Goal: Task Accomplishment & Management: Use online tool/utility

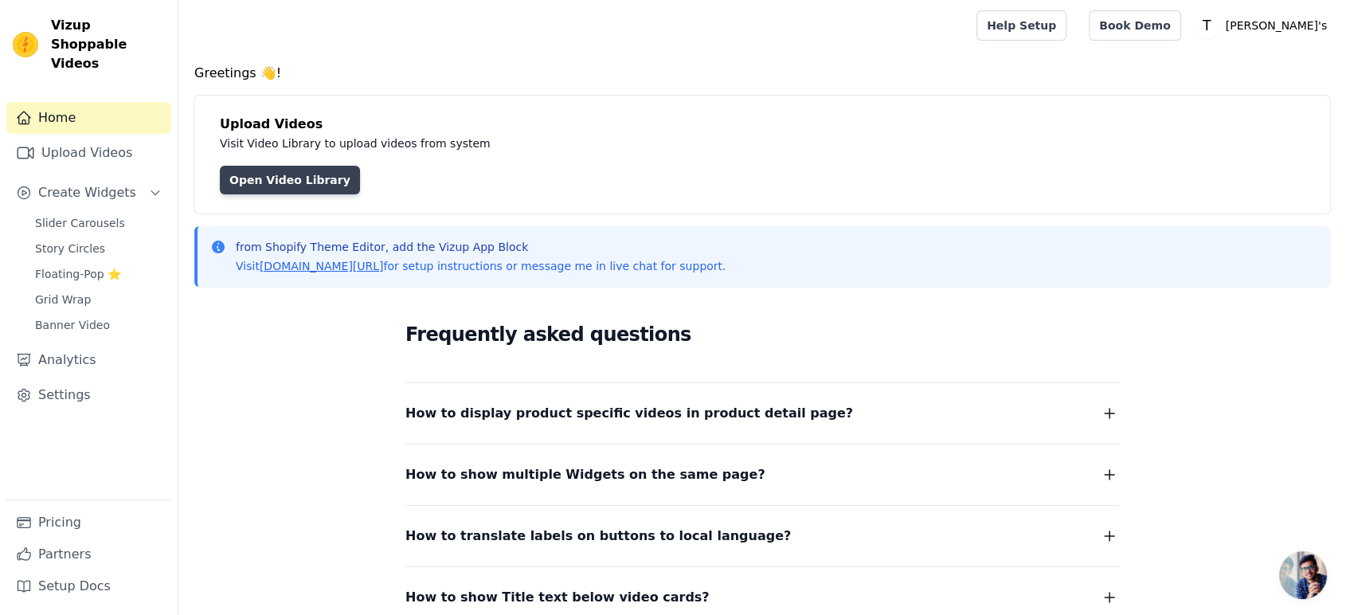
click at [281, 187] on link "Open Video Library" at bounding box center [290, 180] width 140 height 29
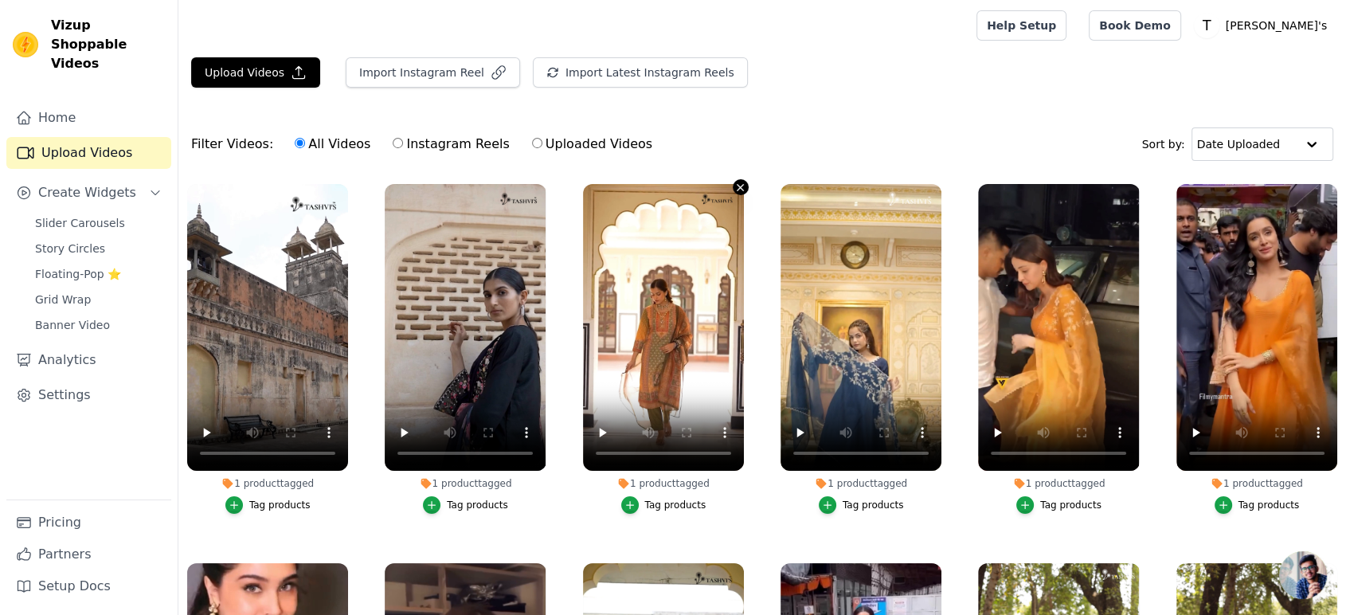
click at [734, 191] on icon "button" at bounding box center [740, 188] width 12 height 12
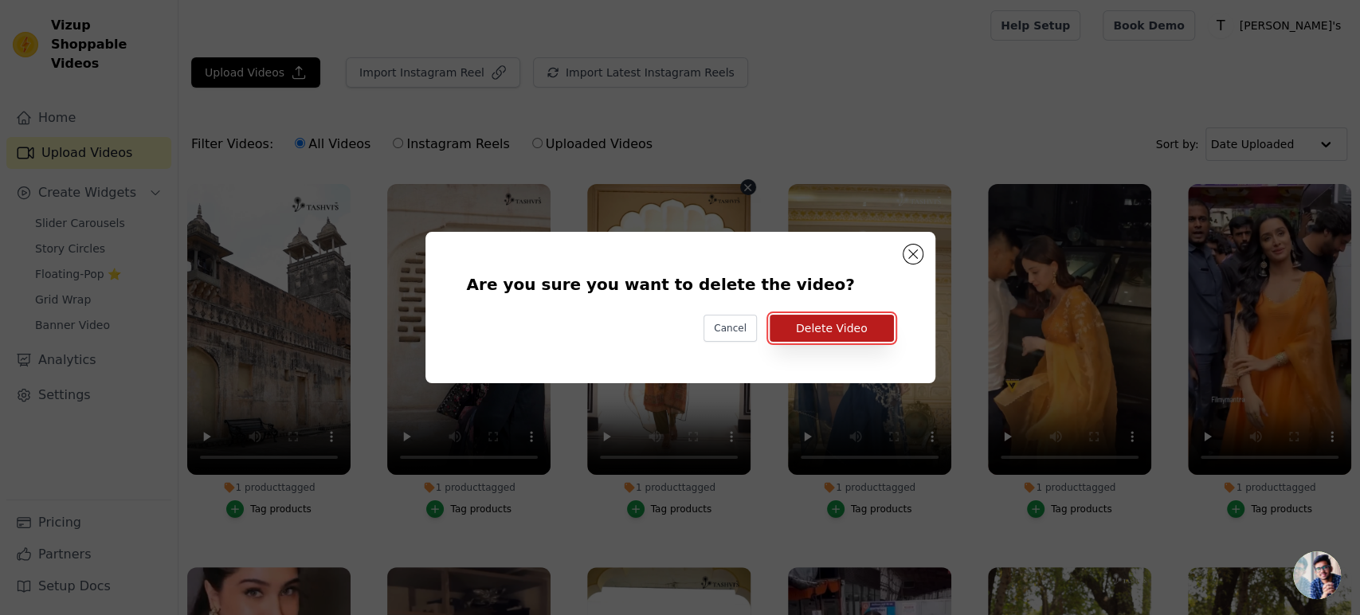
click at [808, 338] on button "Delete Video" at bounding box center [831, 328] width 124 height 27
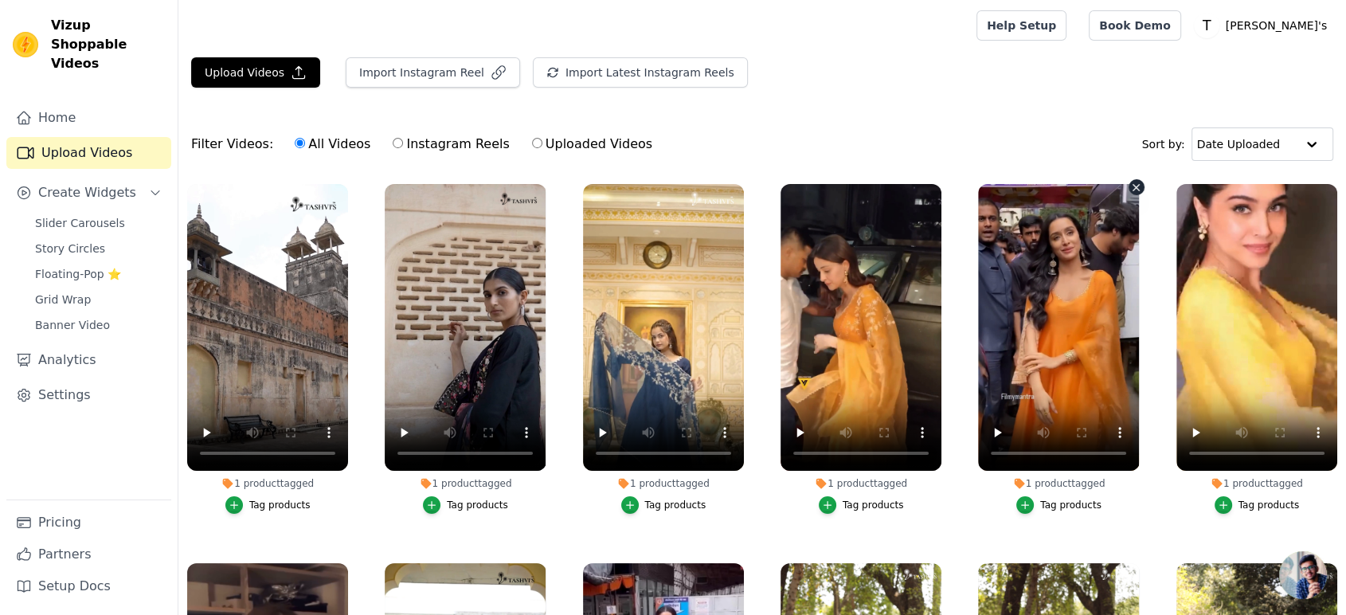
click at [1133, 188] on icon "button" at bounding box center [1136, 187] width 6 height 6
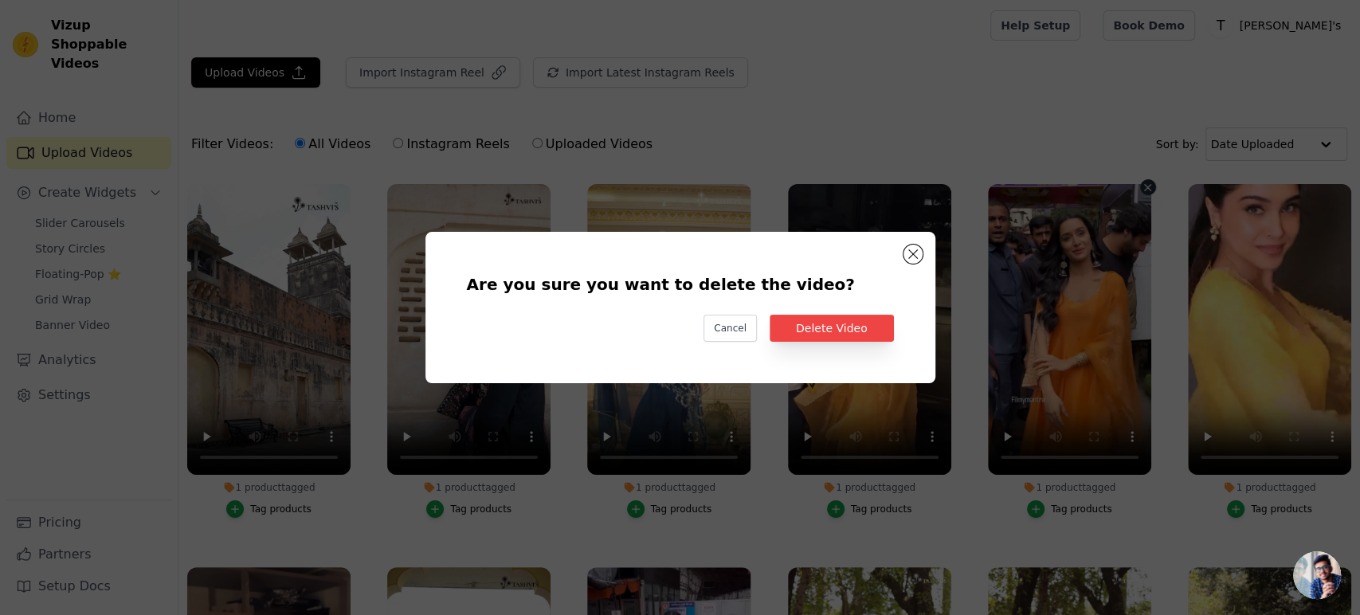
click at [1045, 124] on div "Are you sure you want to delete the video? Cancel Delete Video" at bounding box center [680, 307] width 1360 height 615
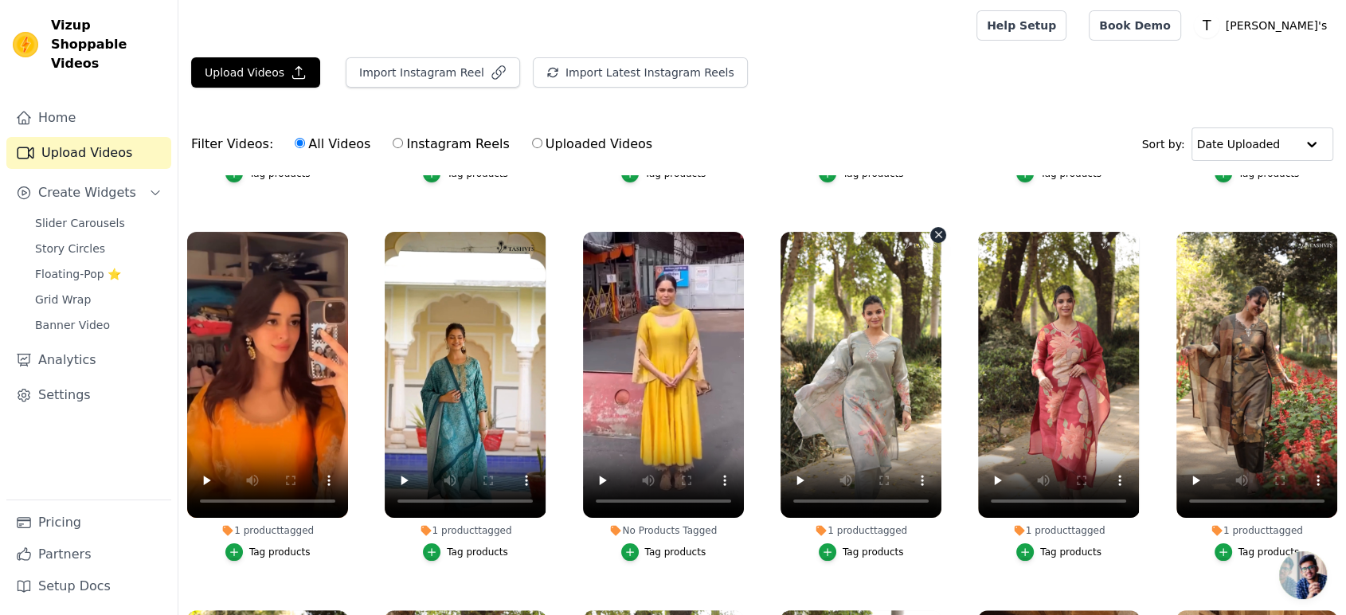
scroll to position [354, 0]
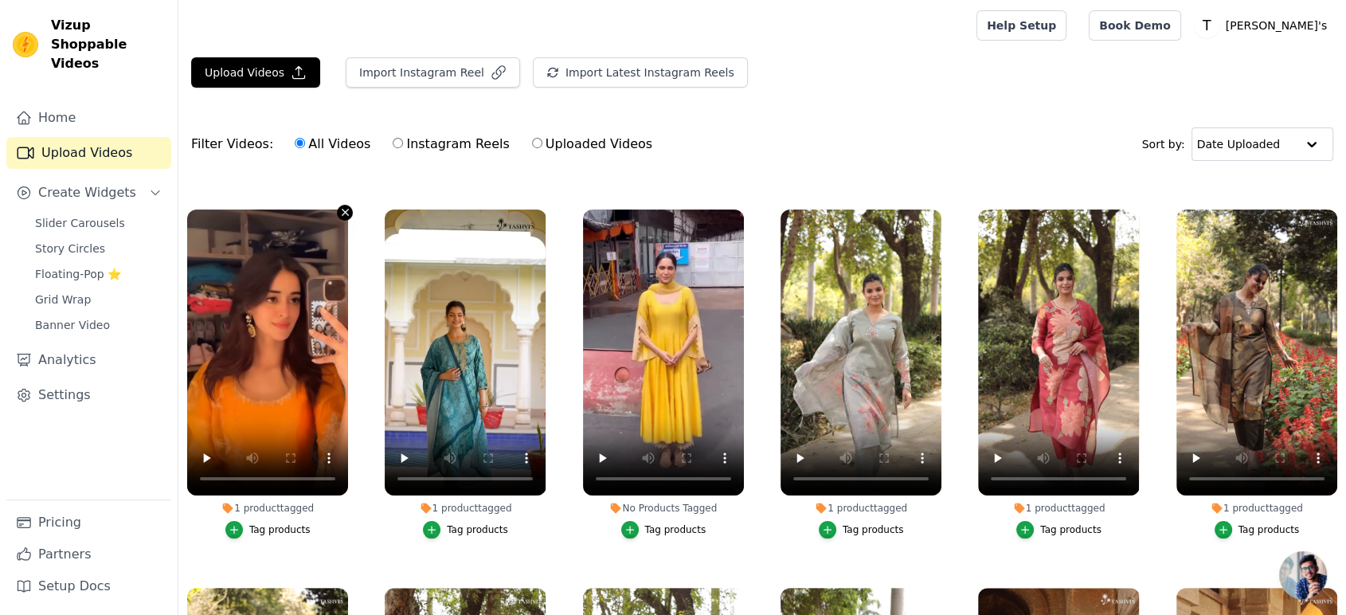
click at [339, 207] on icon "button" at bounding box center [345, 212] width 12 height 12
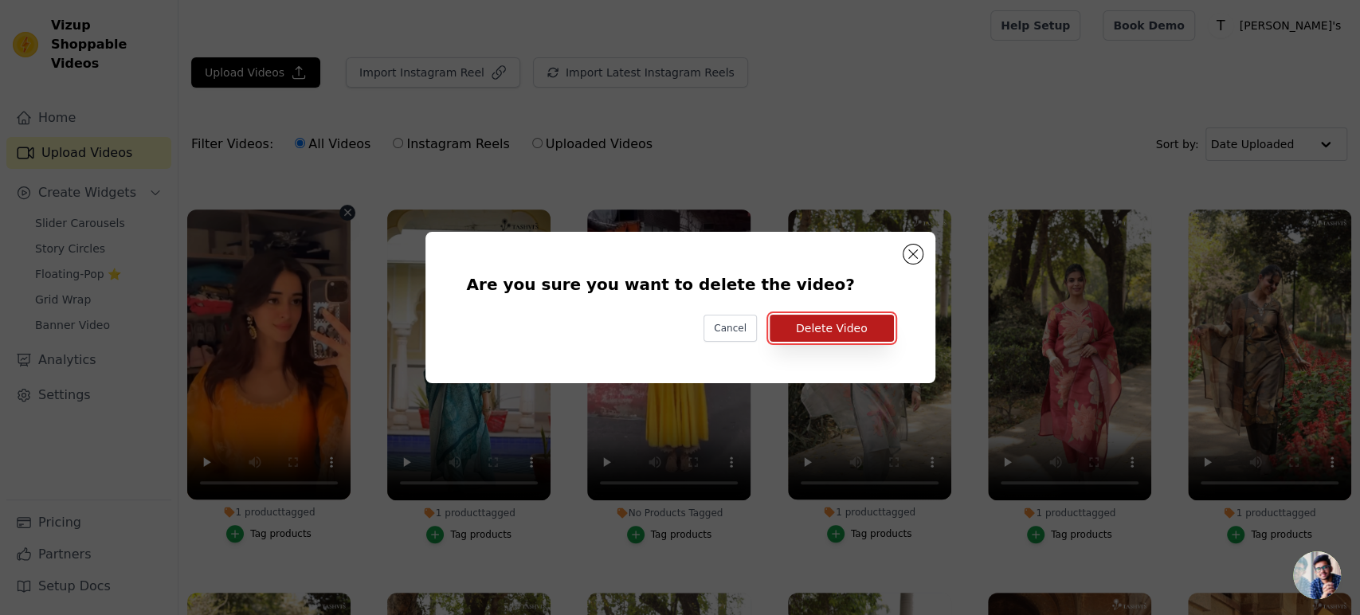
click at [872, 335] on button "Delete Video" at bounding box center [831, 328] width 124 height 27
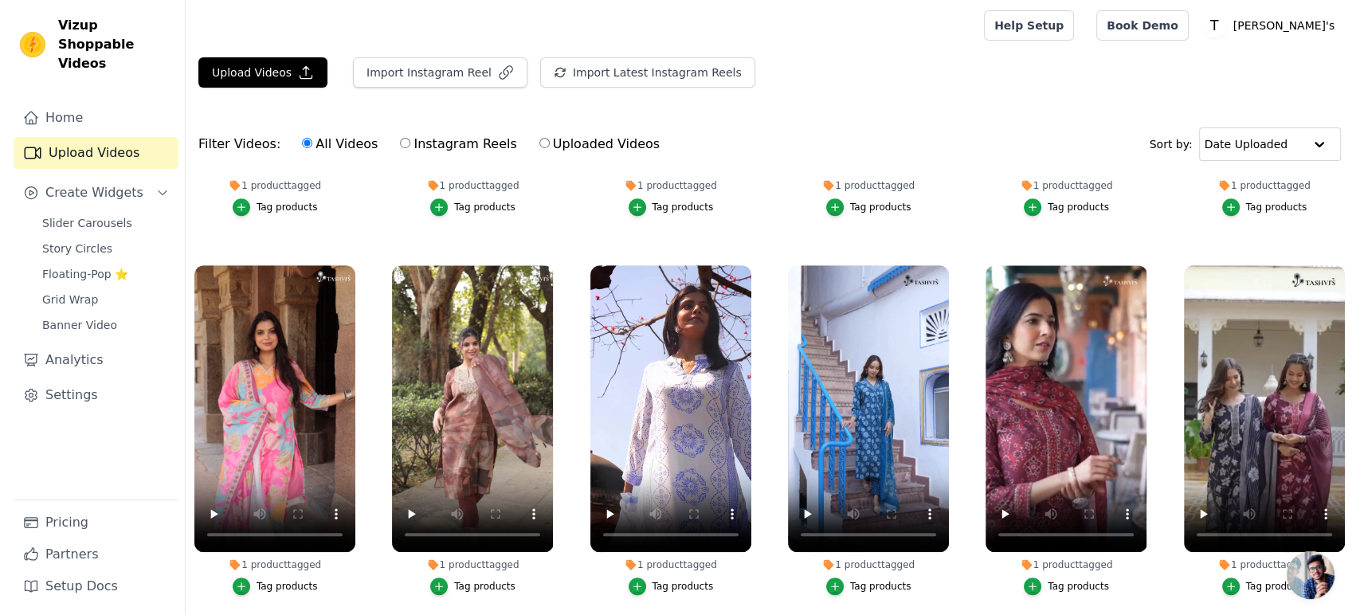
scroll to position [1062, 0]
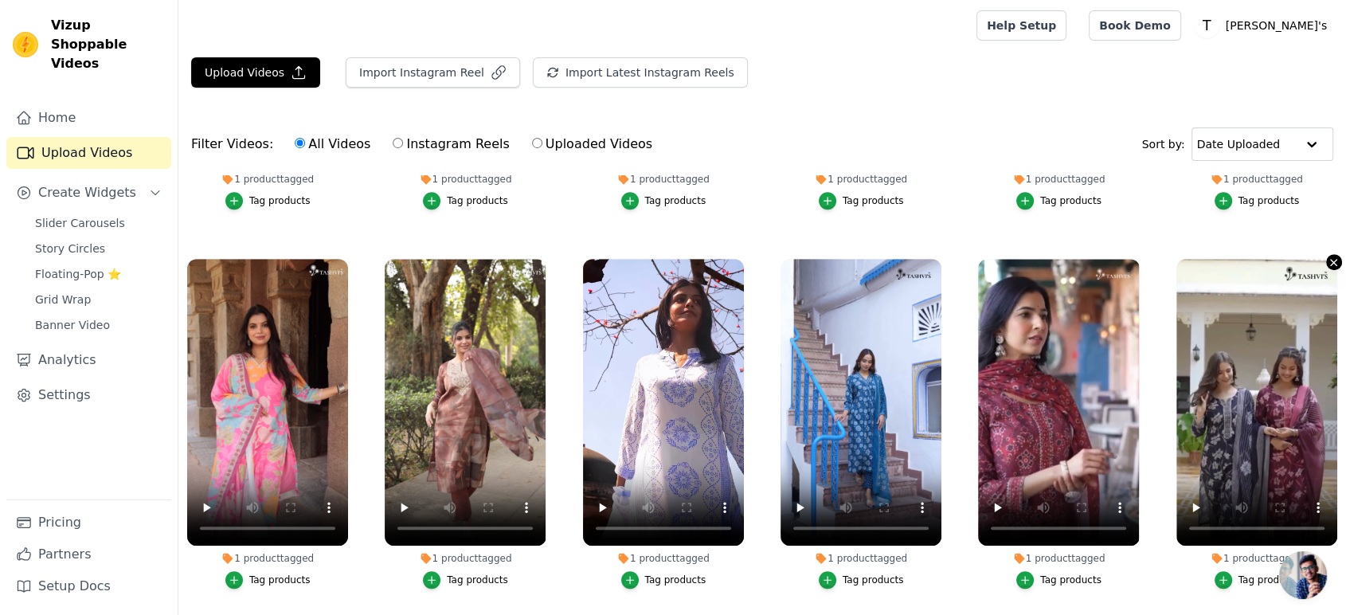
click at [1331, 259] on icon "button" at bounding box center [1334, 262] width 6 height 6
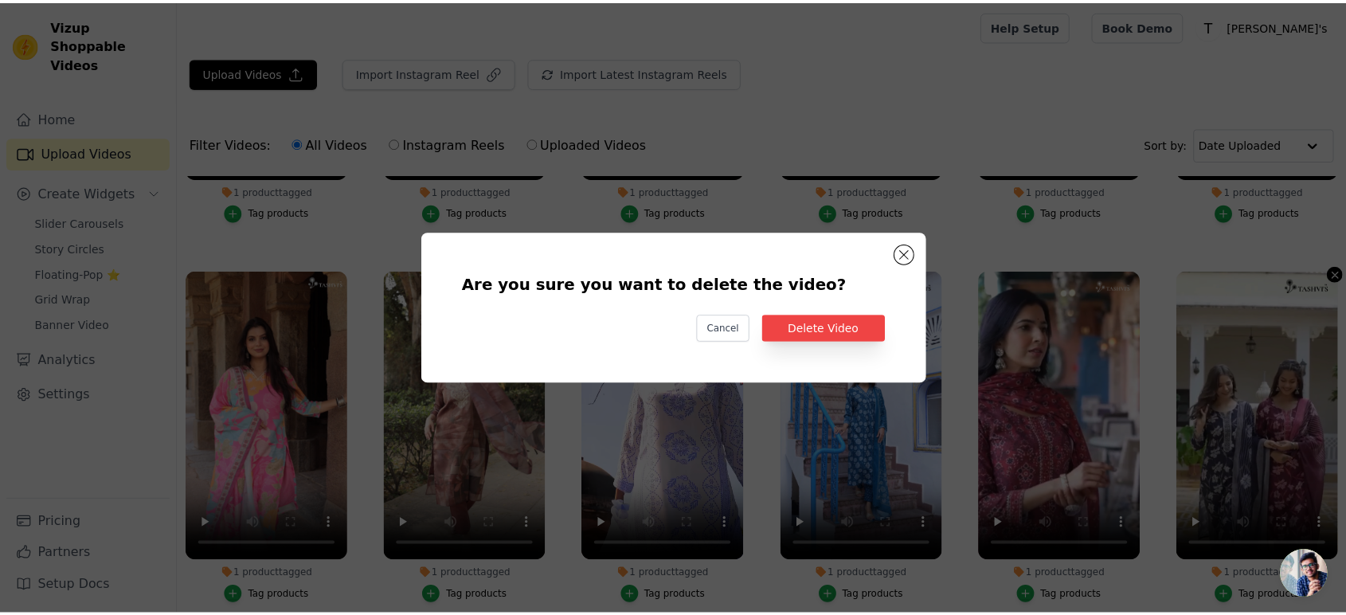
scroll to position [1074, 0]
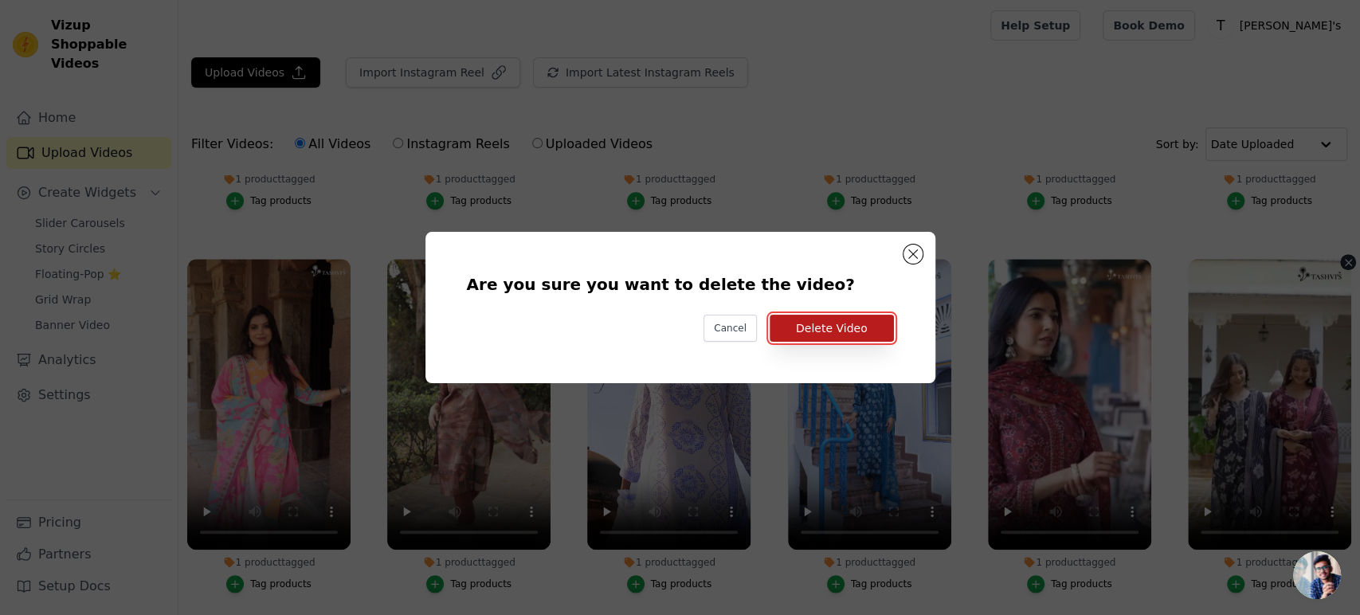
click at [864, 329] on button "Delete Video" at bounding box center [831, 328] width 124 height 27
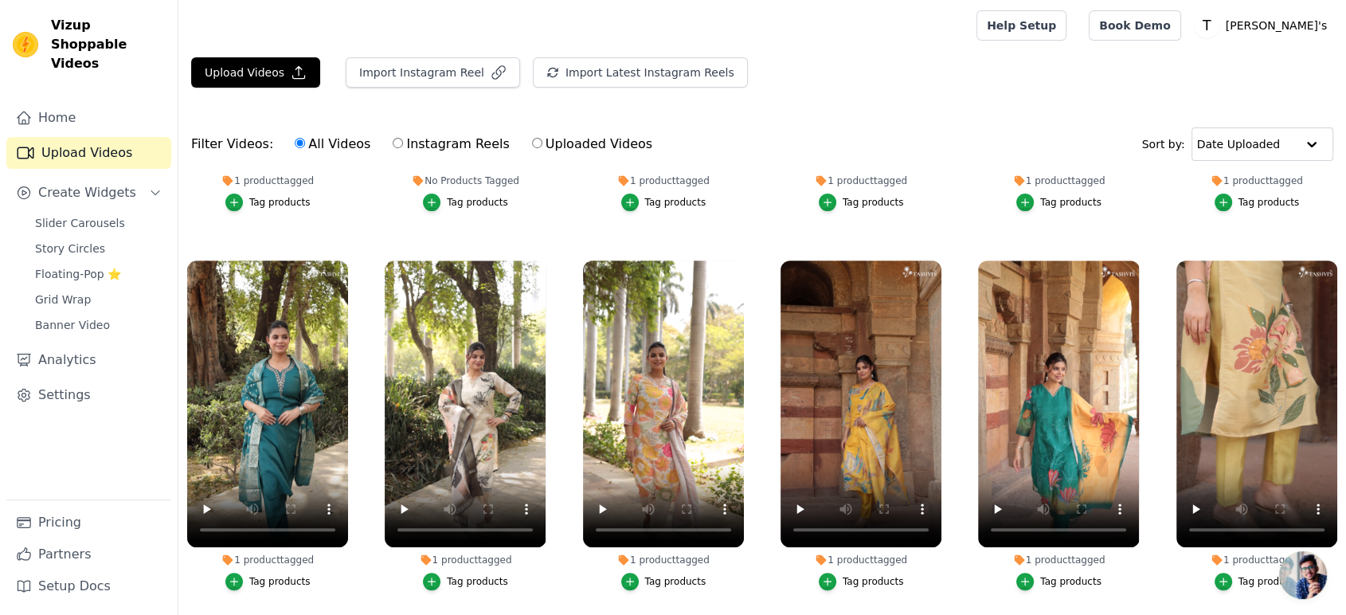
scroll to position [619, 0]
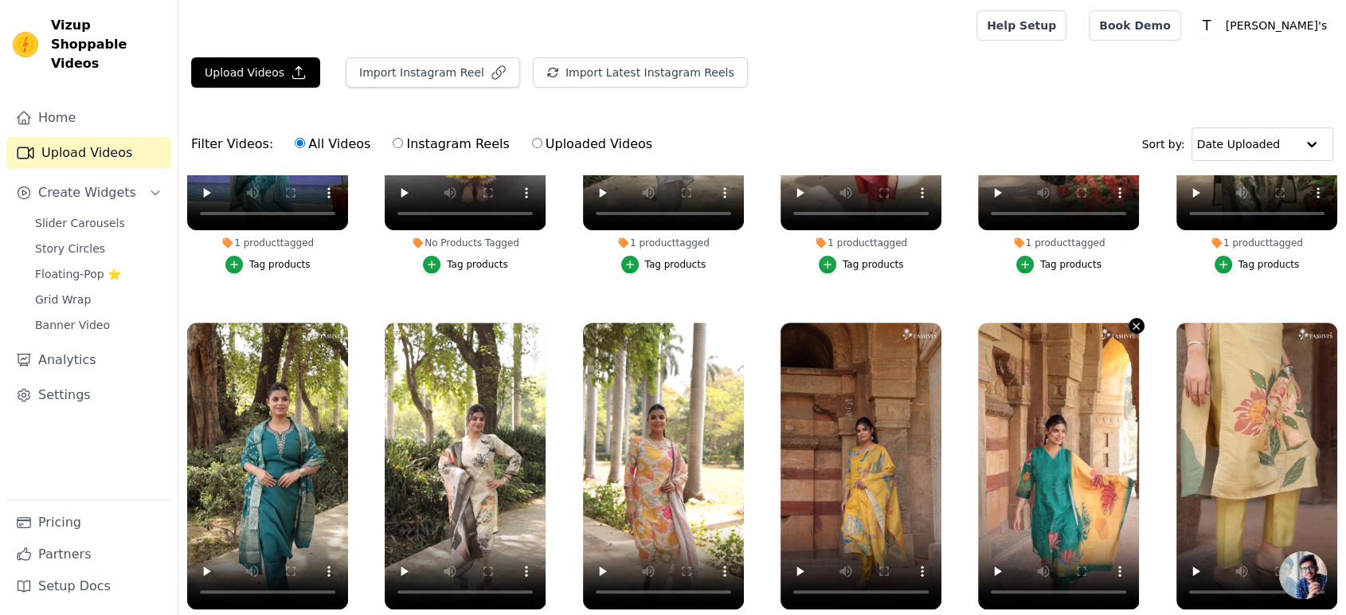
click at [1129, 326] on button "1 product tagged Tag products" at bounding box center [1137, 326] width 16 height 16
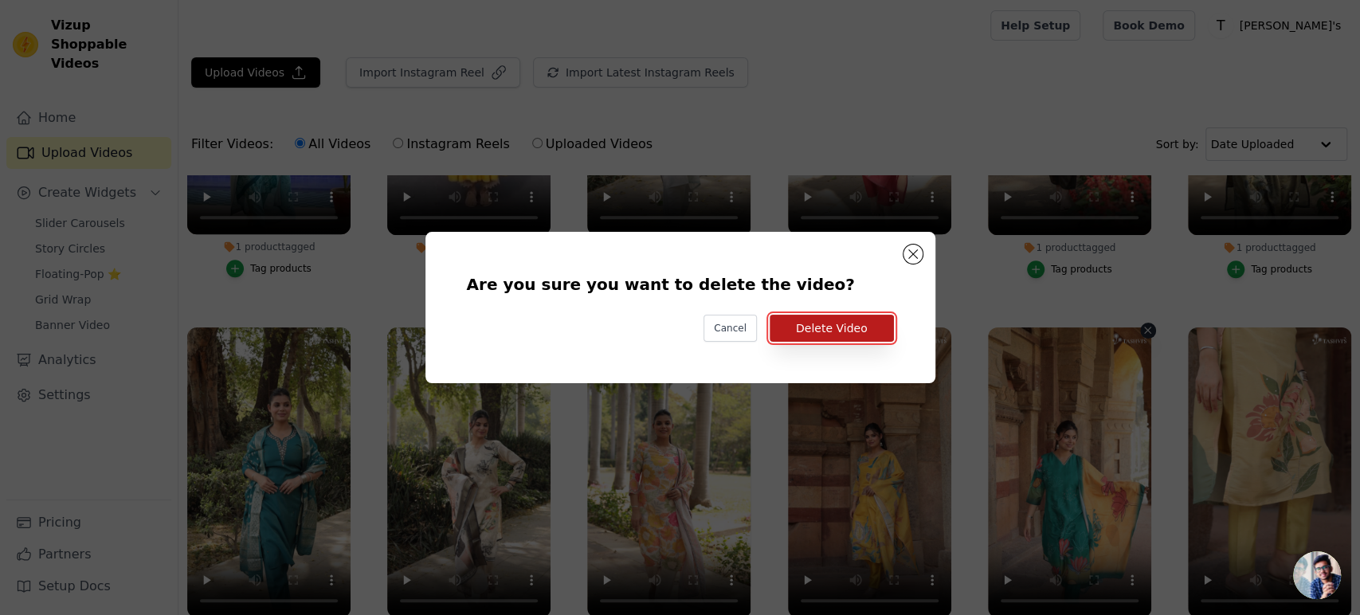
click at [816, 333] on button "Delete Video" at bounding box center [831, 328] width 124 height 27
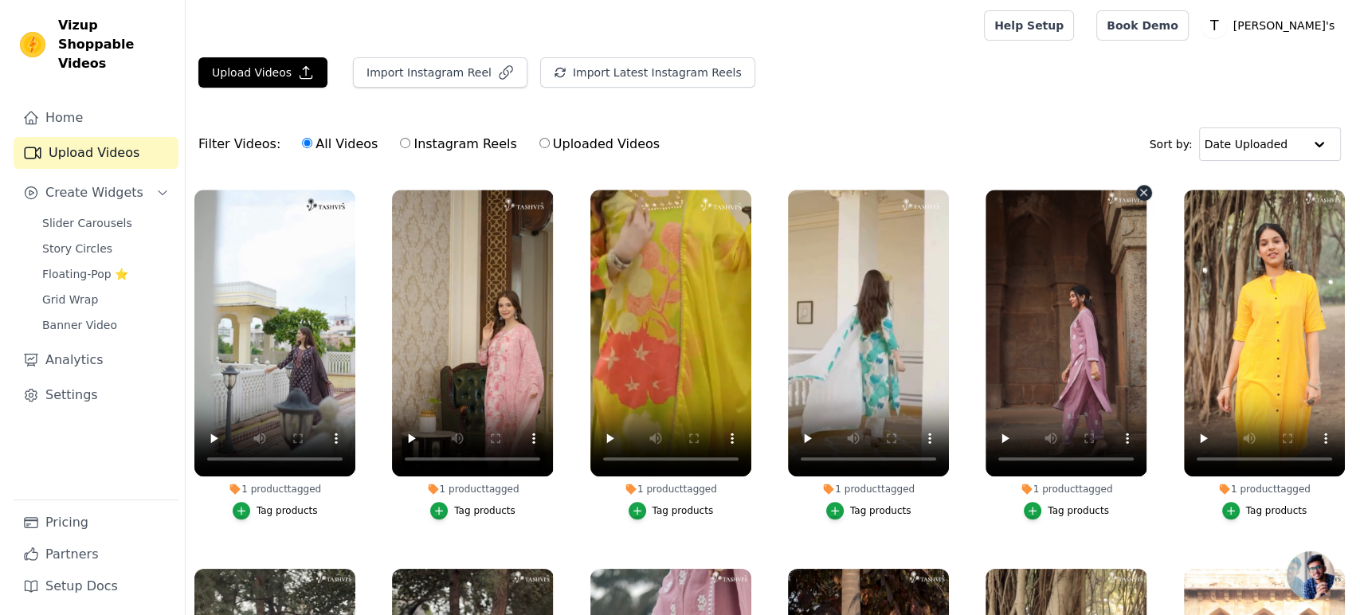
scroll to position [1504, 0]
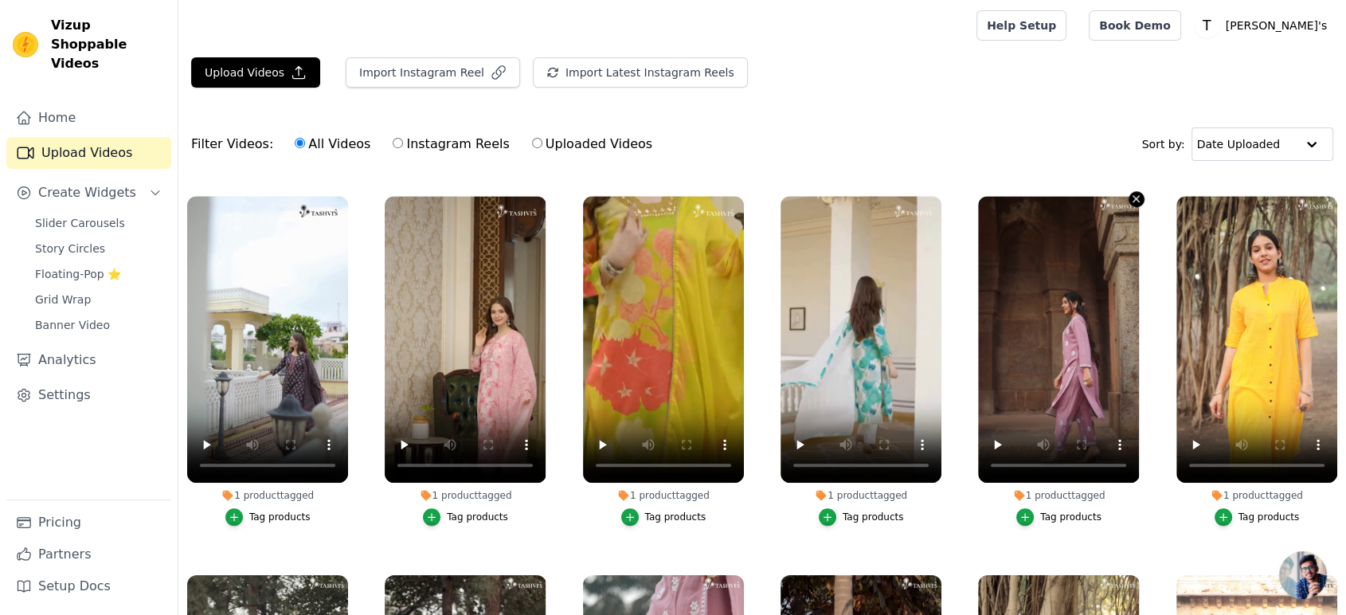
click at [1130, 193] on icon "button" at bounding box center [1136, 199] width 12 height 12
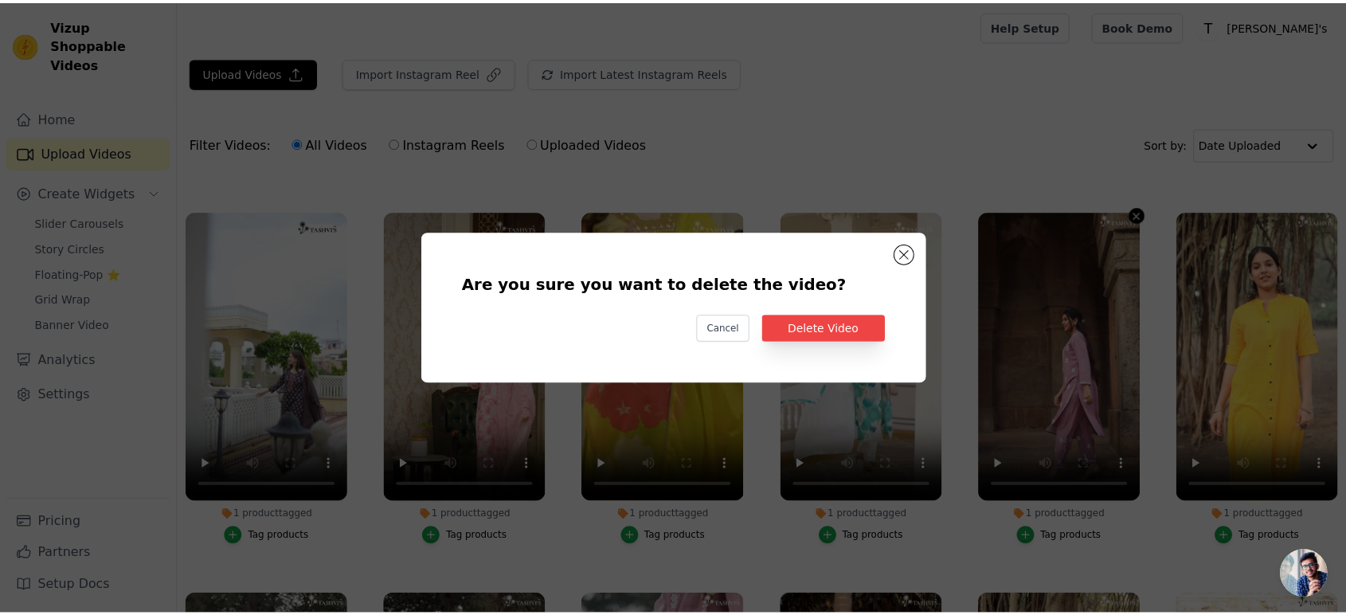
scroll to position [1520, 0]
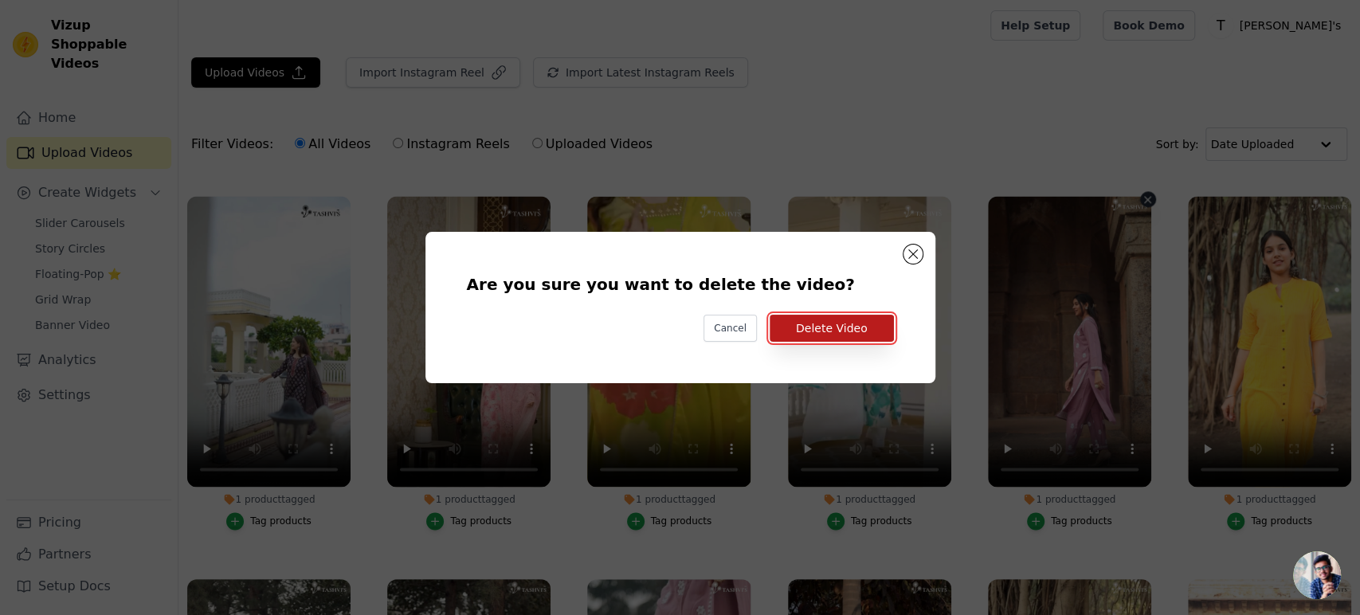
click at [870, 325] on button "Delete Video" at bounding box center [831, 328] width 124 height 27
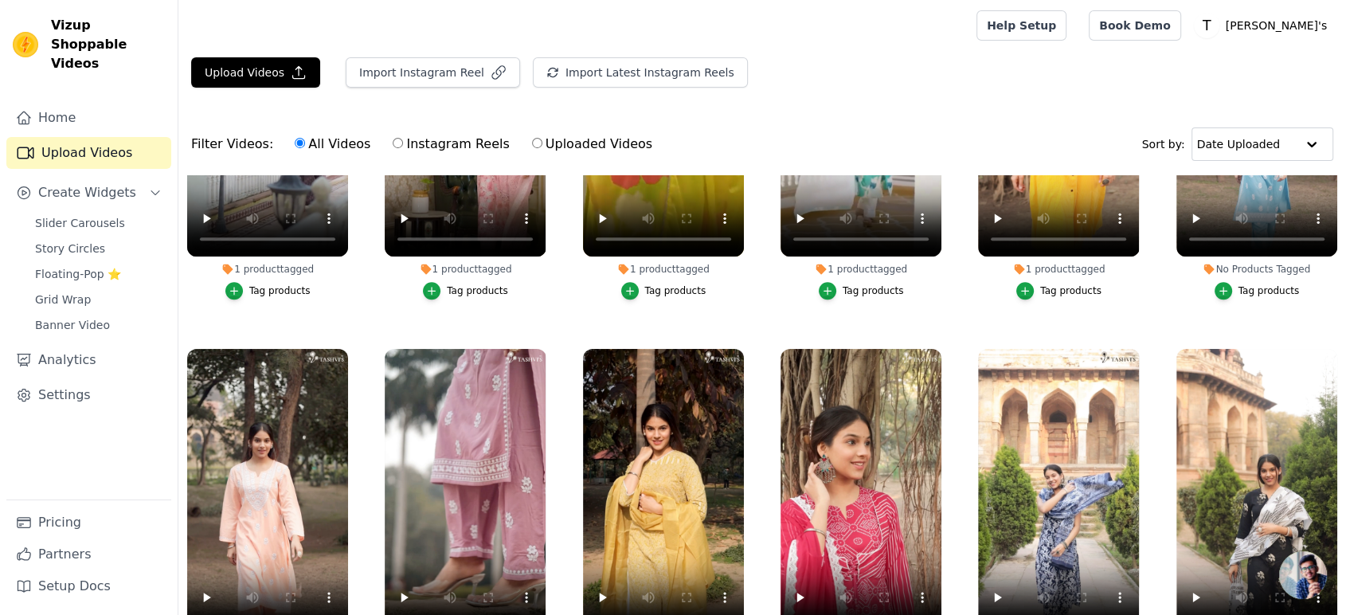
scroll to position [1770, 0]
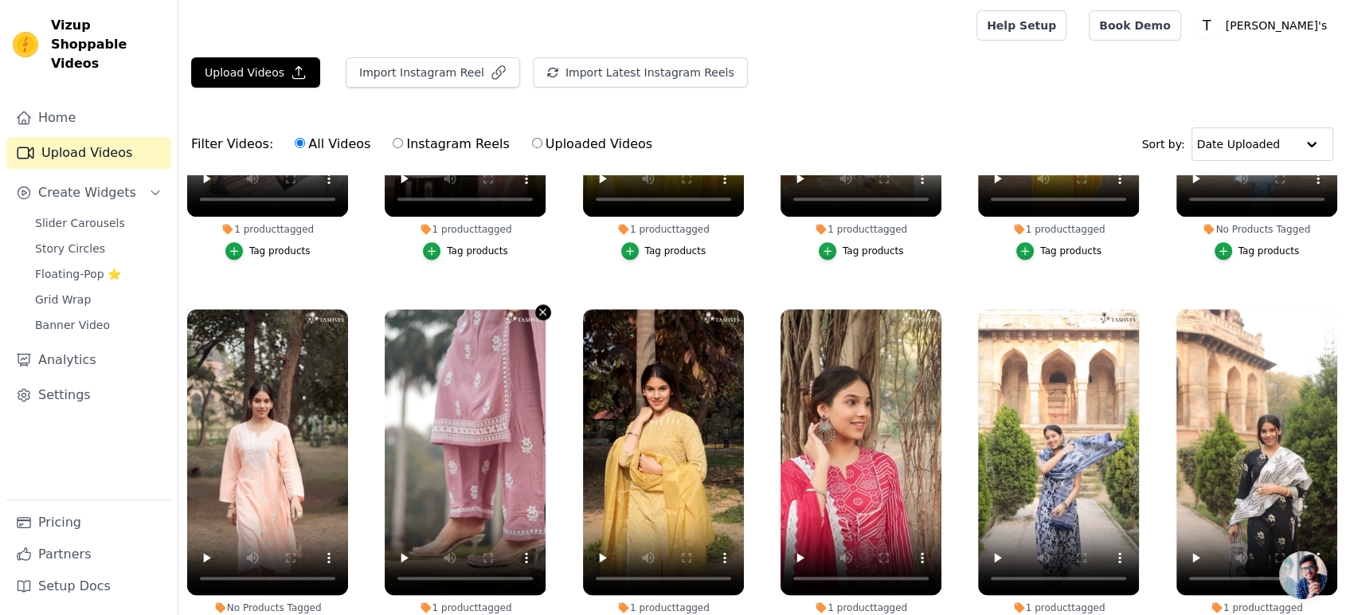
click at [541, 306] on icon "button" at bounding box center [543, 312] width 12 height 12
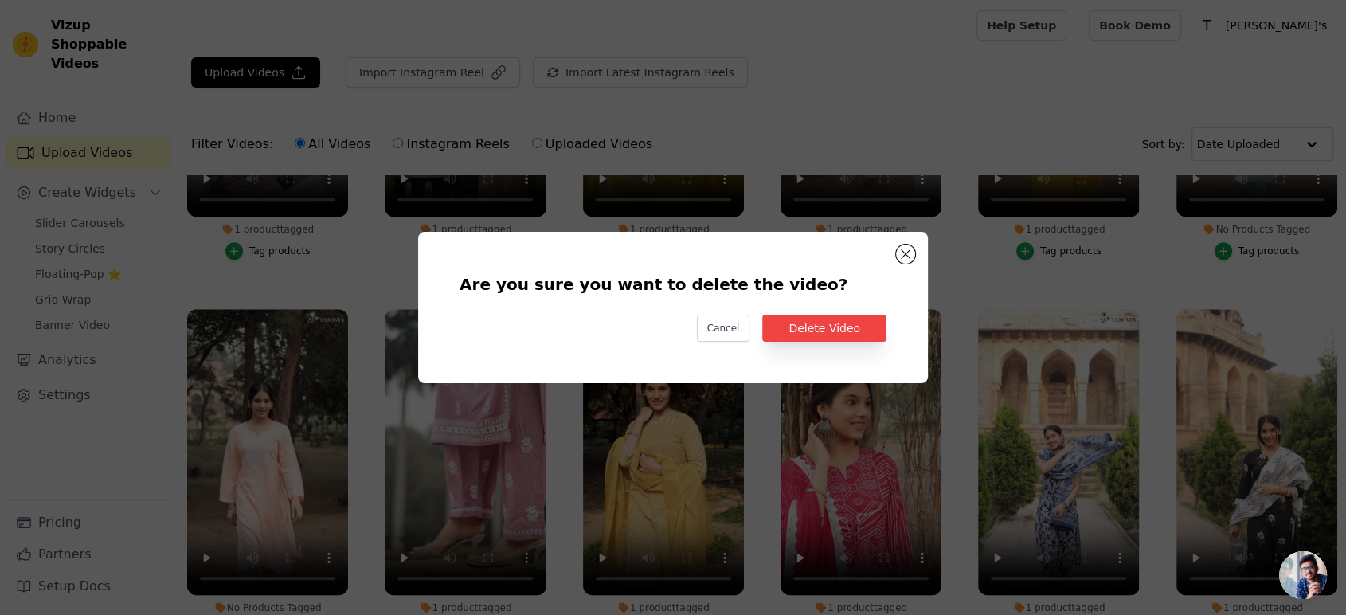
scroll to position [1786, 0]
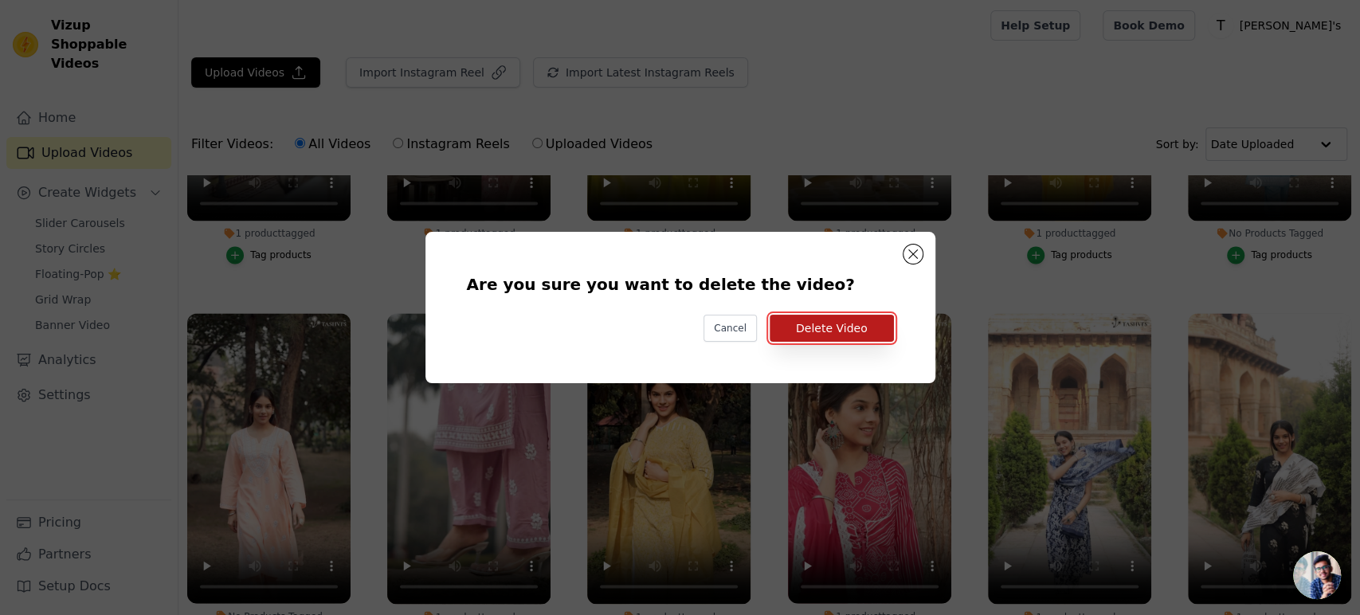
click at [838, 335] on button "Delete Video" at bounding box center [831, 328] width 124 height 27
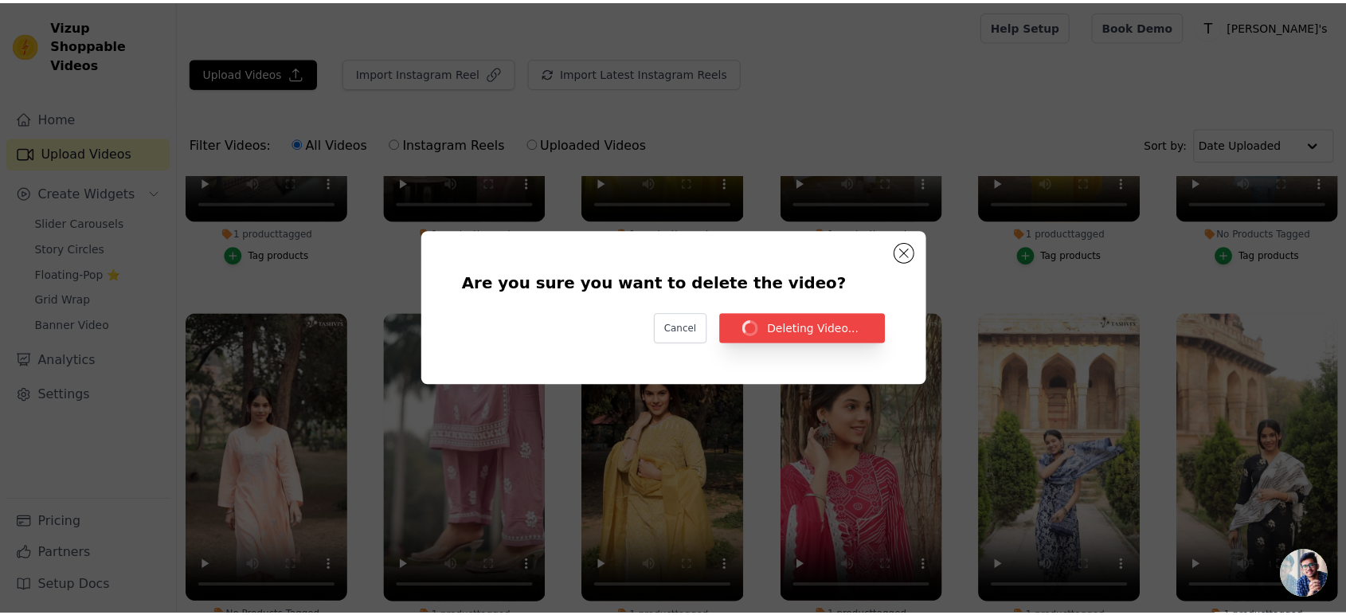
scroll to position [1770, 0]
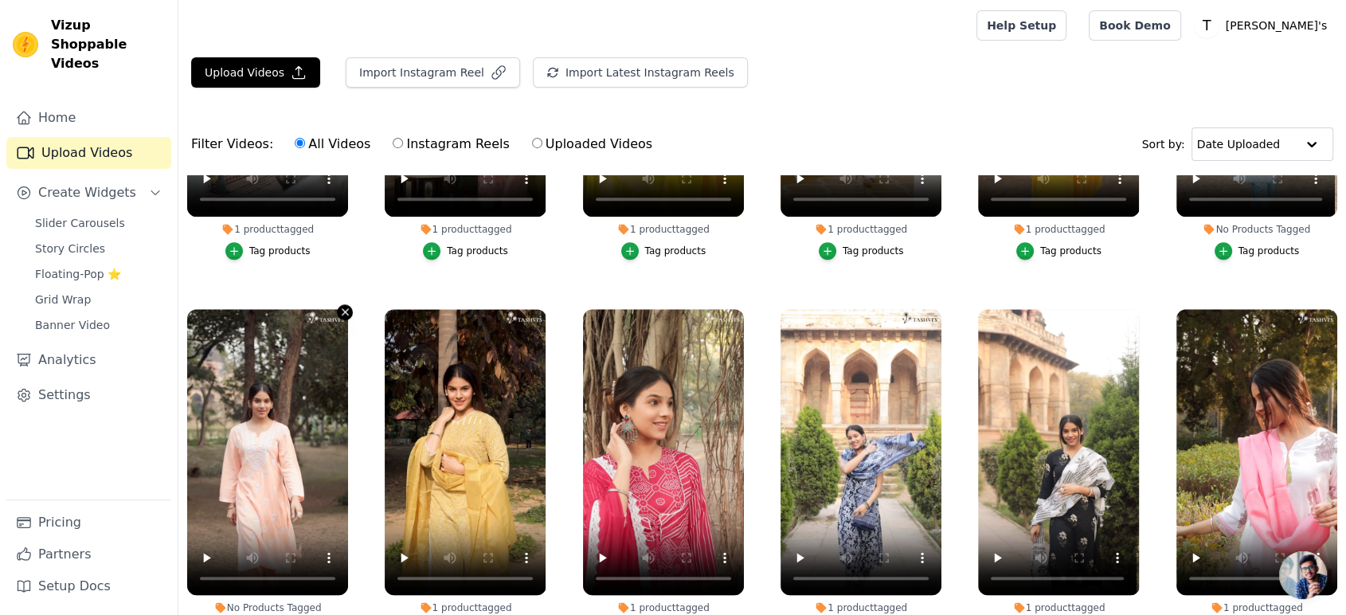
click at [344, 306] on icon "button" at bounding box center [345, 312] width 12 height 12
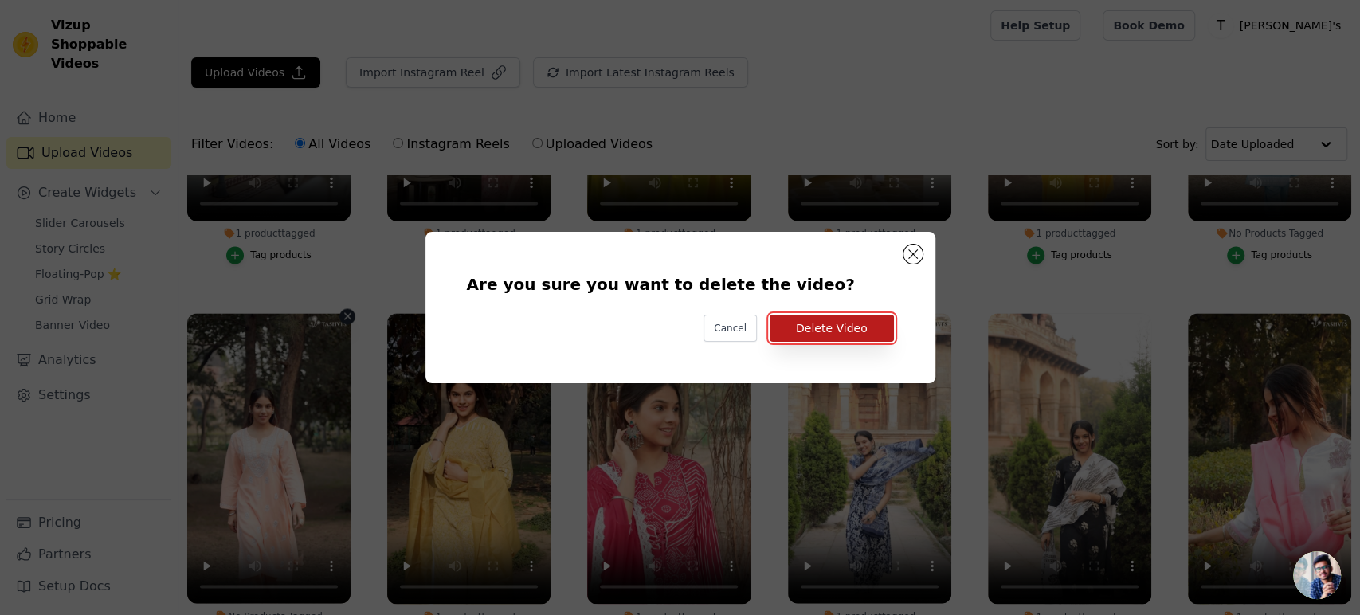
click at [846, 335] on button "Delete Video" at bounding box center [831, 328] width 124 height 27
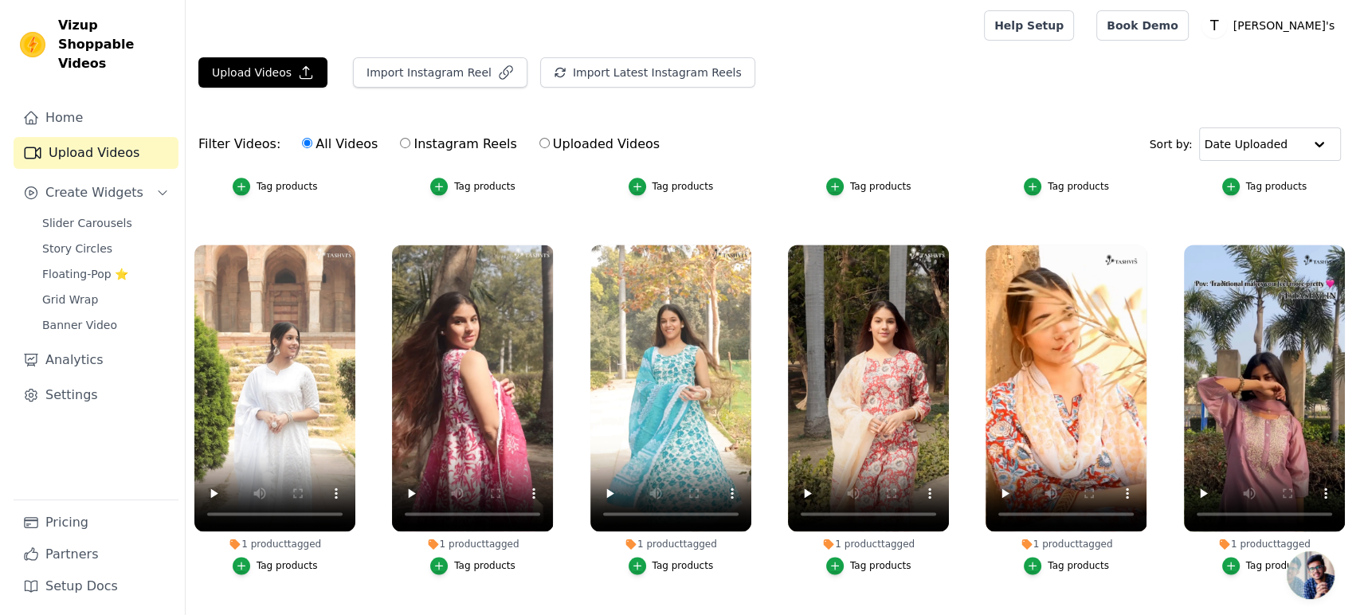
scroll to position [2212, 0]
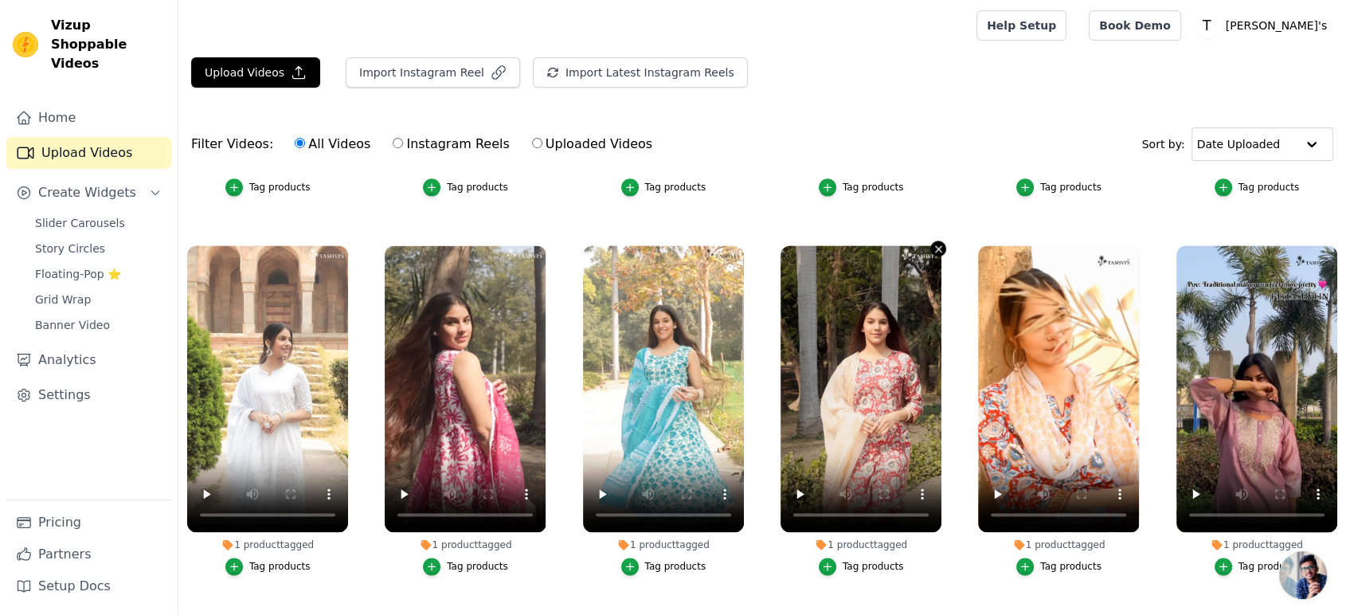
click at [937, 243] on icon "button" at bounding box center [939, 249] width 12 height 12
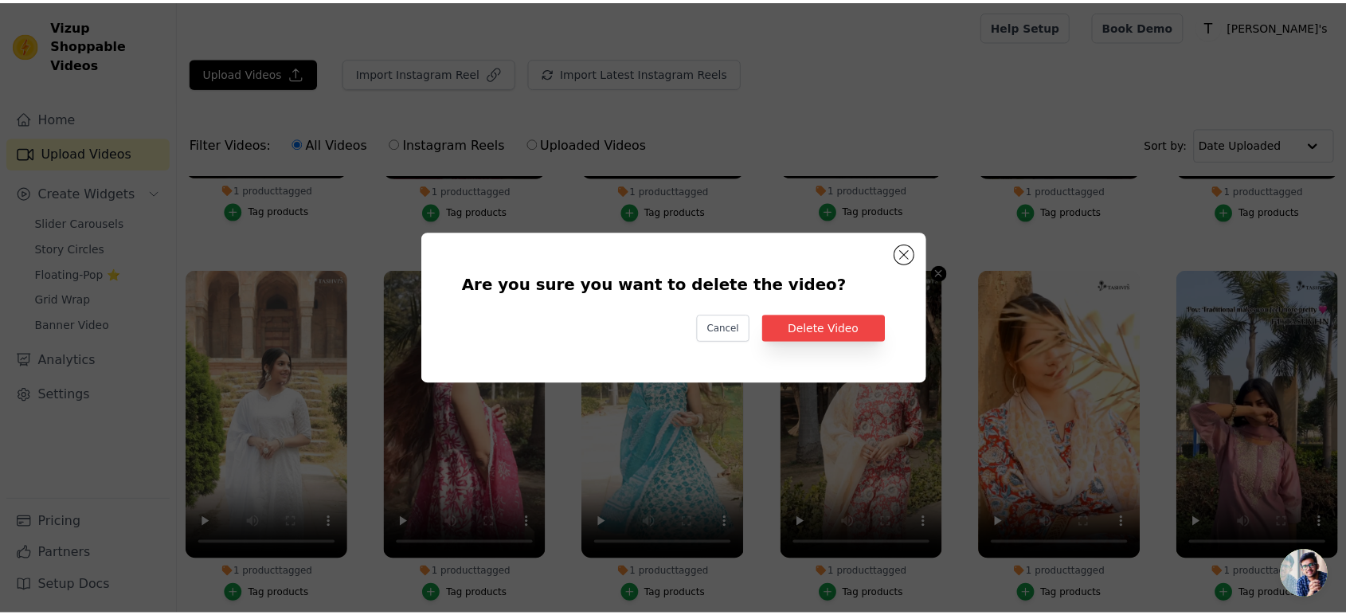
scroll to position [2236, 0]
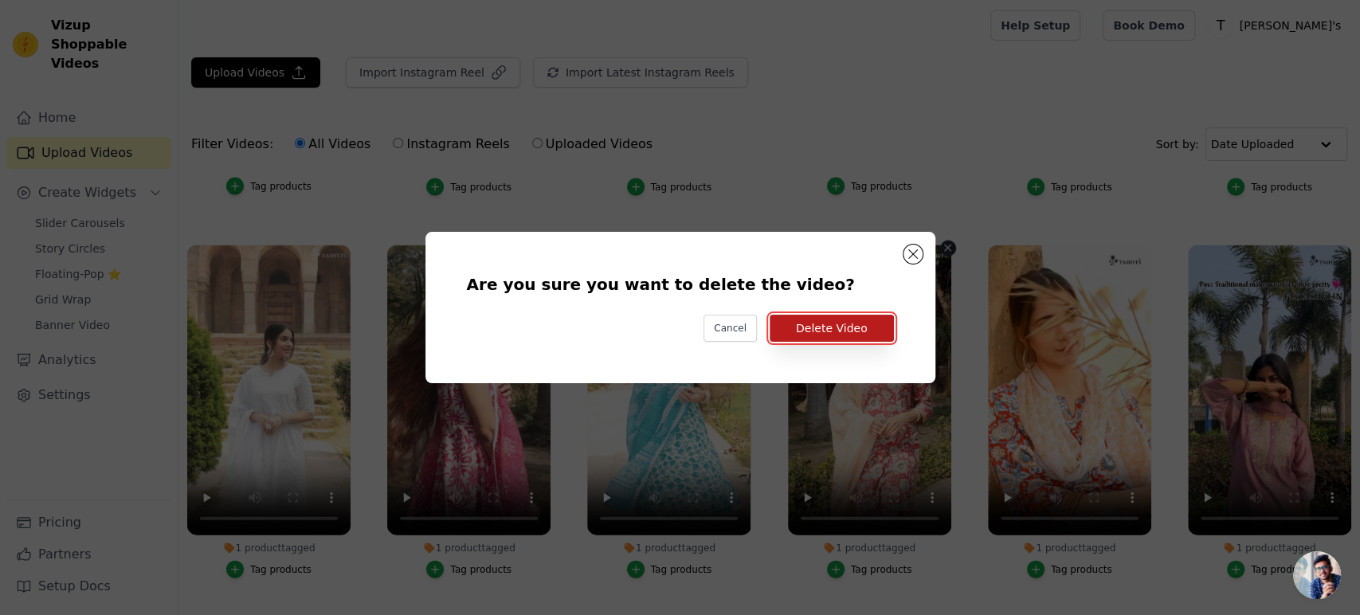
click at [860, 323] on button "Delete Video" at bounding box center [831, 328] width 124 height 27
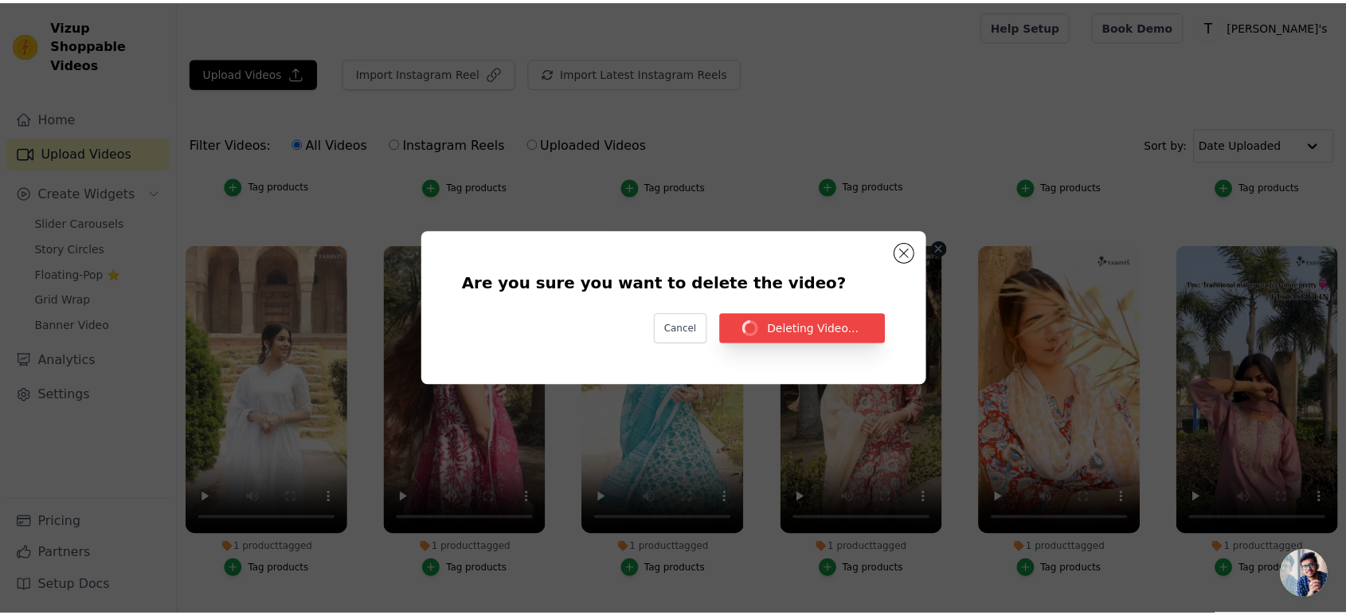
scroll to position [2212, 0]
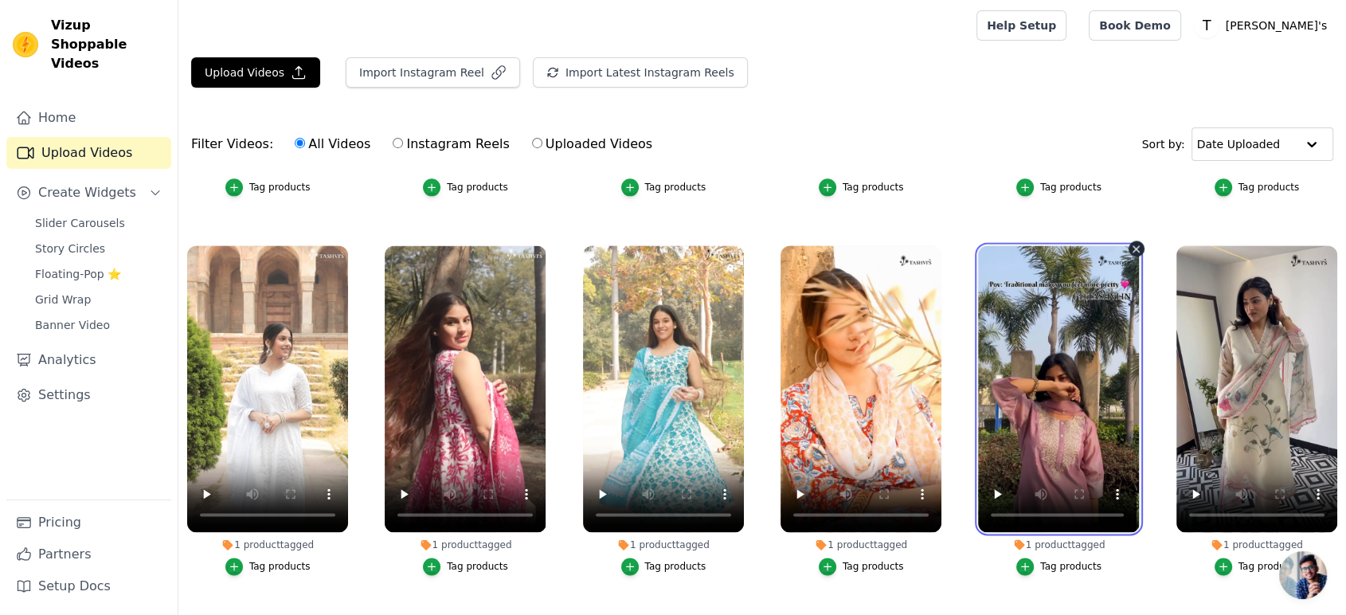
click at [1120, 245] on video at bounding box center [1058, 388] width 161 height 287
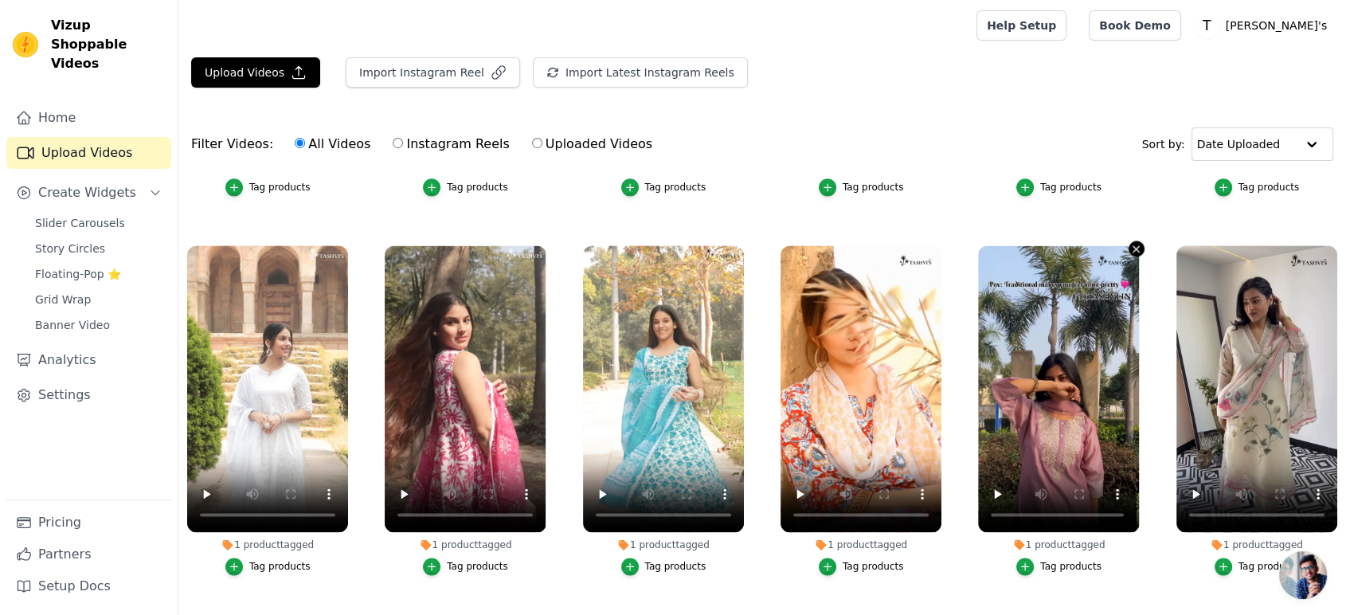
click at [1130, 243] on icon "button" at bounding box center [1136, 249] width 12 height 12
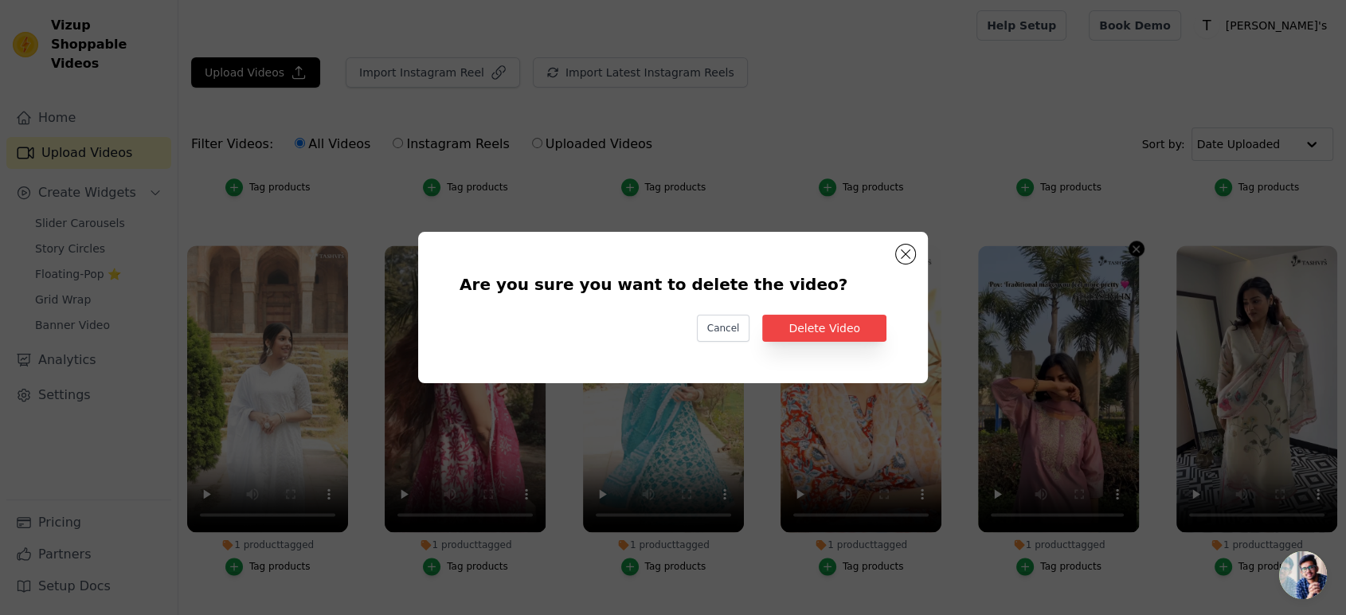
scroll to position [2236, 0]
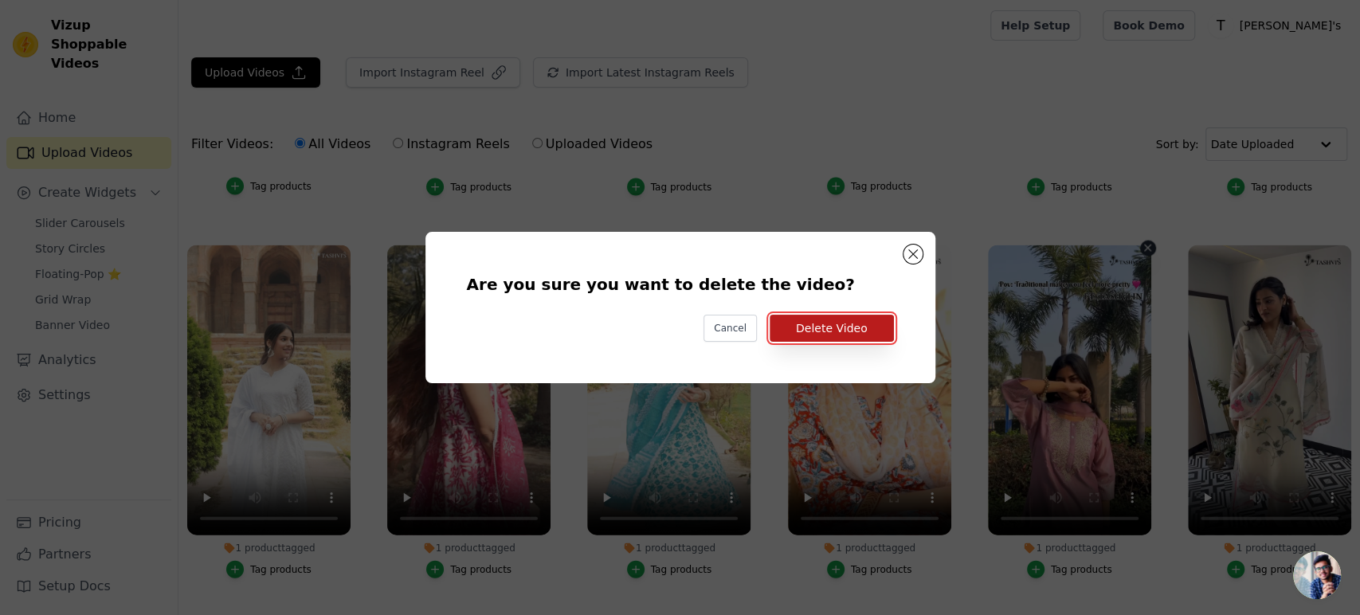
click at [831, 323] on button "Delete Video" at bounding box center [831, 328] width 124 height 27
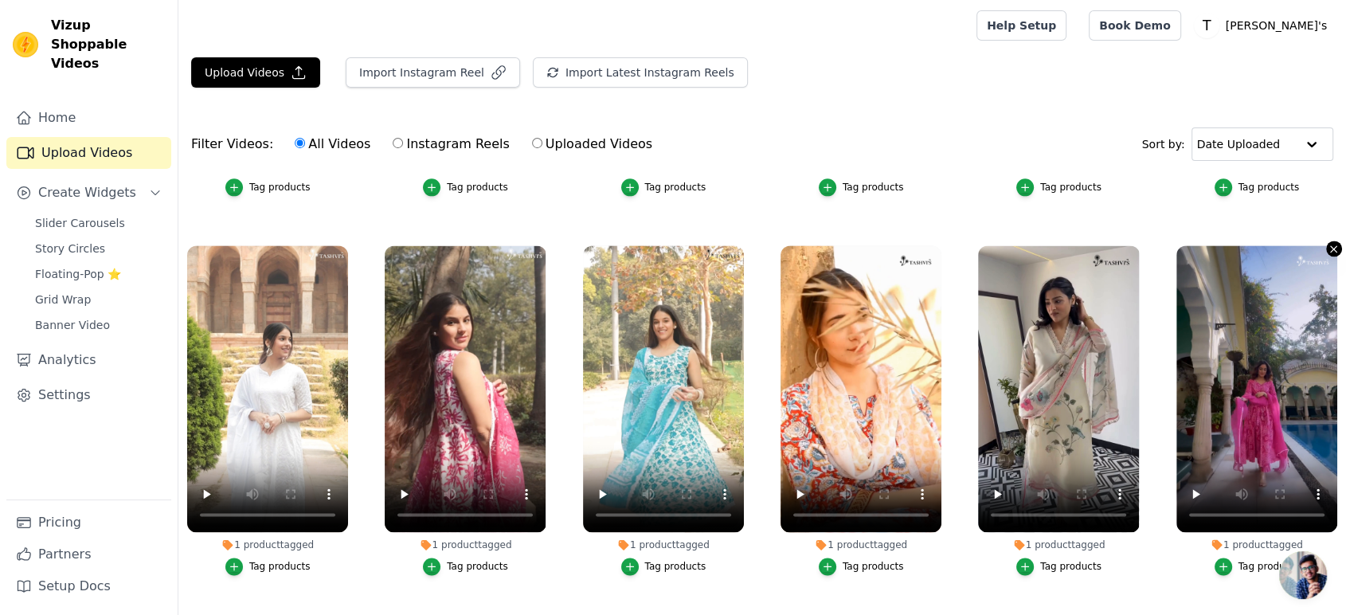
click at [1328, 243] on icon "button" at bounding box center [1334, 249] width 12 height 12
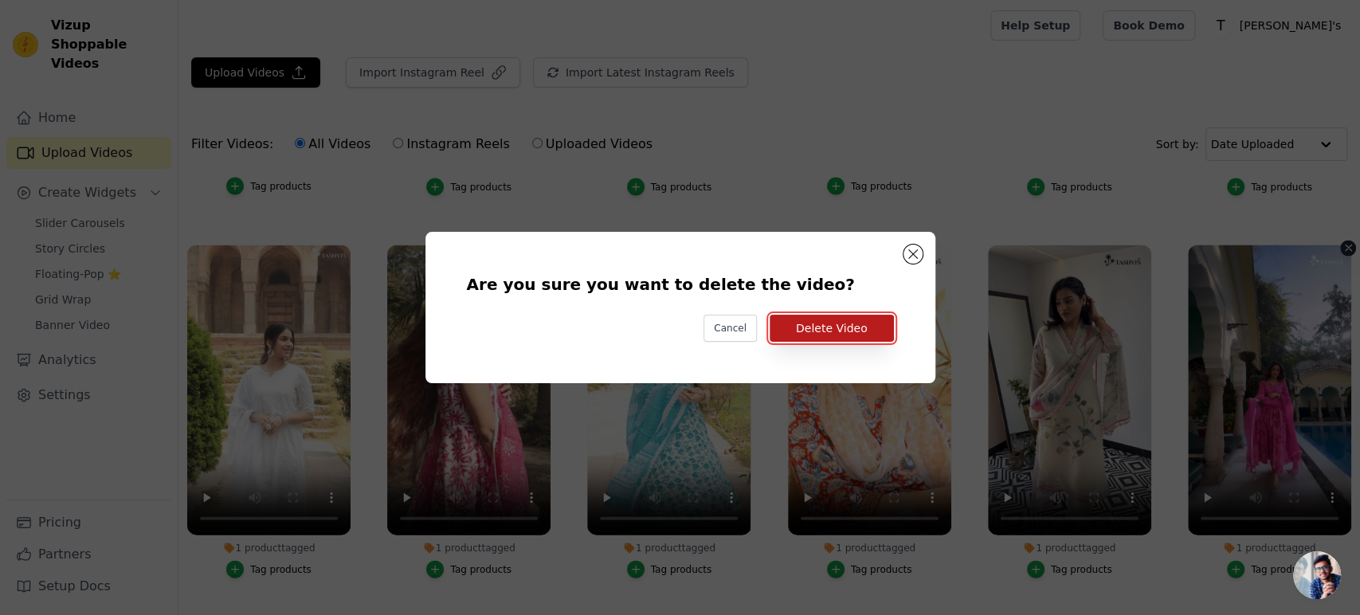
click at [859, 323] on button "Delete Video" at bounding box center [831, 328] width 124 height 27
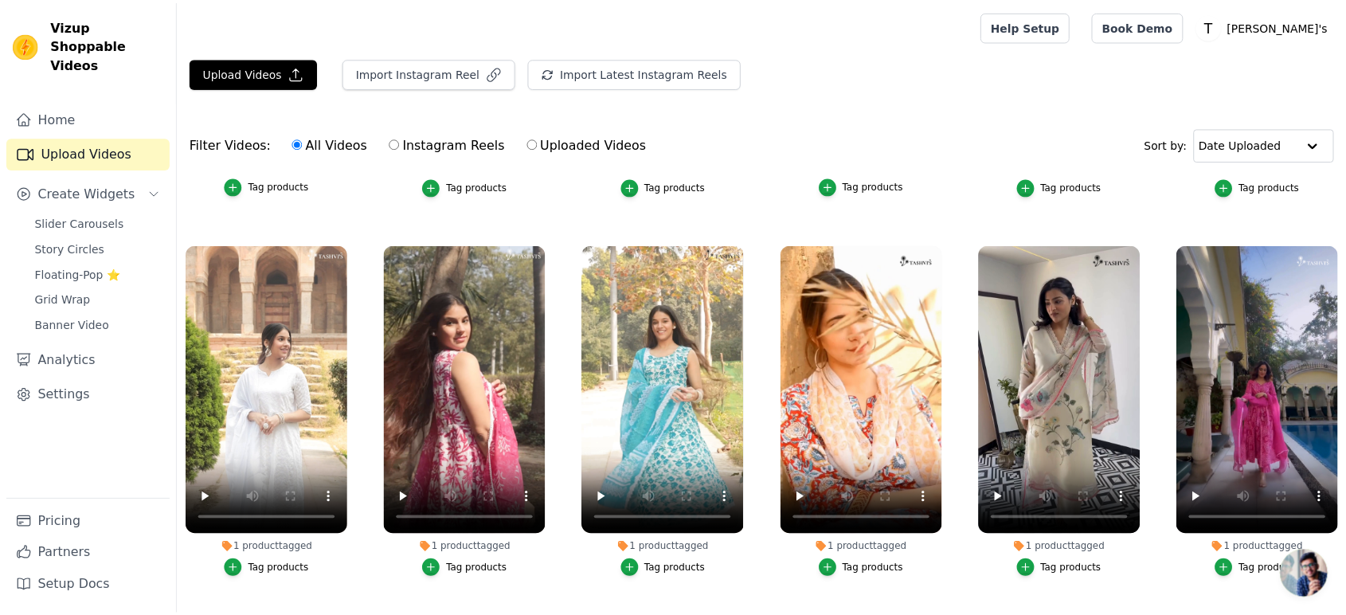
scroll to position [2212, 0]
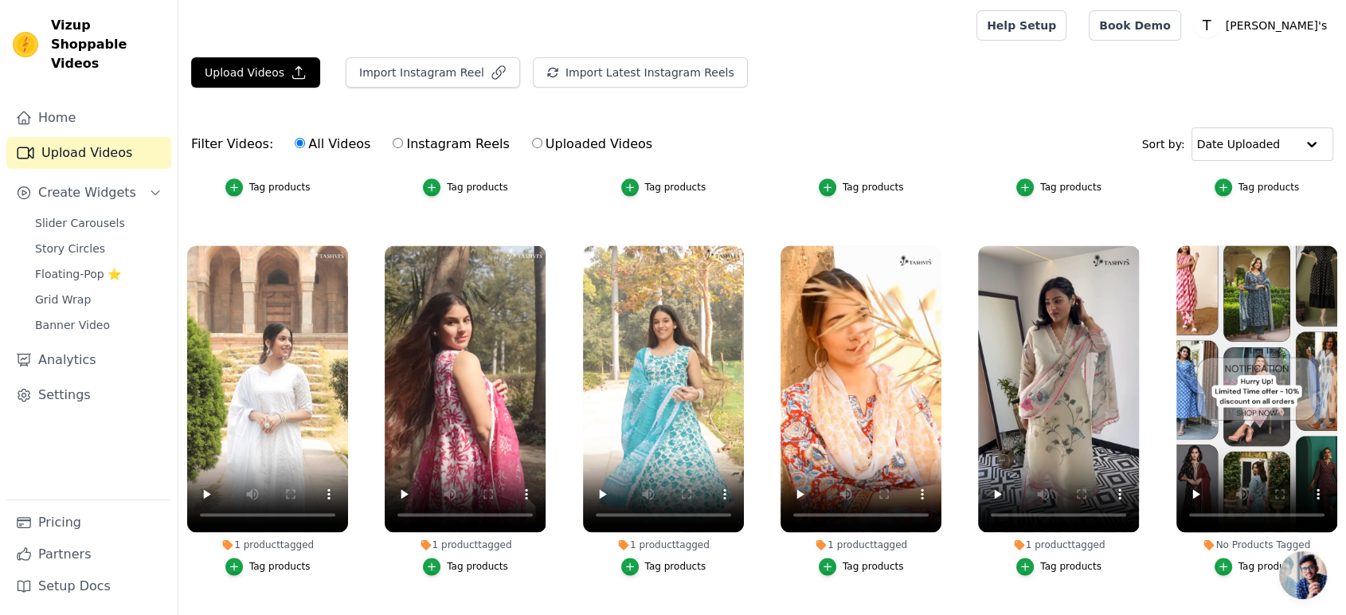
click at [1137, 237] on div "1 product tagged Tag products" at bounding box center [1058, 414] width 178 height 354
click at [1130, 243] on icon "button" at bounding box center [1136, 249] width 12 height 12
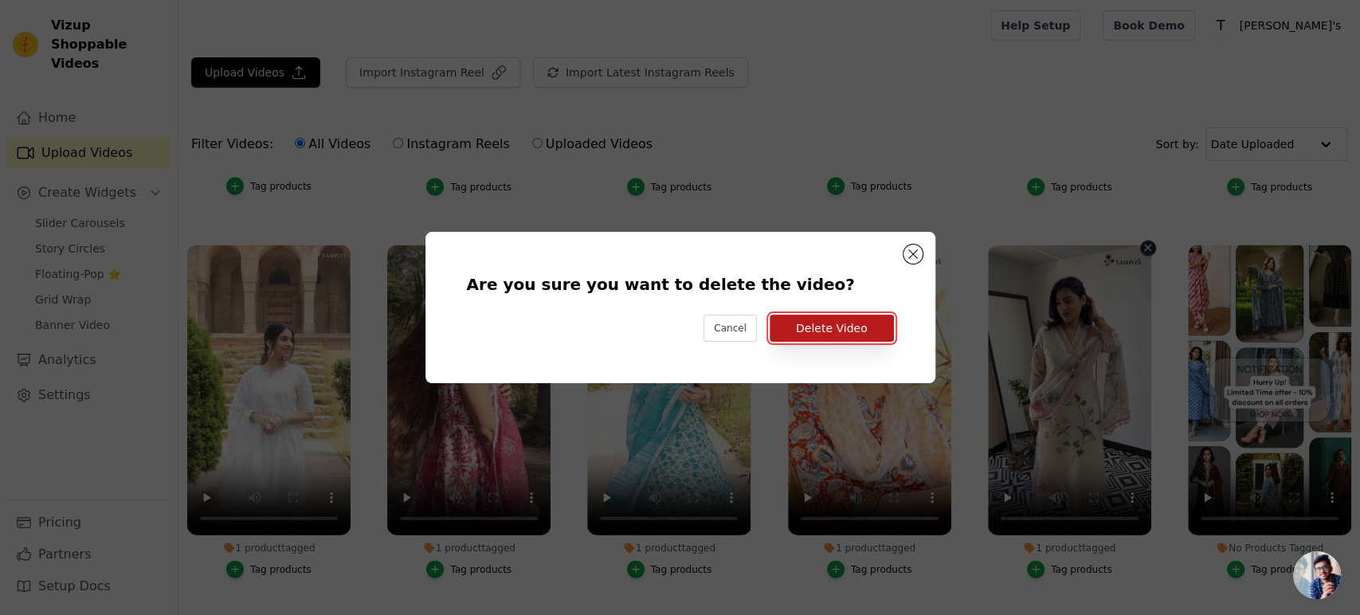
click at [861, 330] on button "Delete Video" at bounding box center [831, 328] width 124 height 27
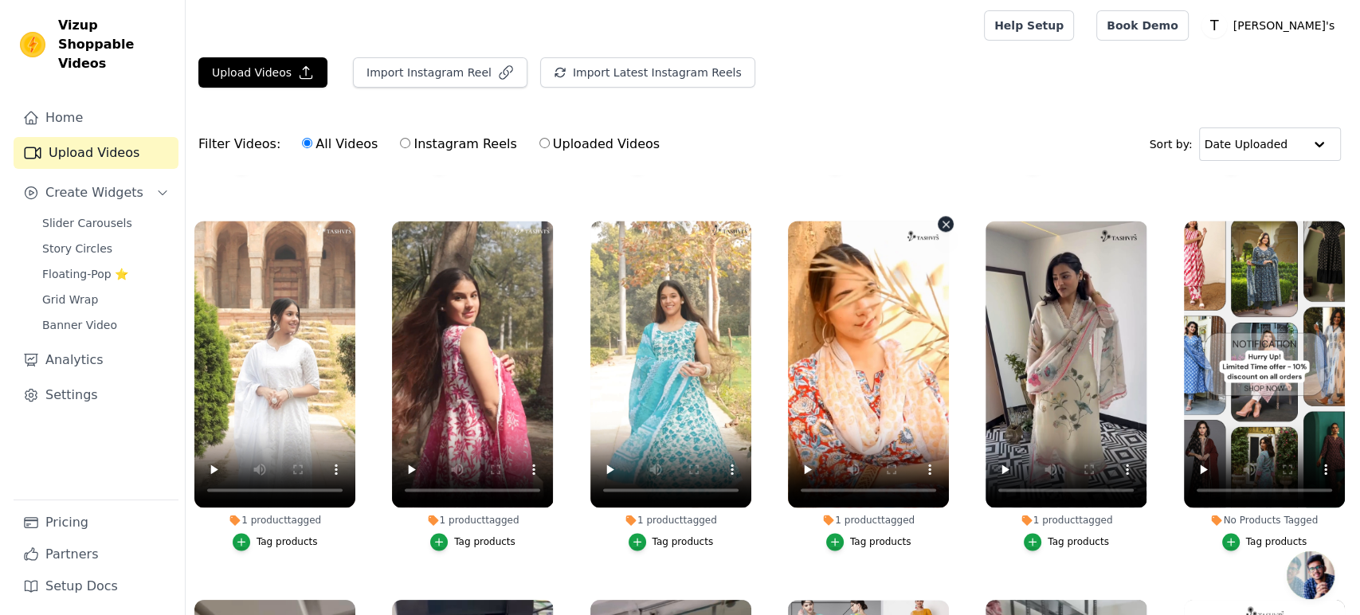
scroll to position [2212, 0]
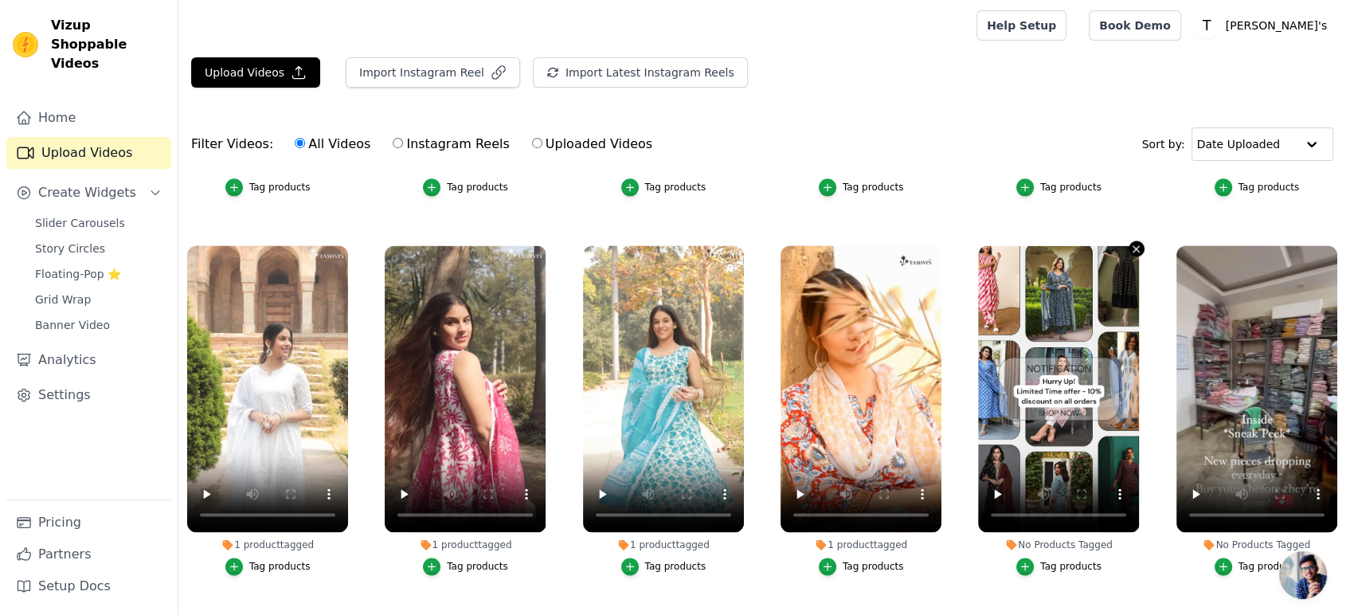
click at [1133, 246] on icon "button" at bounding box center [1136, 249] width 6 height 6
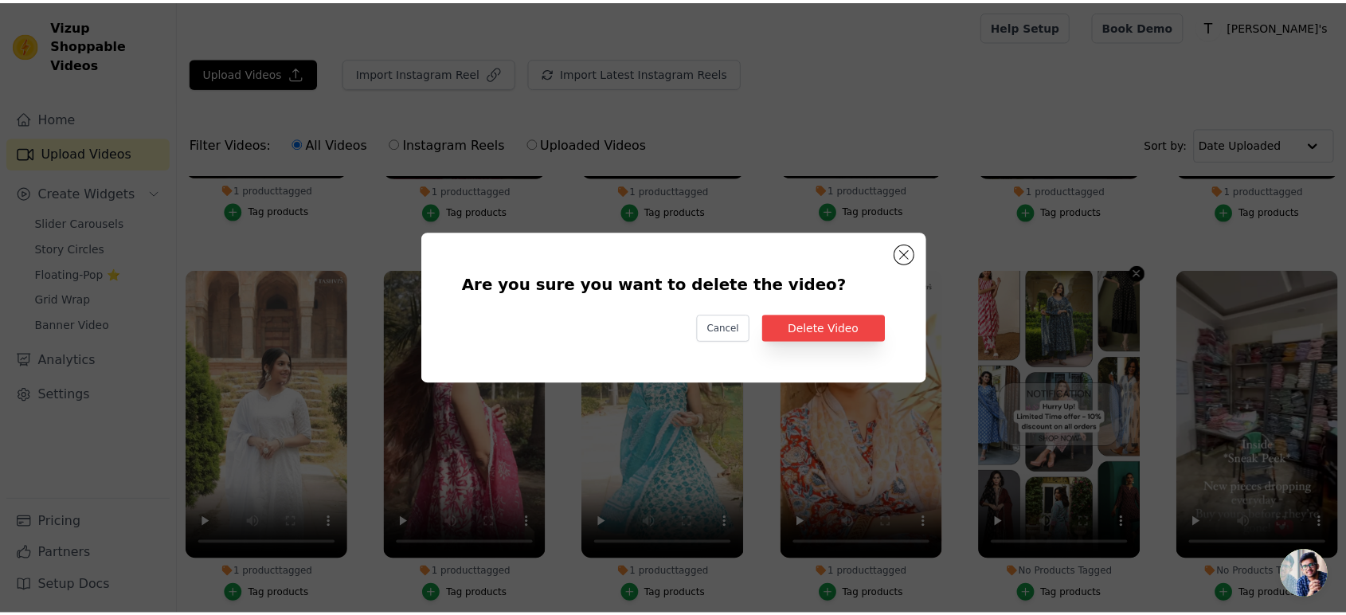
scroll to position [2236, 0]
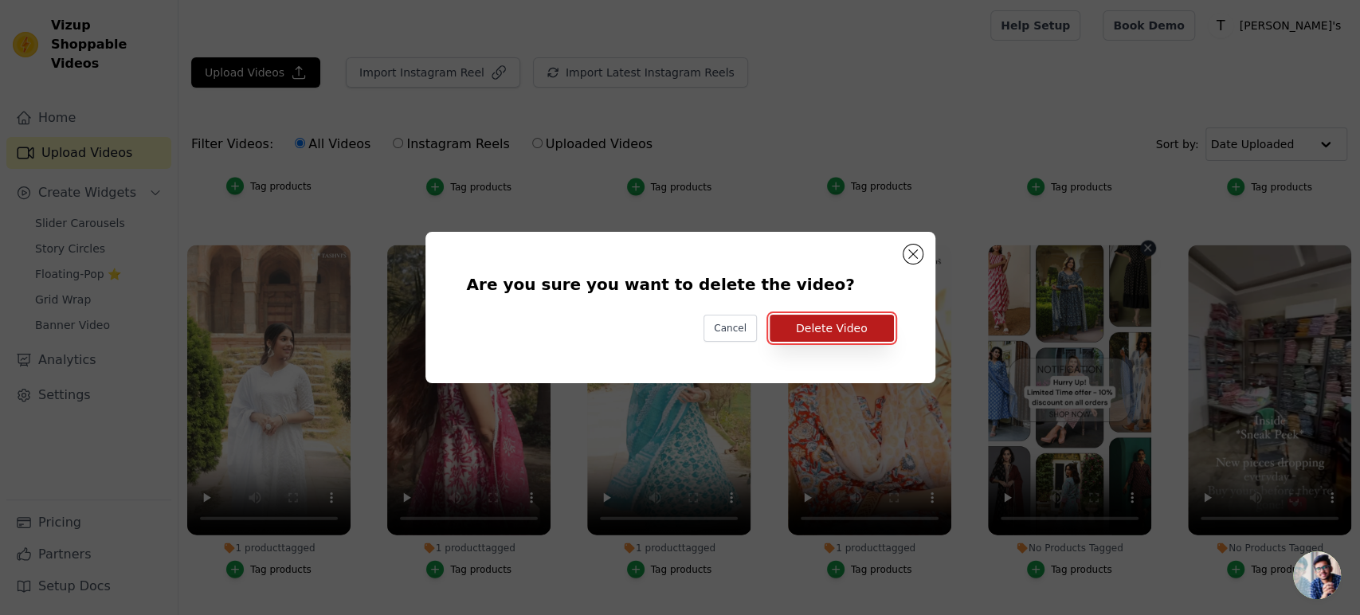
click at [871, 336] on button "Delete Video" at bounding box center [831, 328] width 124 height 27
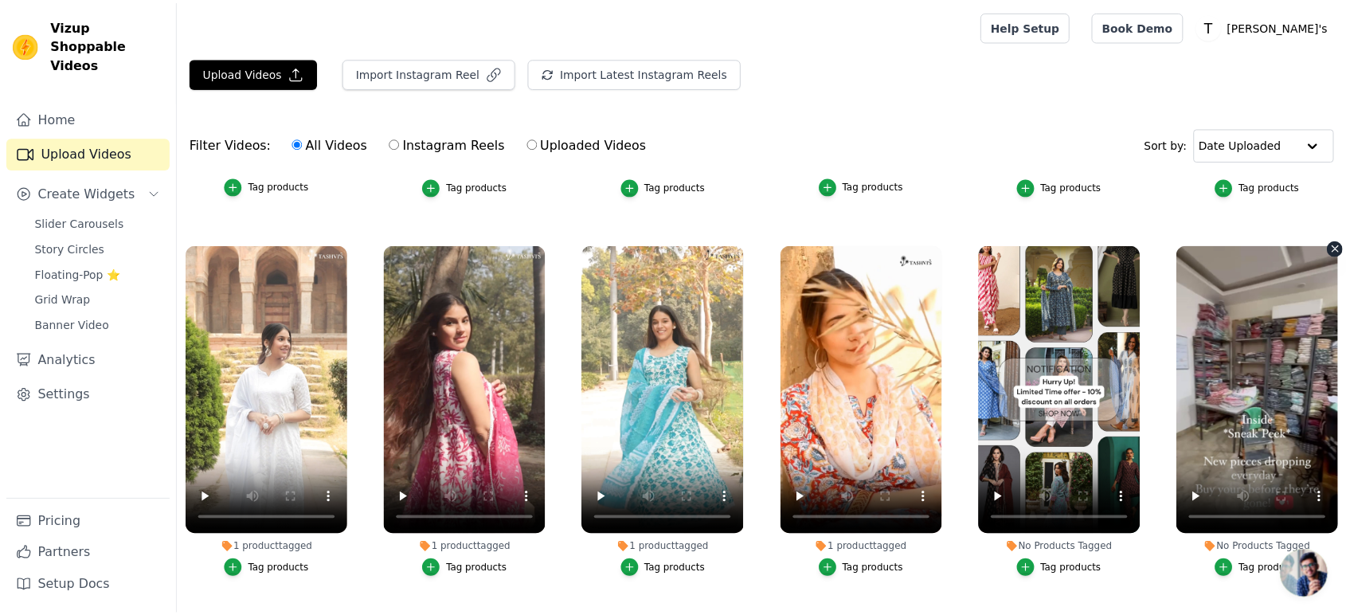
scroll to position [2212, 0]
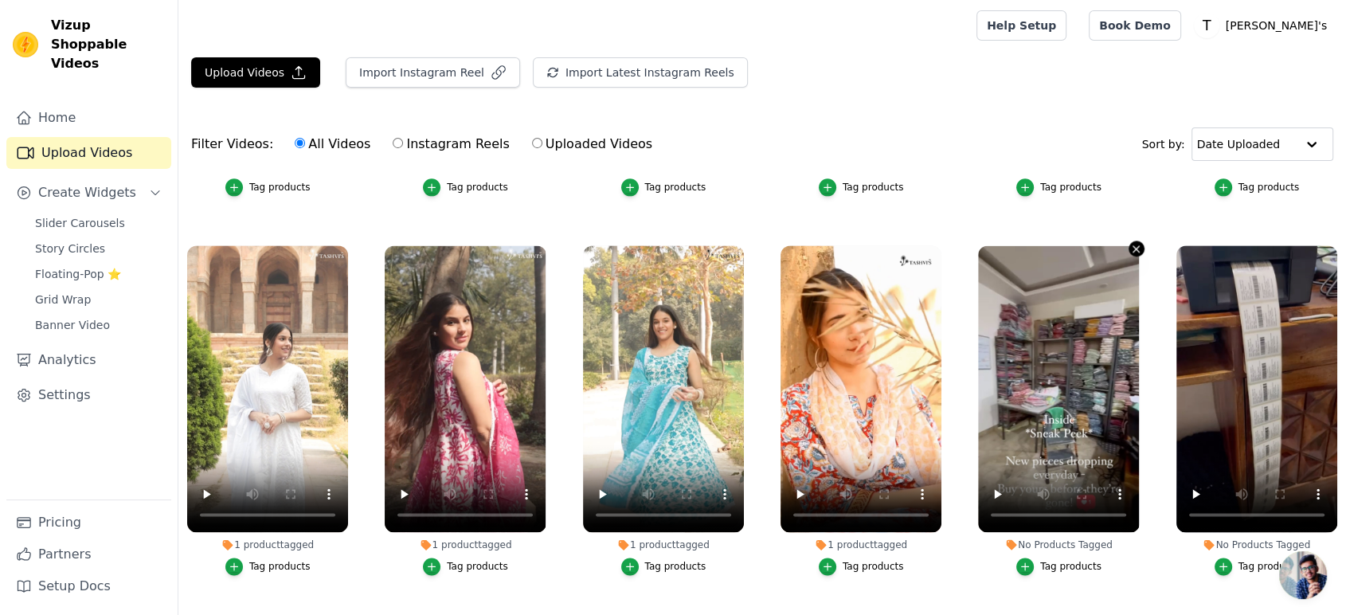
click at [1129, 241] on button "No Products Tagged Tag products" at bounding box center [1137, 249] width 16 height 16
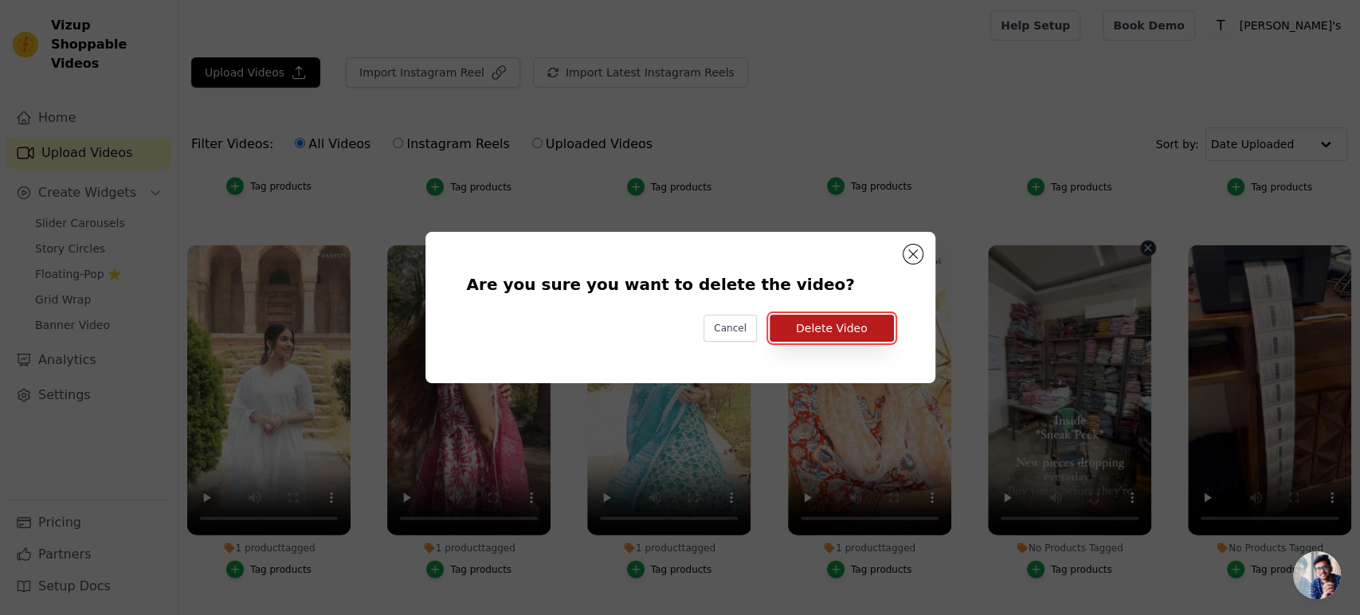
click at [867, 331] on button "Delete Video" at bounding box center [831, 328] width 124 height 27
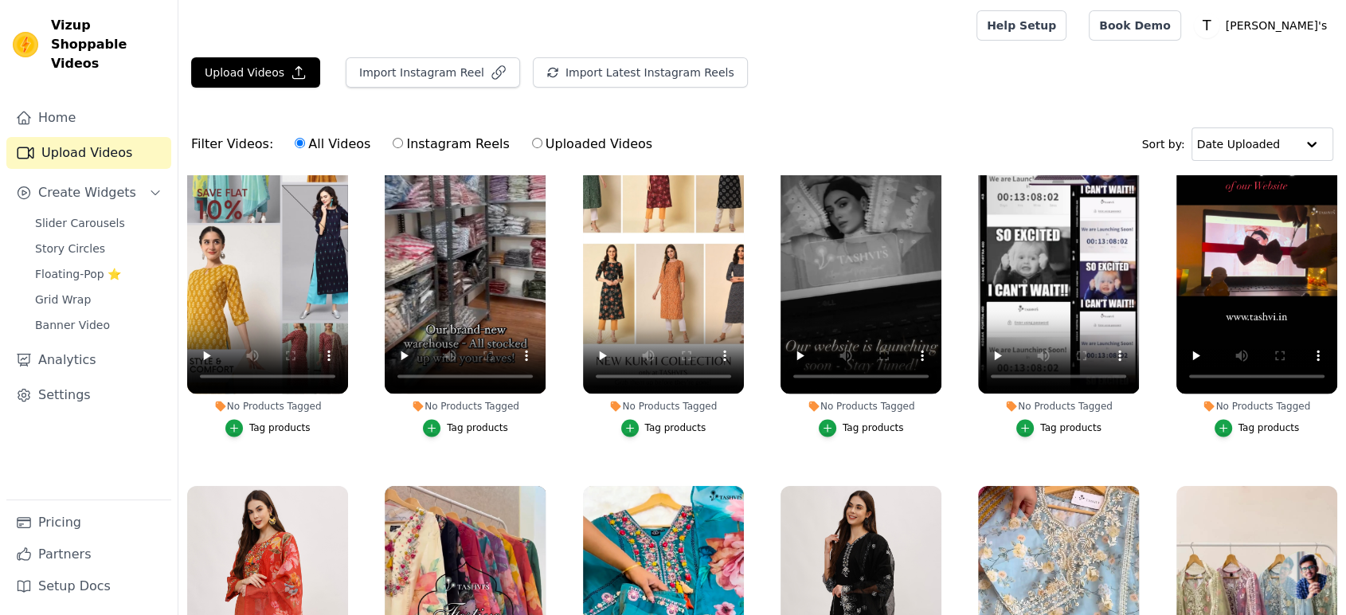
scroll to position [2831, 0]
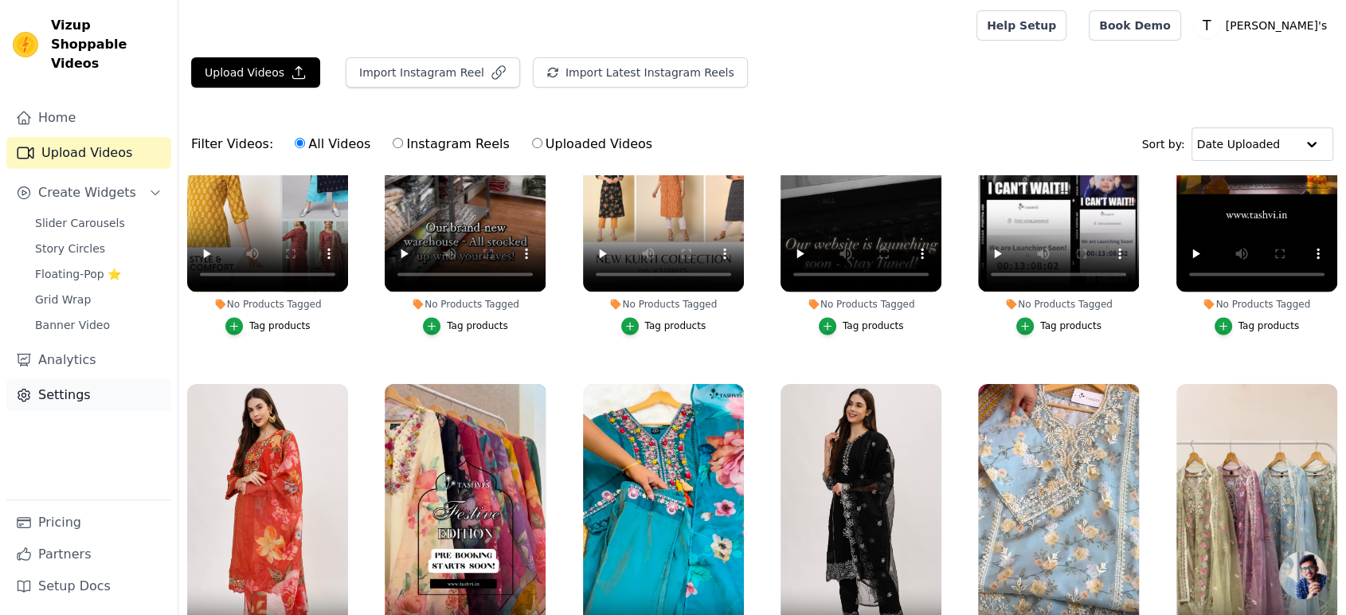
click at [57, 379] on link "Settings" at bounding box center [88, 395] width 165 height 32
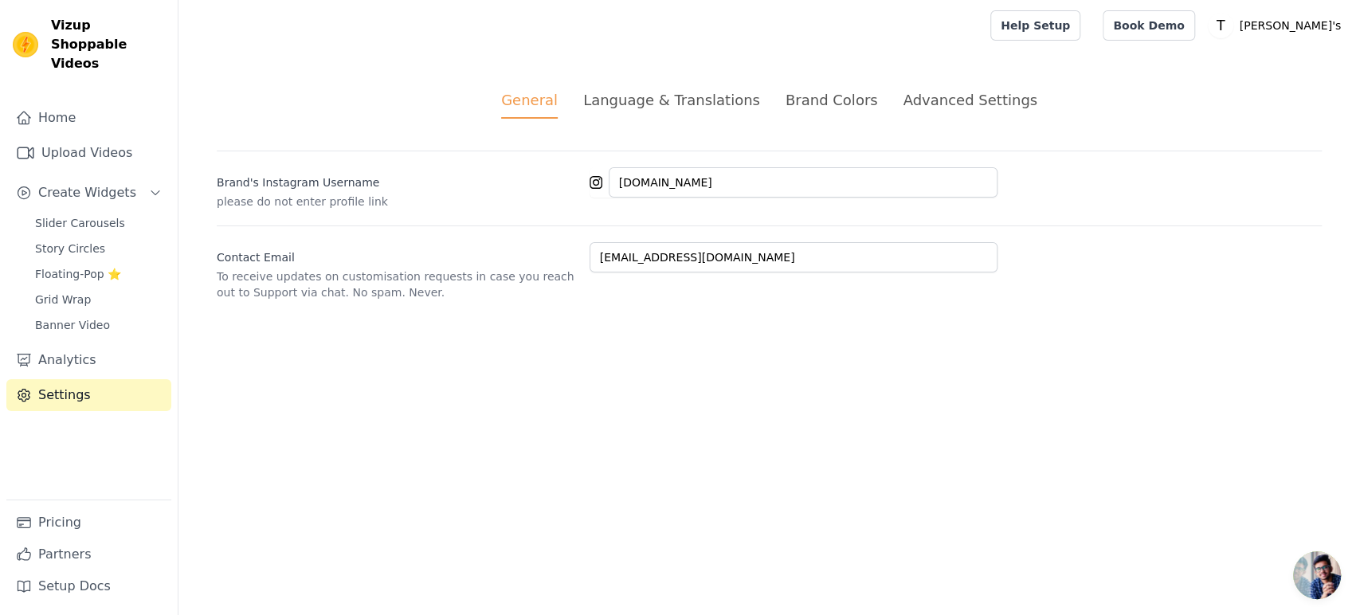
click at [655, 105] on div "Language & Translations" at bounding box center [671, 100] width 177 height 22
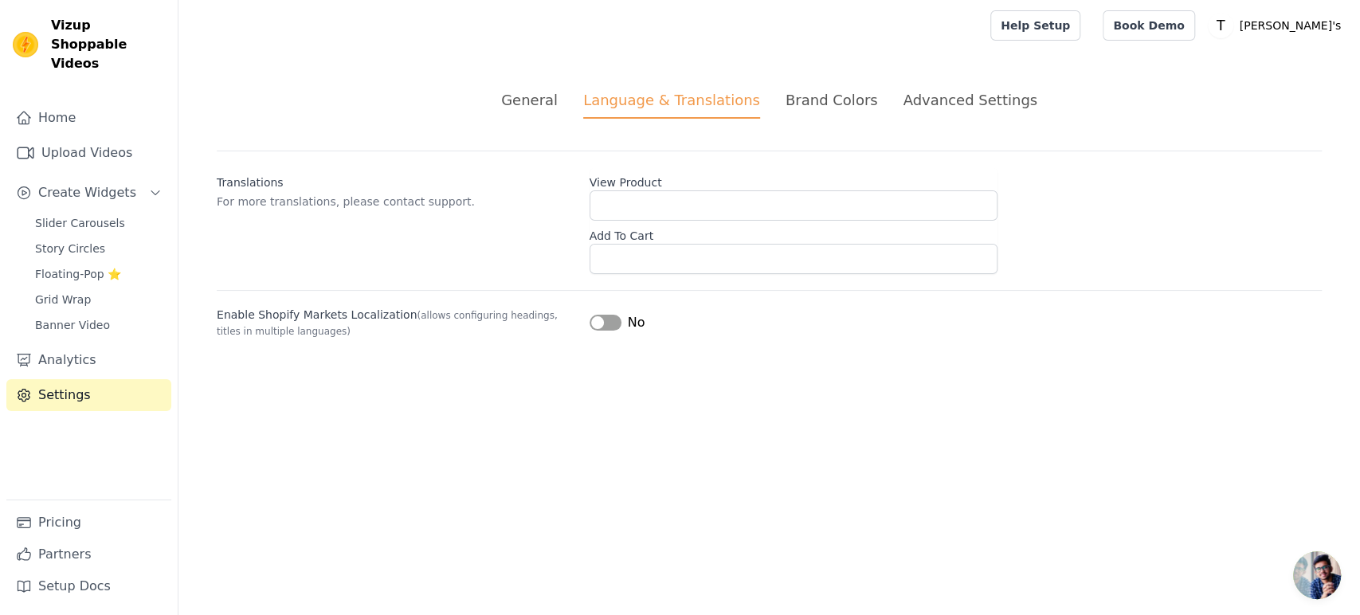
click at [954, 98] on div "Advanced Settings" at bounding box center [969, 100] width 134 height 22
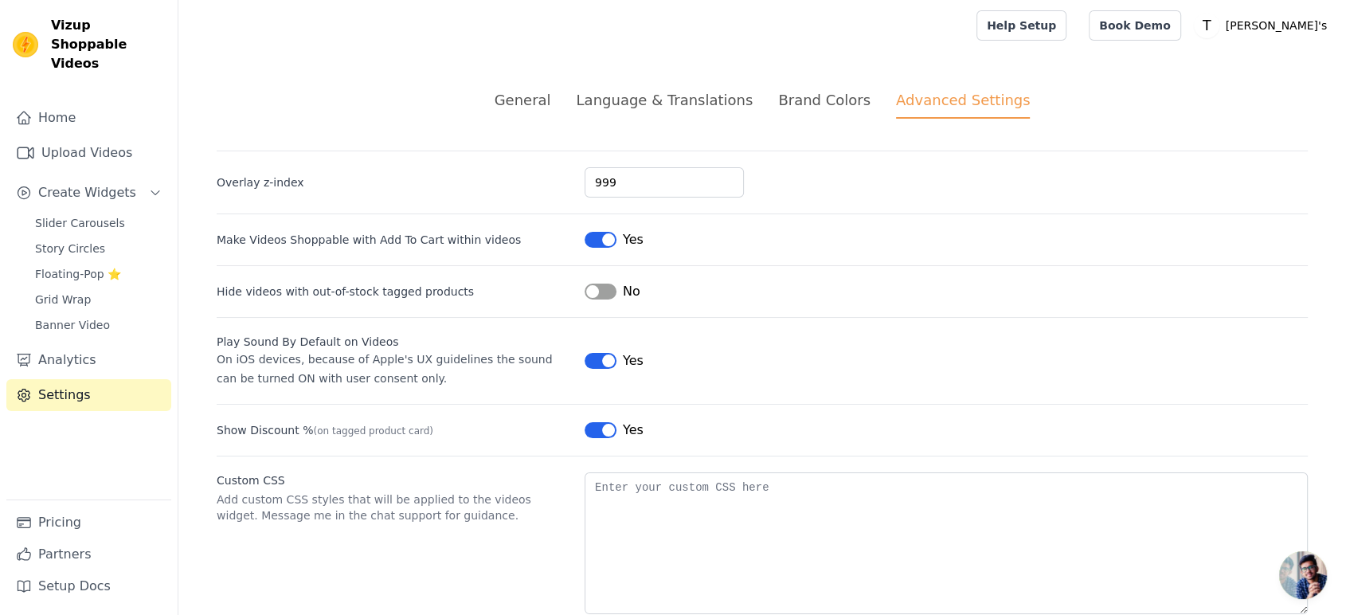
click at [600, 292] on button "Label" at bounding box center [601, 292] width 32 height 16
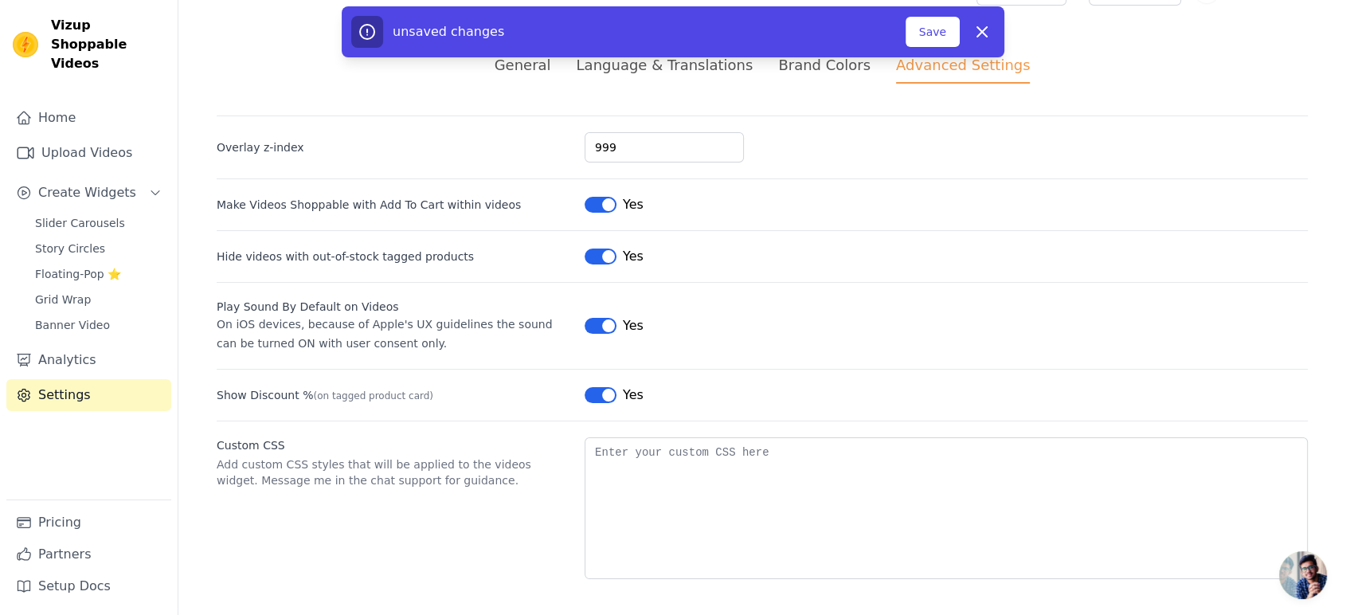
scroll to position [36, 0]
click at [943, 23] on button "Save" at bounding box center [933, 32] width 54 height 30
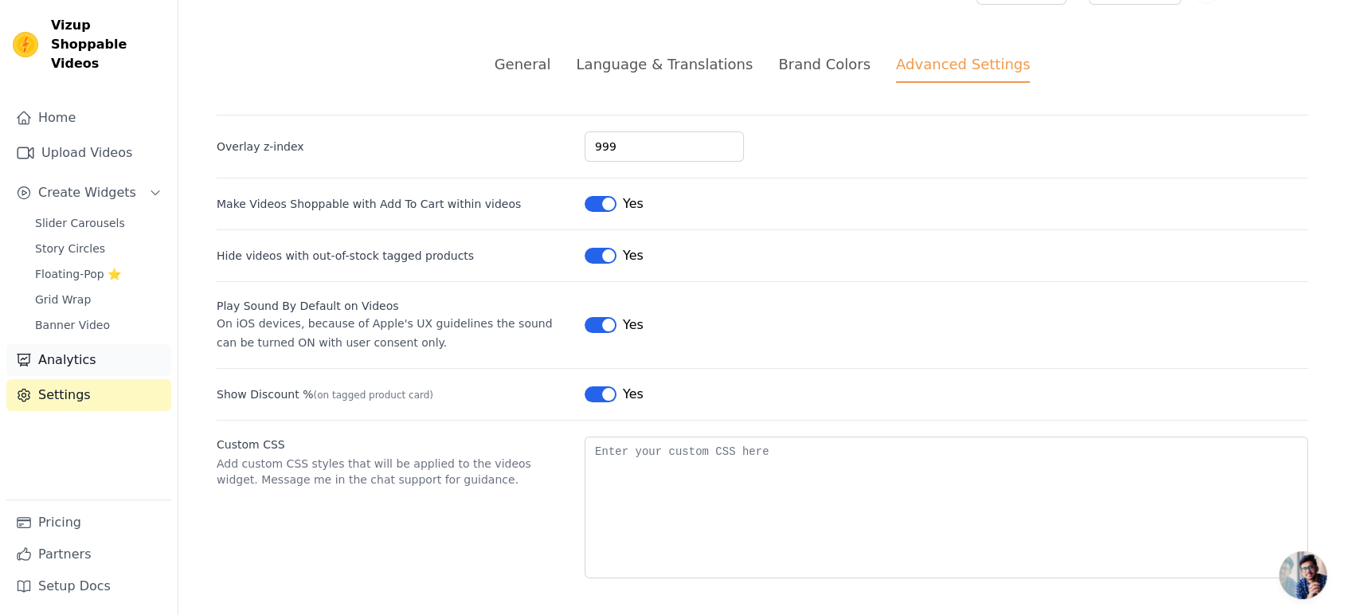
click at [71, 344] on link "Analytics" at bounding box center [88, 360] width 165 height 32
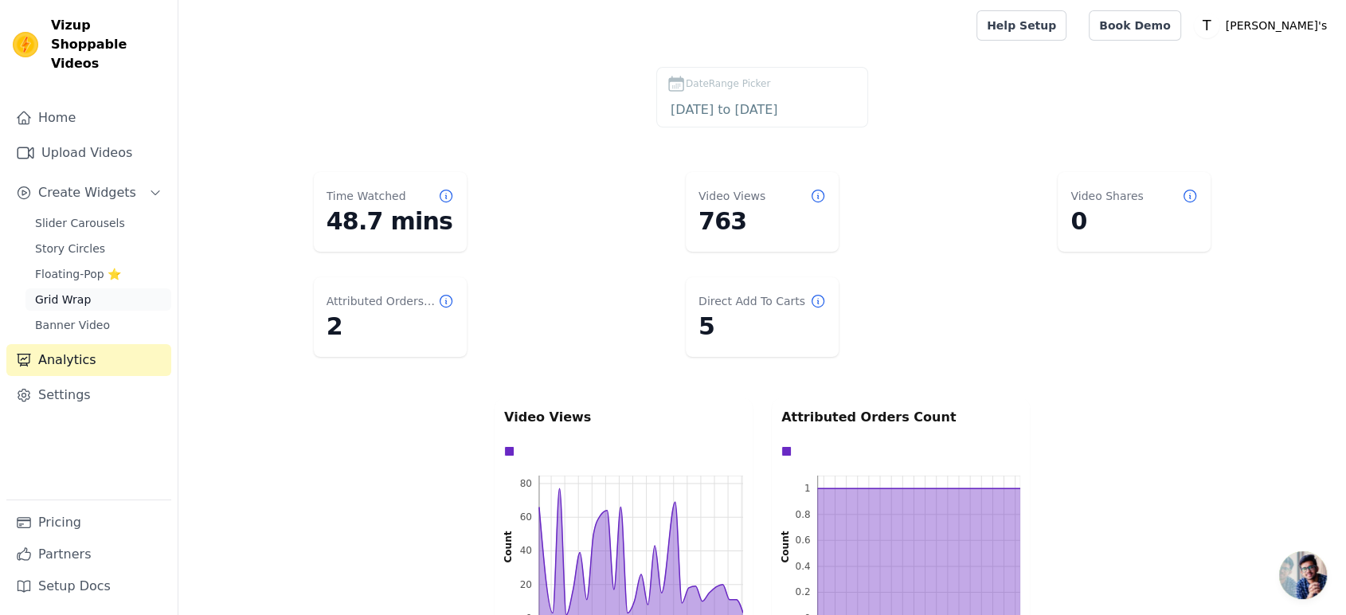
click at [98, 288] on link "Grid Wrap" at bounding box center [98, 299] width 146 height 22
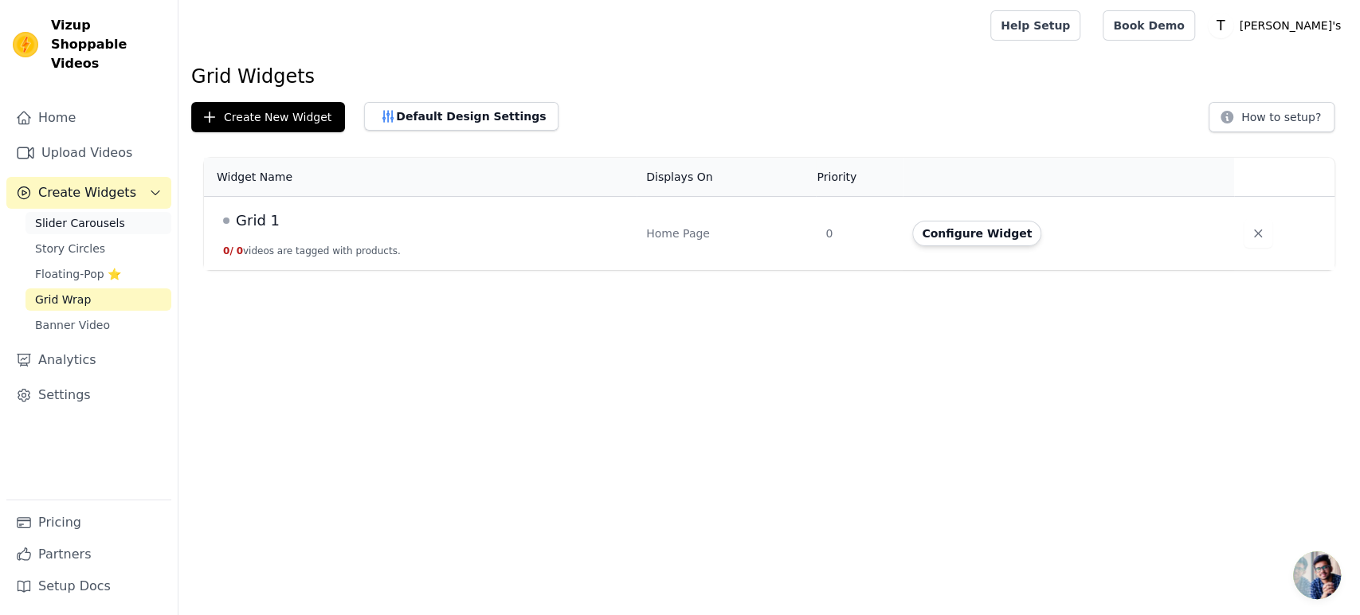
click at [88, 215] on span "Slider Carousels" at bounding box center [80, 223] width 90 height 16
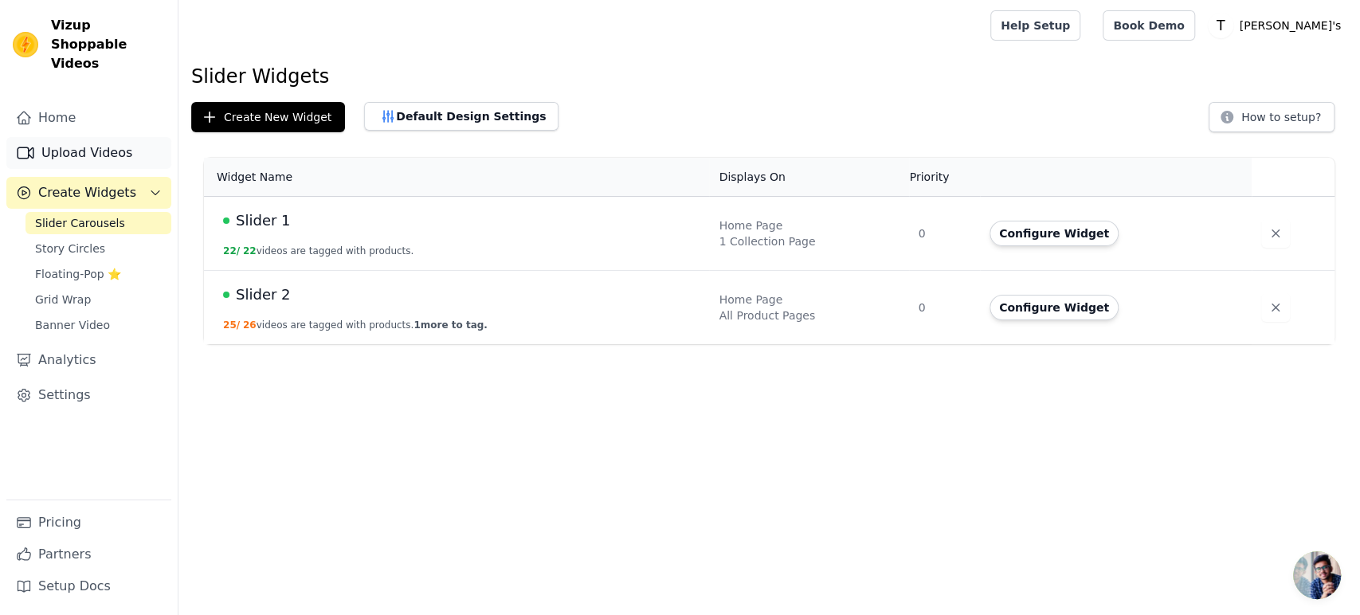
click at [79, 141] on link "Upload Videos" at bounding box center [88, 153] width 165 height 32
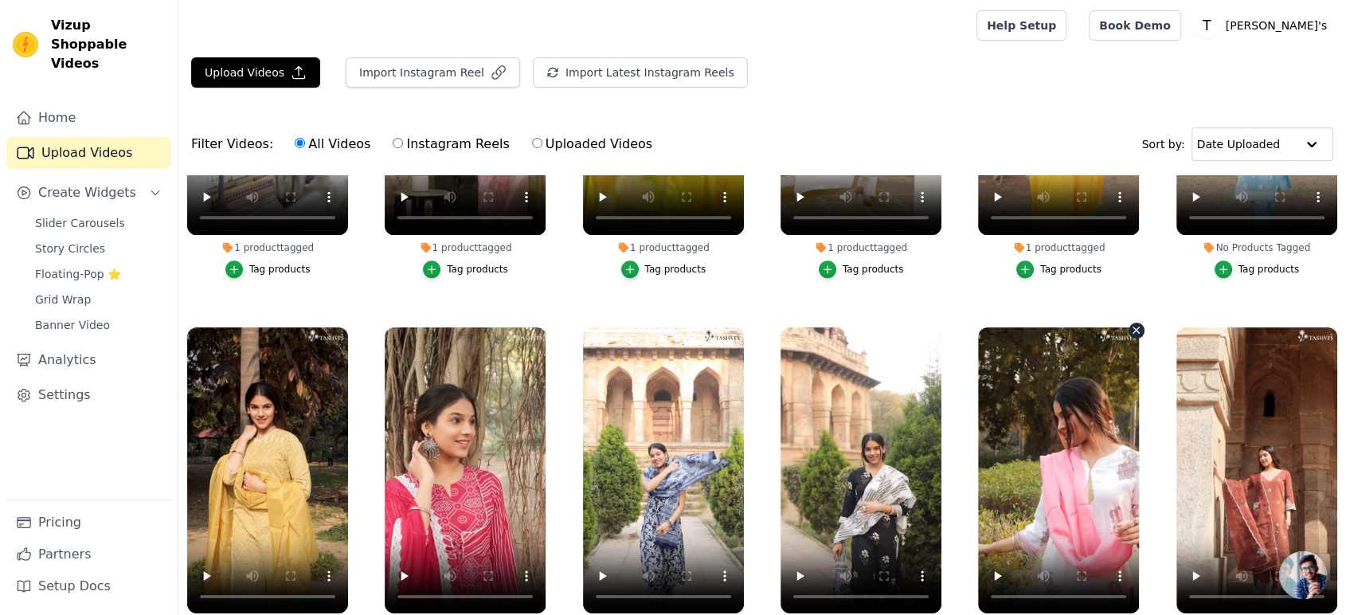
scroll to position [1858, 0]
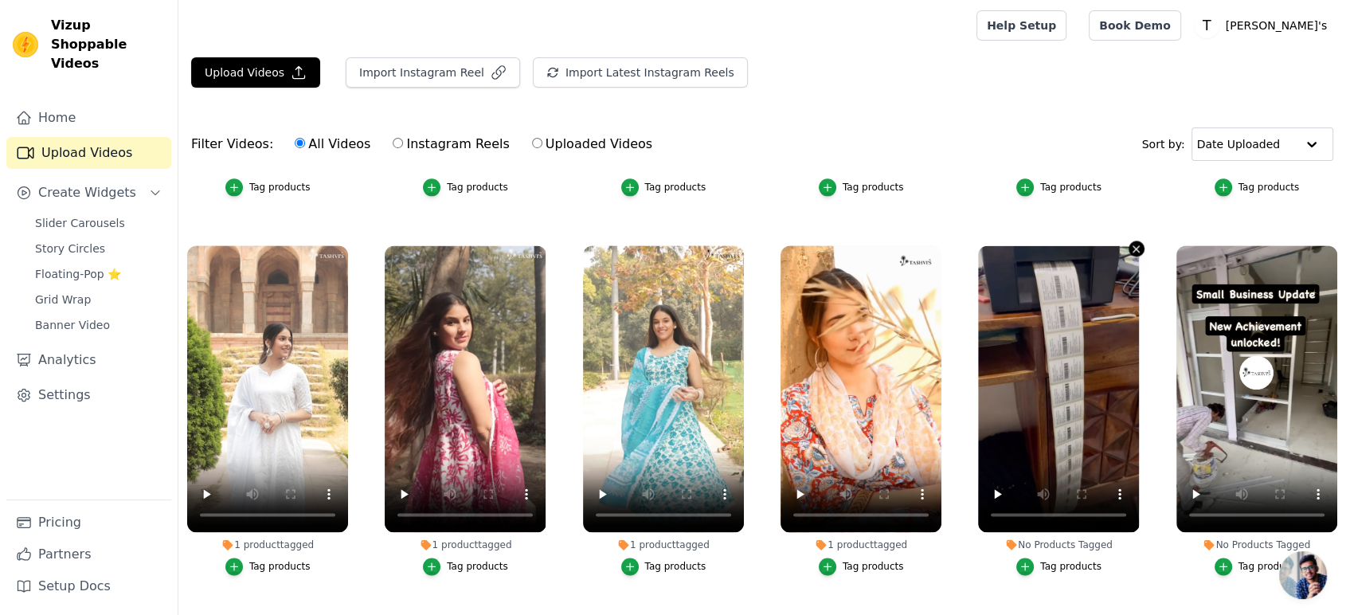
click at [1130, 243] on icon "button" at bounding box center [1136, 249] width 12 height 12
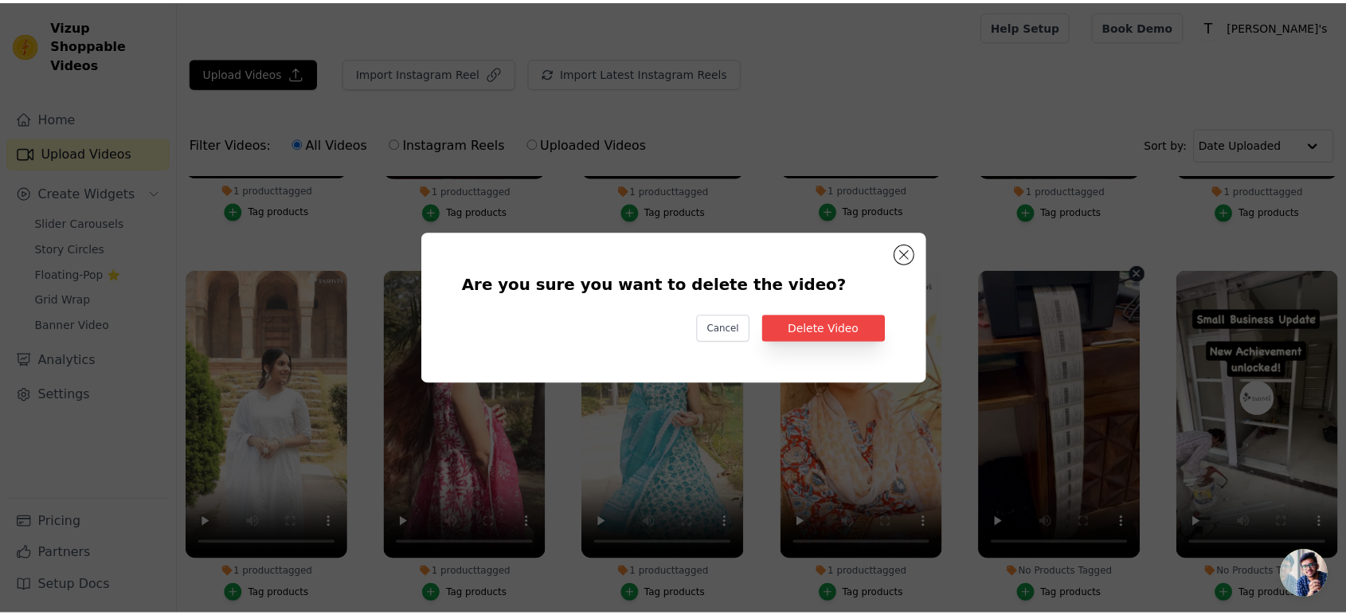
scroll to position [2236, 0]
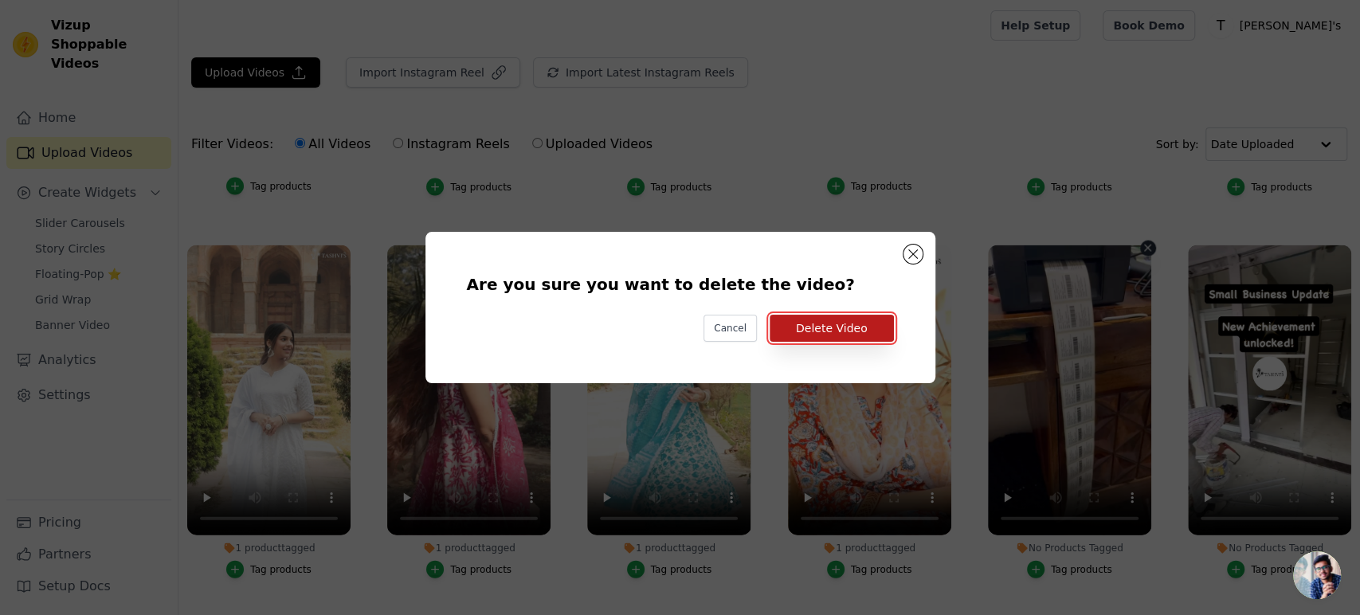
click at [794, 316] on button "Delete Video" at bounding box center [831, 328] width 124 height 27
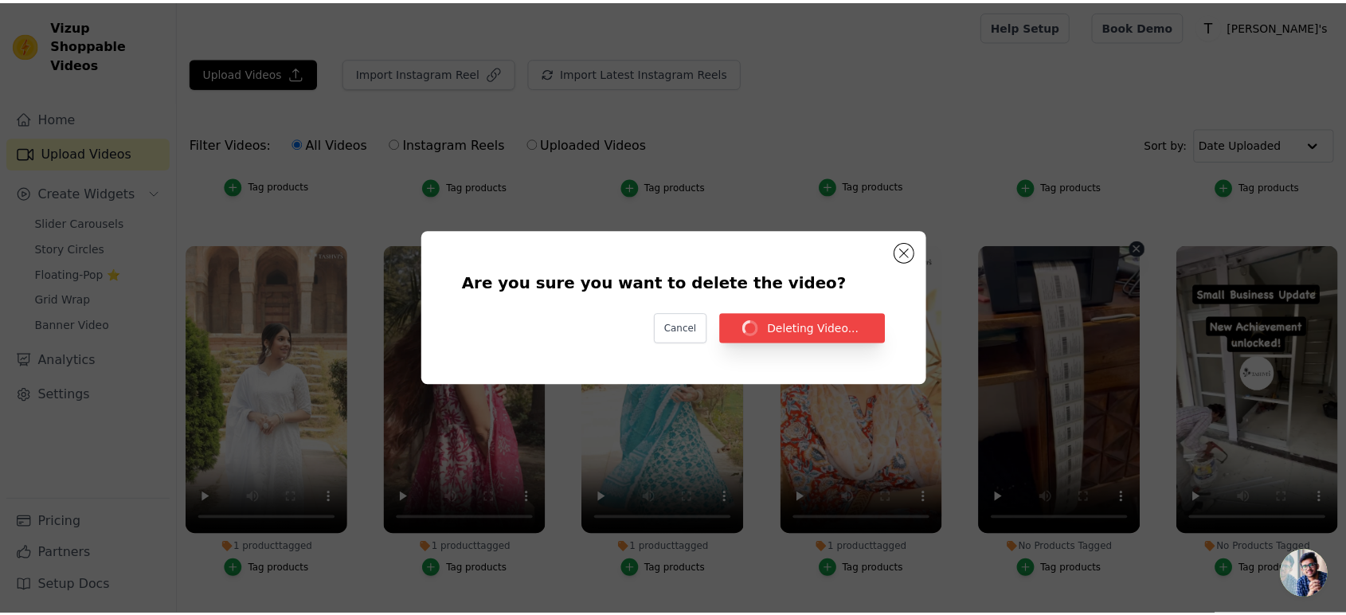
scroll to position [2212, 0]
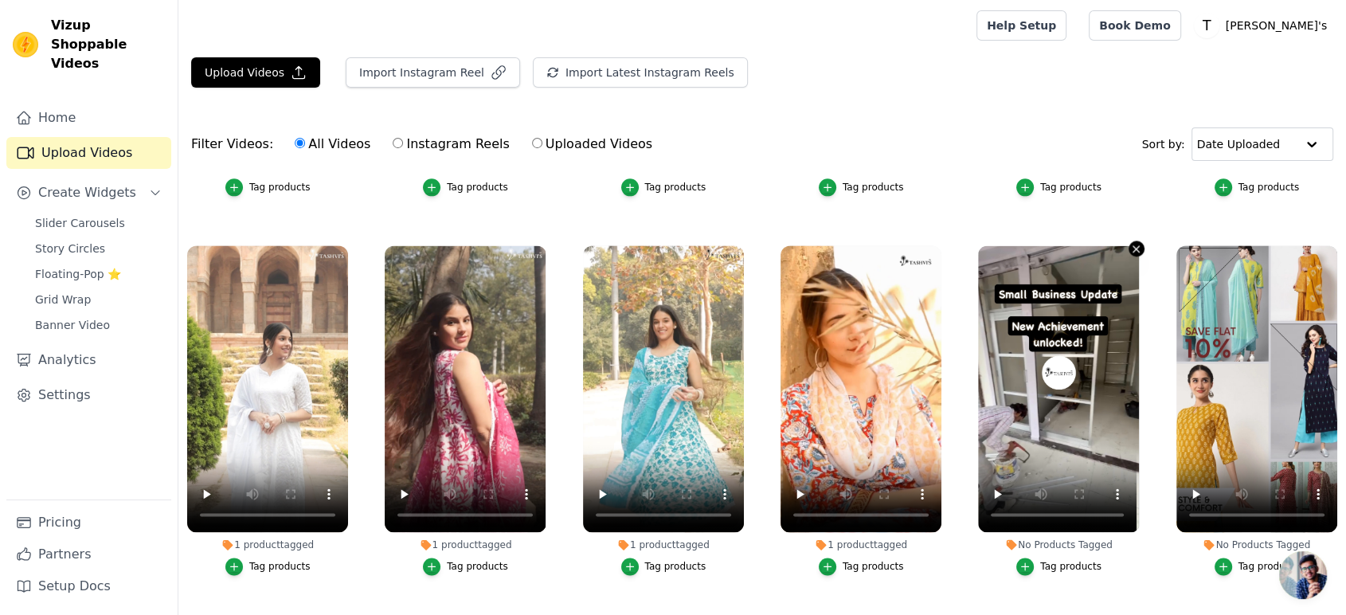
click at [1133, 246] on icon "button" at bounding box center [1136, 249] width 6 height 6
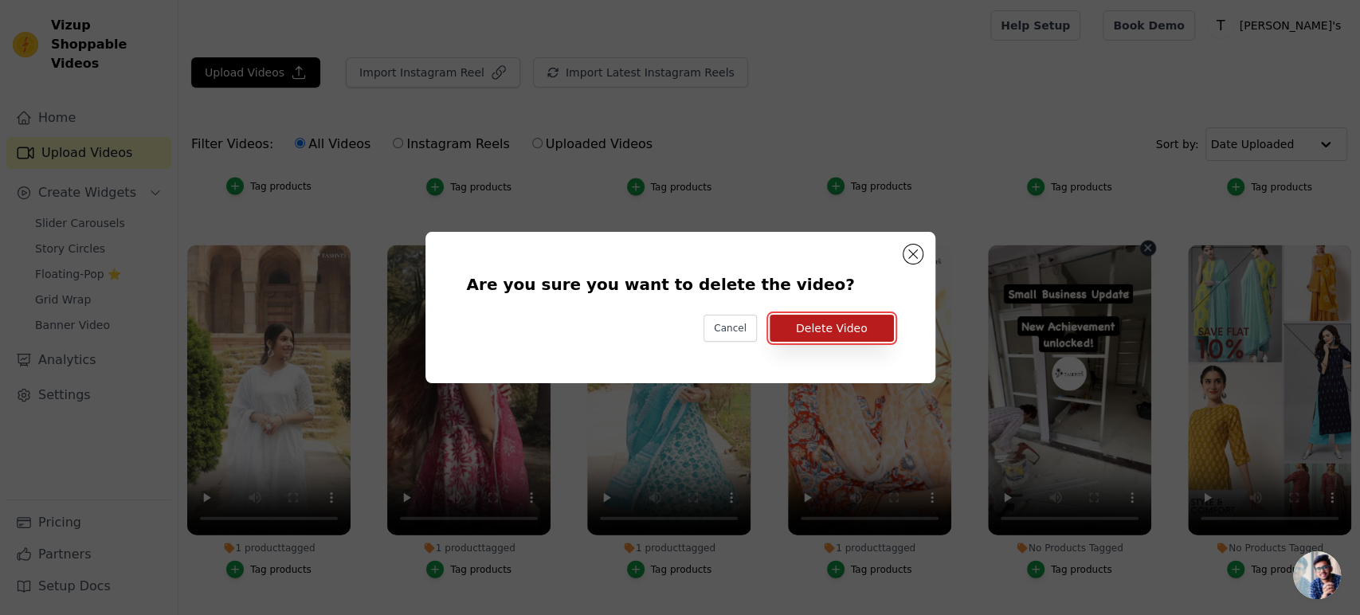
click at [816, 337] on button "Delete Video" at bounding box center [831, 328] width 124 height 27
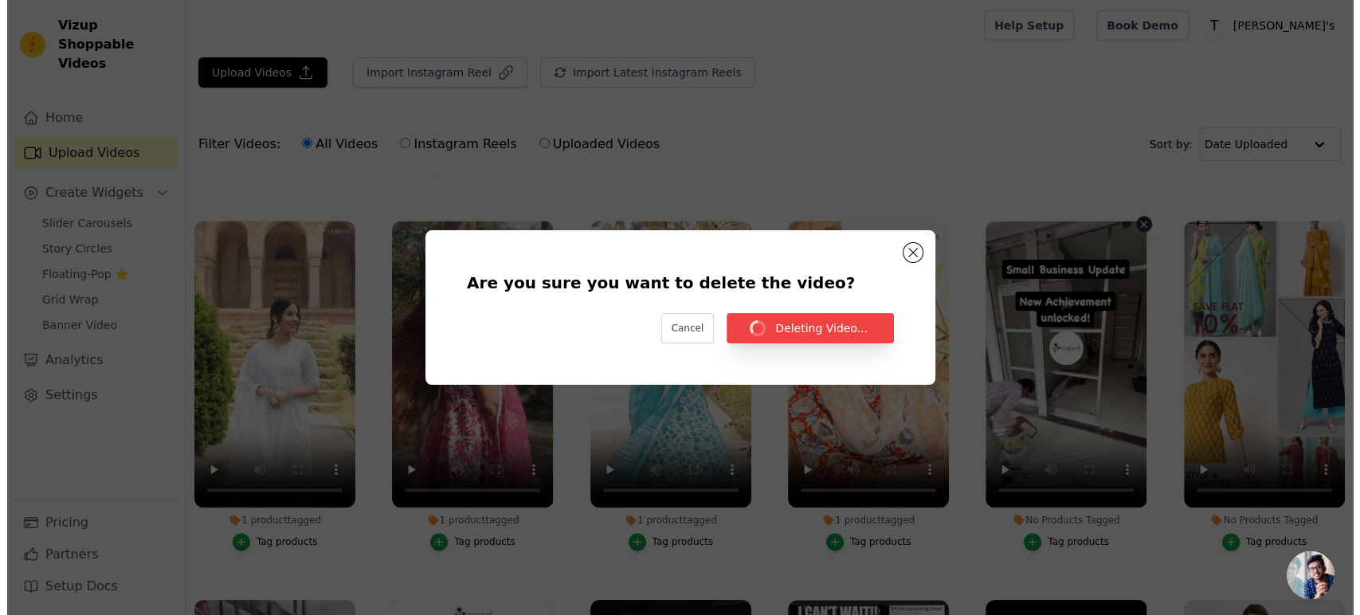
scroll to position [2212, 0]
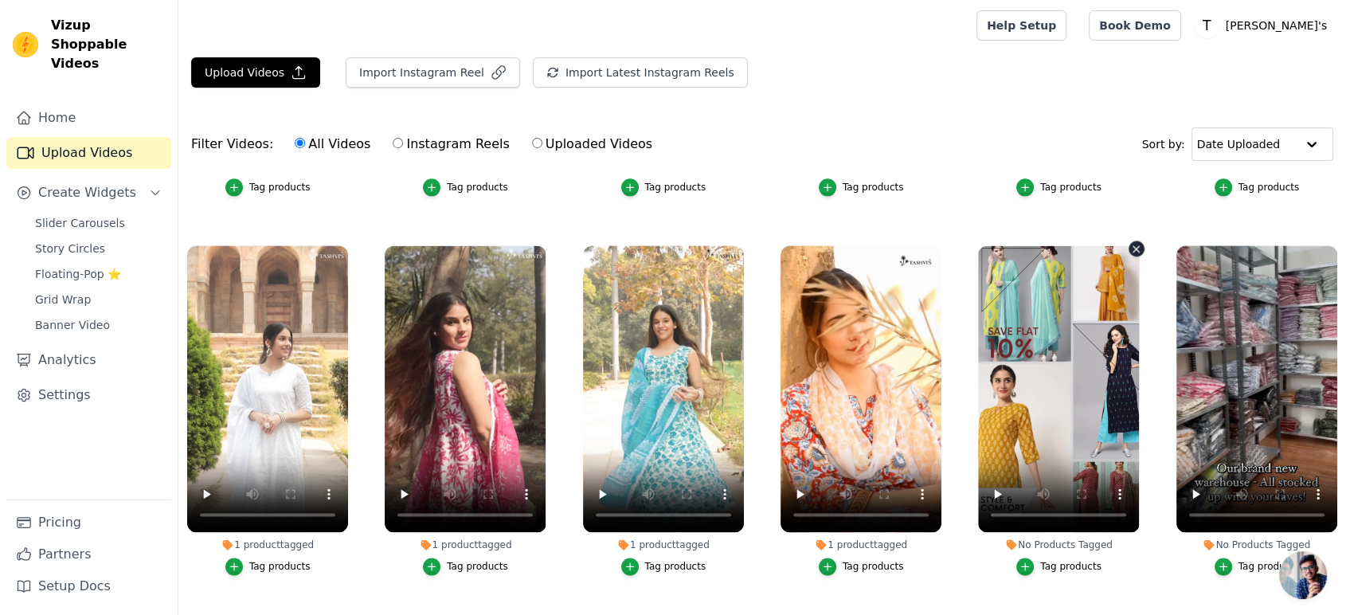
click at [1130, 243] on icon "button" at bounding box center [1136, 249] width 12 height 12
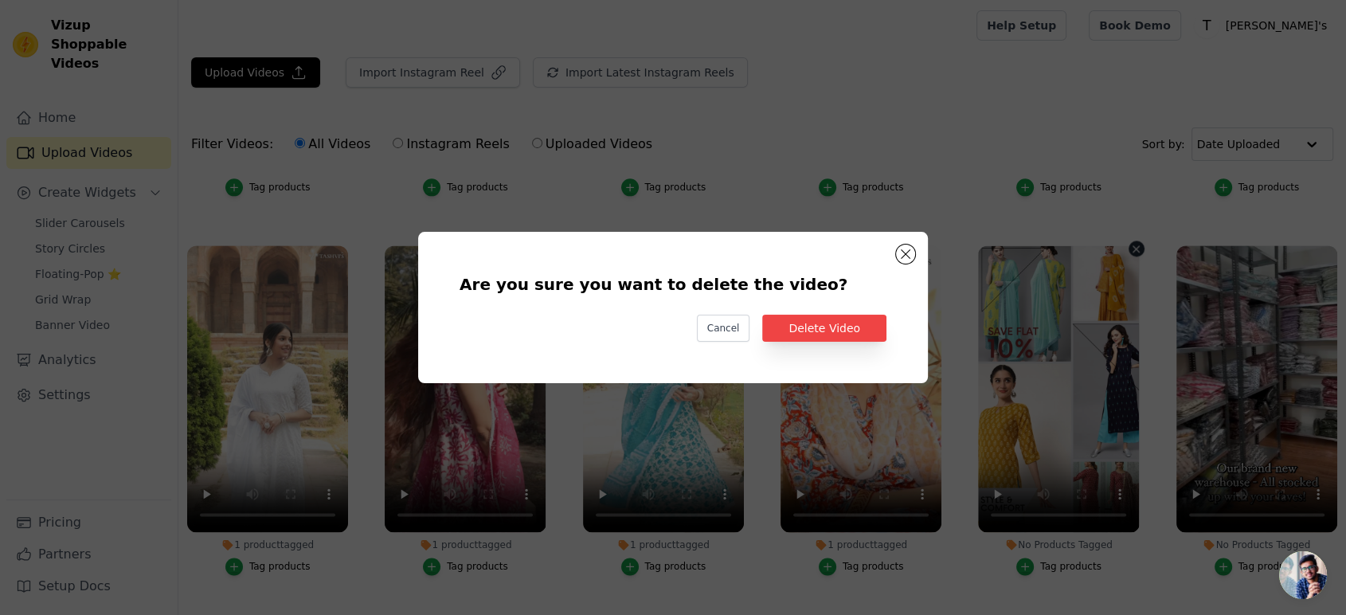
scroll to position [2236, 0]
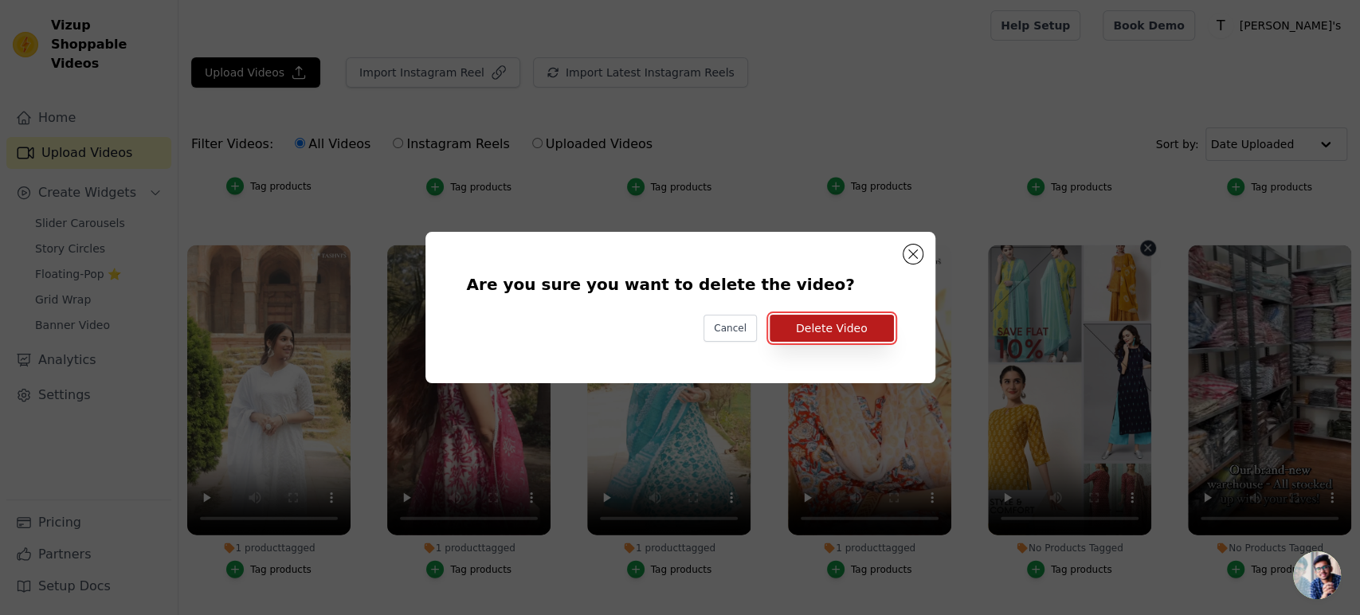
click at [843, 341] on button "Delete Video" at bounding box center [831, 328] width 124 height 27
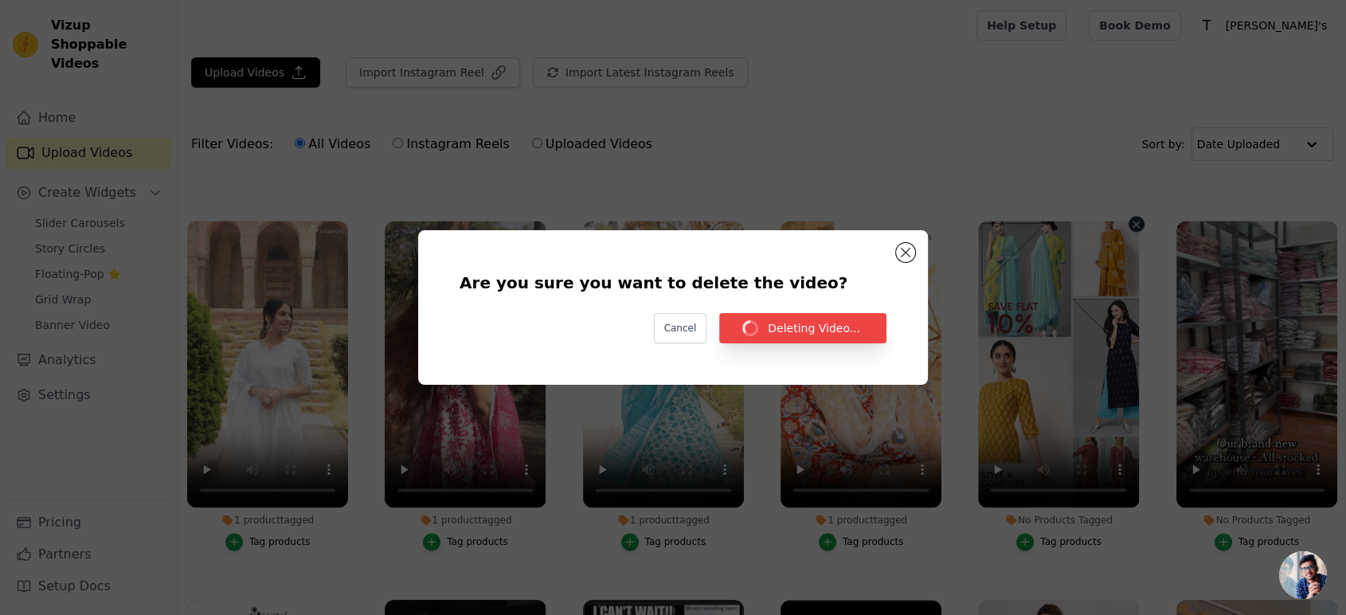
scroll to position [2212, 0]
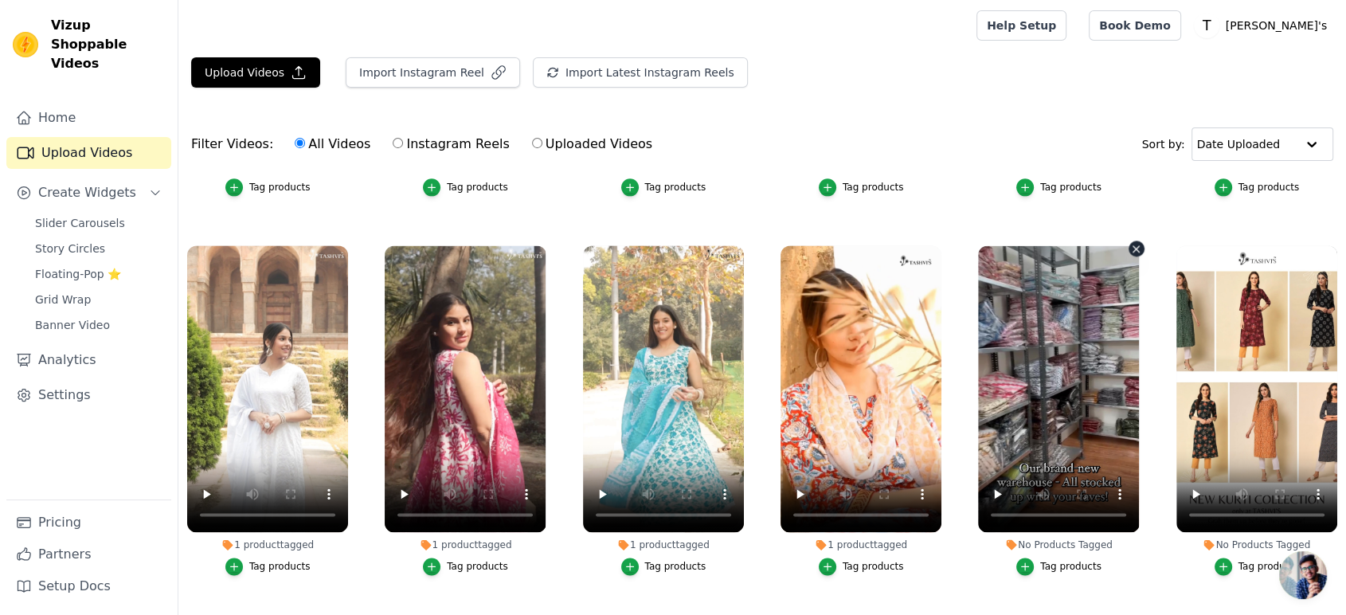
click at [1130, 243] on icon "button" at bounding box center [1136, 249] width 12 height 12
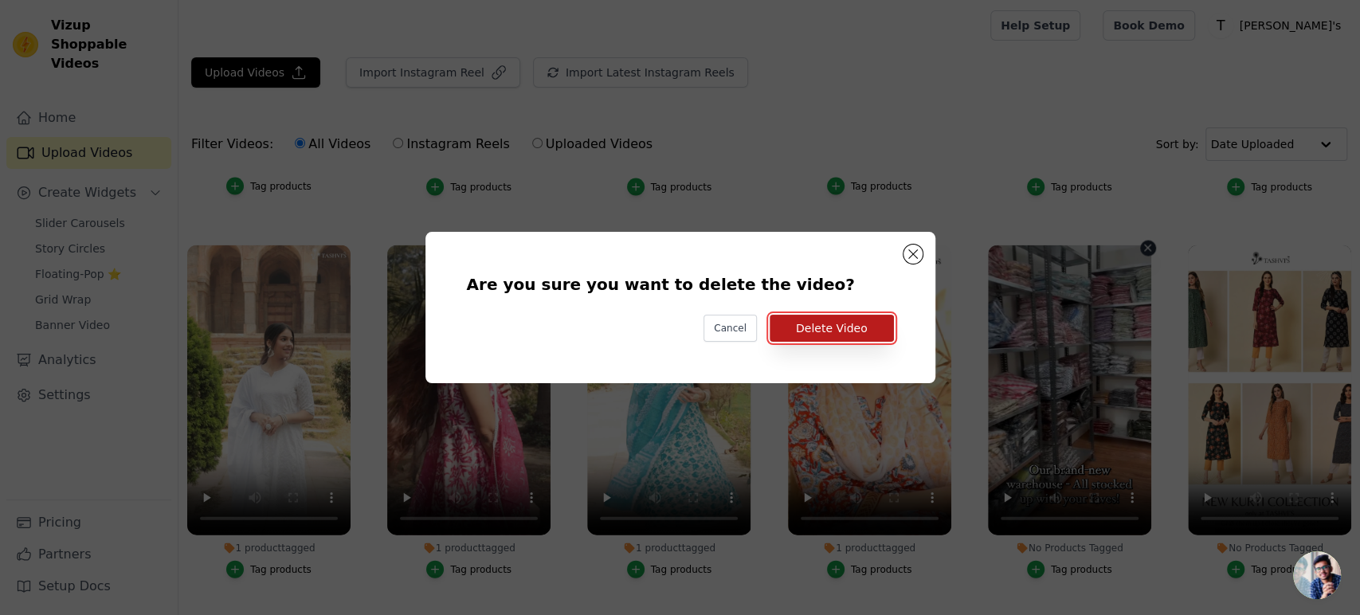
click at [859, 331] on button "Delete Video" at bounding box center [831, 328] width 124 height 27
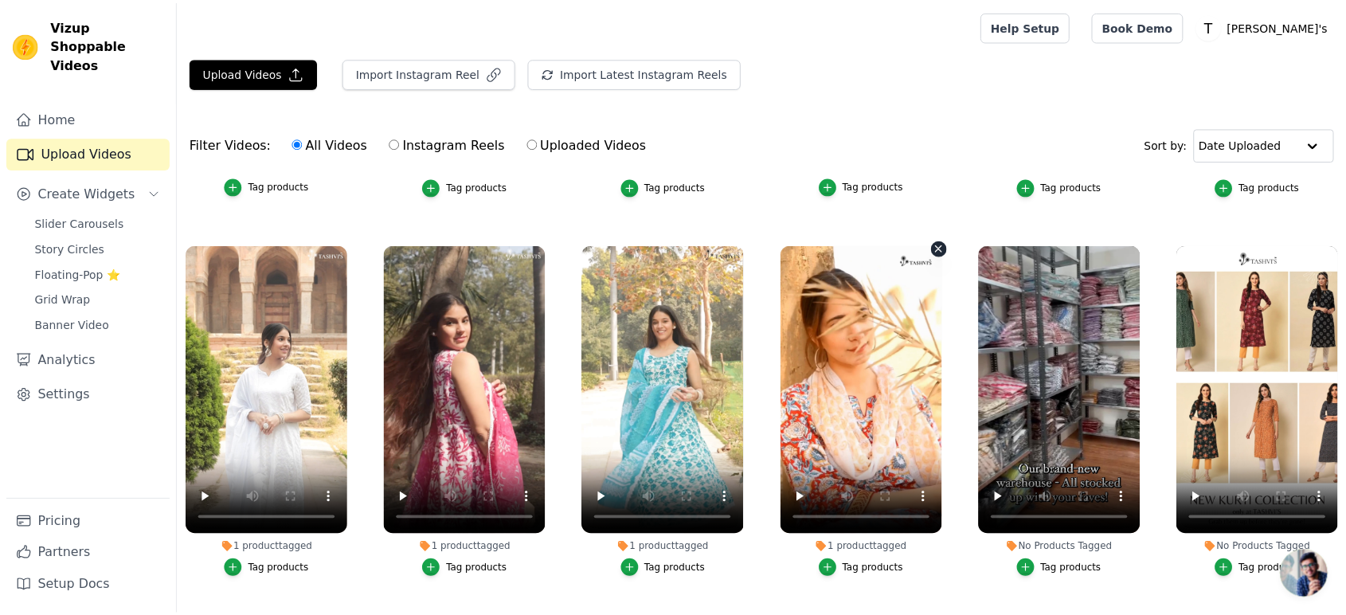
scroll to position [2212, 0]
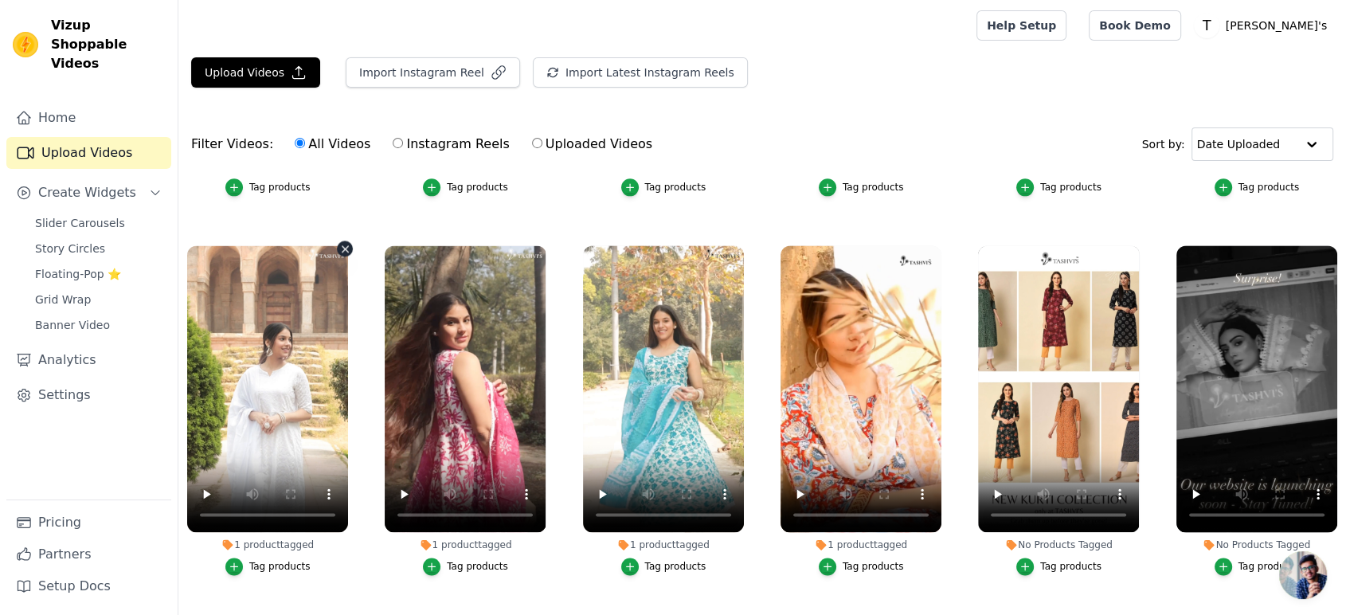
click at [342, 246] on icon "button" at bounding box center [345, 249] width 6 height 6
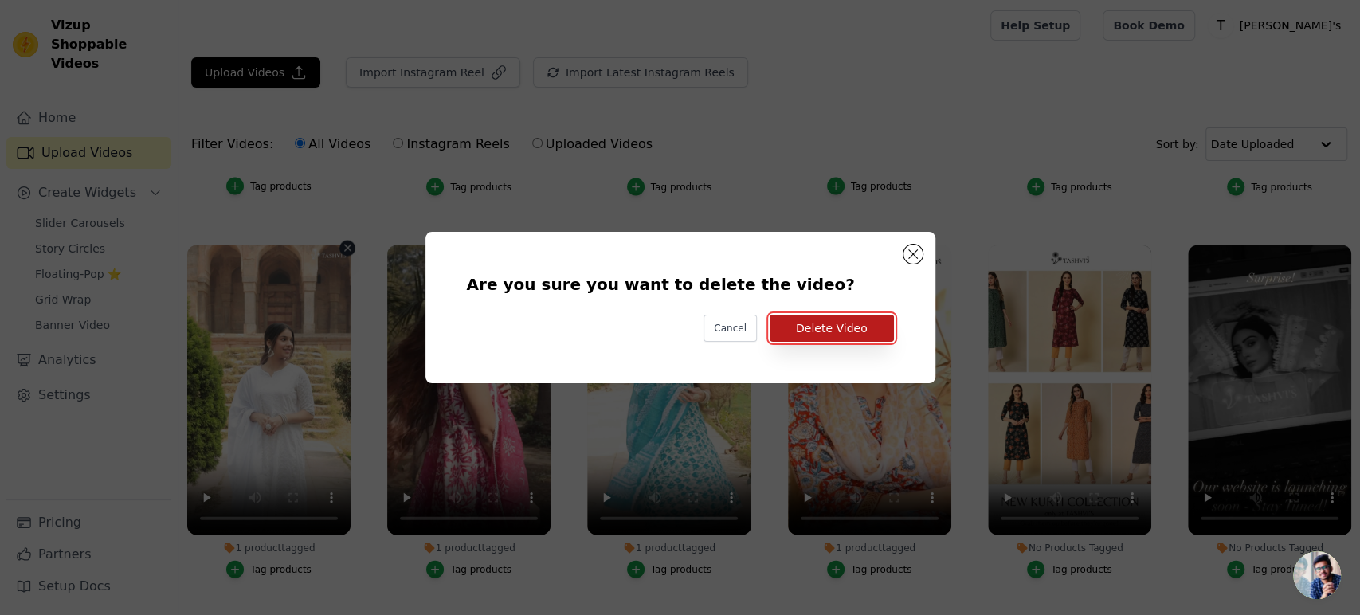
click at [867, 319] on button "Delete Video" at bounding box center [831, 328] width 124 height 27
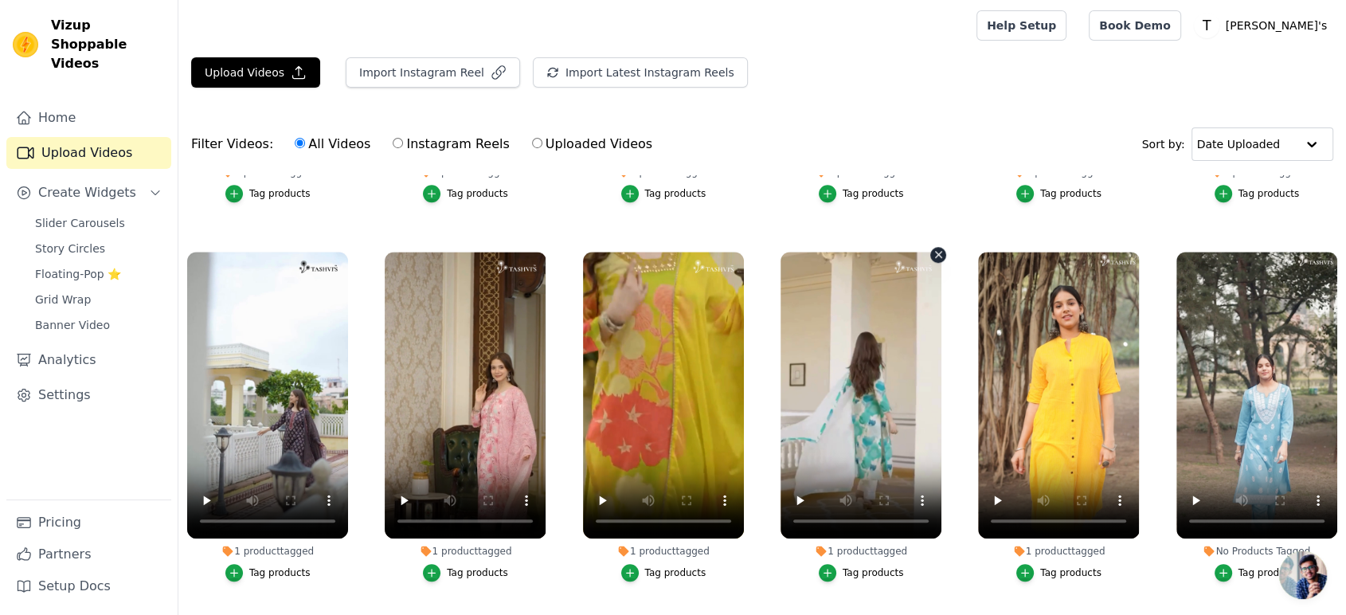
scroll to position [1327, 0]
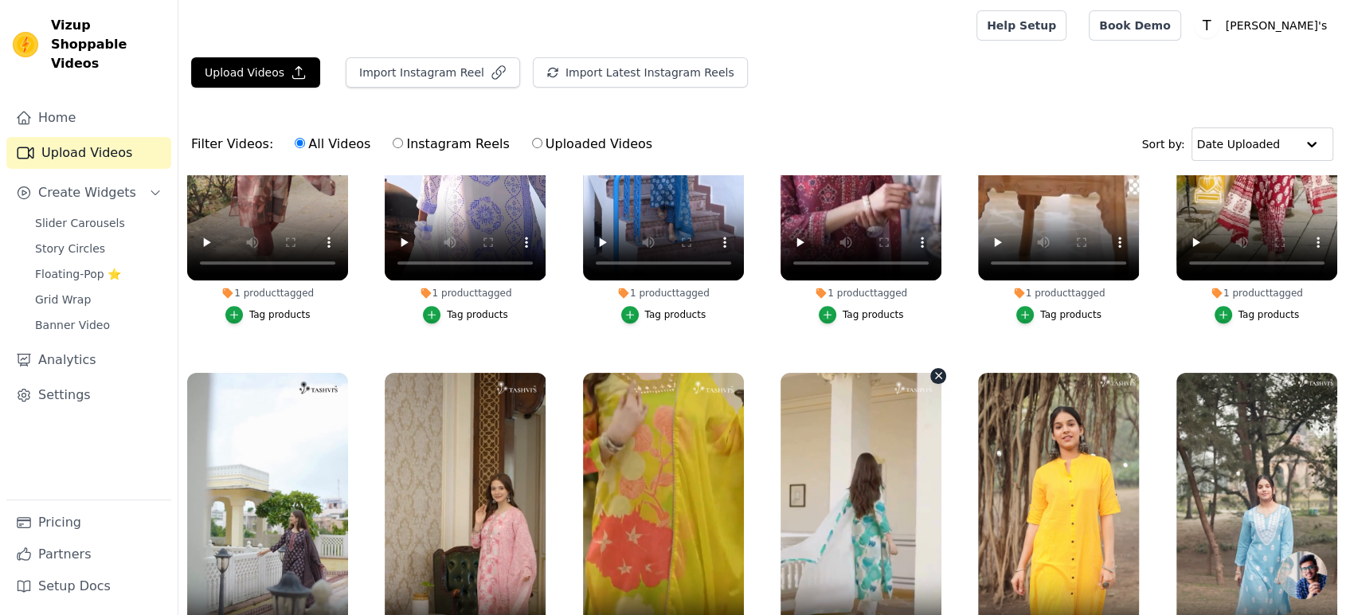
click at [933, 370] on icon "button" at bounding box center [939, 376] width 12 height 12
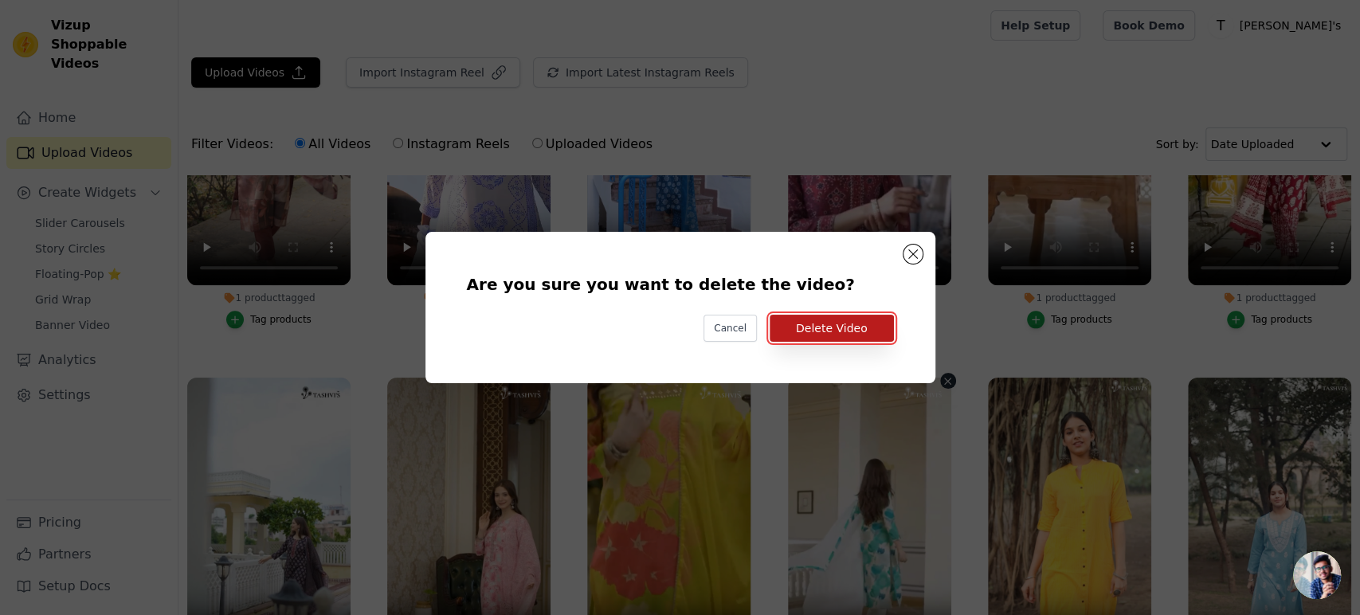
click at [857, 335] on button "Delete Video" at bounding box center [831, 328] width 124 height 27
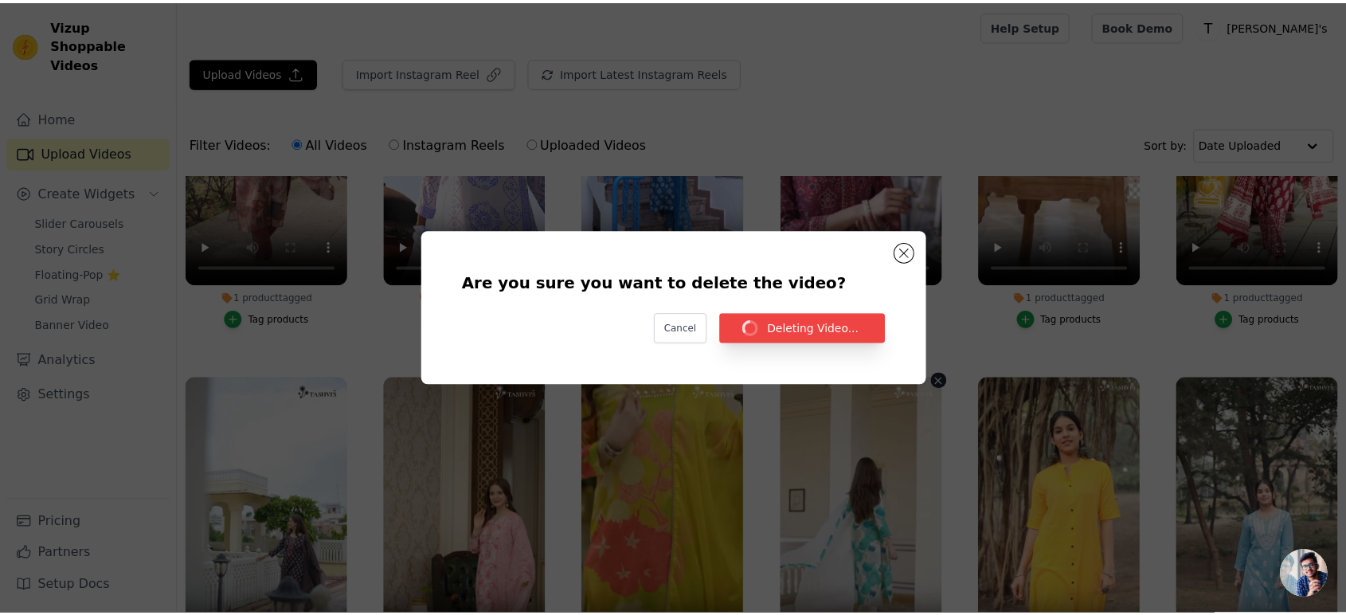
scroll to position [1327, 0]
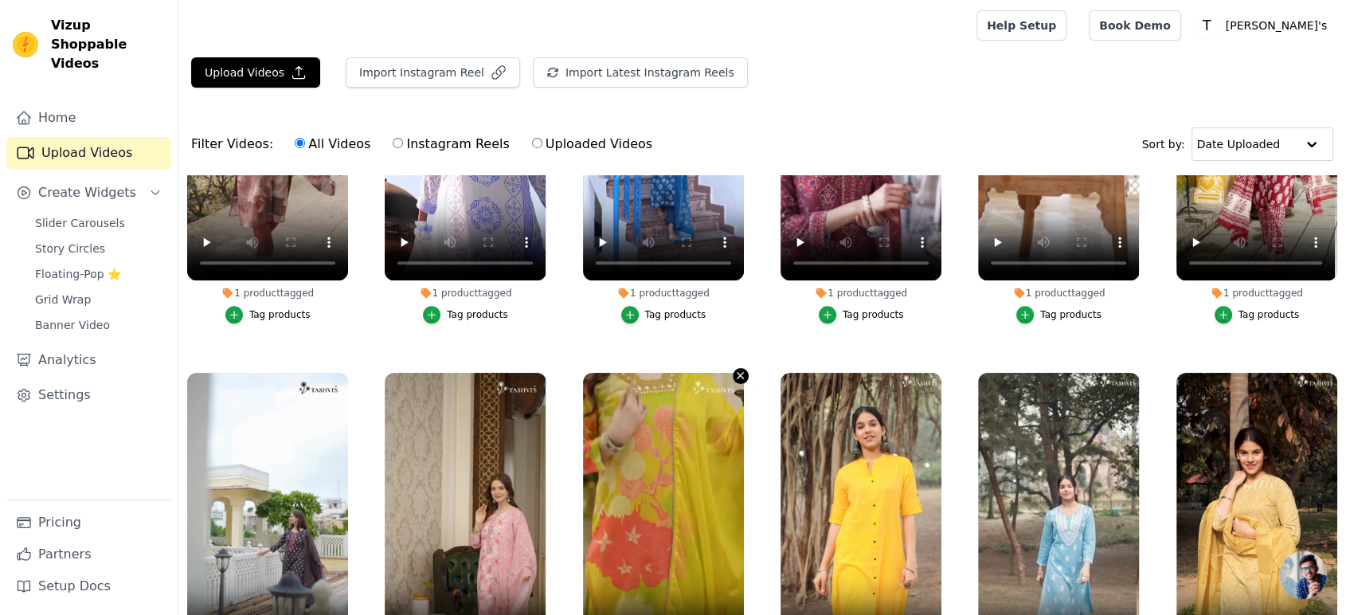
click at [739, 370] on icon "button" at bounding box center [740, 376] width 12 height 12
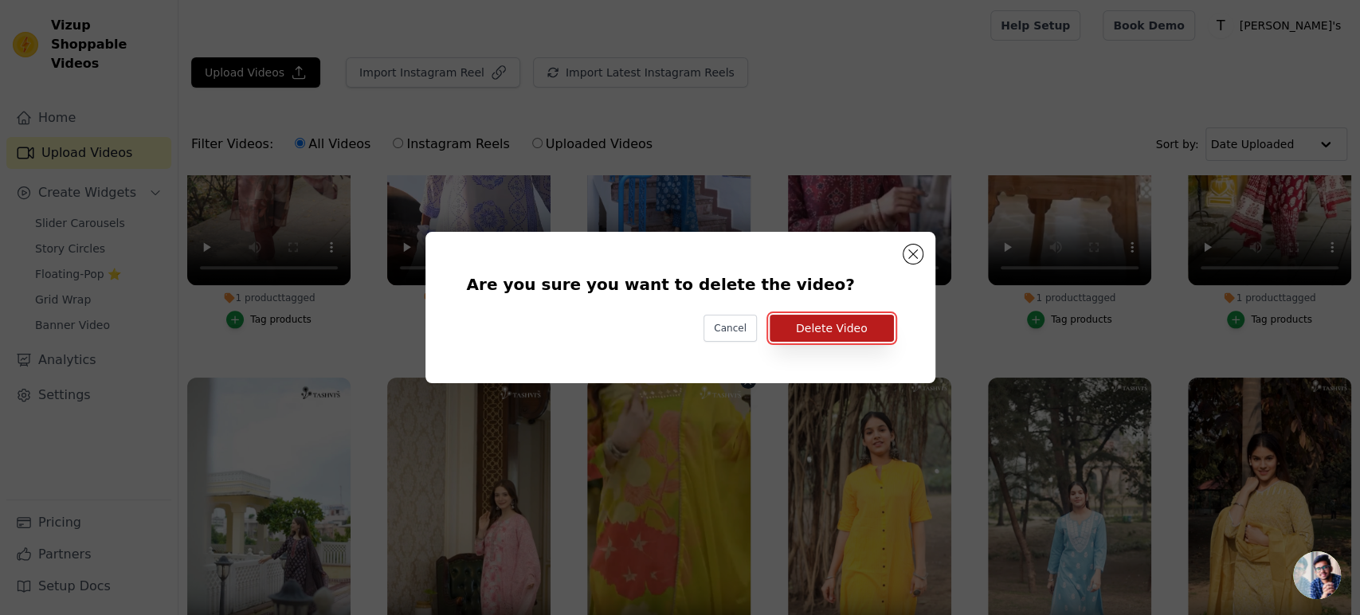
click at [826, 330] on button "Delete Video" at bounding box center [831, 328] width 124 height 27
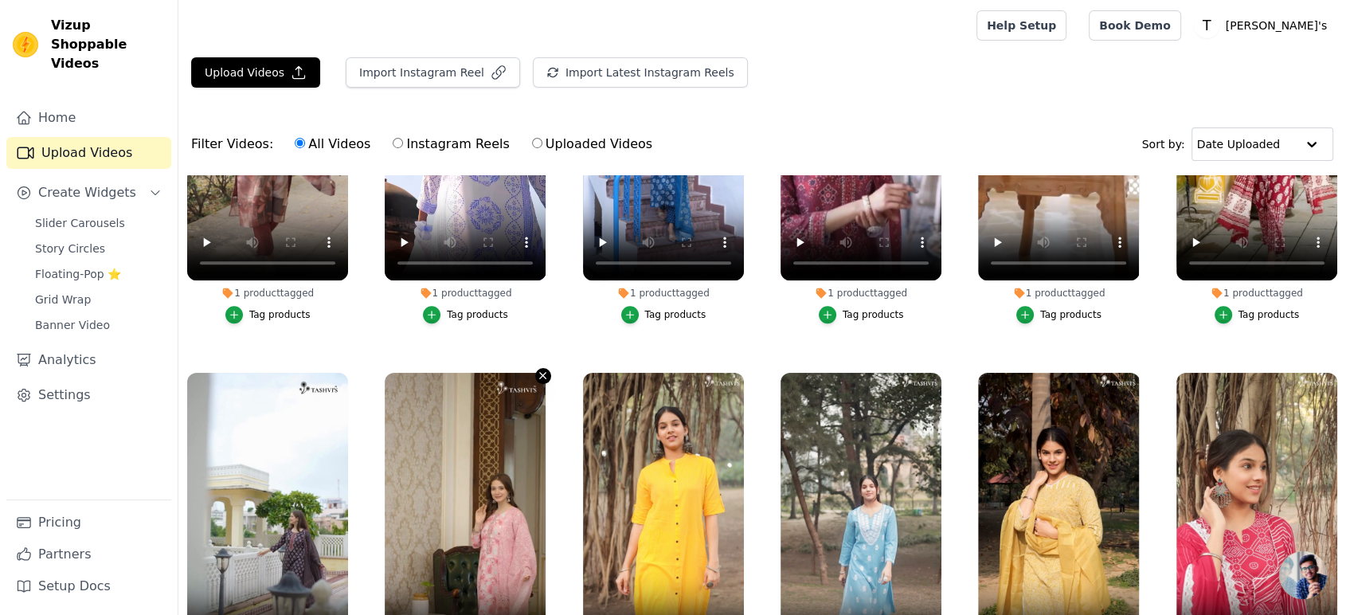
click at [537, 370] on icon "button" at bounding box center [543, 376] width 12 height 12
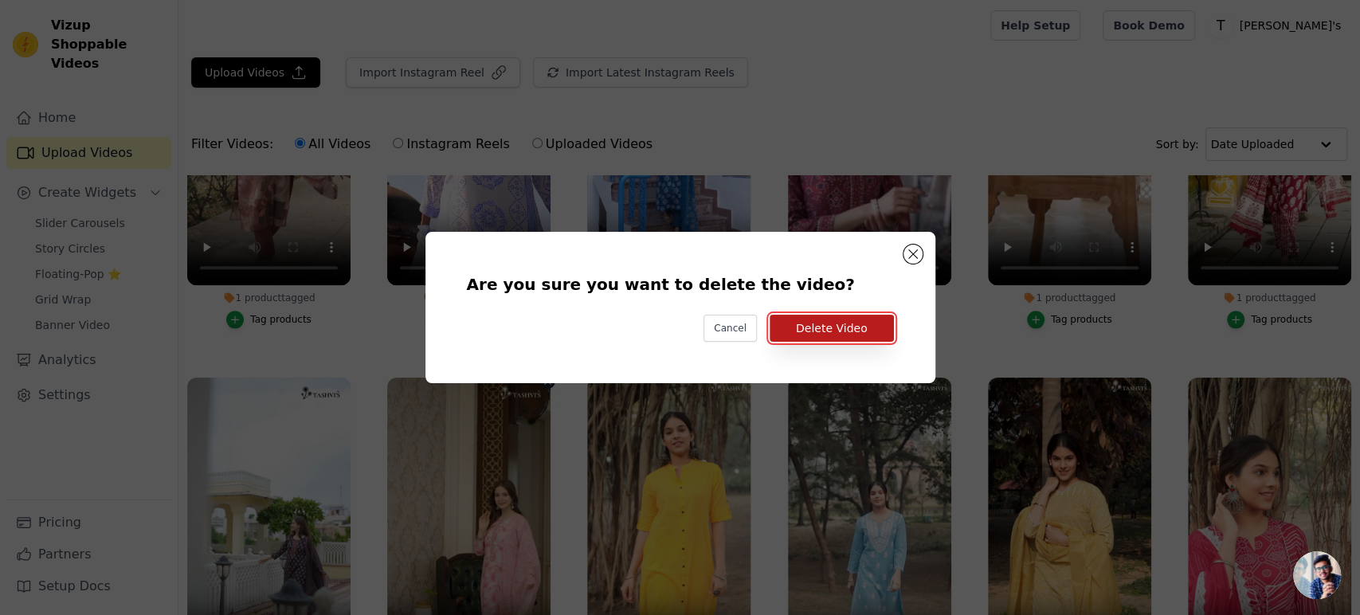
click at [832, 324] on button "Delete Video" at bounding box center [831, 328] width 124 height 27
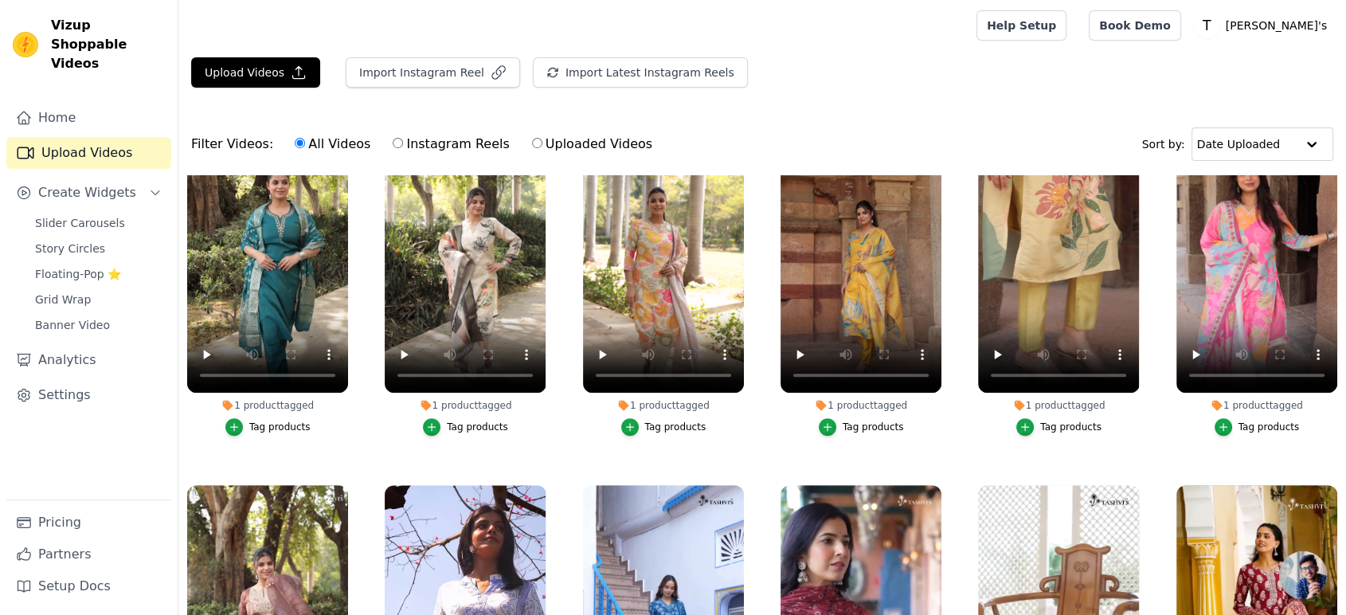
scroll to position [707, 0]
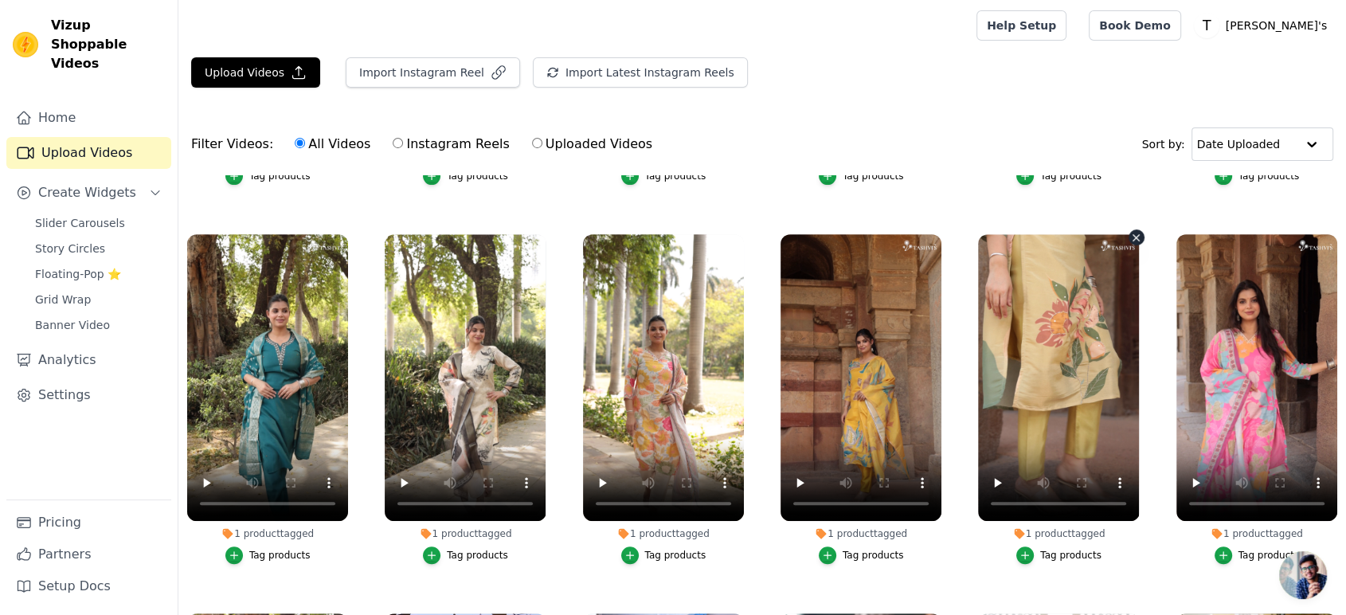
click at [1133, 235] on icon "button" at bounding box center [1136, 238] width 6 height 6
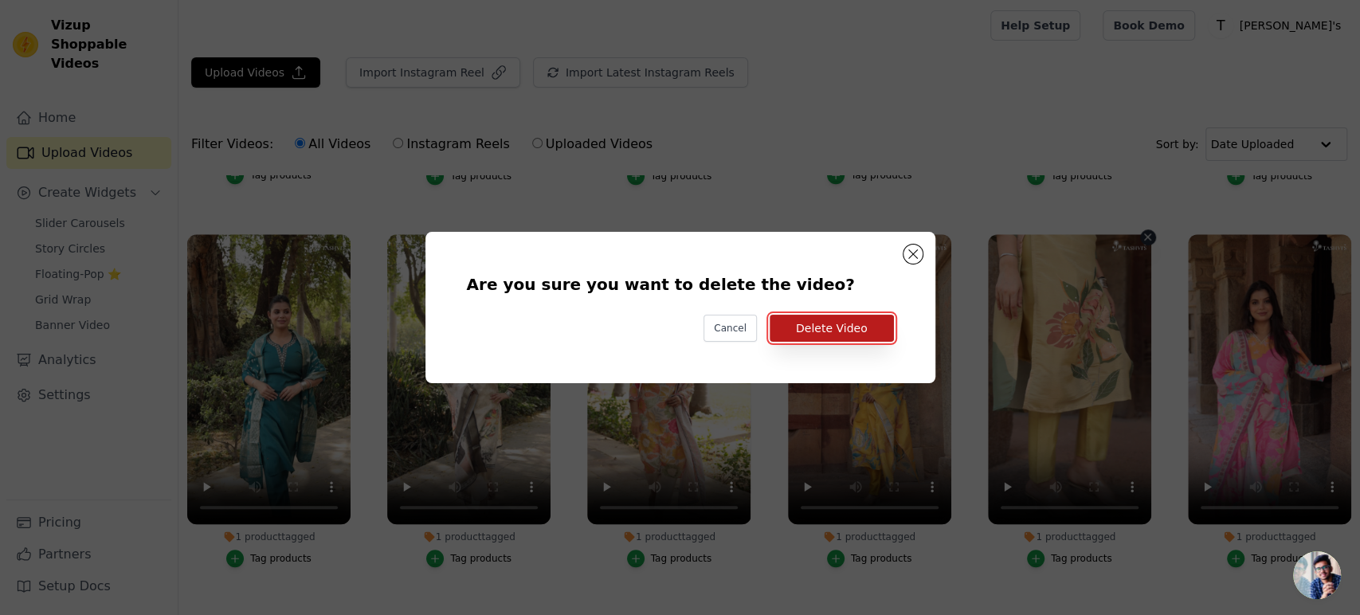
click at [831, 330] on button "Delete Video" at bounding box center [831, 328] width 124 height 27
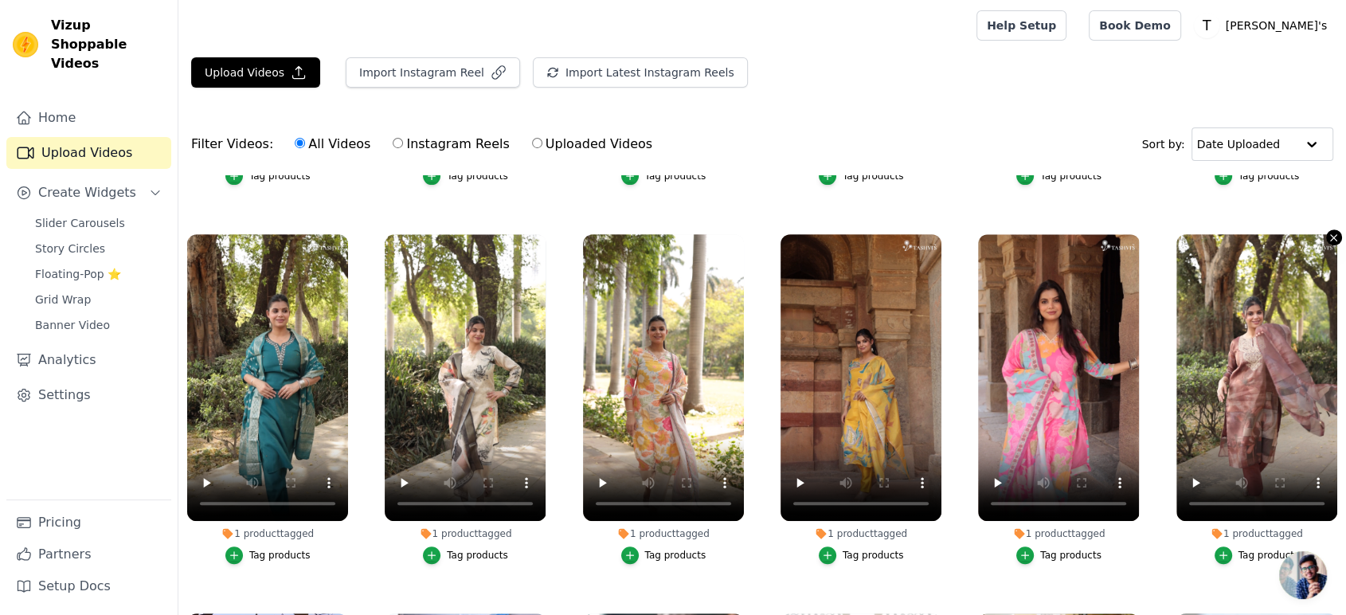
click at [1328, 232] on icon "button" at bounding box center [1334, 238] width 12 height 12
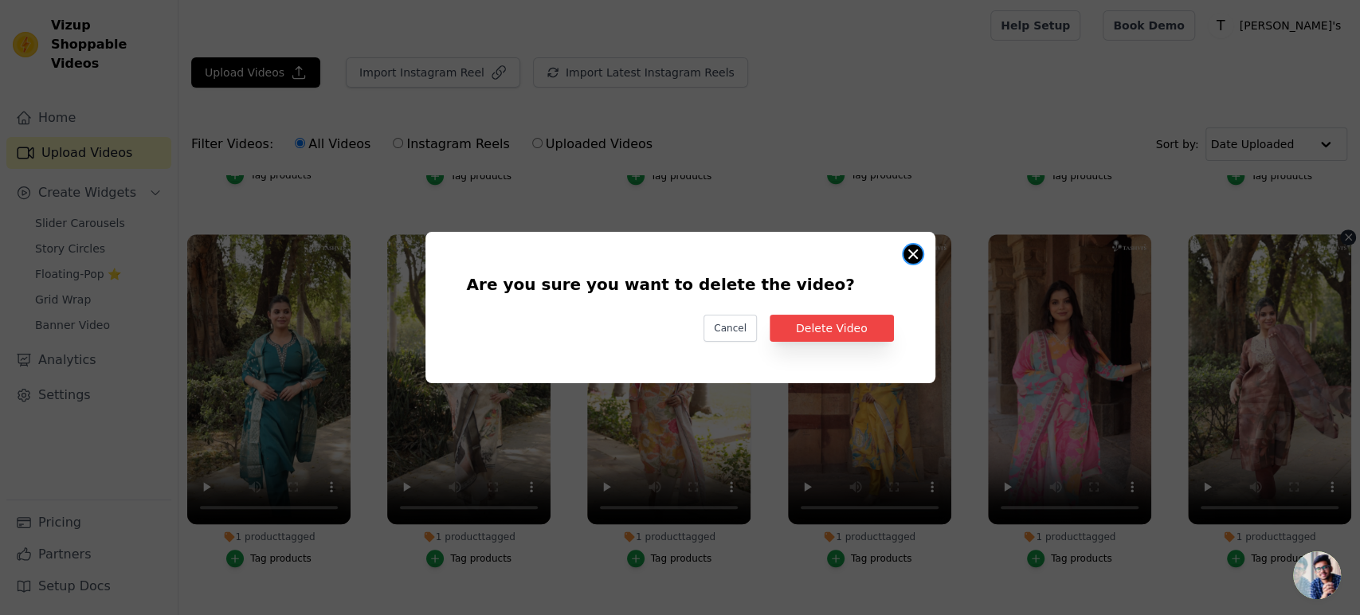
click at [918, 250] on button "Are you sure you want to delete the video? Cancel Delete Video 1 product tagged…" at bounding box center [912, 254] width 19 height 19
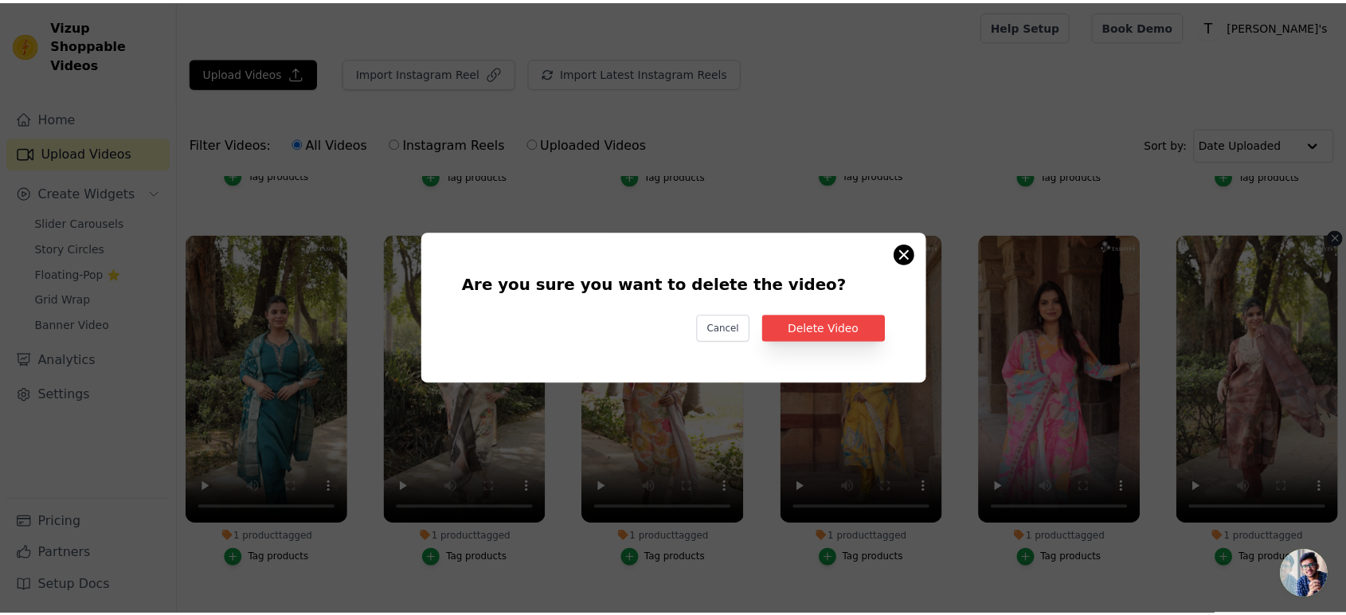
scroll to position [707, 0]
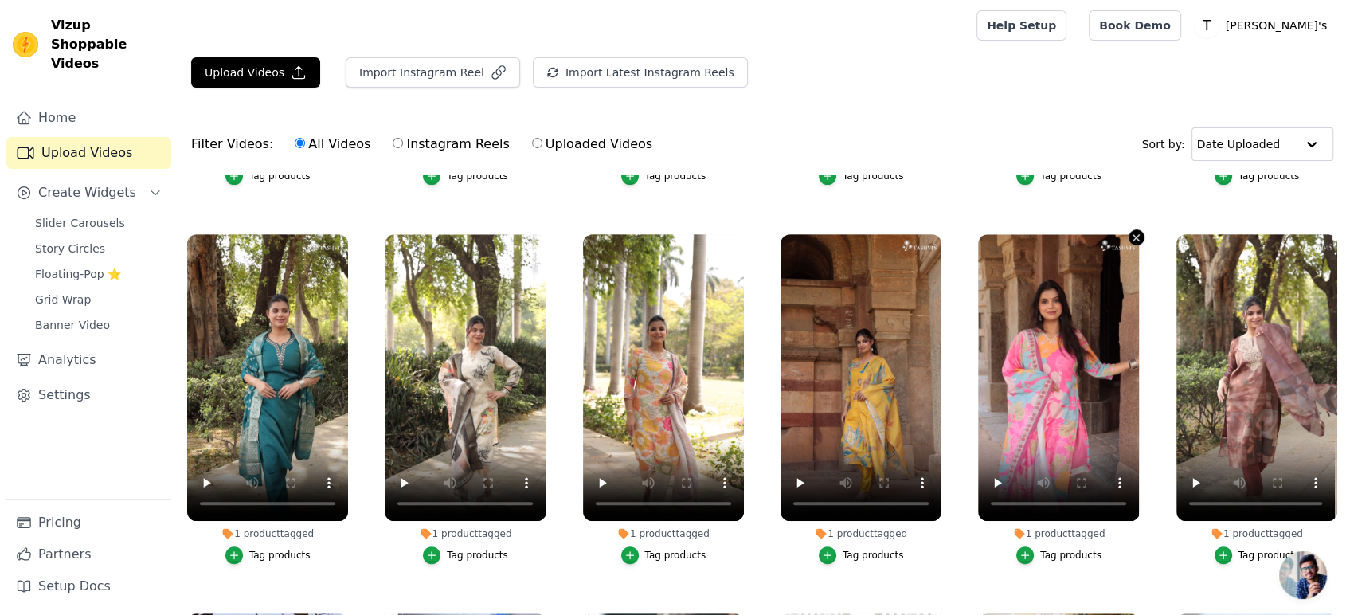
click at [1130, 232] on icon "button" at bounding box center [1136, 238] width 12 height 12
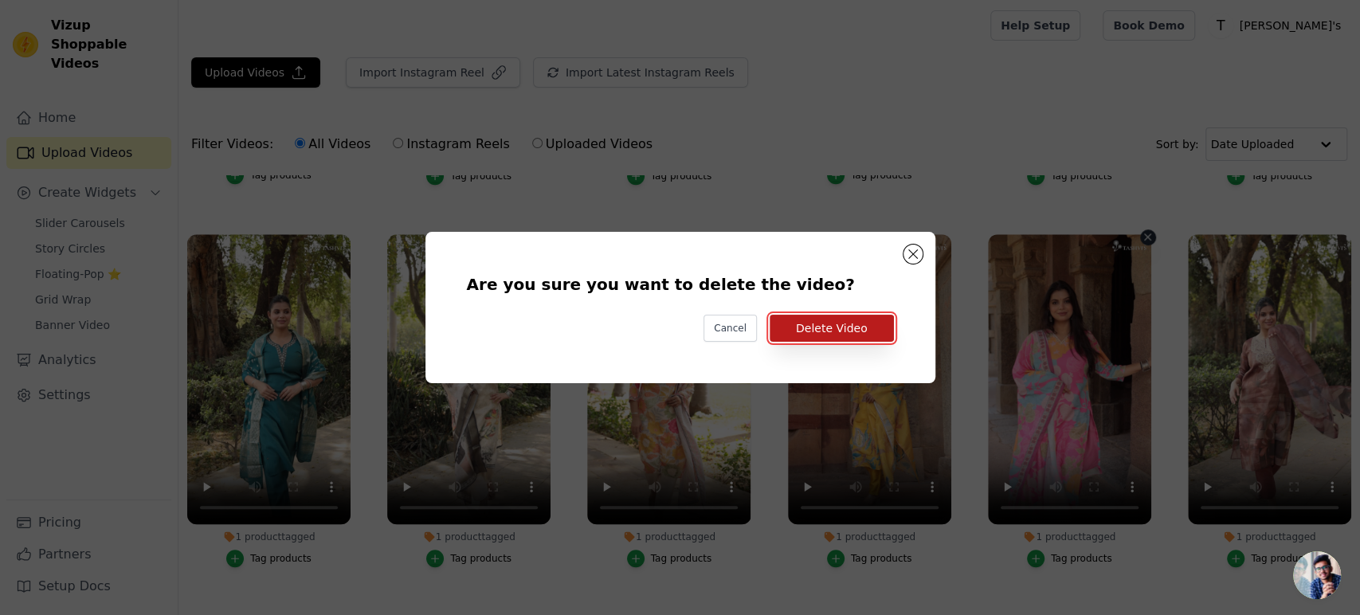
click at [828, 331] on button "Delete Video" at bounding box center [831, 328] width 124 height 27
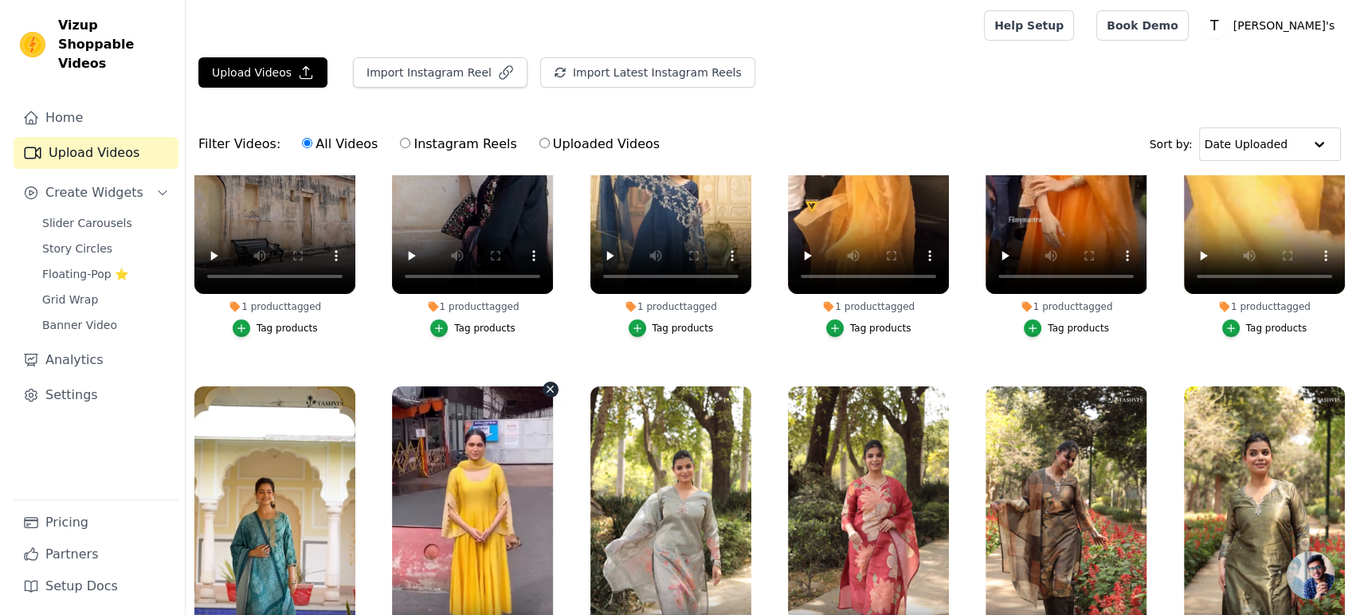
scroll to position [0, 0]
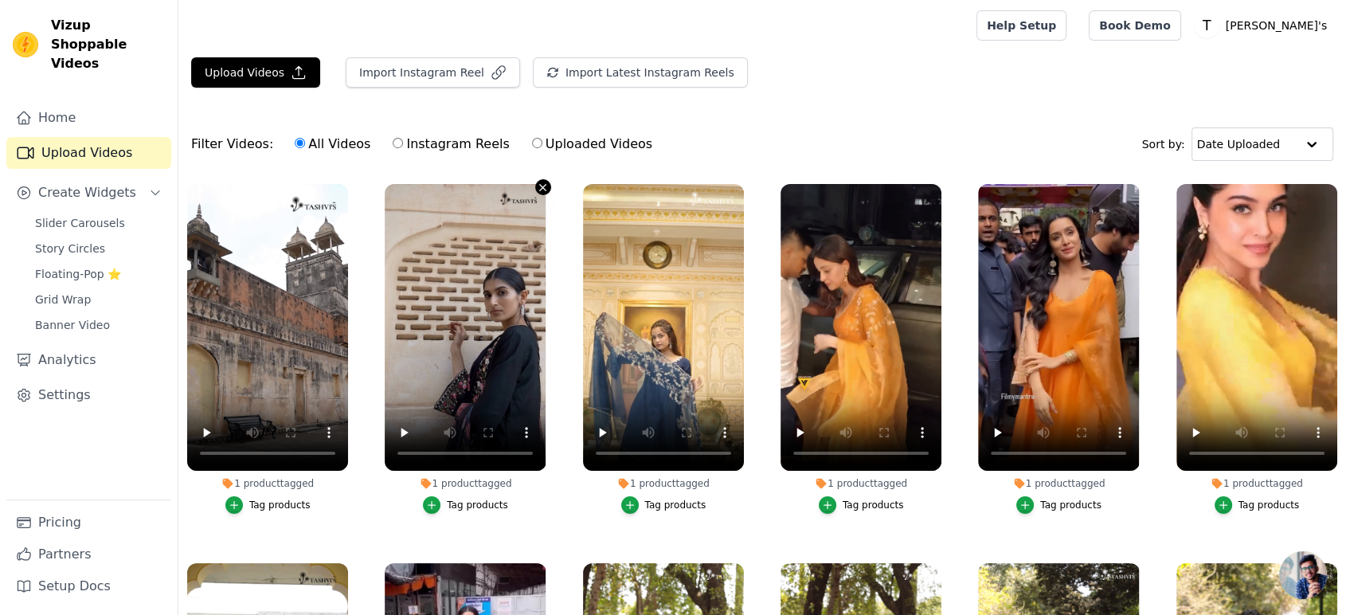
click at [539, 188] on icon "button" at bounding box center [543, 188] width 12 height 12
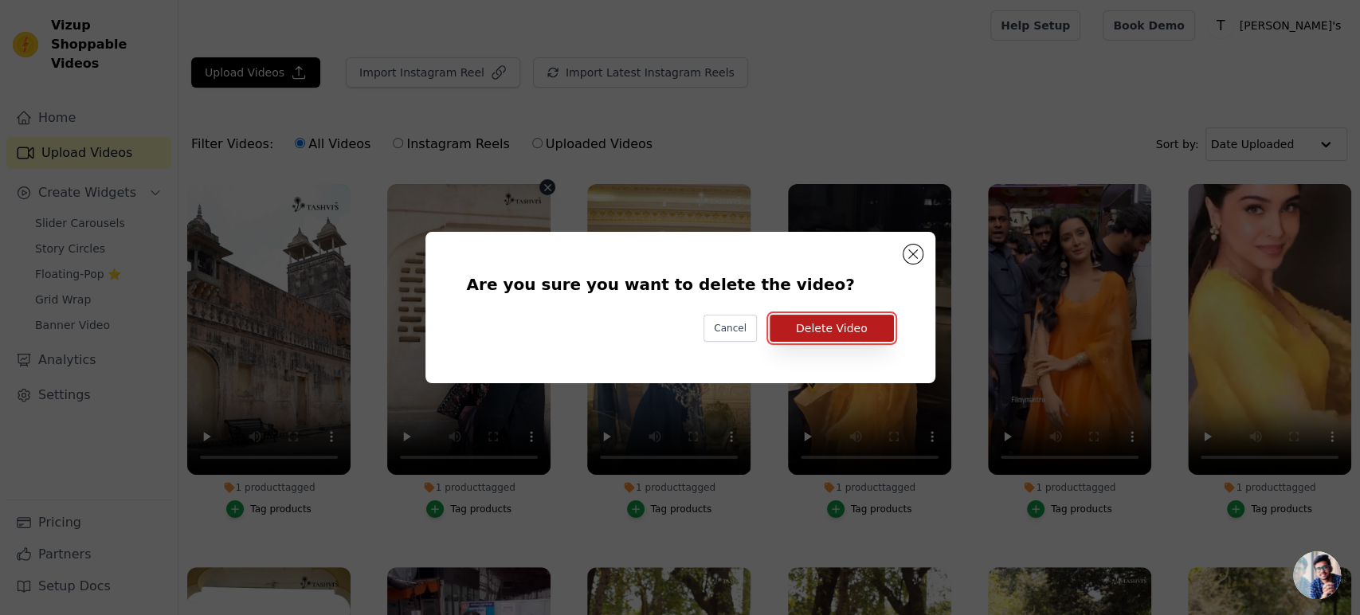
click at [812, 319] on button "Delete Video" at bounding box center [831, 328] width 124 height 27
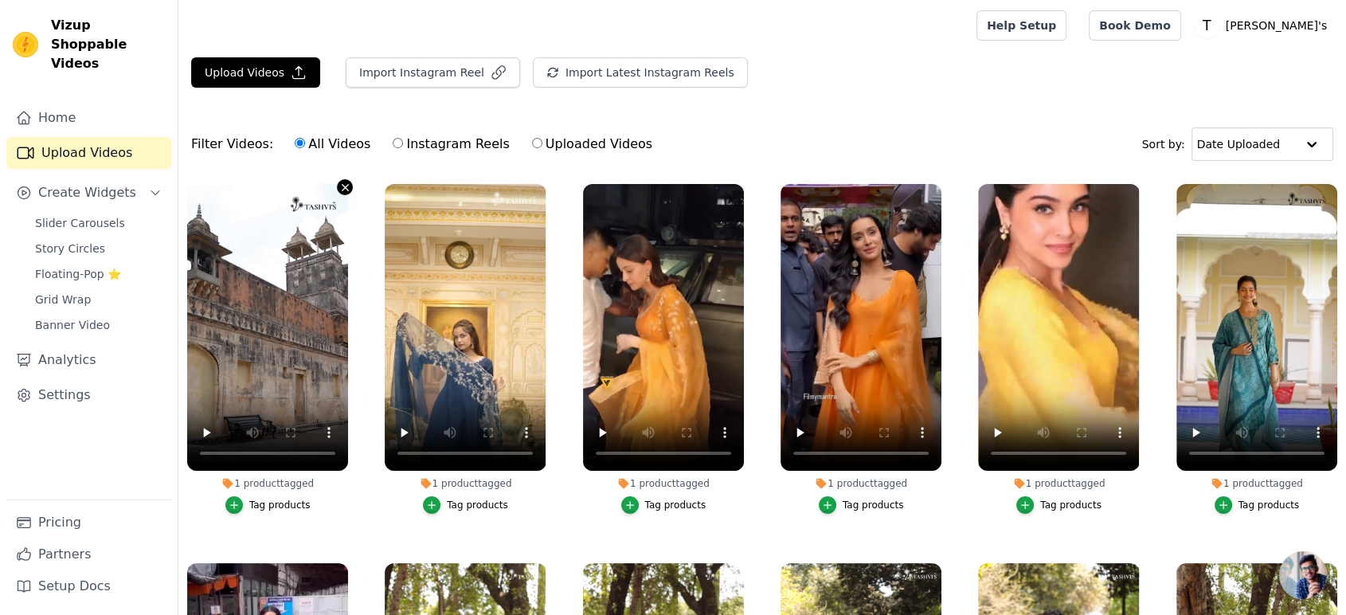
click at [339, 186] on icon "button" at bounding box center [345, 188] width 12 height 12
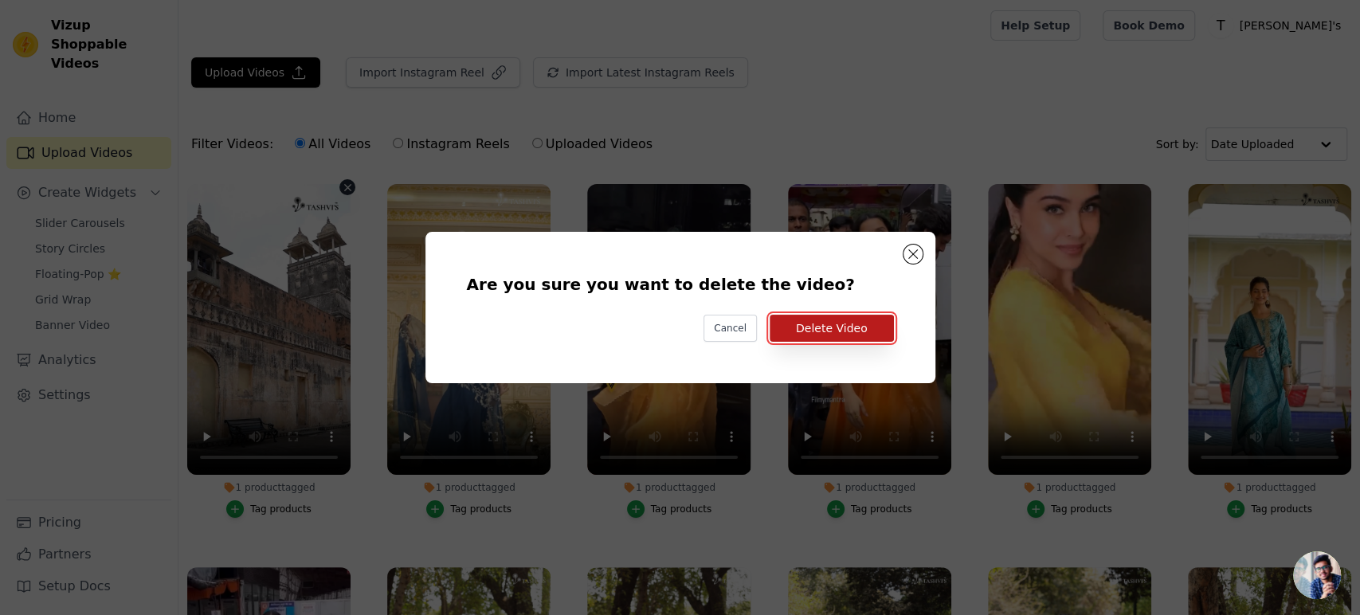
click at [855, 328] on button "Delete Video" at bounding box center [831, 328] width 124 height 27
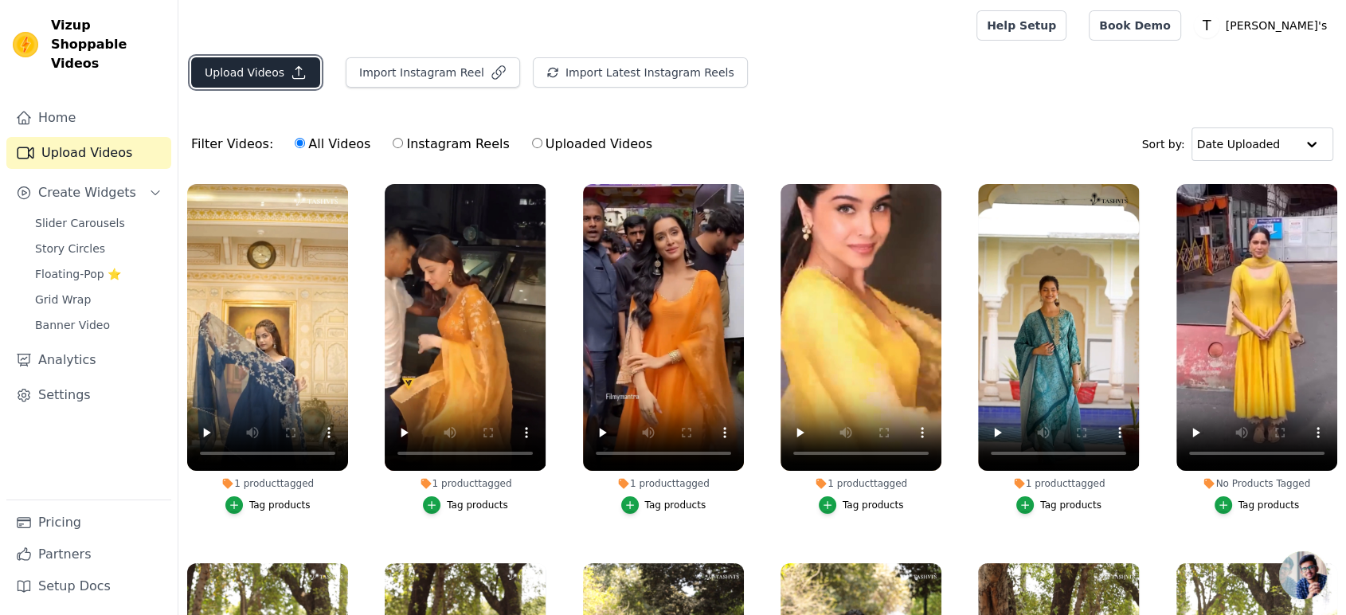
click at [249, 73] on button "Upload Videos" at bounding box center [255, 72] width 129 height 30
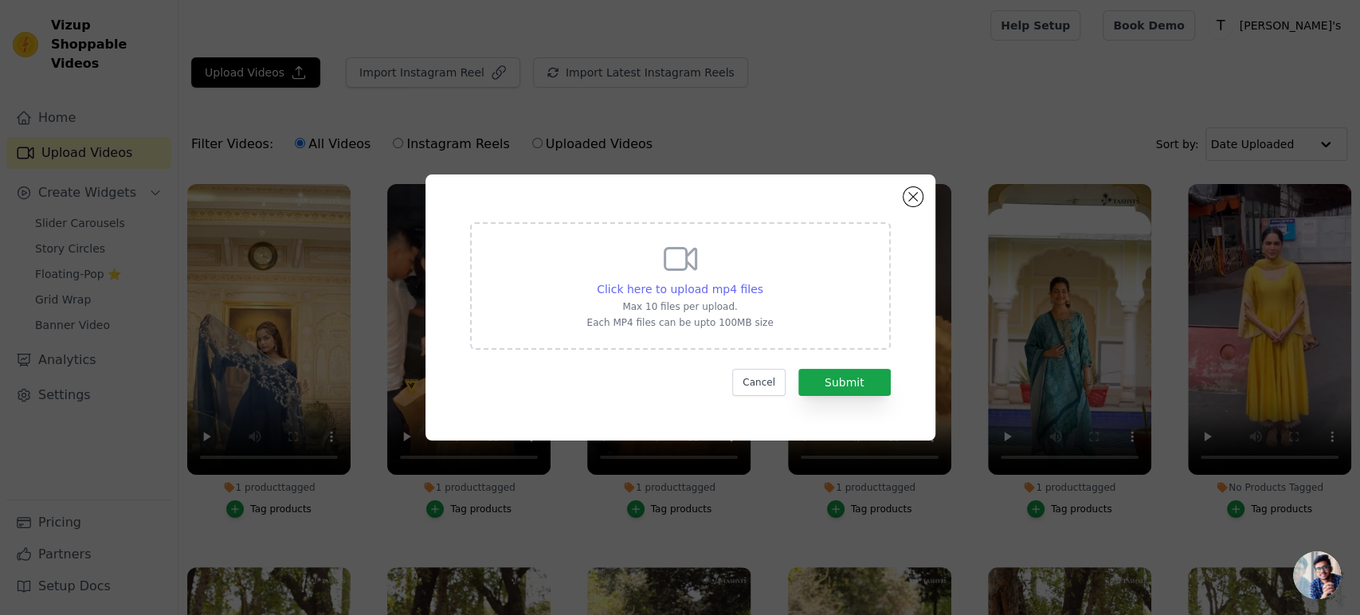
click at [695, 291] on span "Click here to upload mp4 files" at bounding box center [680, 289] width 166 height 13
click at [762, 281] on input "Click here to upload mp4 files Max 10 files per upload. Each MP4 files can be u…" at bounding box center [762, 280] width 1 height 1
type input "C:\fakepath\TK334.mp4"
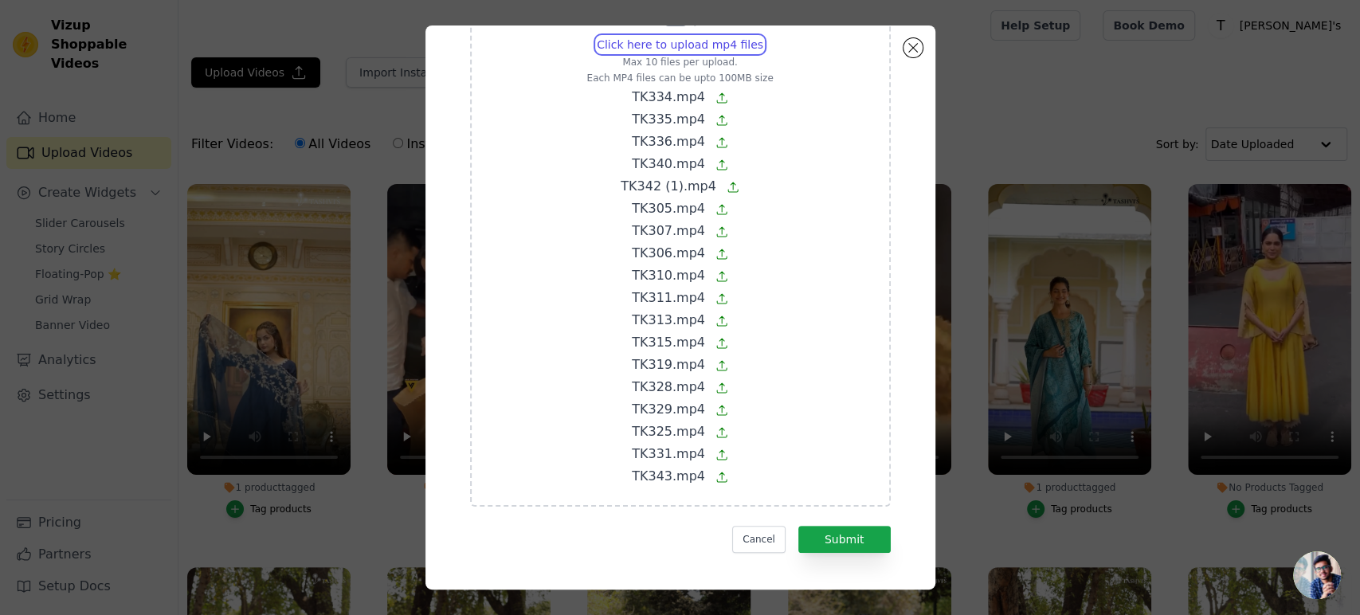
scroll to position [102, 0]
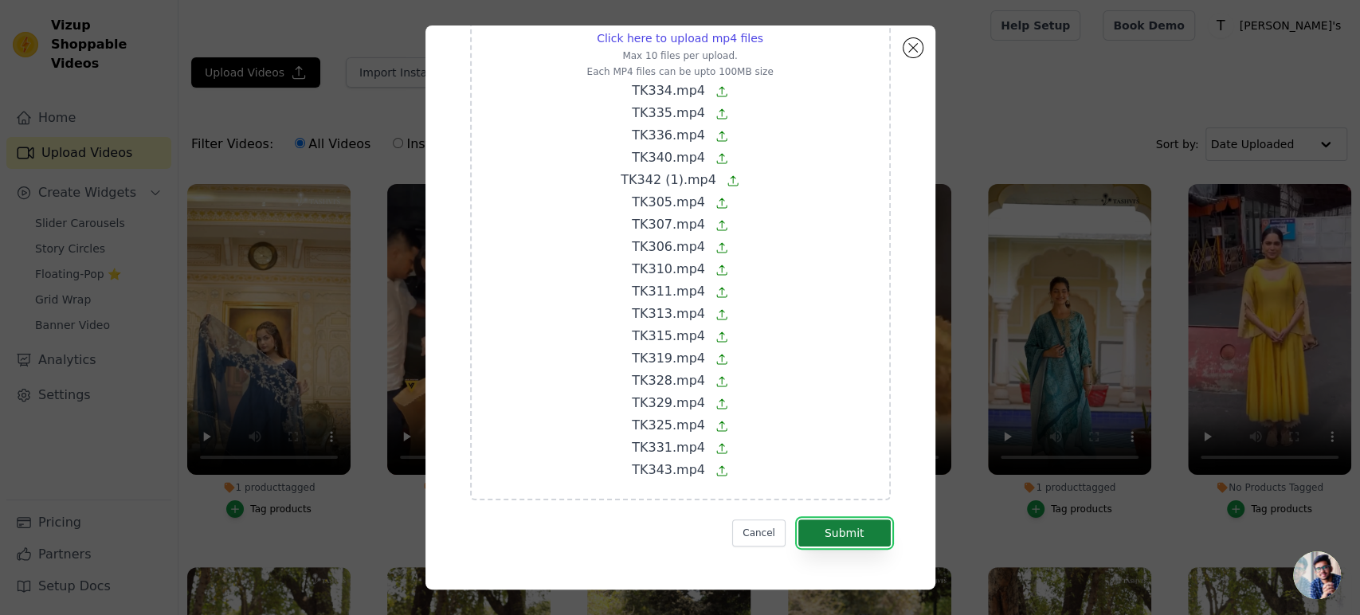
click at [835, 537] on button "Submit" at bounding box center [844, 532] width 92 height 27
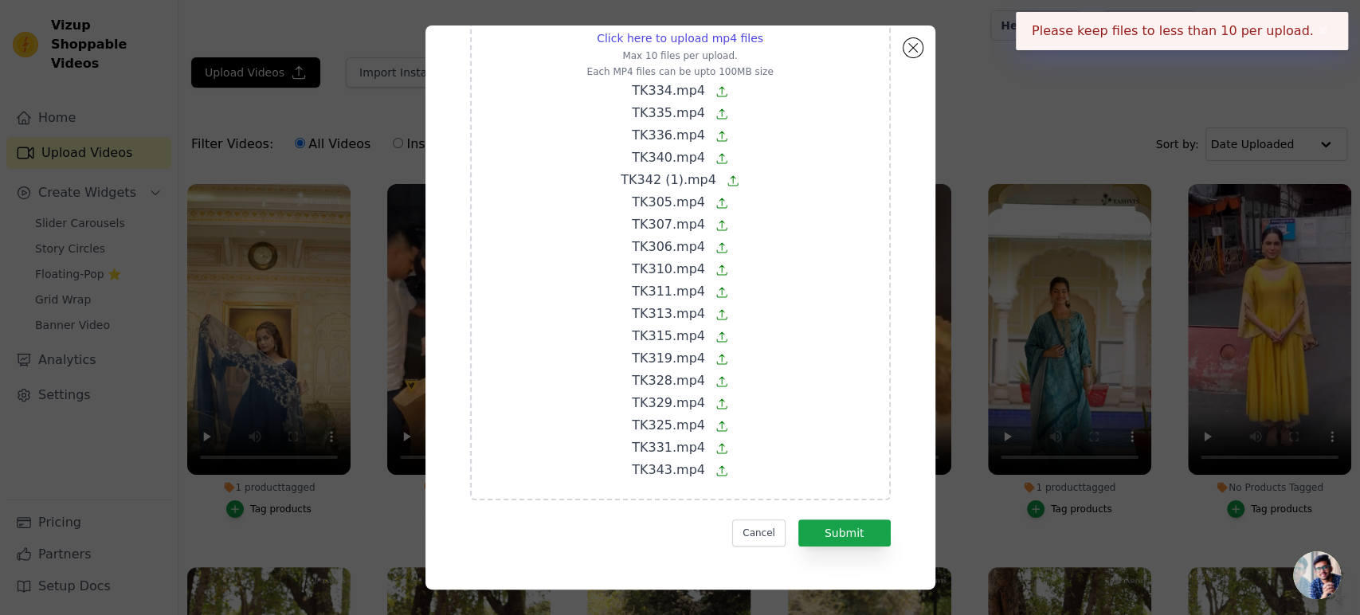
click at [653, 464] on span "TK343.mp4" at bounding box center [668, 469] width 73 height 15
click at [762, 30] on input "Click here to upload mp4 files Max 10 files per upload. Each MP4 files can be u…" at bounding box center [762, 29] width 1 height 1
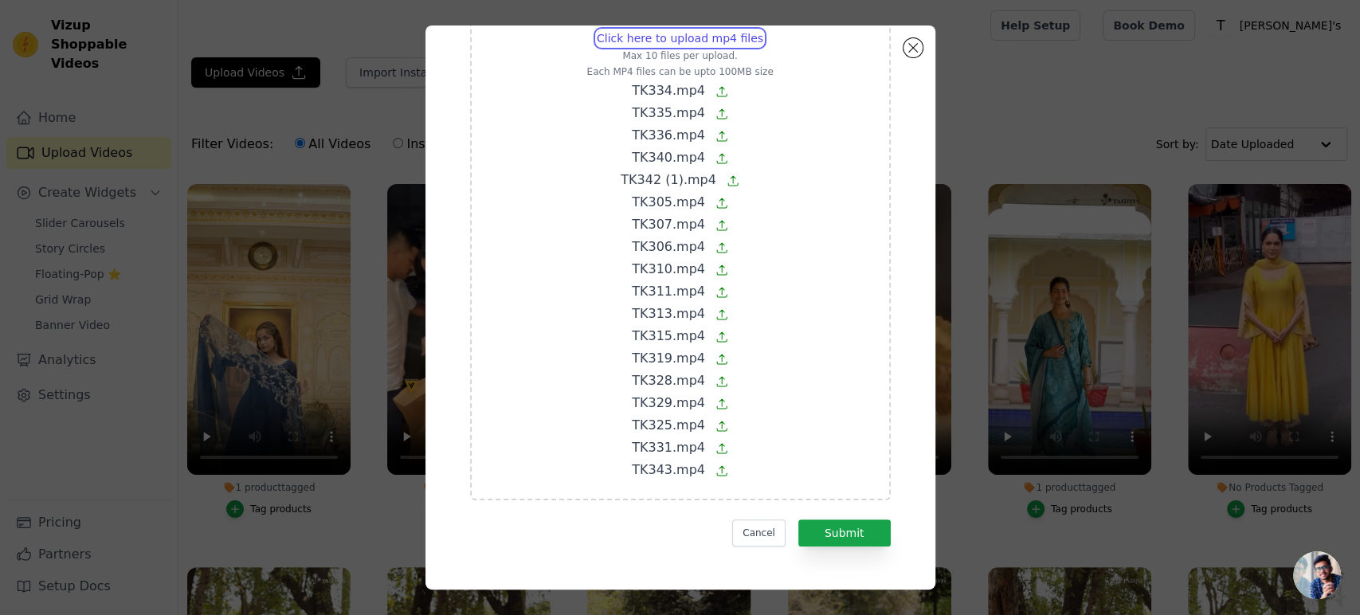
scroll to position [0, 0]
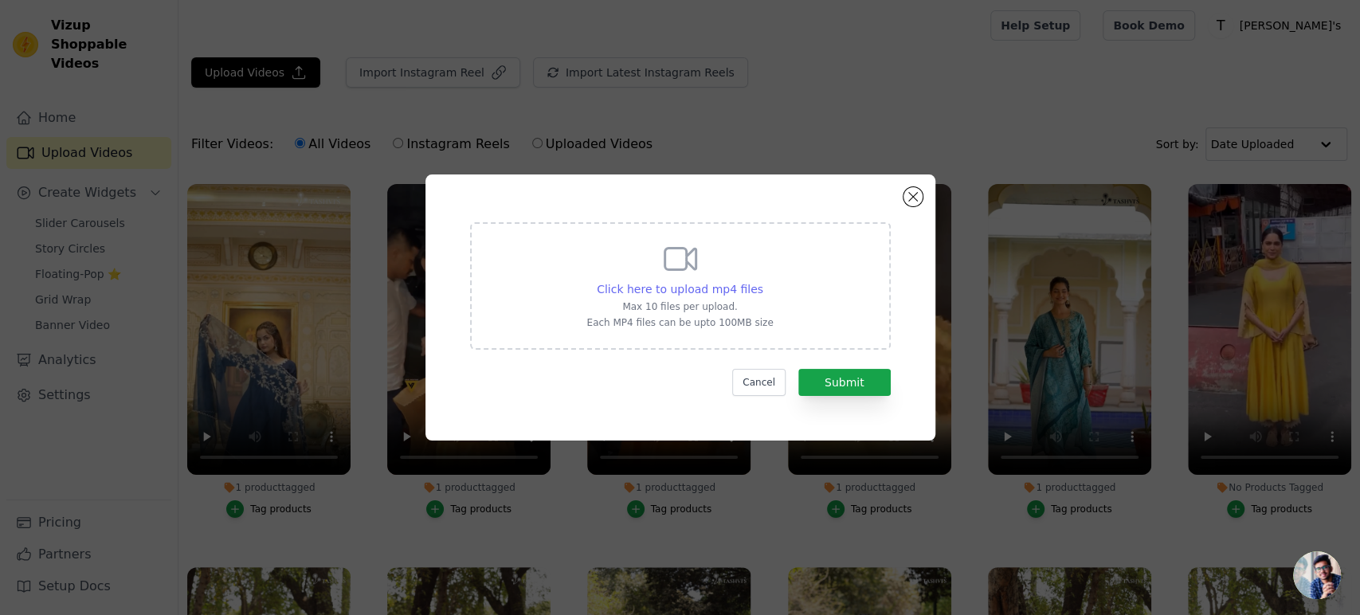
click at [648, 289] on span "Click here to upload mp4 files" at bounding box center [680, 289] width 166 height 13
click at [762, 281] on input "Click here to upload mp4 files Max 10 files per upload. Each MP4 files can be u…" at bounding box center [762, 280] width 1 height 1
type input "C:\fakepath\TK334.mp4"
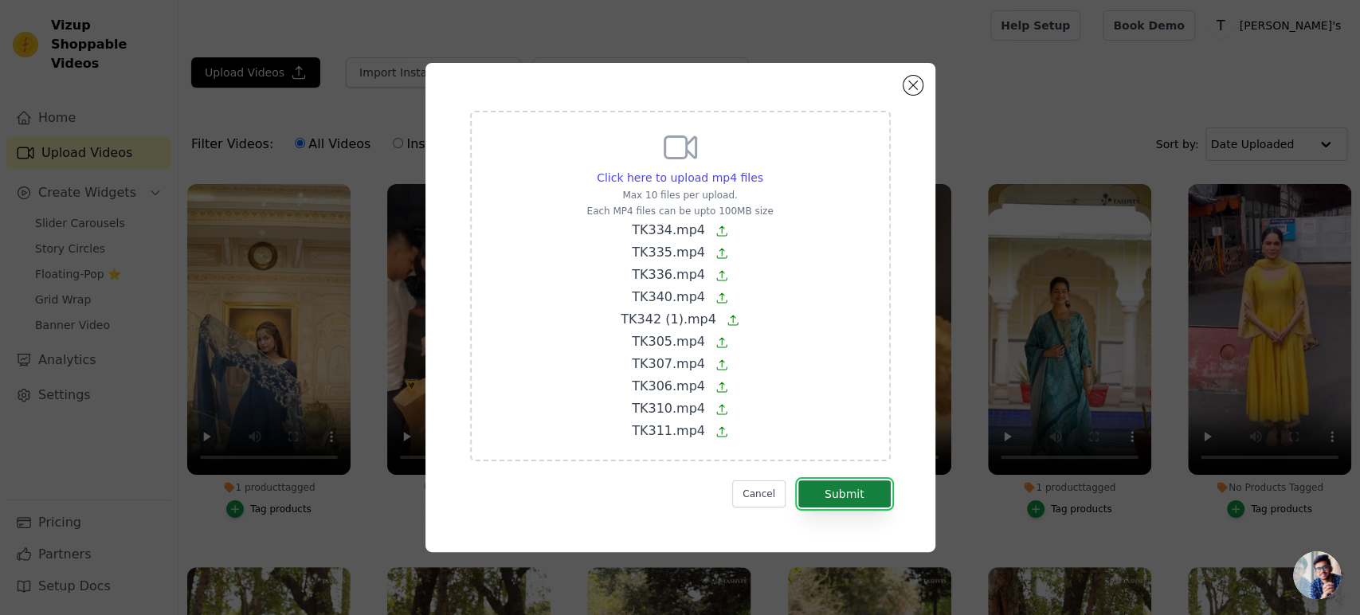
click at [871, 496] on button "Submit" at bounding box center [844, 493] width 92 height 27
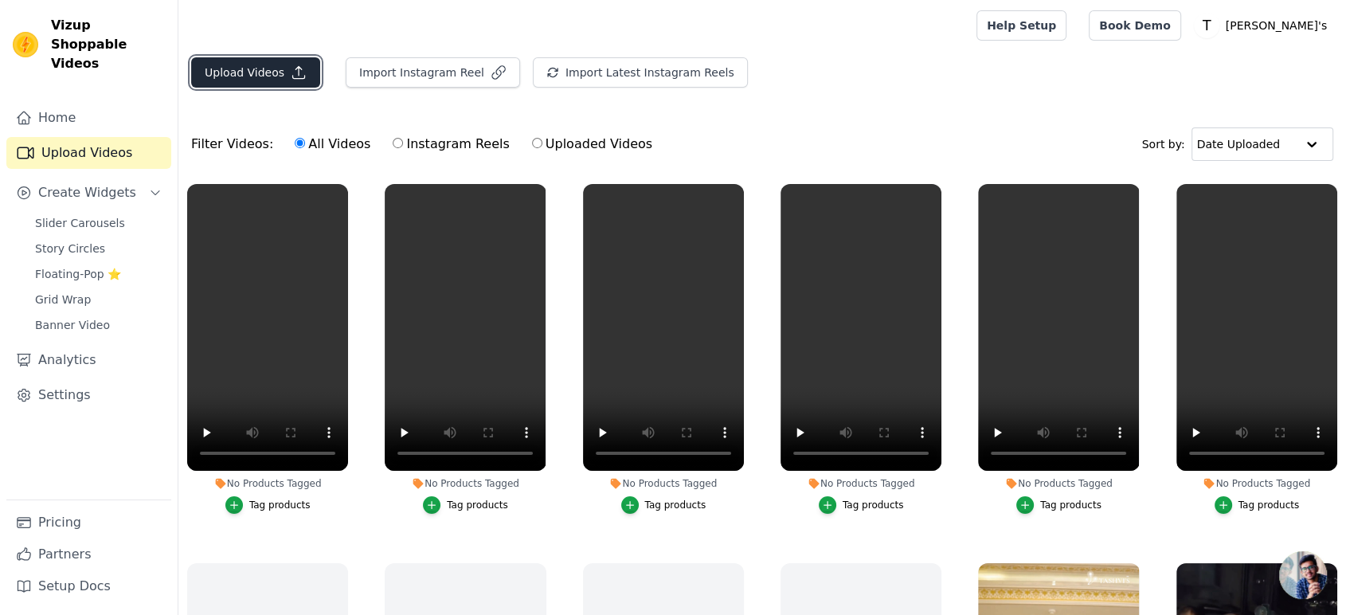
click at [249, 71] on button "Upload Videos" at bounding box center [255, 72] width 129 height 30
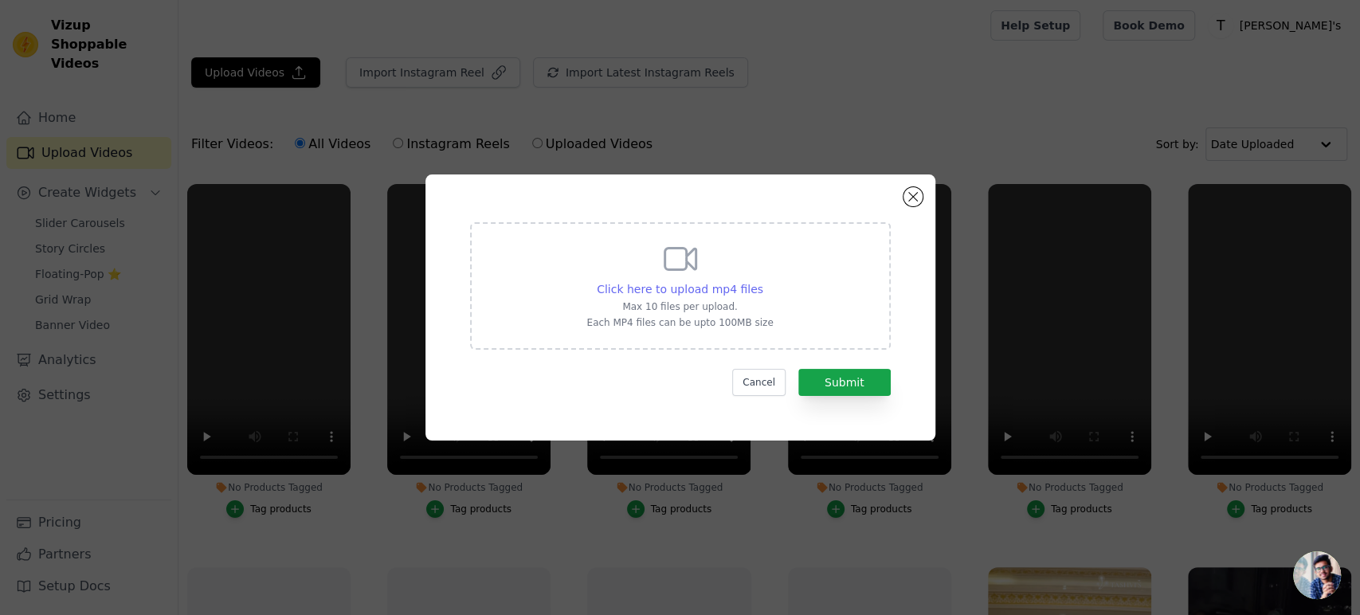
click at [699, 293] on span "Click here to upload mp4 files" at bounding box center [680, 289] width 166 height 13
click at [762, 281] on input "Click here to upload mp4 files Max 10 files per upload. Each MP4 files can be u…" at bounding box center [762, 280] width 1 height 1
type input "C:\fakepath\TK313.mp4"
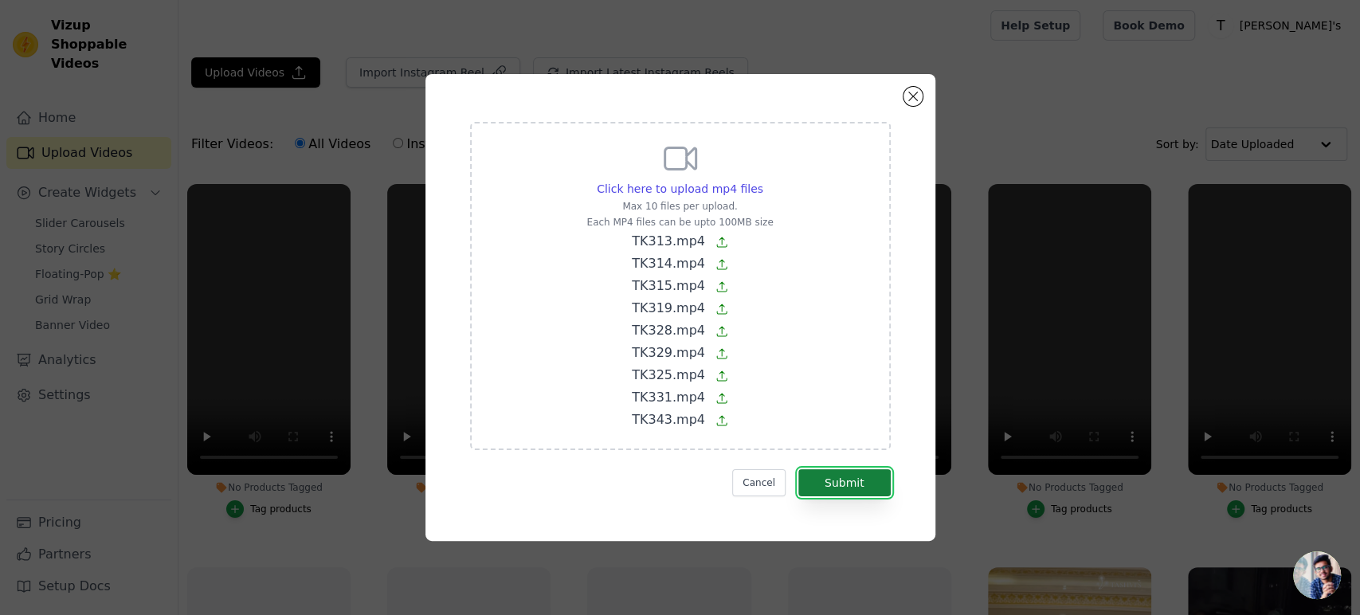
click at [847, 491] on button "Submit" at bounding box center [844, 482] width 92 height 27
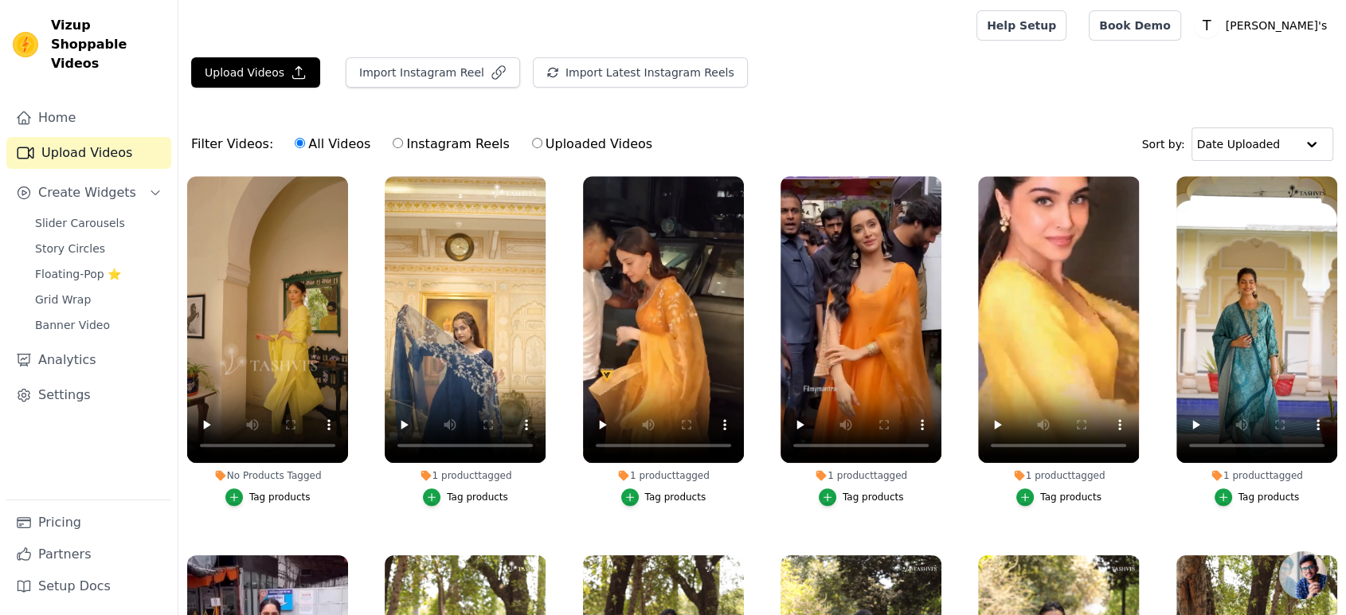
scroll to position [1150, 0]
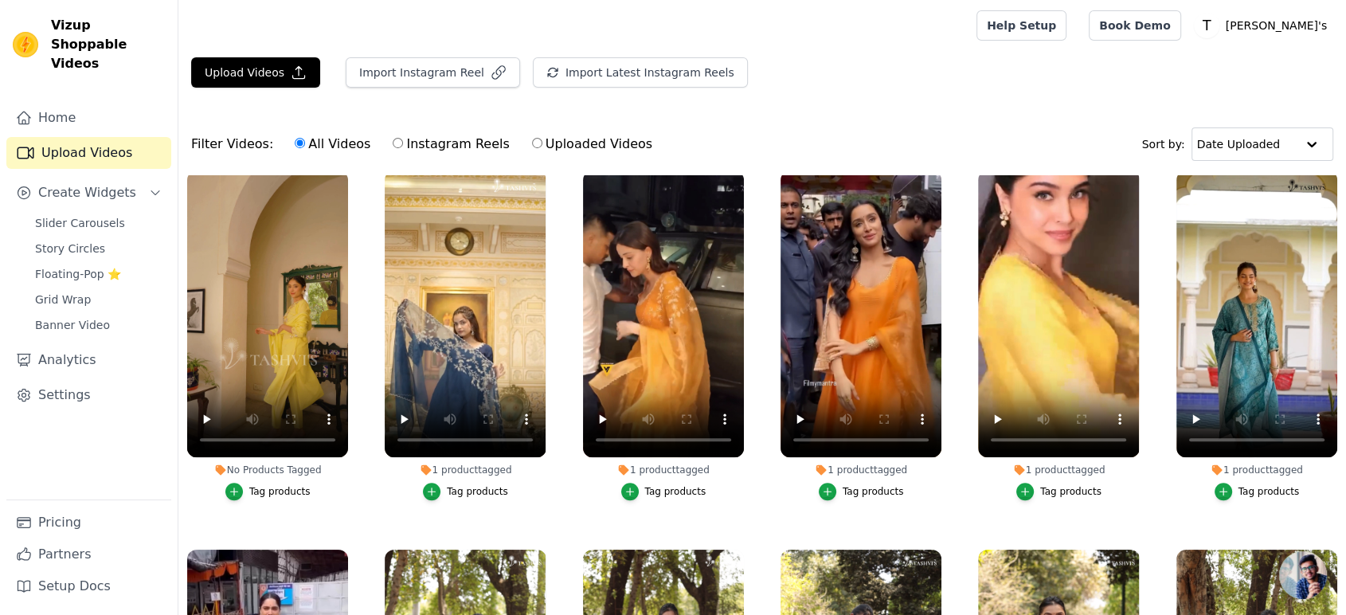
click at [280, 485] on div "Tag products" at bounding box center [279, 491] width 61 height 13
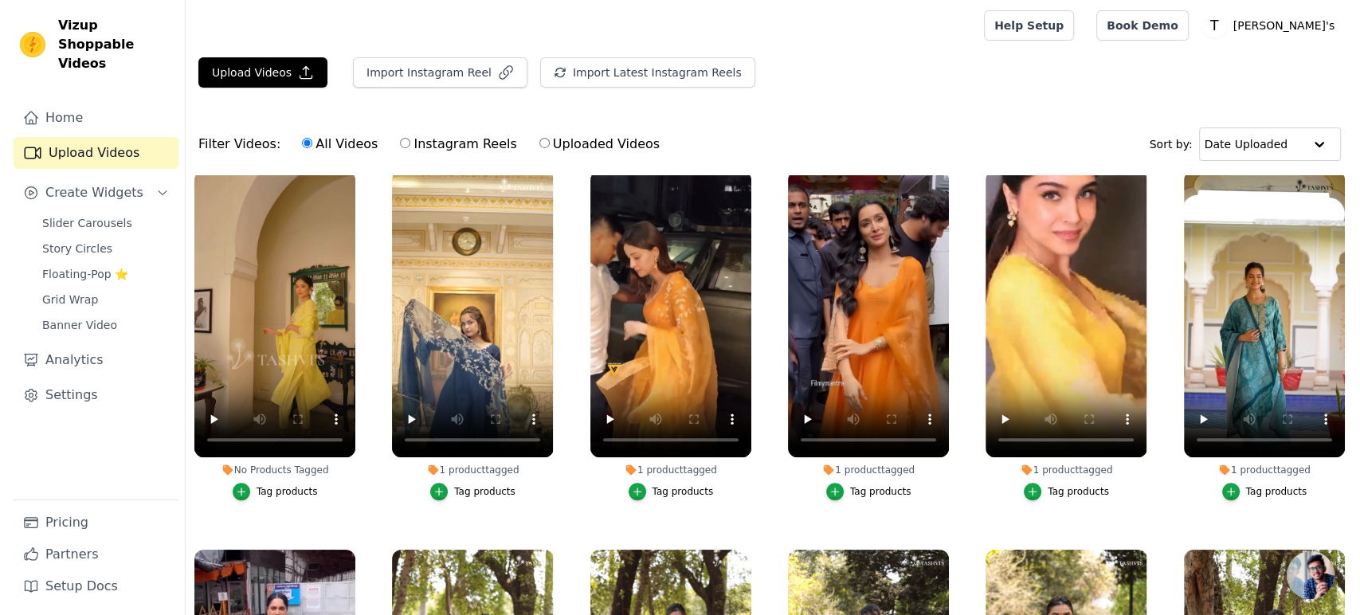
scroll to position [1161, 0]
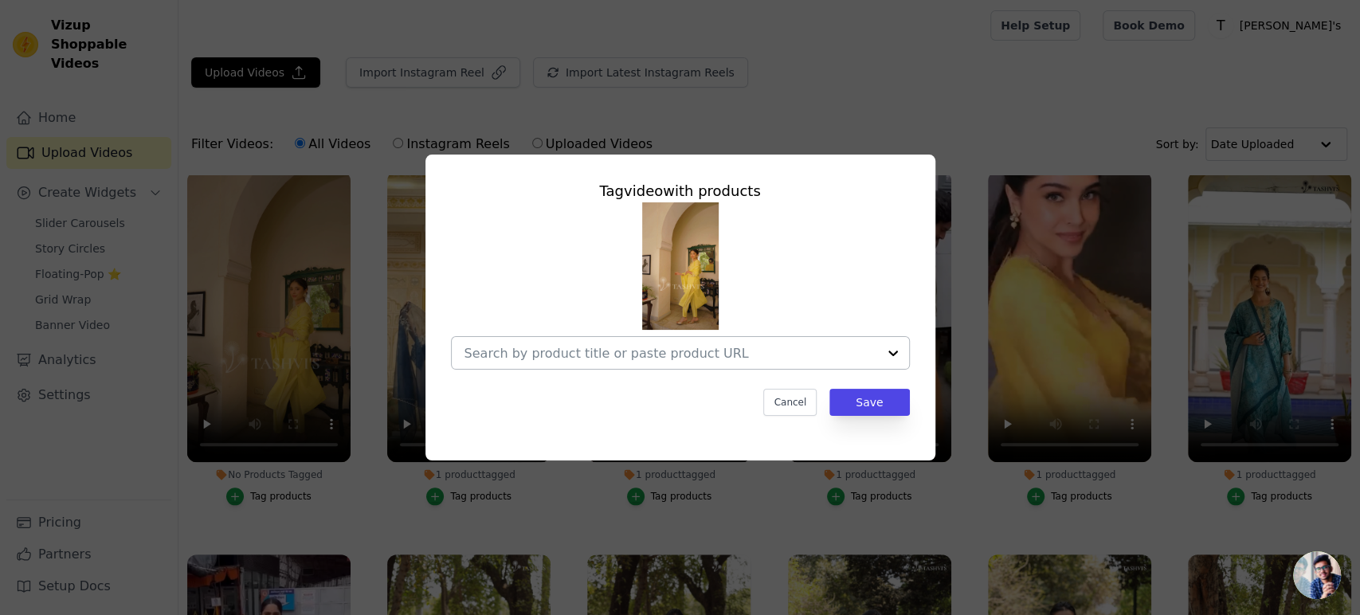
click at [594, 354] on input "No Products Tagged Tag video with products Cancel Save Tag products" at bounding box center [670, 353] width 413 height 15
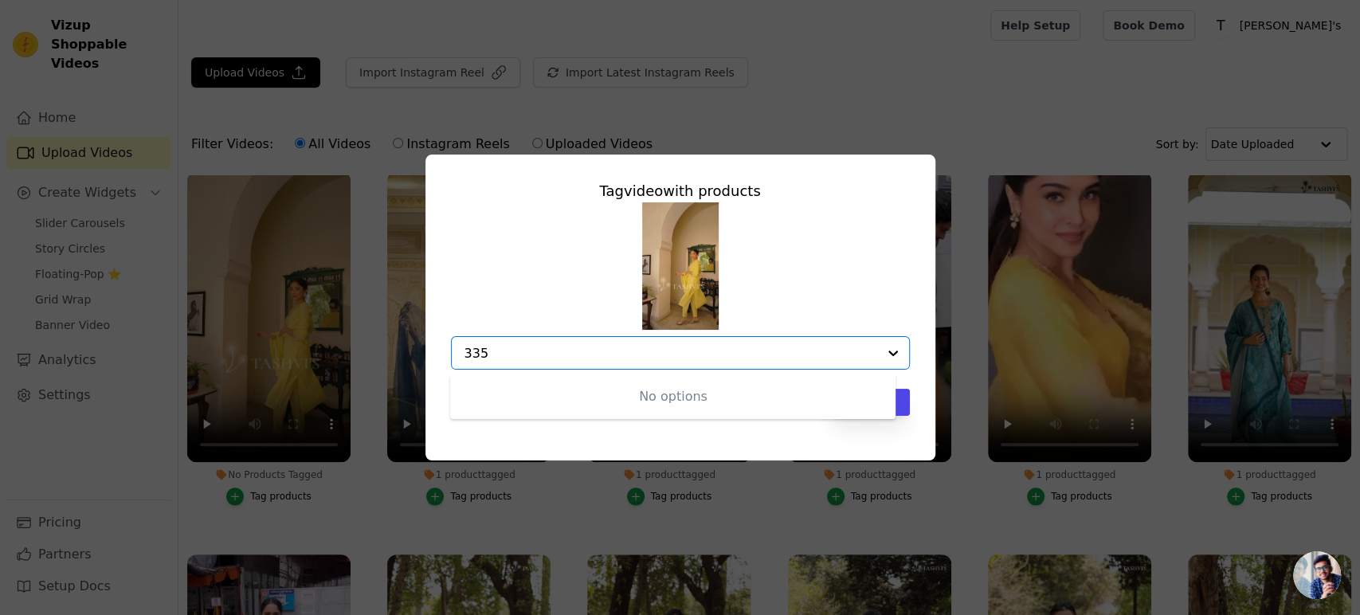
click at [466, 352] on input "335" at bounding box center [670, 353] width 413 height 15
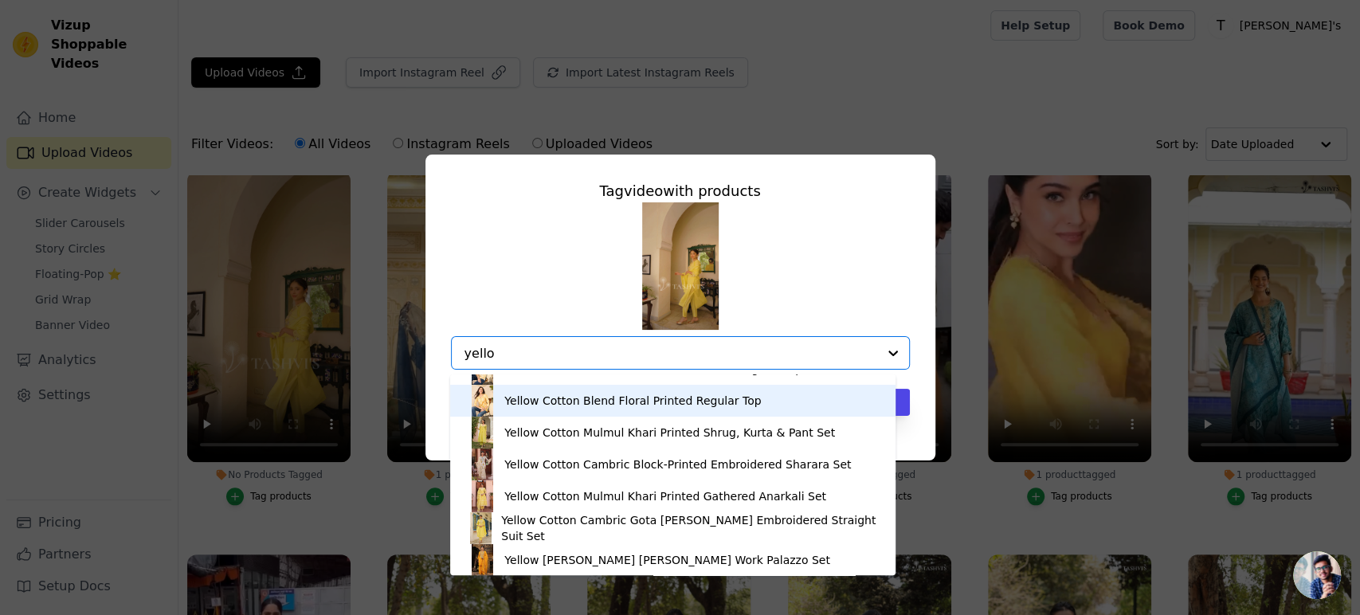
scroll to position [223, 0]
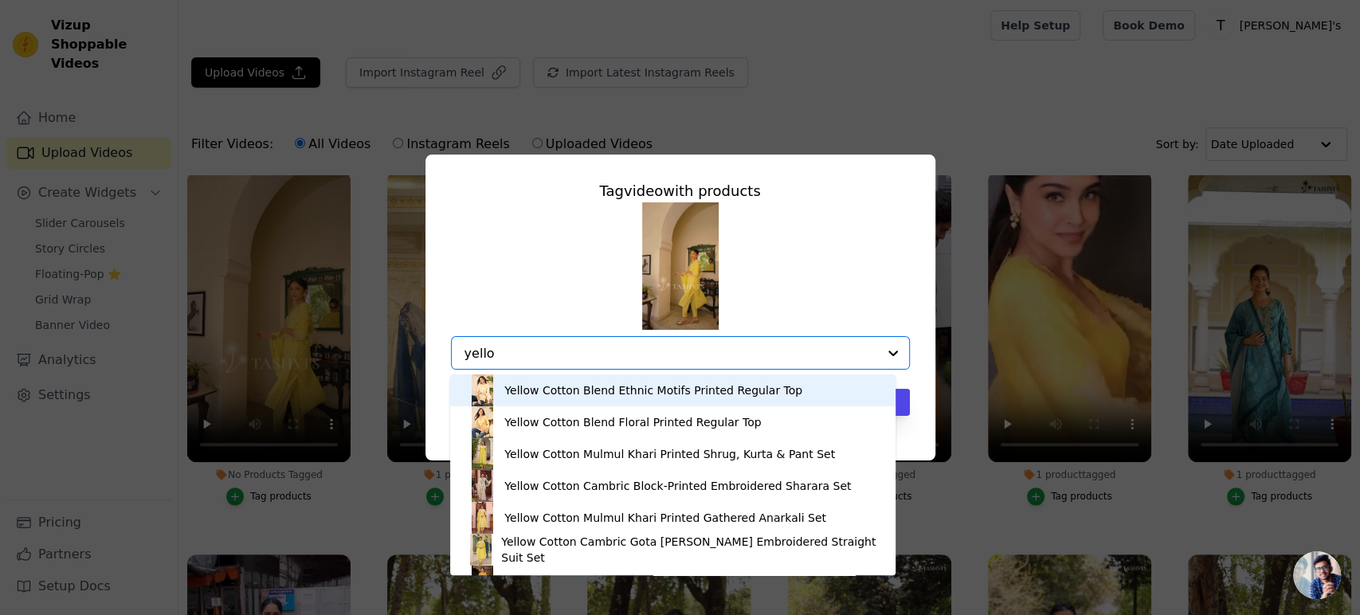
drag, startPoint x: 504, startPoint y: 350, endPoint x: 345, endPoint y: 364, distance: 159.9
click at [345, 364] on div "Tag video with products Designer organza fabric suit set with Hand Work Emborid…" at bounding box center [679, 307] width 1309 height 357
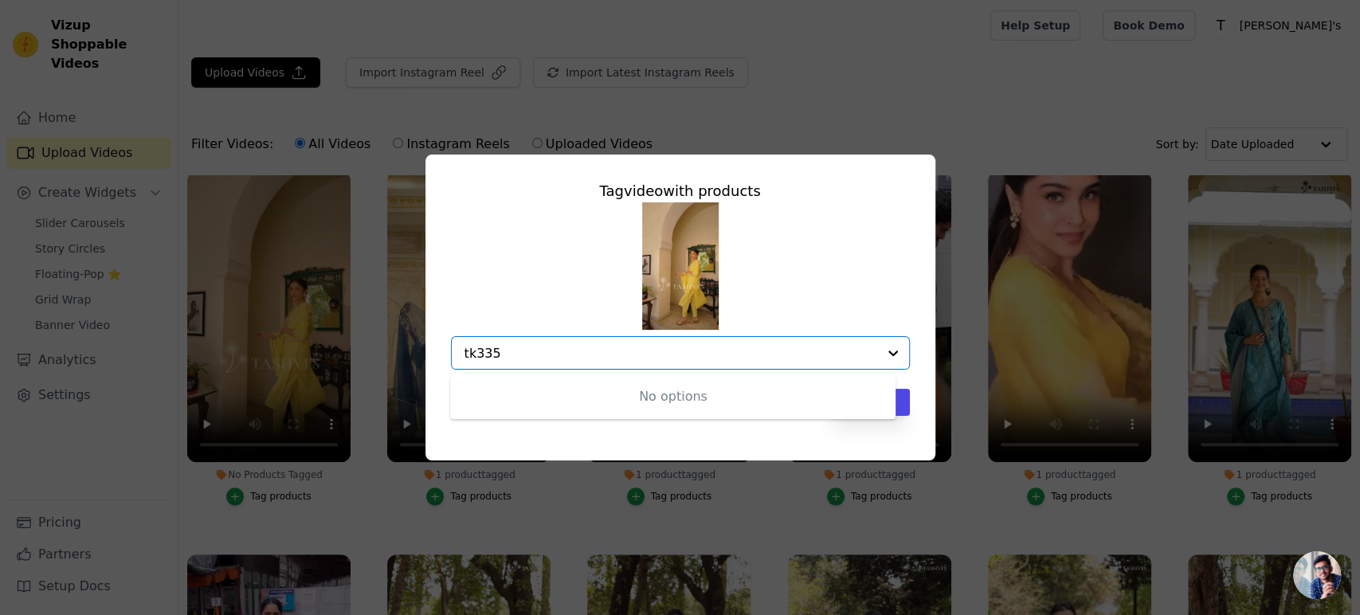
type input "tk335"
click at [673, 350] on input "No Products Tagged Tag video with products Option undefined, selected. Select i…" at bounding box center [670, 353] width 413 height 15
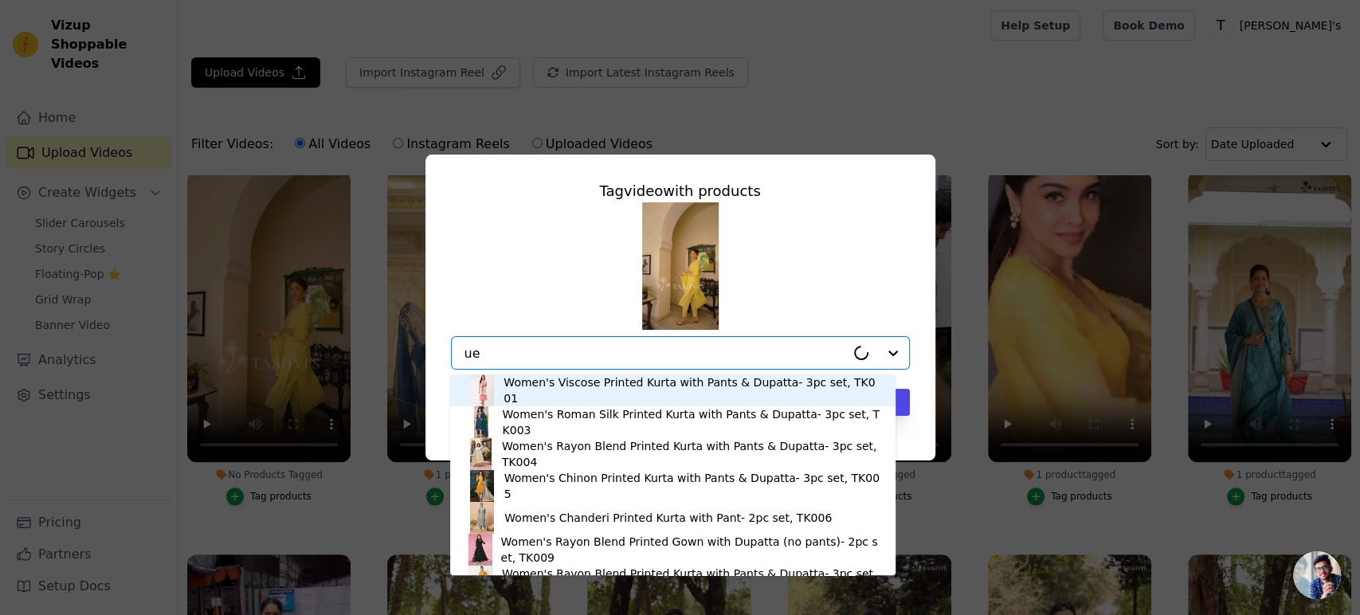
type input "u"
type input "yellow cotto"
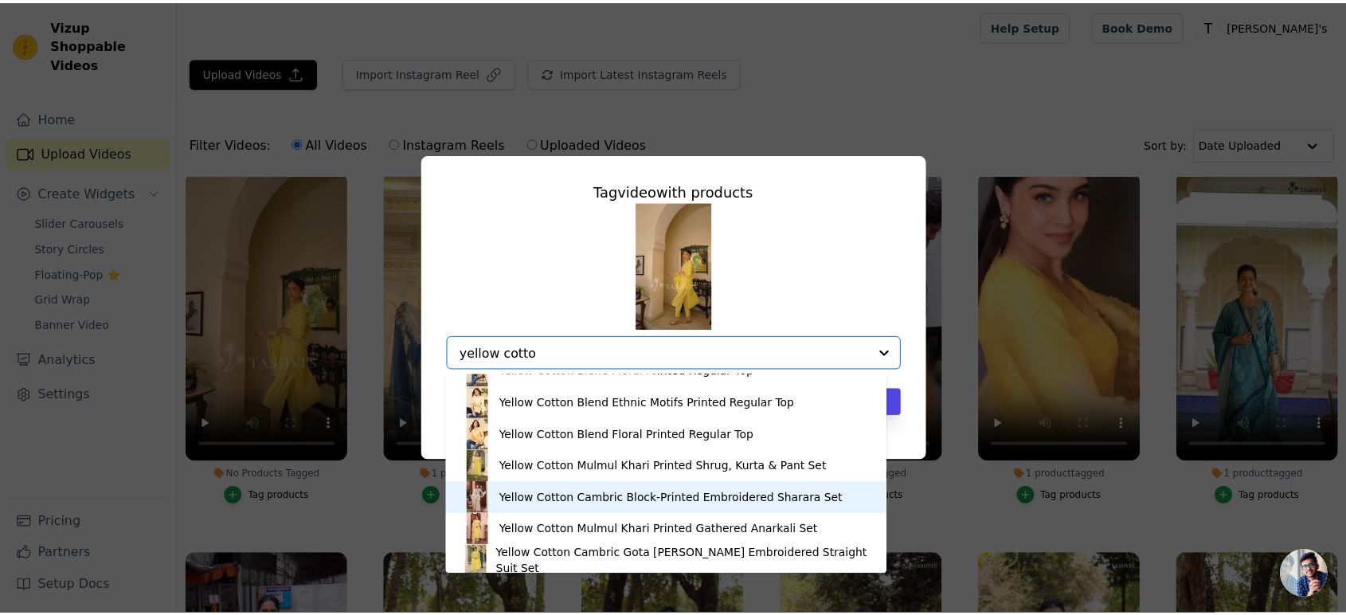
scroll to position [53, 0]
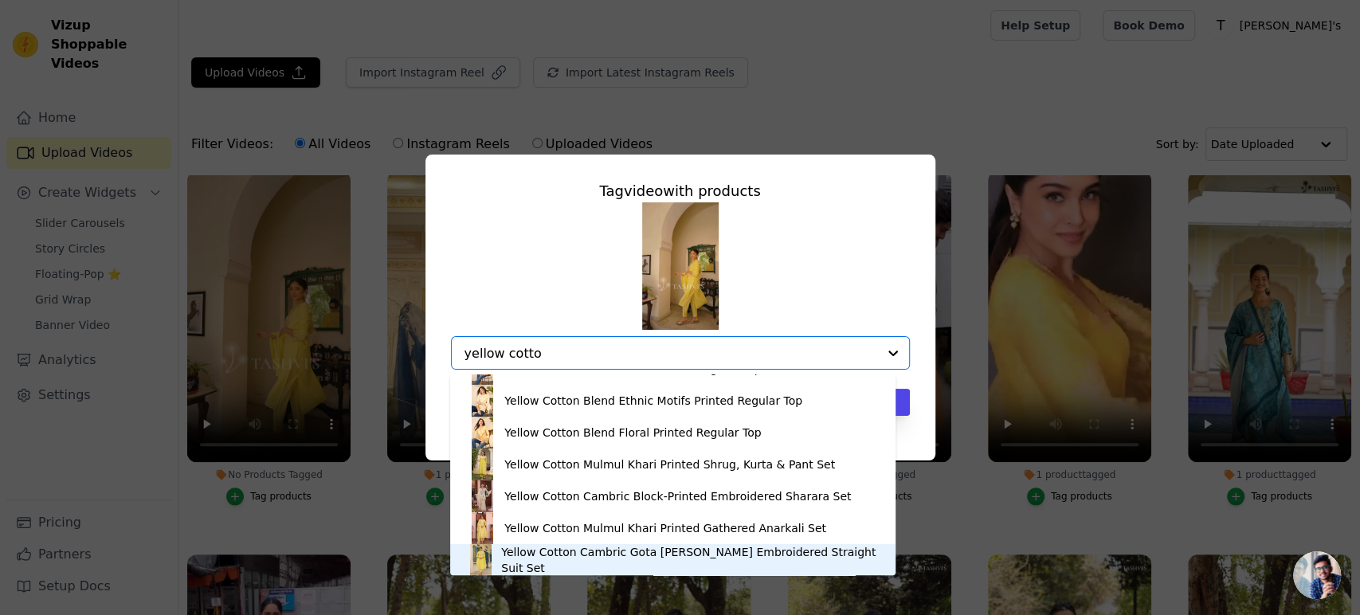
click at [663, 556] on div "Yellow Cotton Cambric Gota Patti Embroidered Straight Suit Set" at bounding box center [690, 560] width 378 height 32
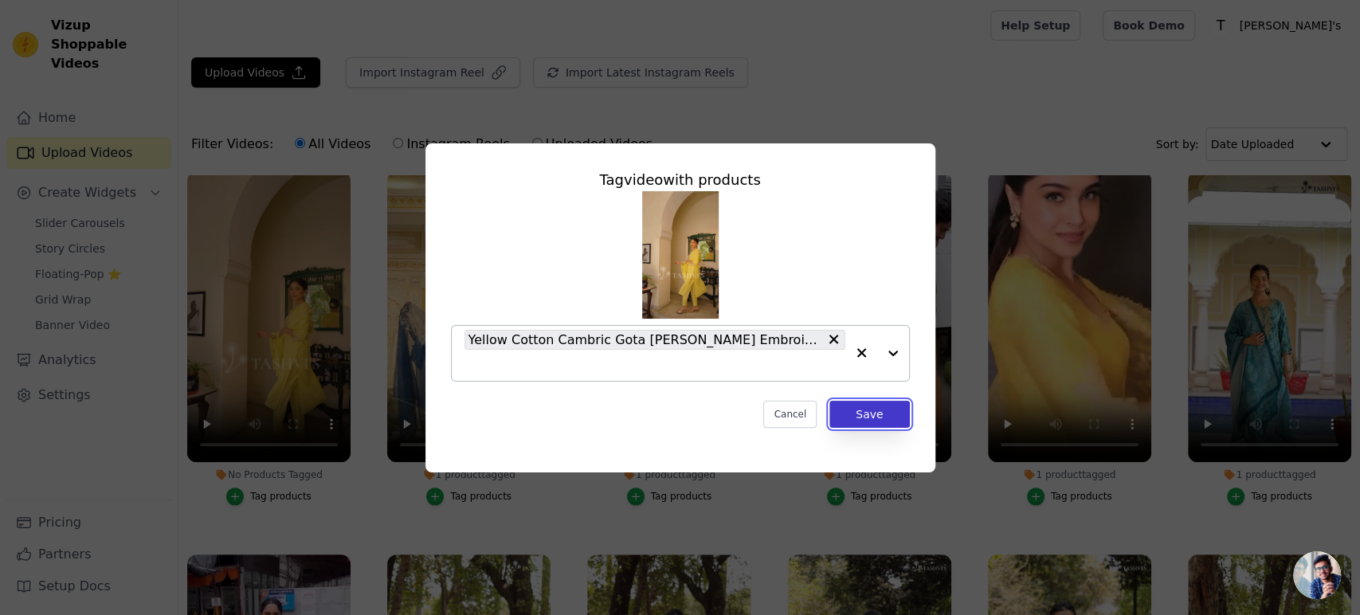
click at [886, 423] on button "Save" at bounding box center [869, 414] width 80 height 27
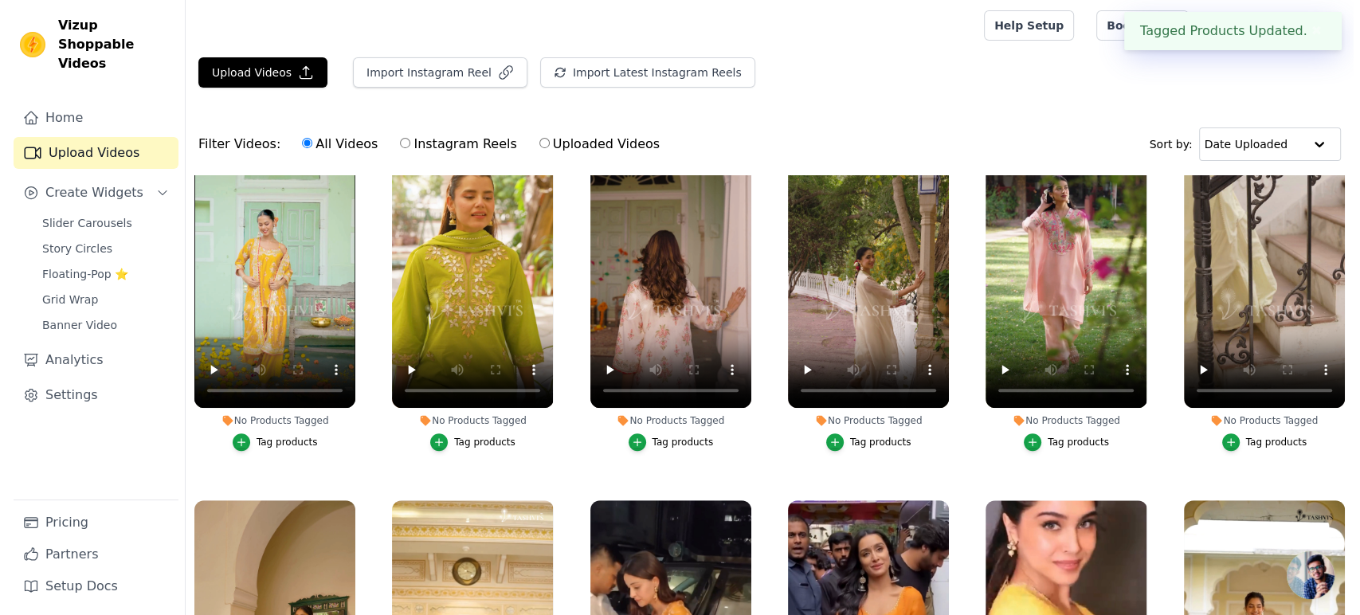
scroll to position [796, 0]
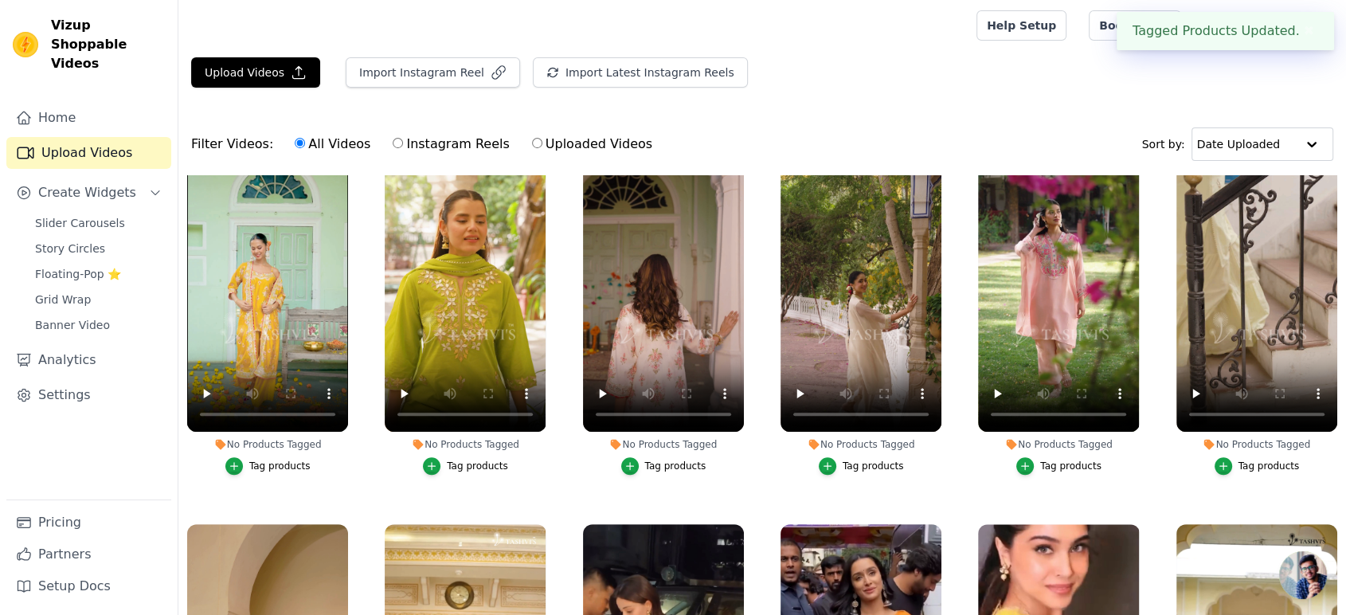
click at [1239, 460] on div "Tag products" at bounding box center [1269, 466] width 61 height 13
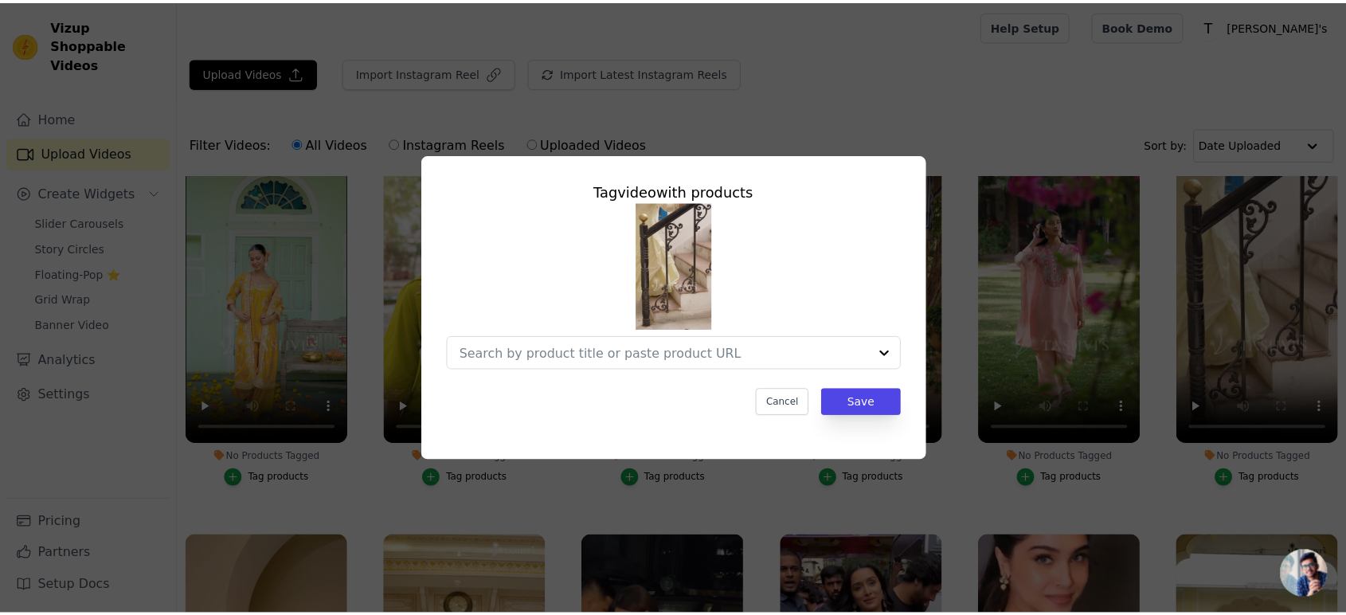
scroll to position [804, 0]
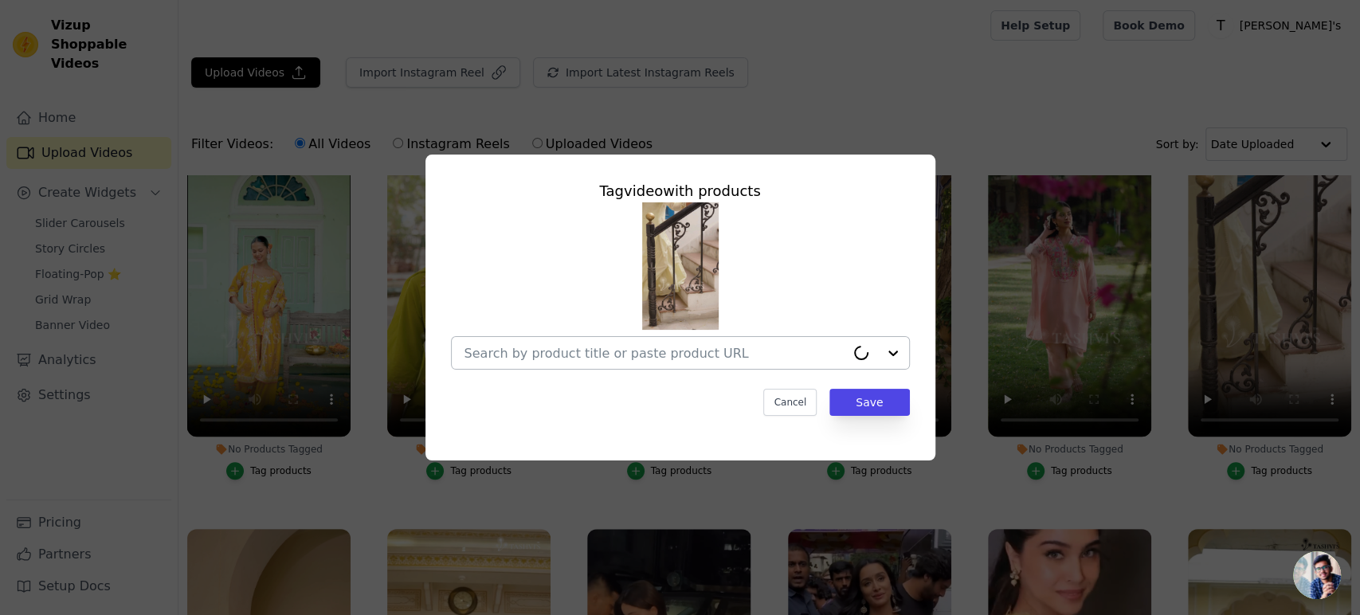
click at [596, 359] on input "No Products Tagged Tag video with products Cancel Save Tag products" at bounding box center [654, 353] width 381 height 15
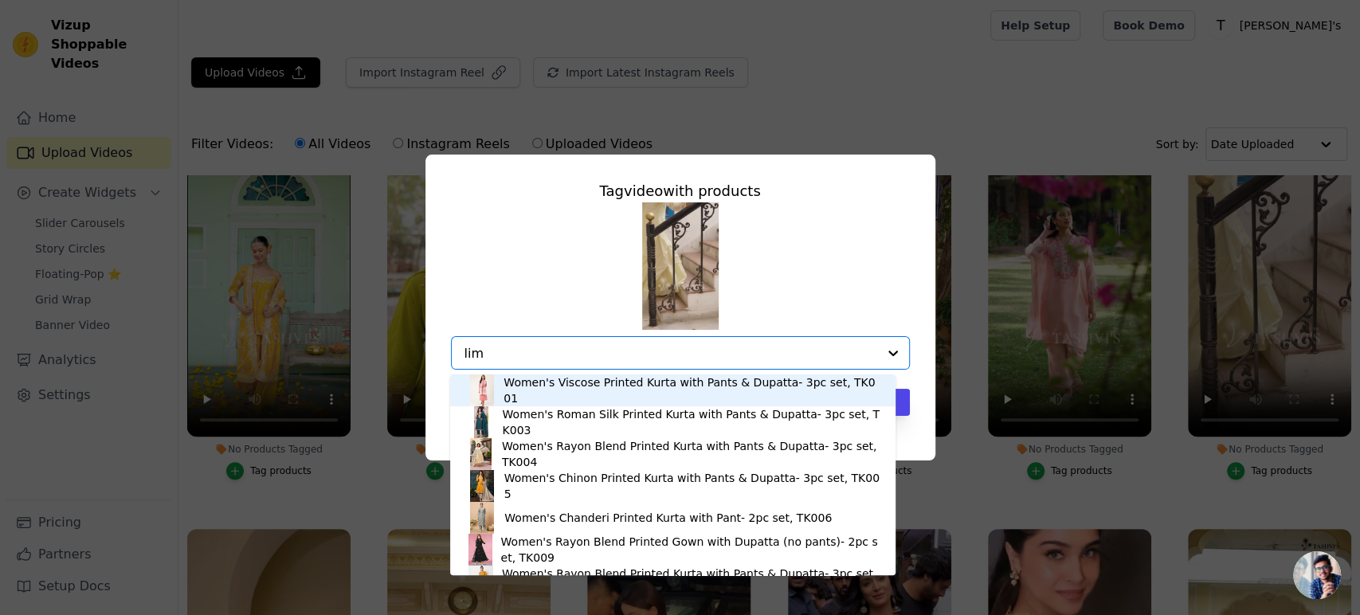
type input "lime"
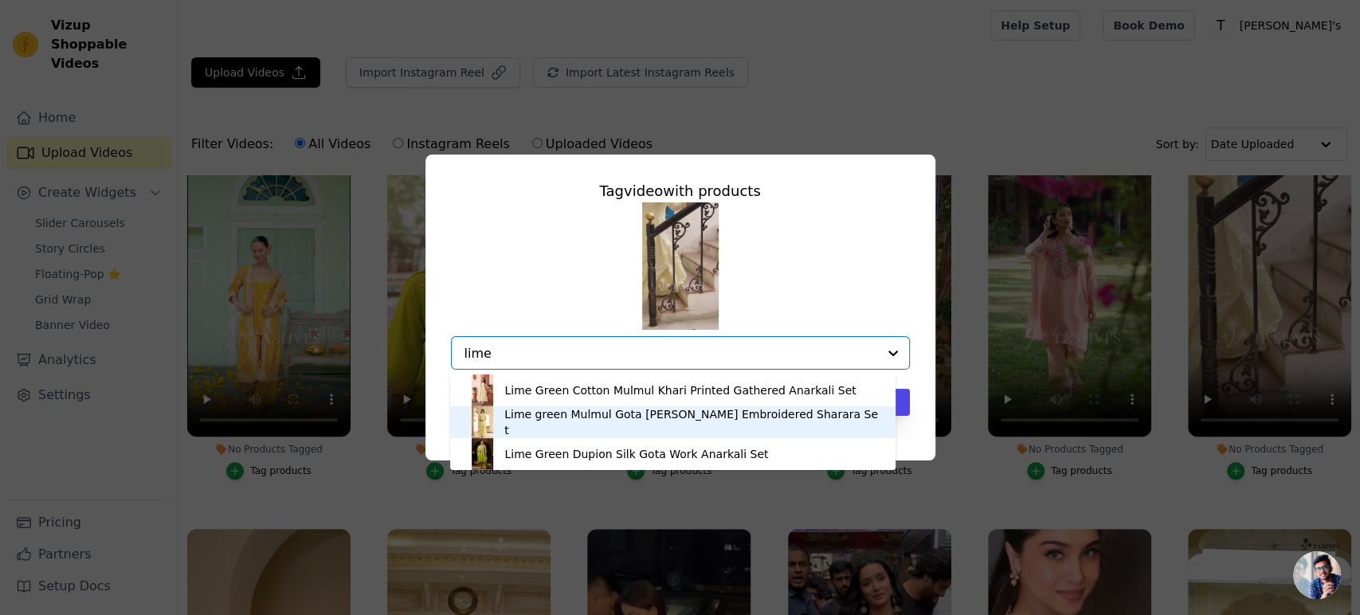
click at [586, 432] on div "Lime green Mulmul Gota Patti Embroidered Sharara Set" at bounding box center [672, 422] width 413 height 32
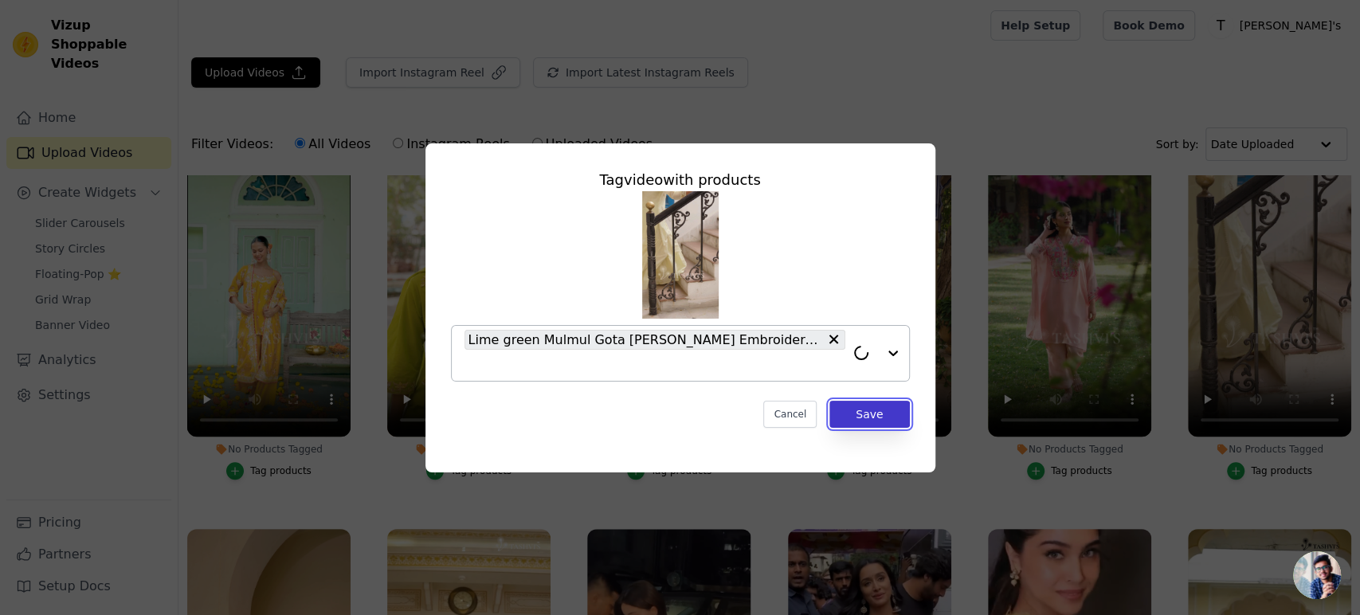
click at [881, 406] on button "Save" at bounding box center [869, 414] width 80 height 27
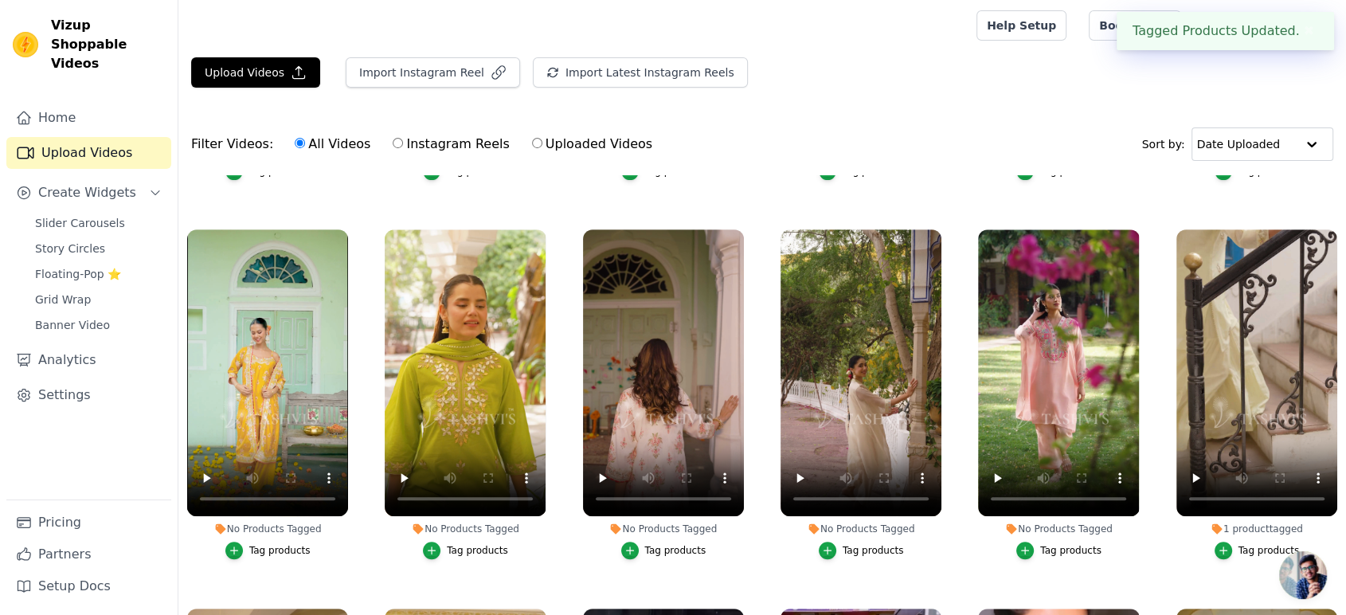
scroll to position [707, 0]
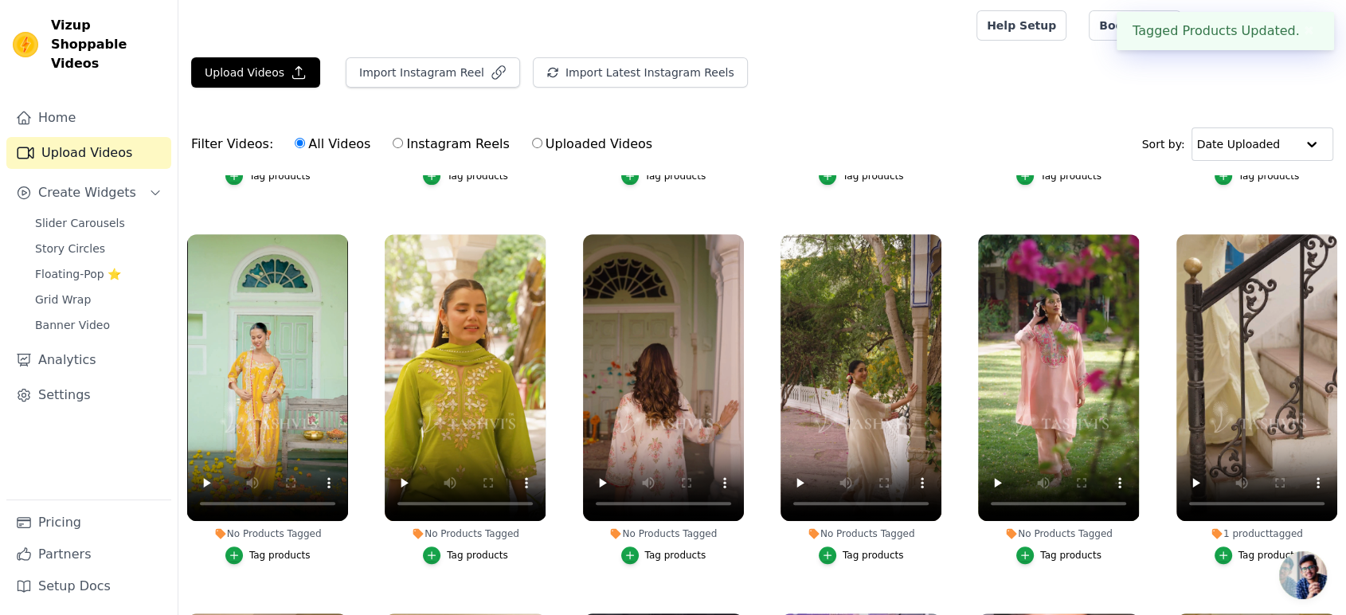
click at [1049, 550] on div "Tag products" at bounding box center [1070, 555] width 61 height 13
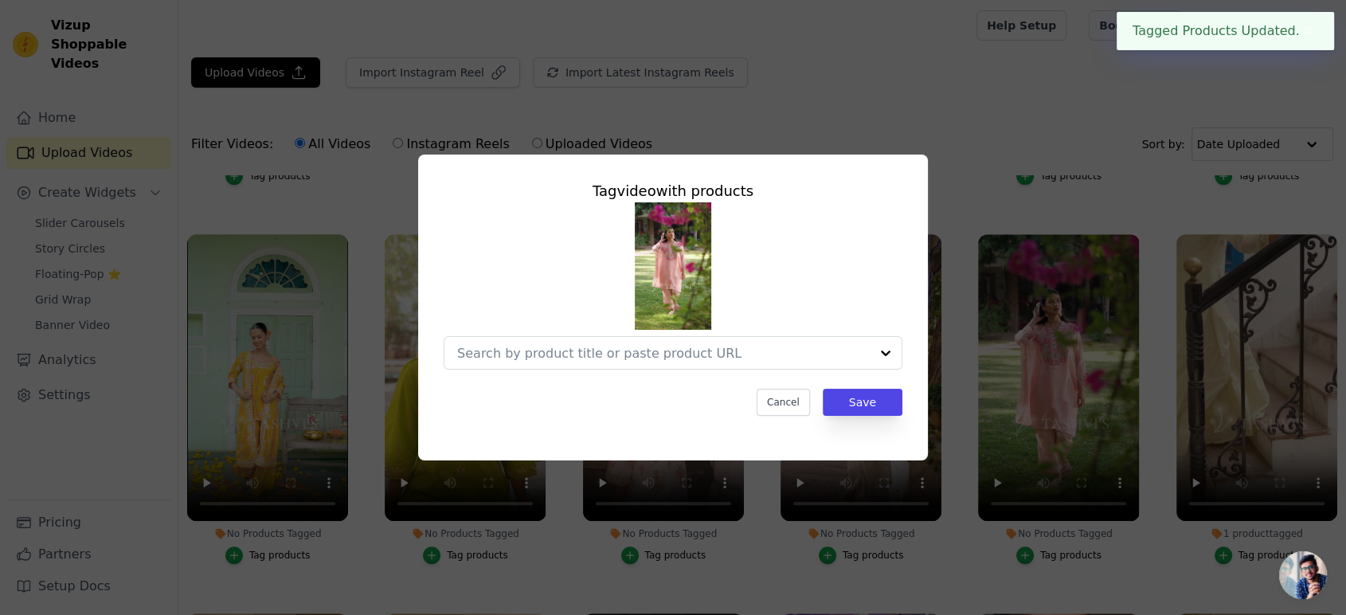
scroll to position [716, 0]
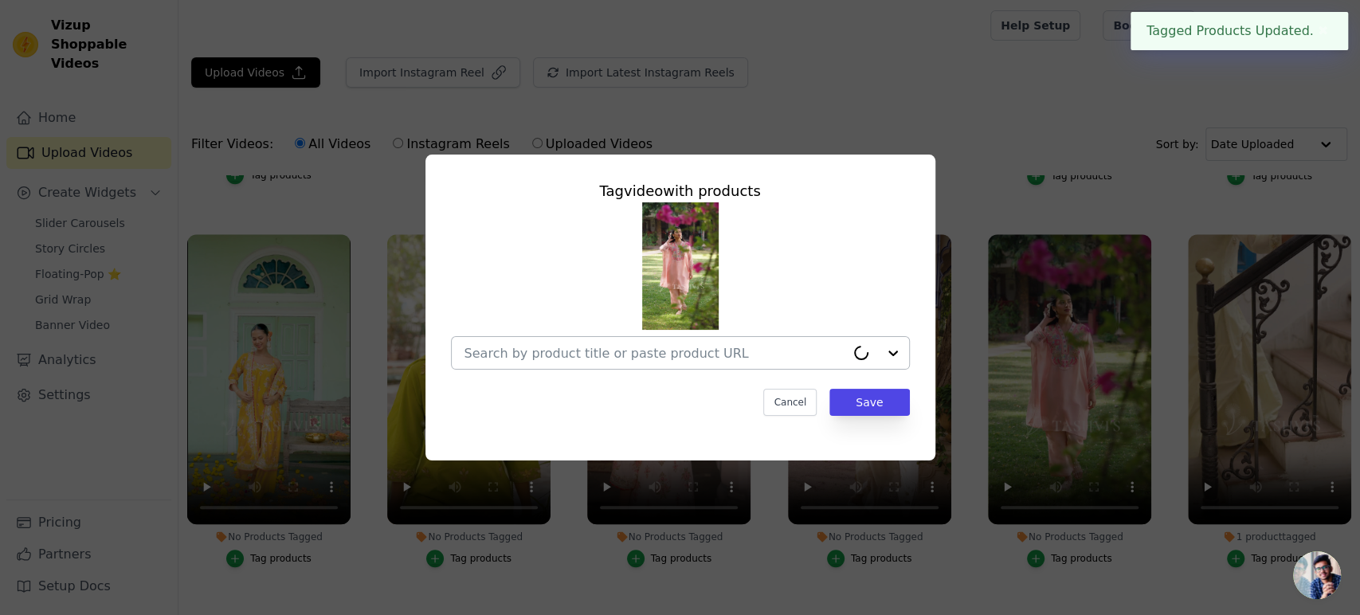
click at [568, 364] on div at bounding box center [654, 353] width 381 height 32
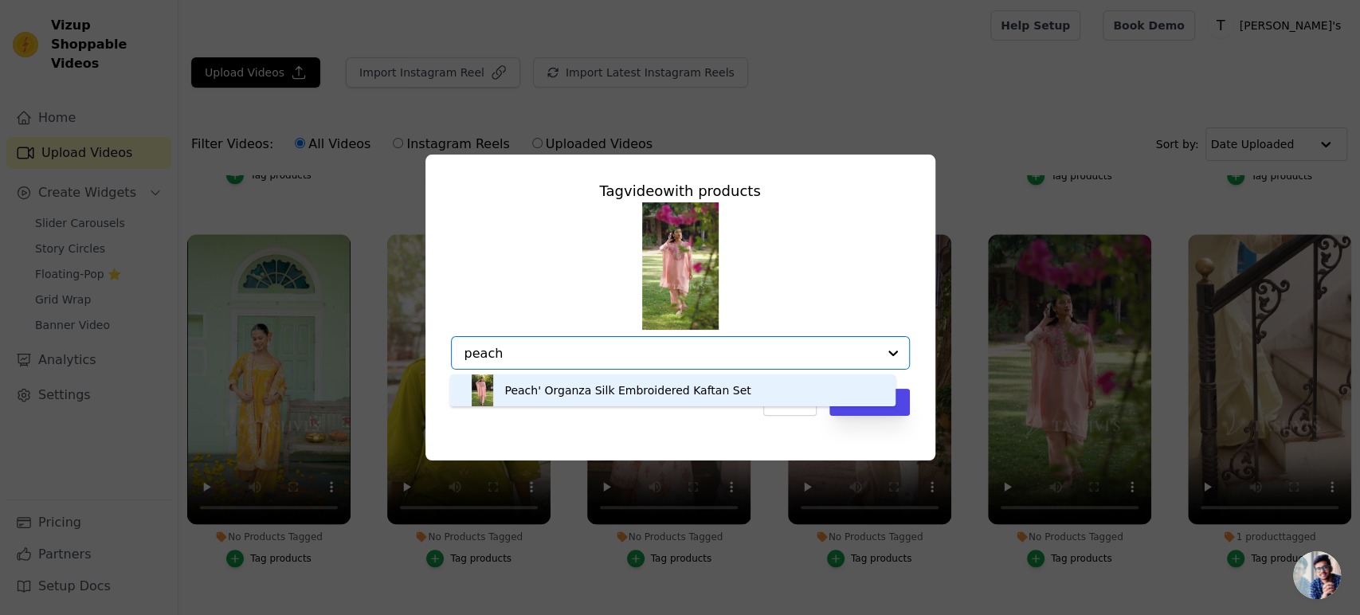
drag, startPoint x: 605, startPoint y: 346, endPoint x: 464, endPoint y: 351, distance: 141.1
click at [464, 351] on input "peach" at bounding box center [670, 353] width 413 height 15
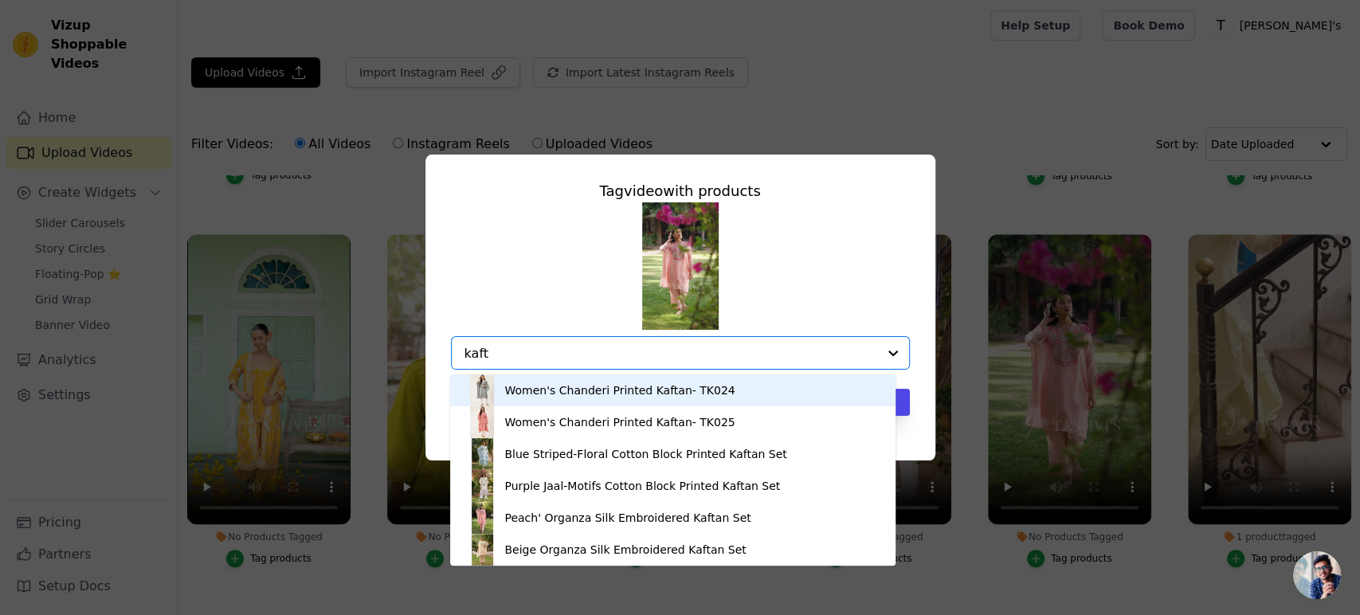
type input "kafta"
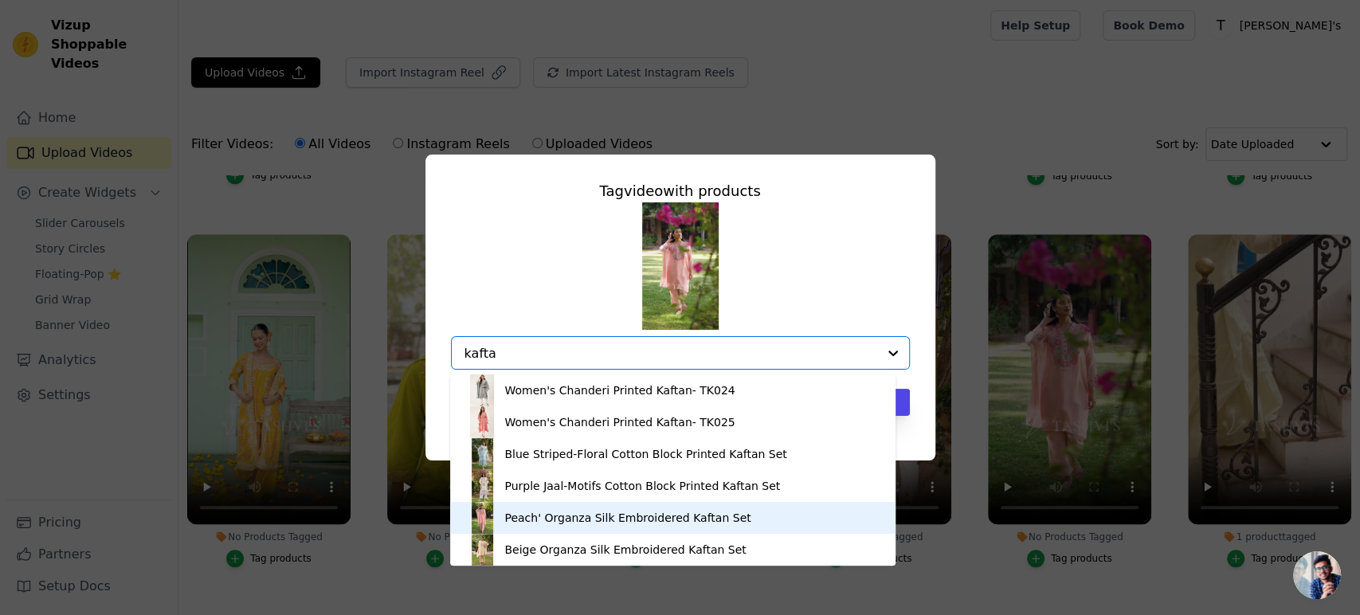
click at [588, 518] on div "Peach' Organza Silk Embroidered Kaftan Set" at bounding box center [627, 518] width 246 height 16
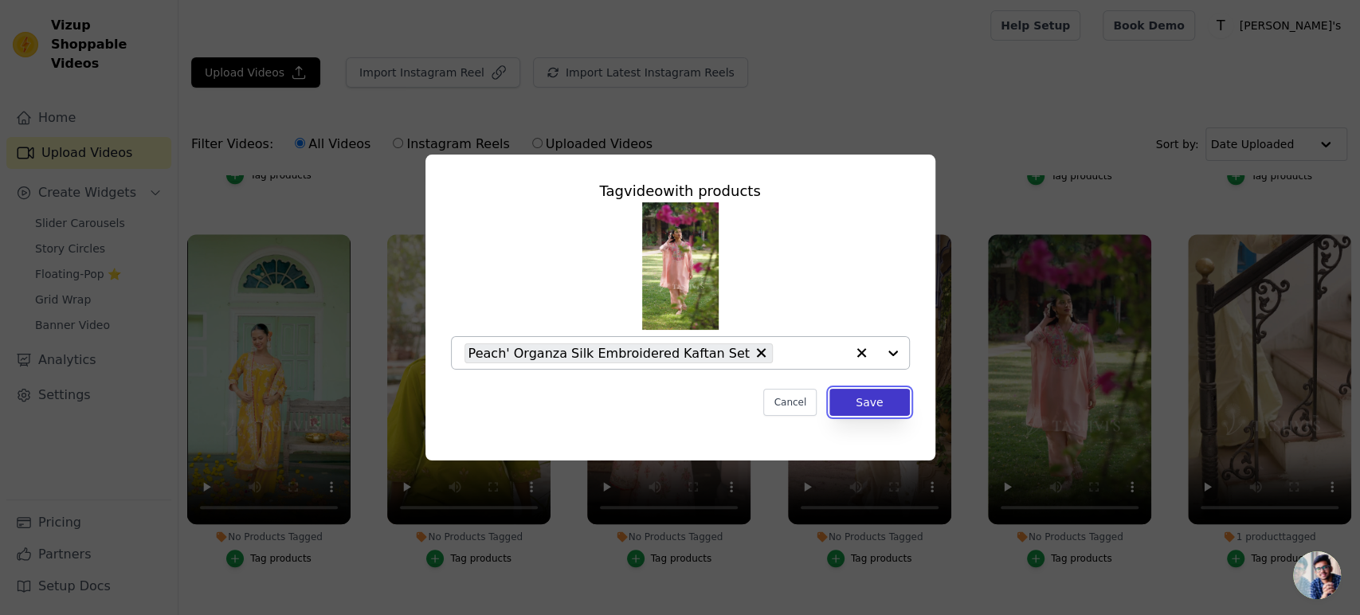
click at [857, 397] on button "Save" at bounding box center [869, 402] width 80 height 27
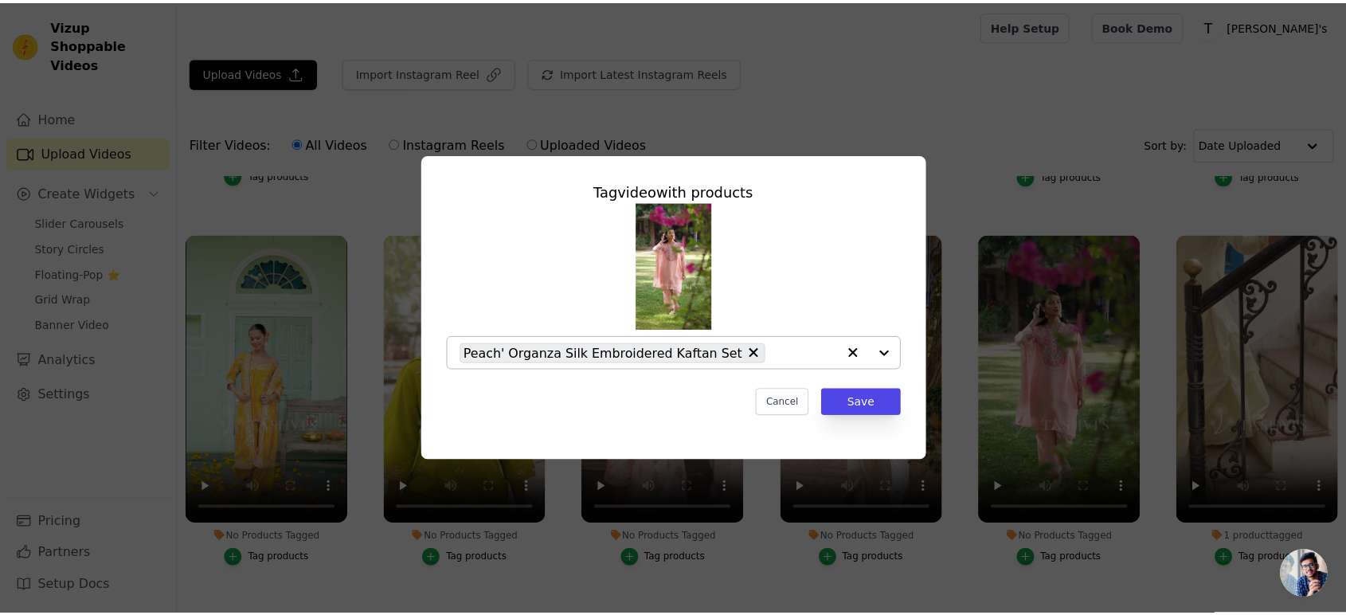
scroll to position [707, 0]
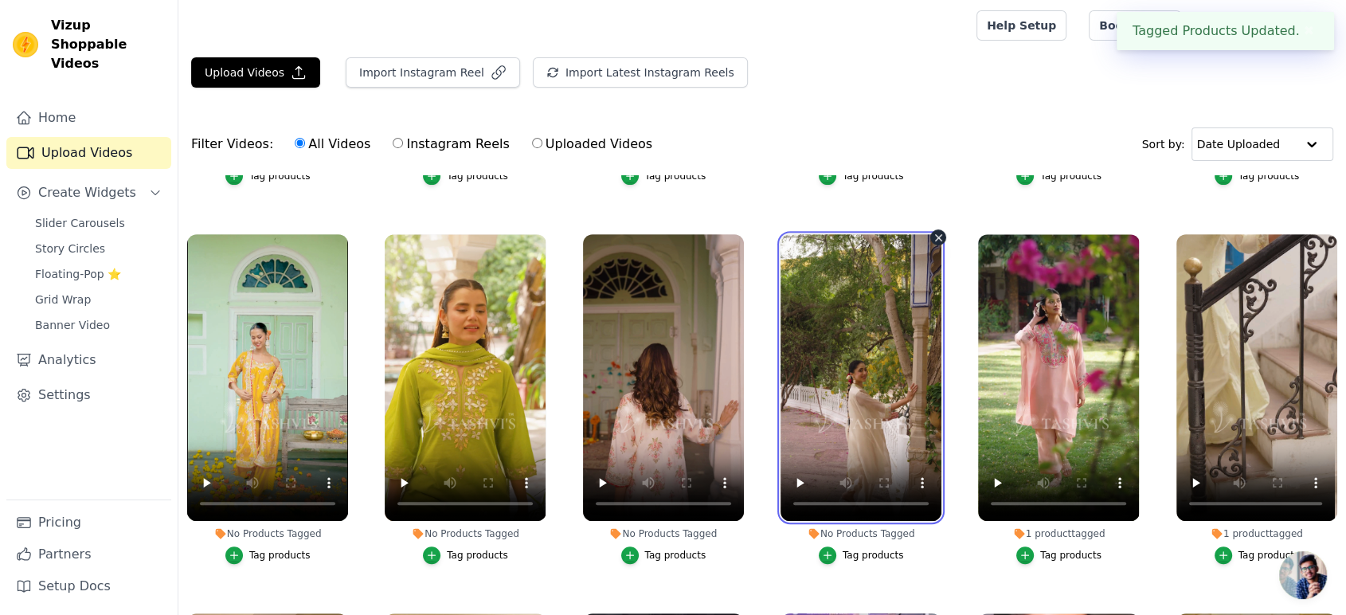
click at [849, 432] on video at bounding box center [861, 377] width 161 height 287
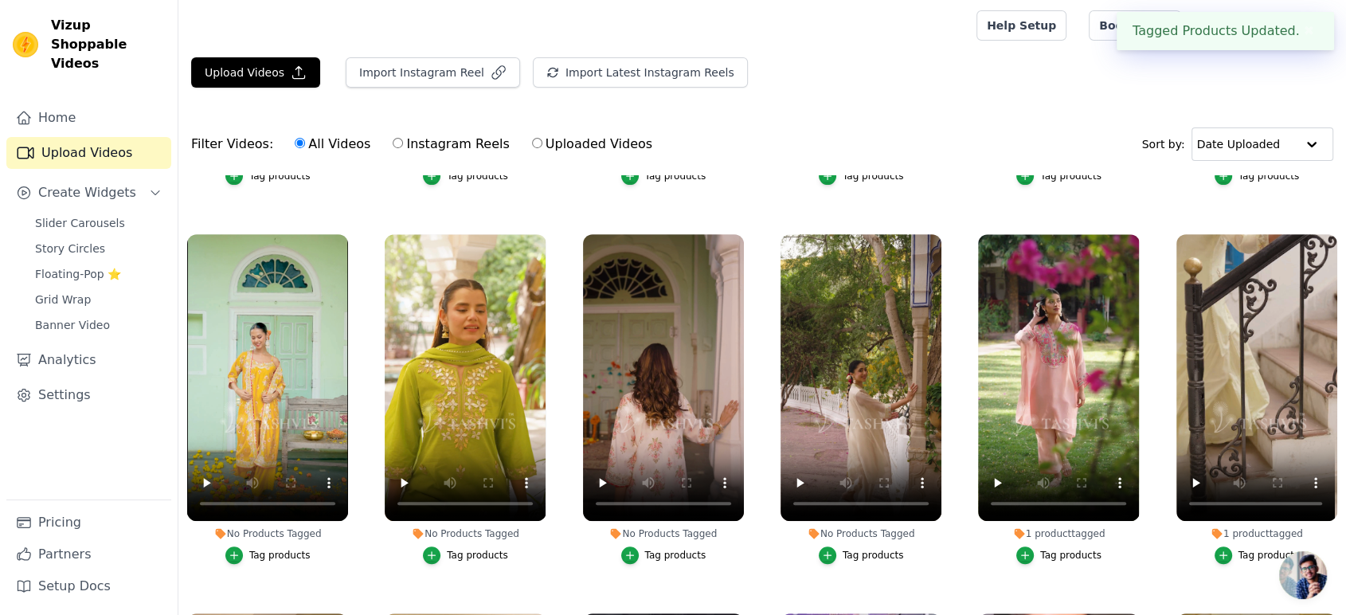
click at [865, 549] on div "Tag products" at bounding box center [873, 555] width 61 height 13
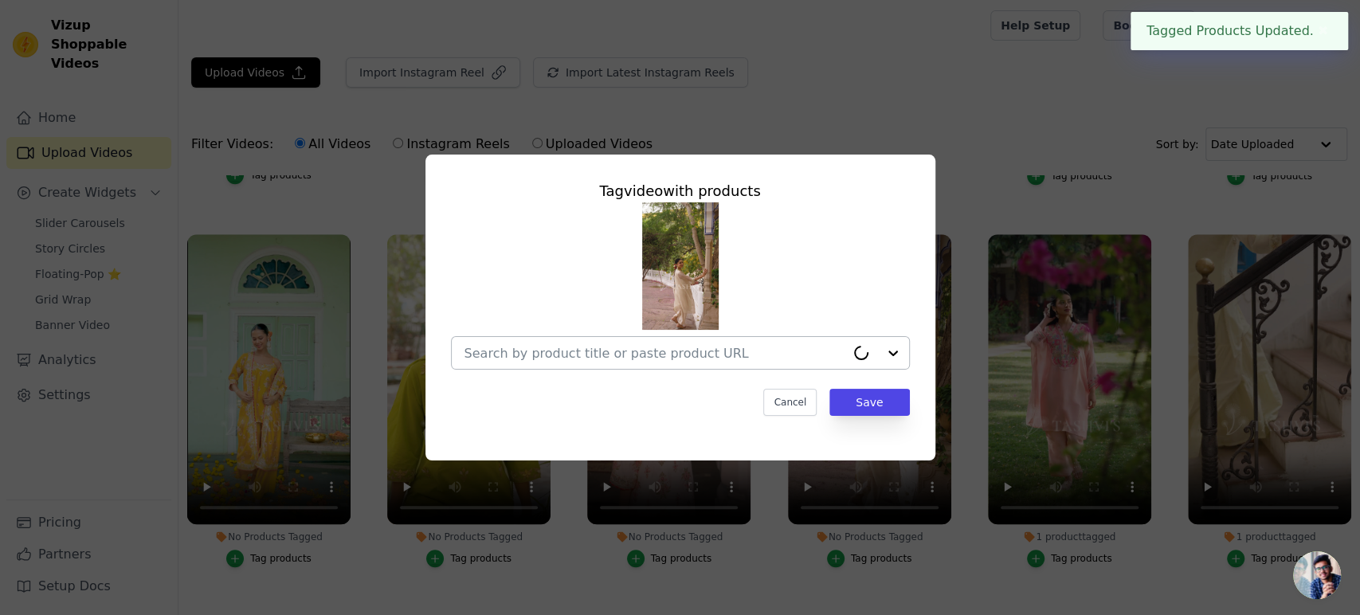
click at [620, 356] on input "No Products Tagged Tag video with products Cancel Save Tag products" at bounding box center [654, 353] width 381 height 15
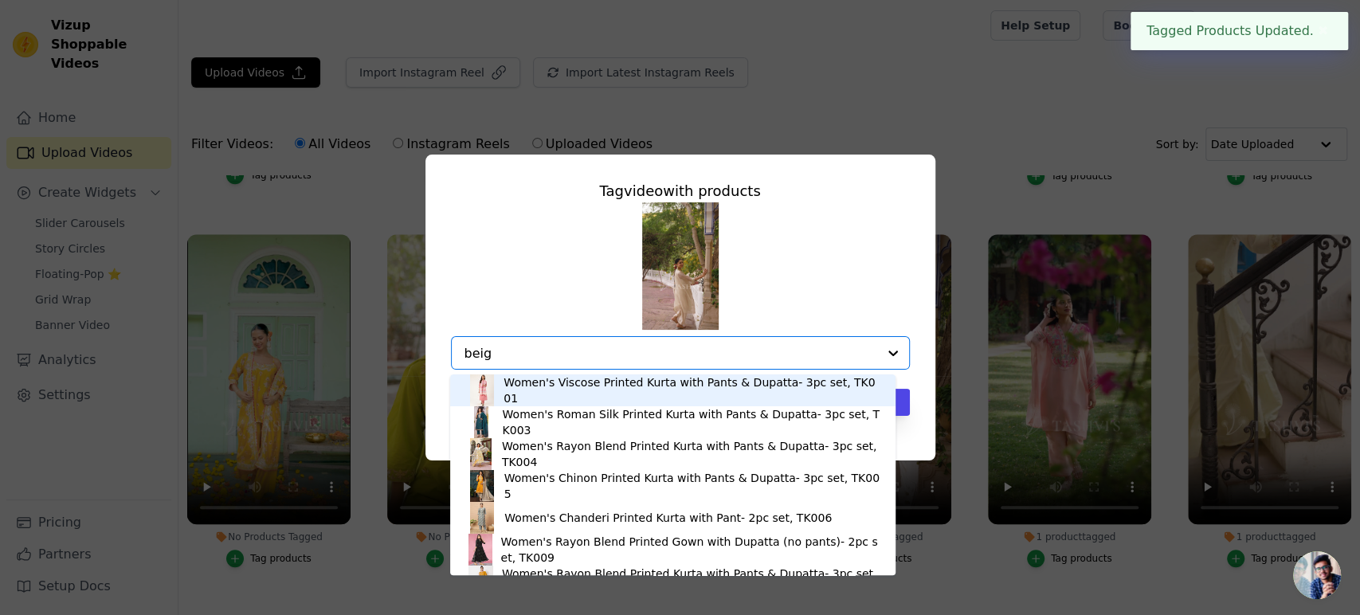
type input "beige"
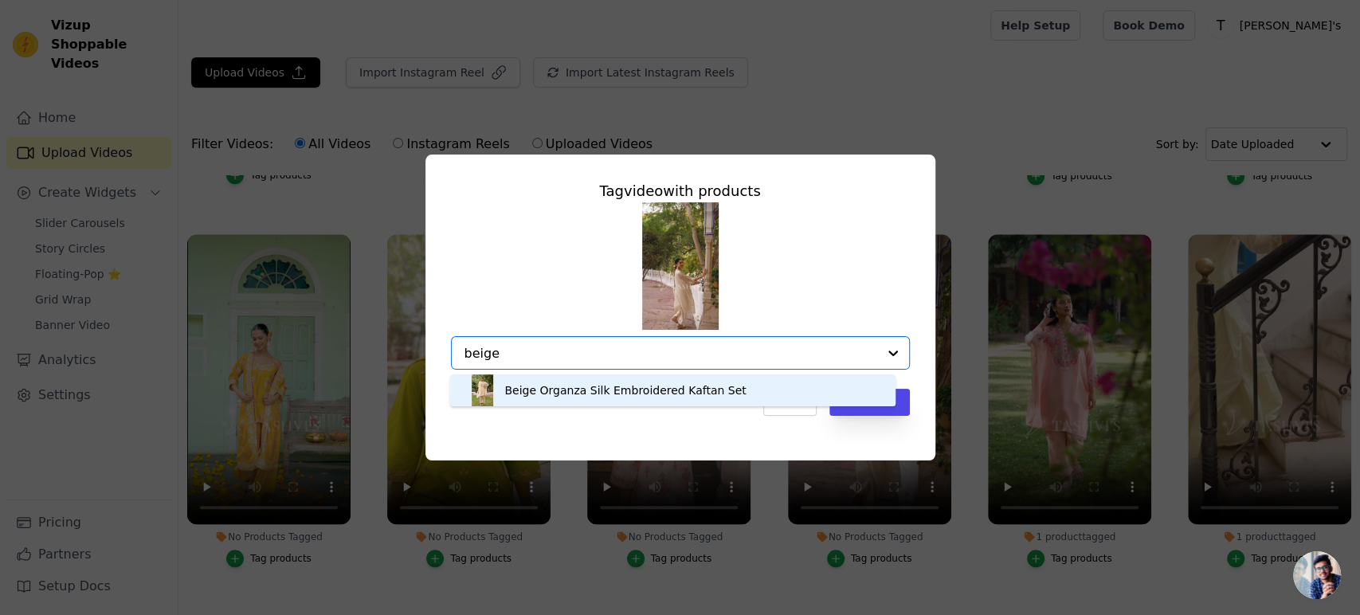
click at [586, 400] on div "Beige Organza Silk Embroidered Kaftan Set" at bounding box center [672, 390] width 413 height 32
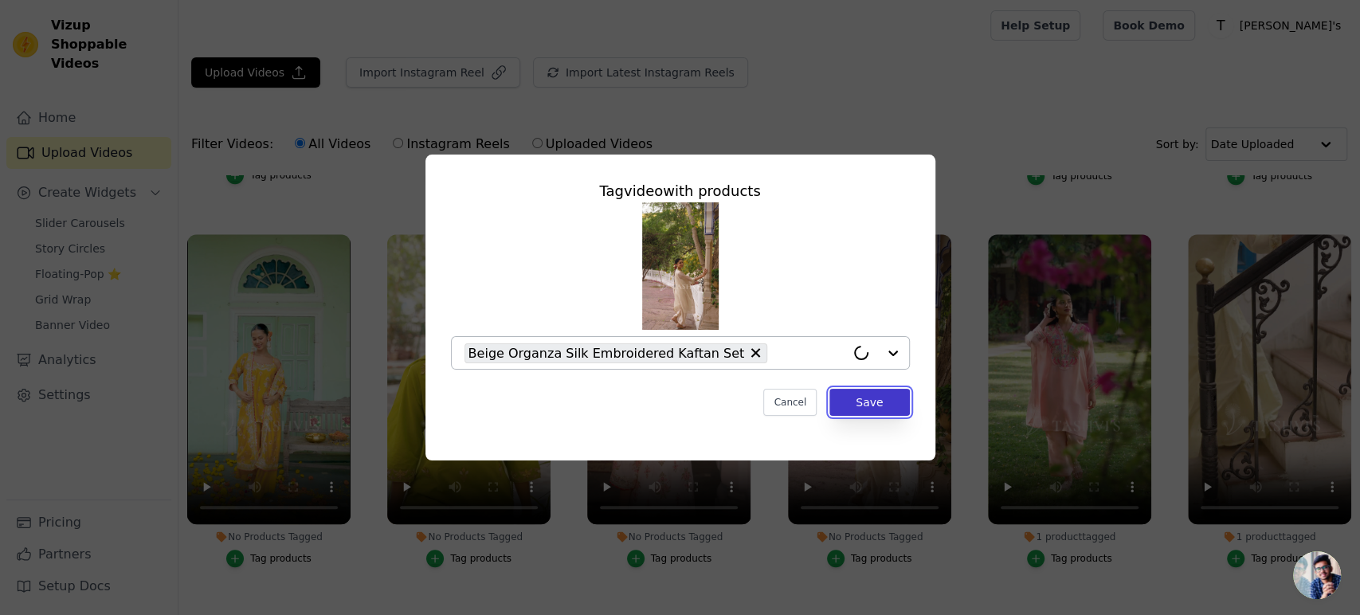
click at [882, 402] on button "Save" at bounding box center [869, 402] width 80 height 27
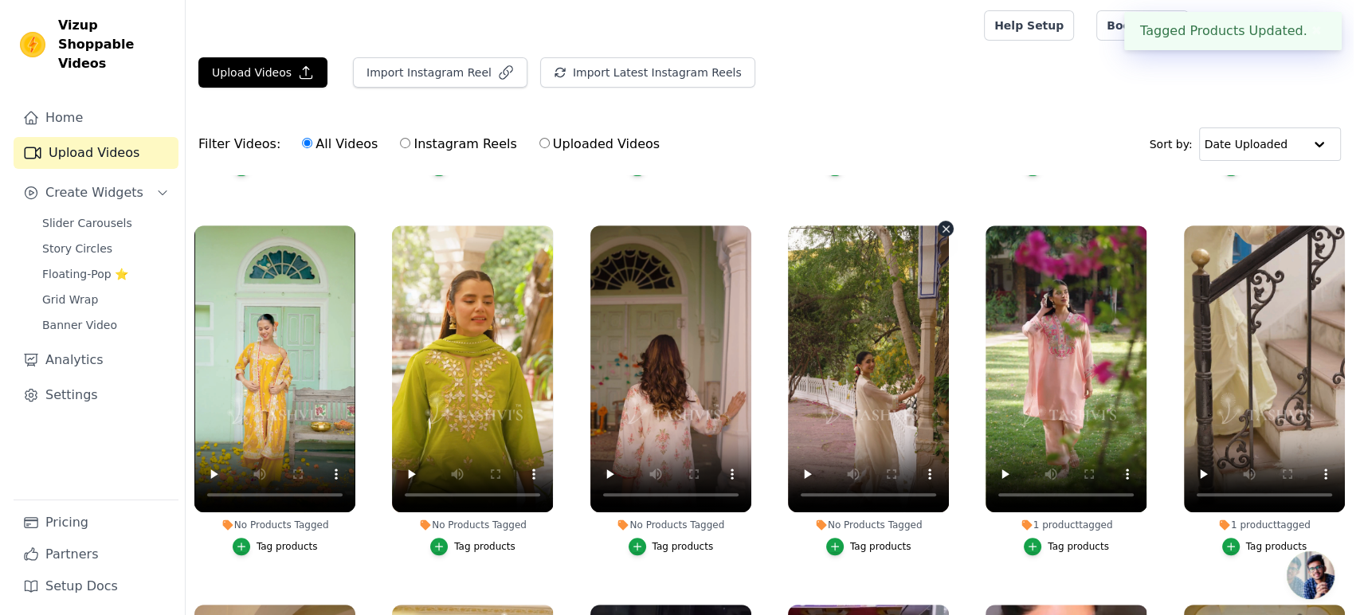
scroll to position [707, 0]
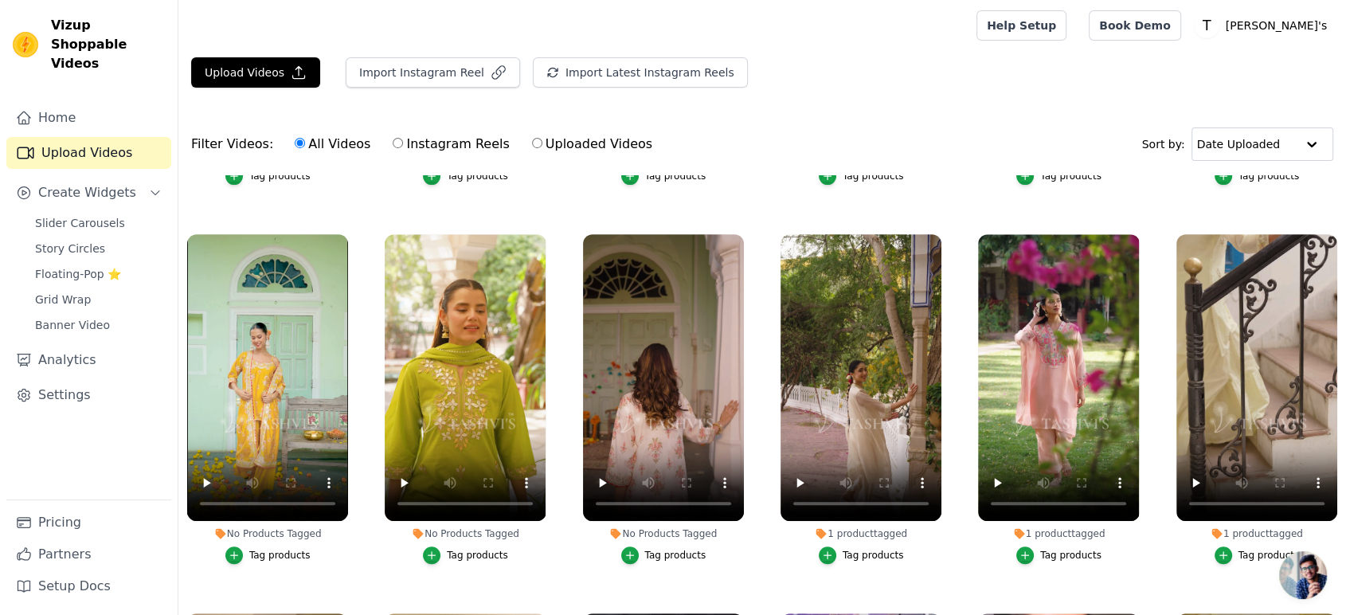
click at [662, 550] on div "Tag products" at bounding box center [675, 555] width 61 height 13
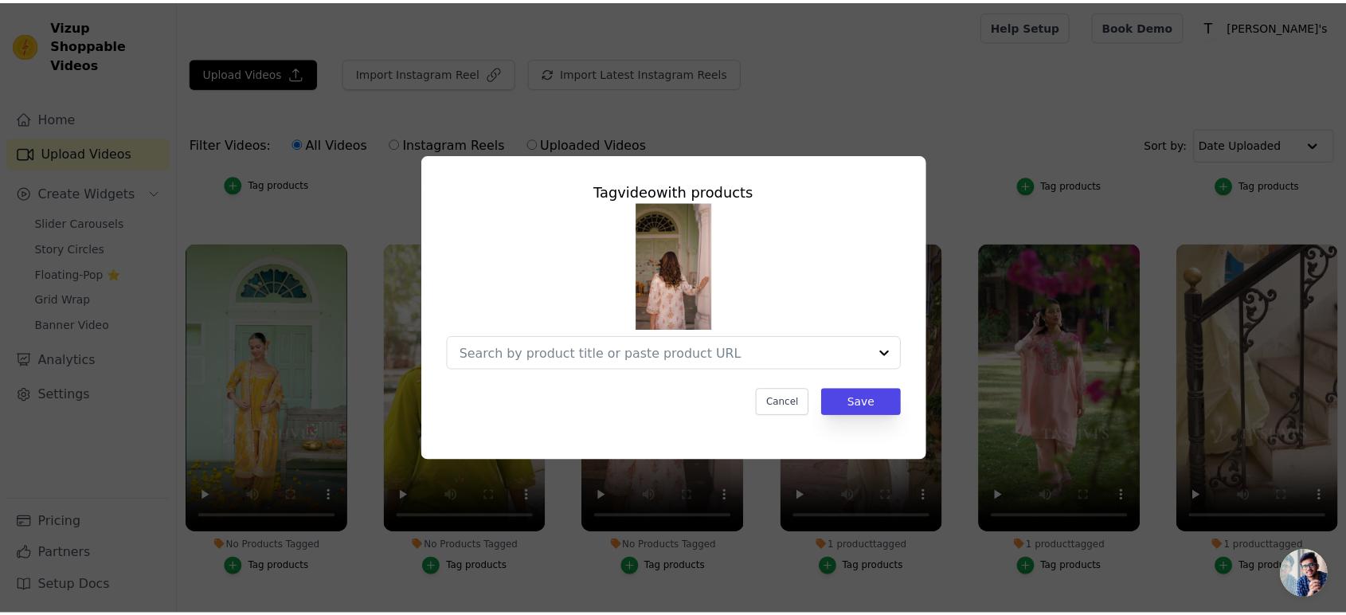
scroll to position [716, 0]
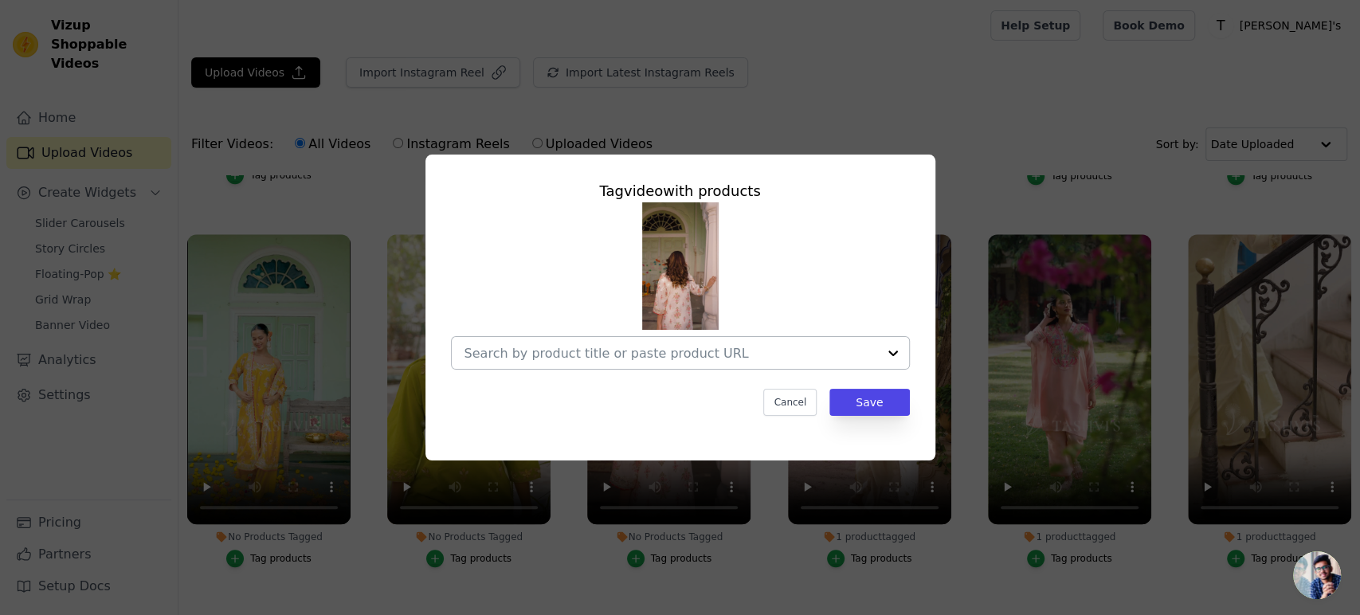
click at [612, 339] on div at bounding box center [670, 353] width 413 height 32
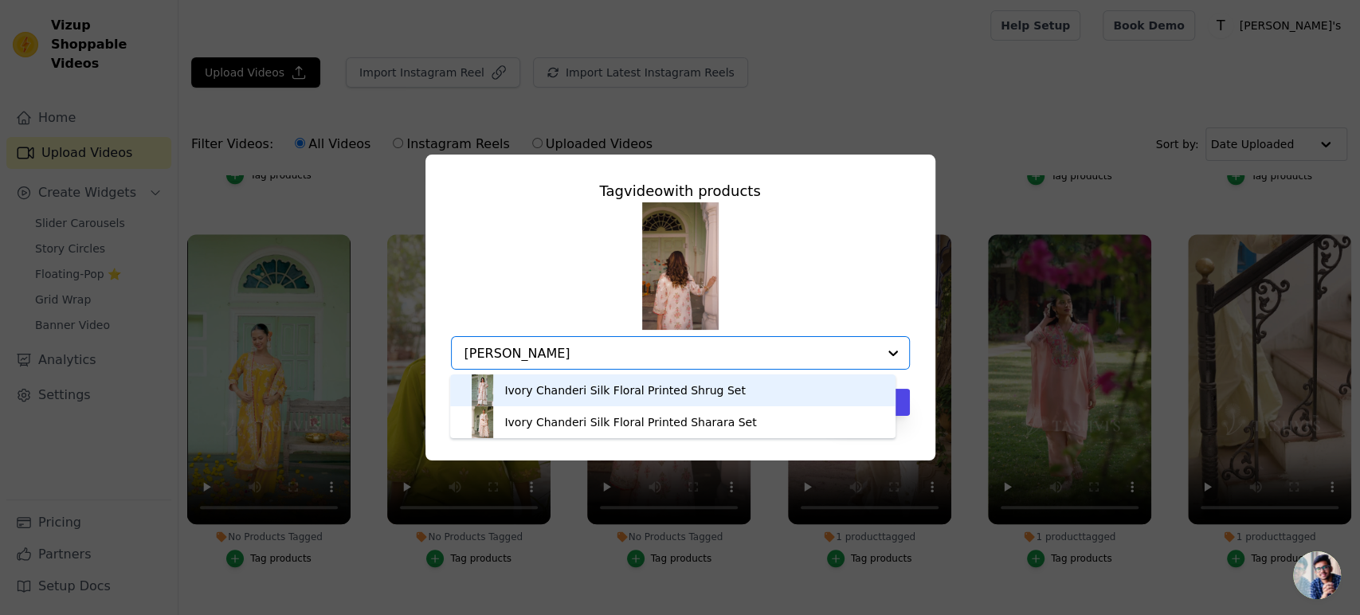
type input "ivory chander"
click at [640, 383] on div "Ivory Chanderi Silk Floral Printed Shrug Set" at bounding box center [624, 390] width 241 height 16
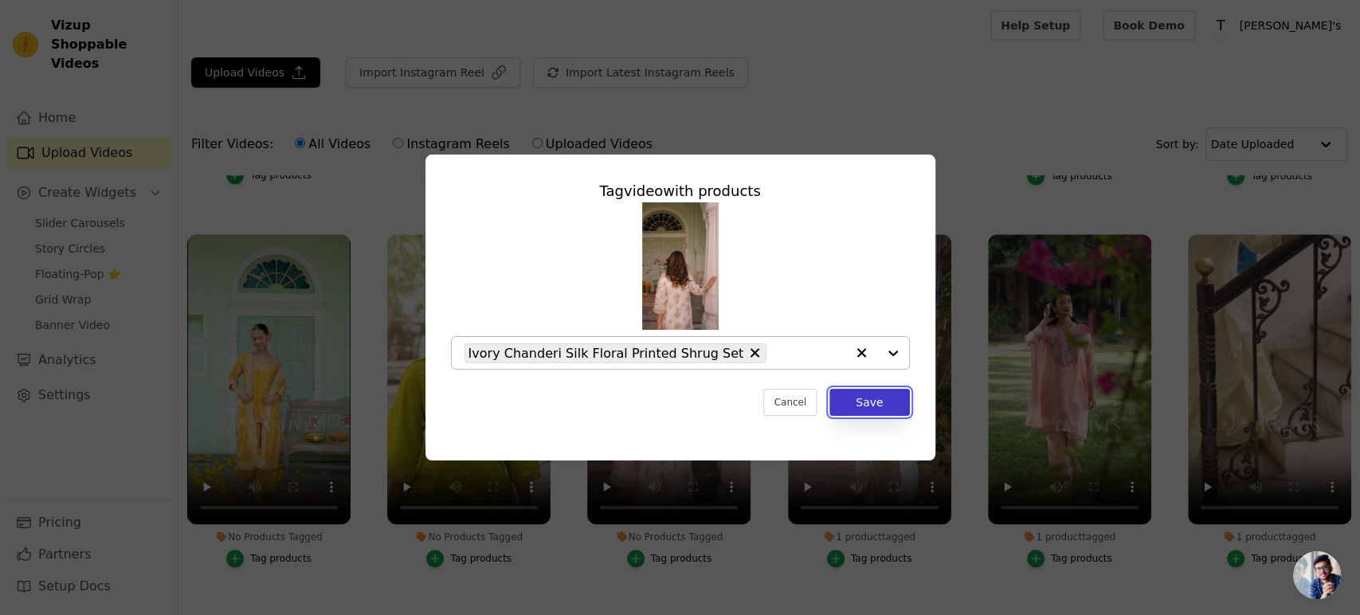
click at [868, 408] on button "Save" at bounding box center [869, 402] width 80 height 27
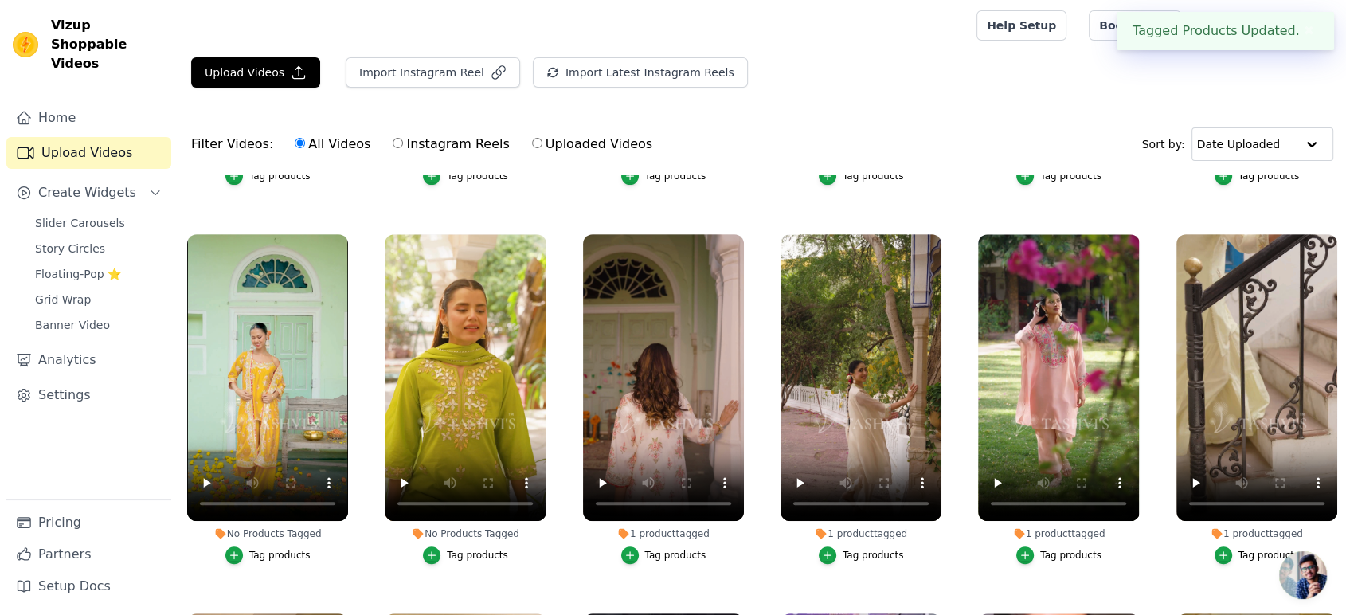
click at [468, 549] on div "Tag products" at bounding box center [477, 555] width 61 height 13
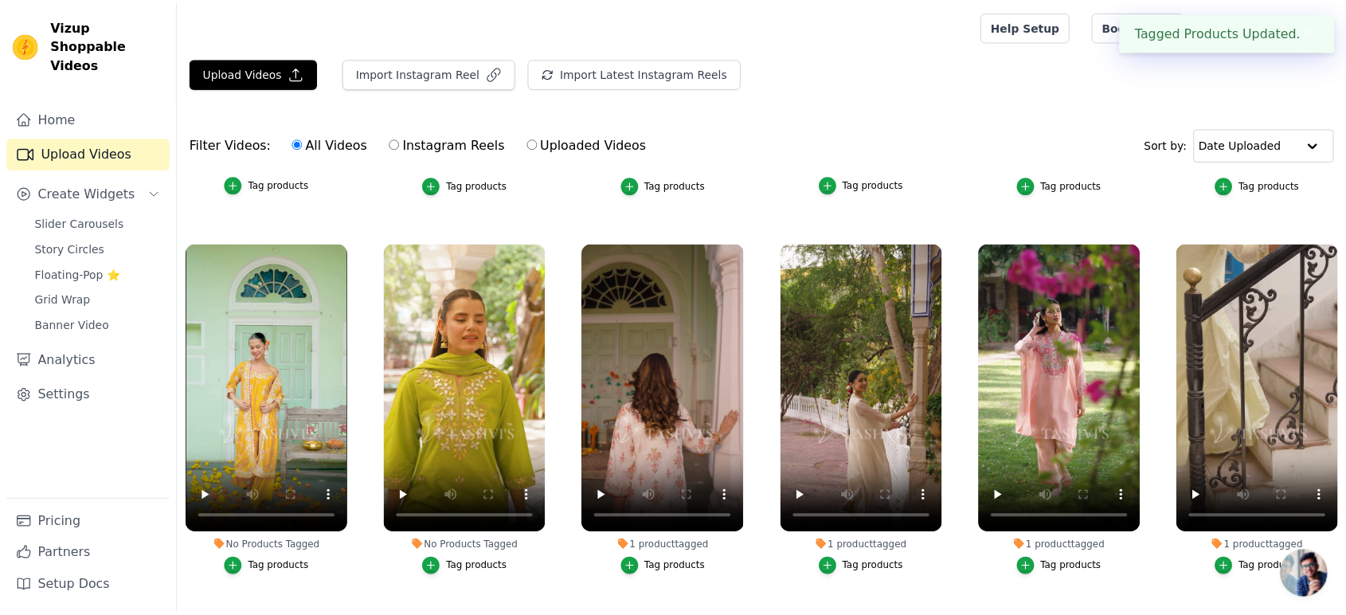
scroll to position [716, 0]
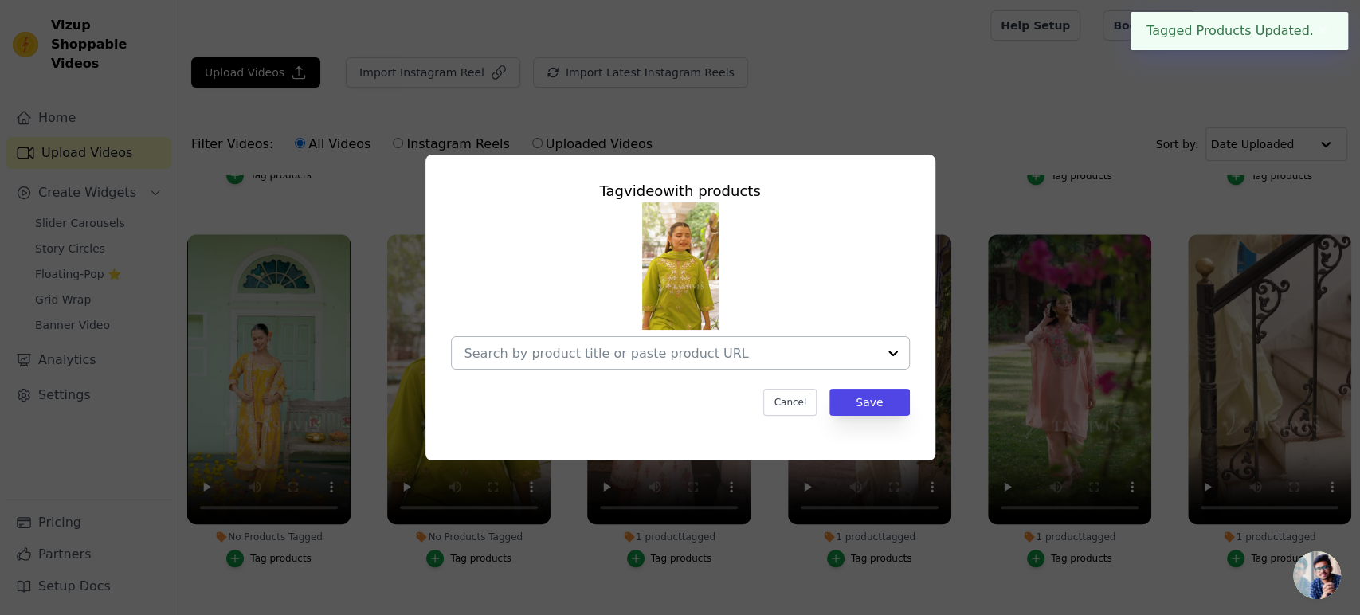
click at [578, 352] on input "No Products Tagged Tag video with products Cancel Save Tag products" at bounding box center [670, 353] width 413 height 15
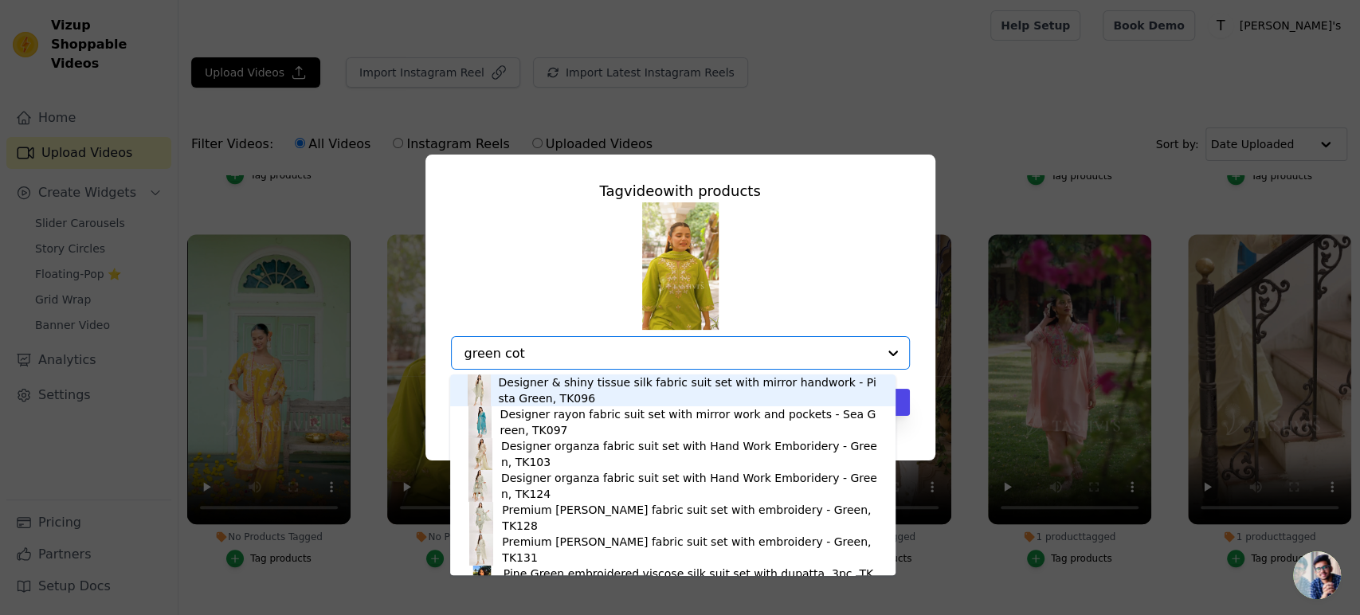
type input "green cott"
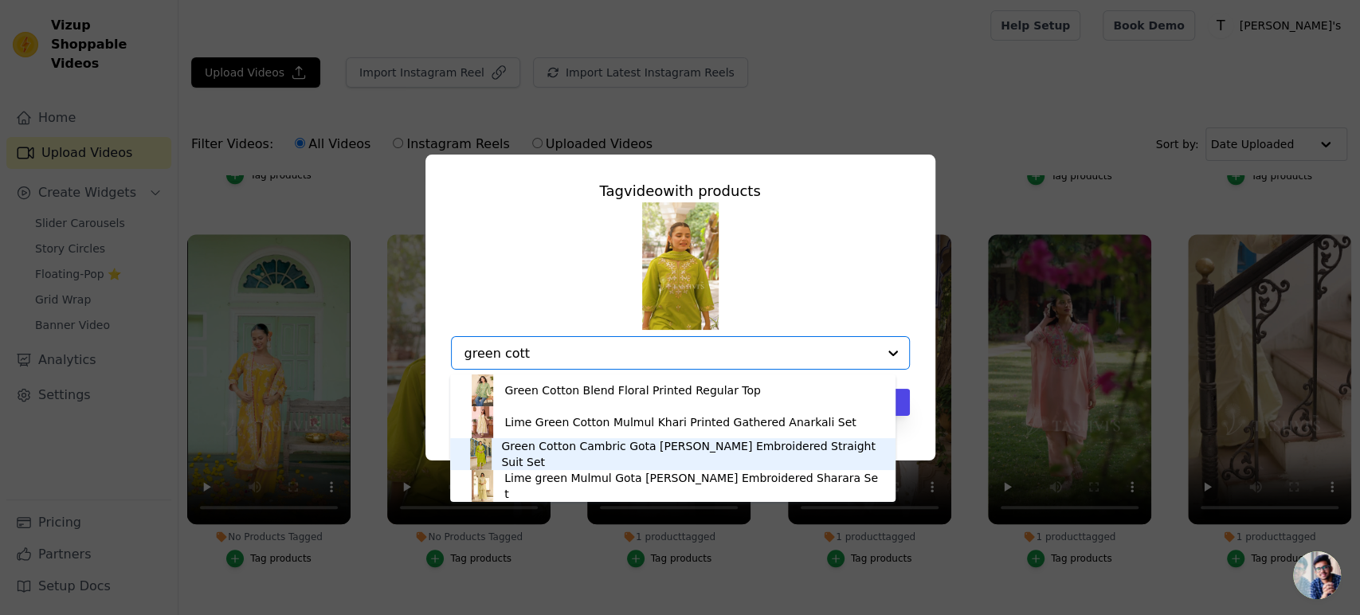
click at [560, 457] on div "Green Cotton Cambric Gota Patti Embroidered Straight Suit Set" at bounding box center [690, 454] width 378 height 32
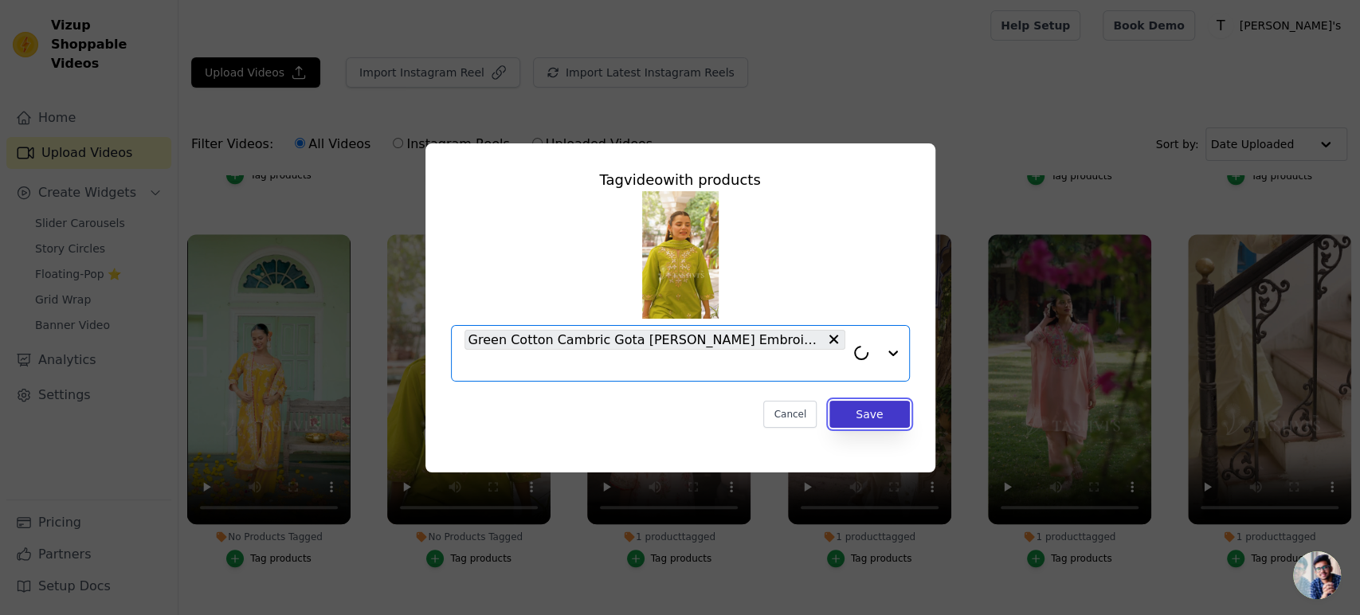
click at [895, 421] on button "Save" at bounding box center [869, 414] width 80 height 27
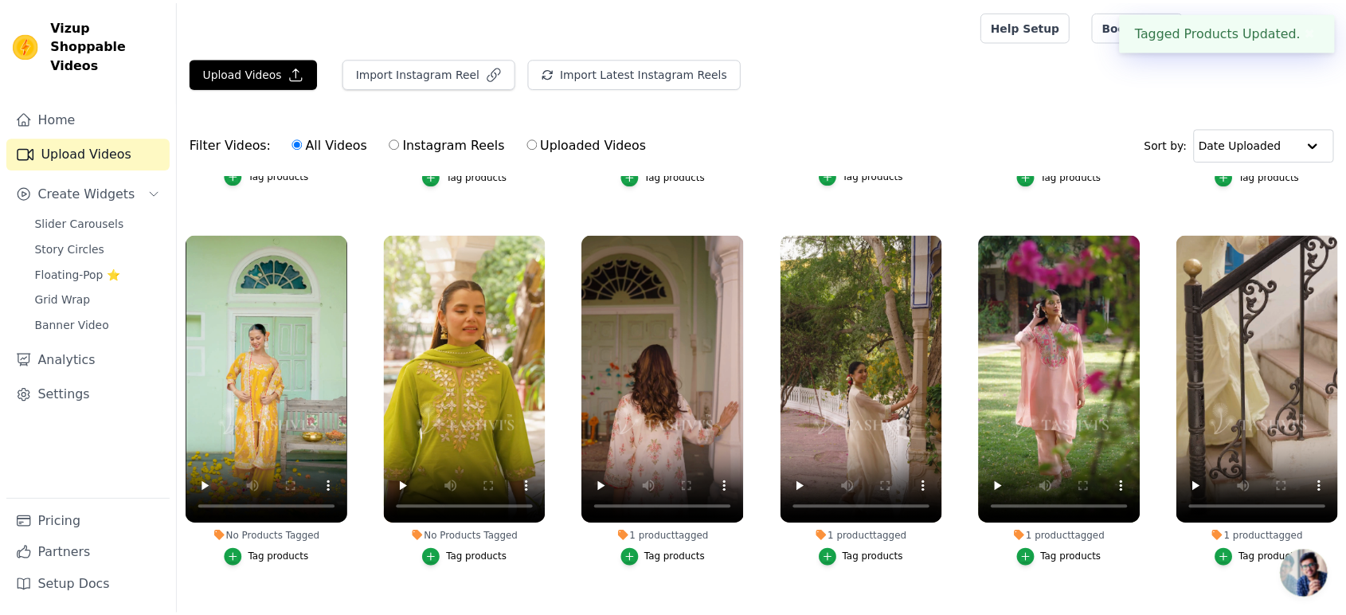
scroll to position [707, 0]
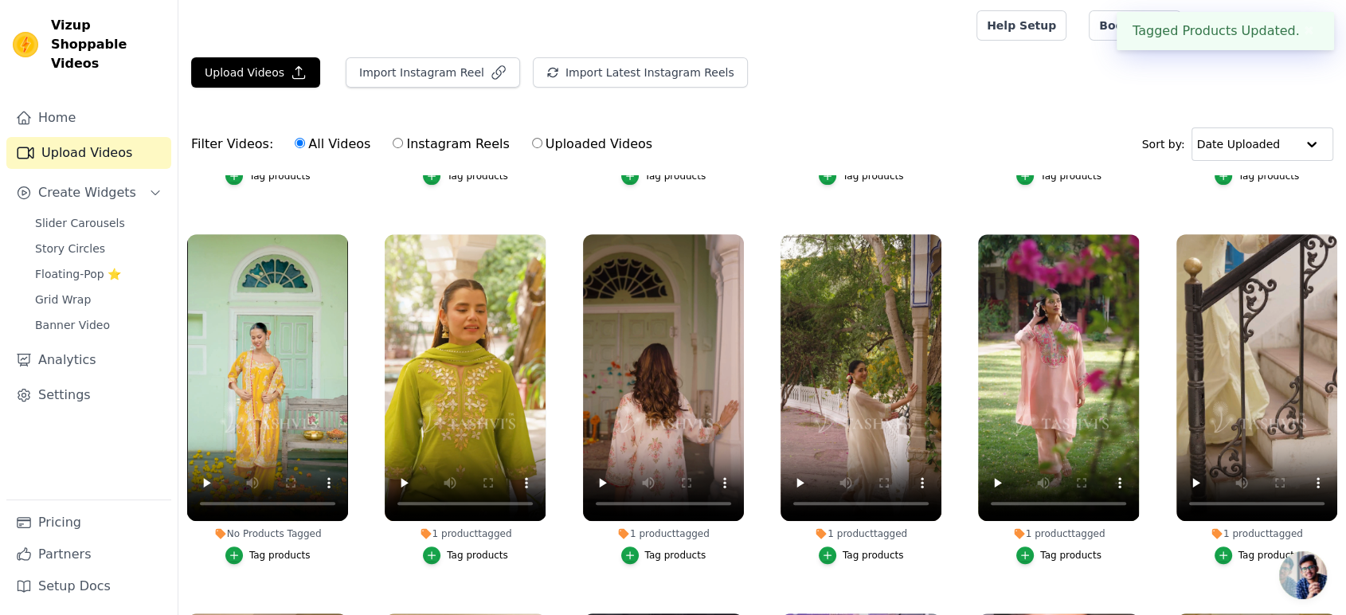
click at [274, 549] on div "Tag products" at bounding box center [279, 555] width 61 height 13
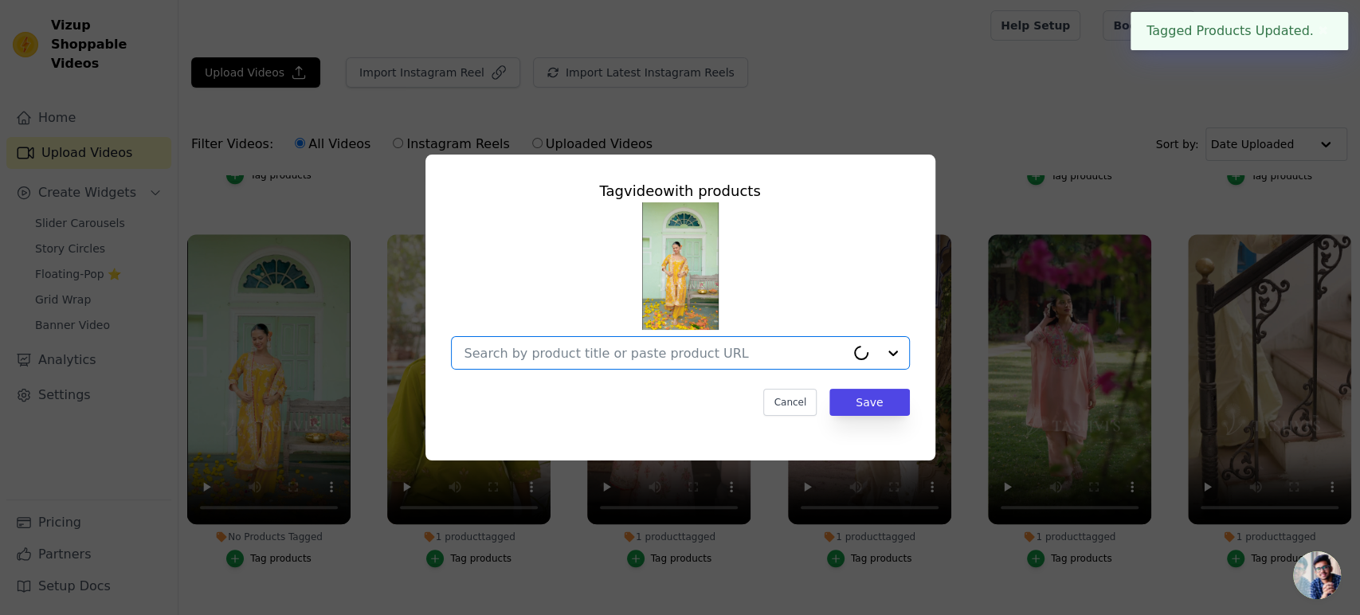
click at [597, 356] on input "No Products Tagged Tag video with products Option undefined, selected. Select i…" at bounding box center [654, 353] width 381 height 15
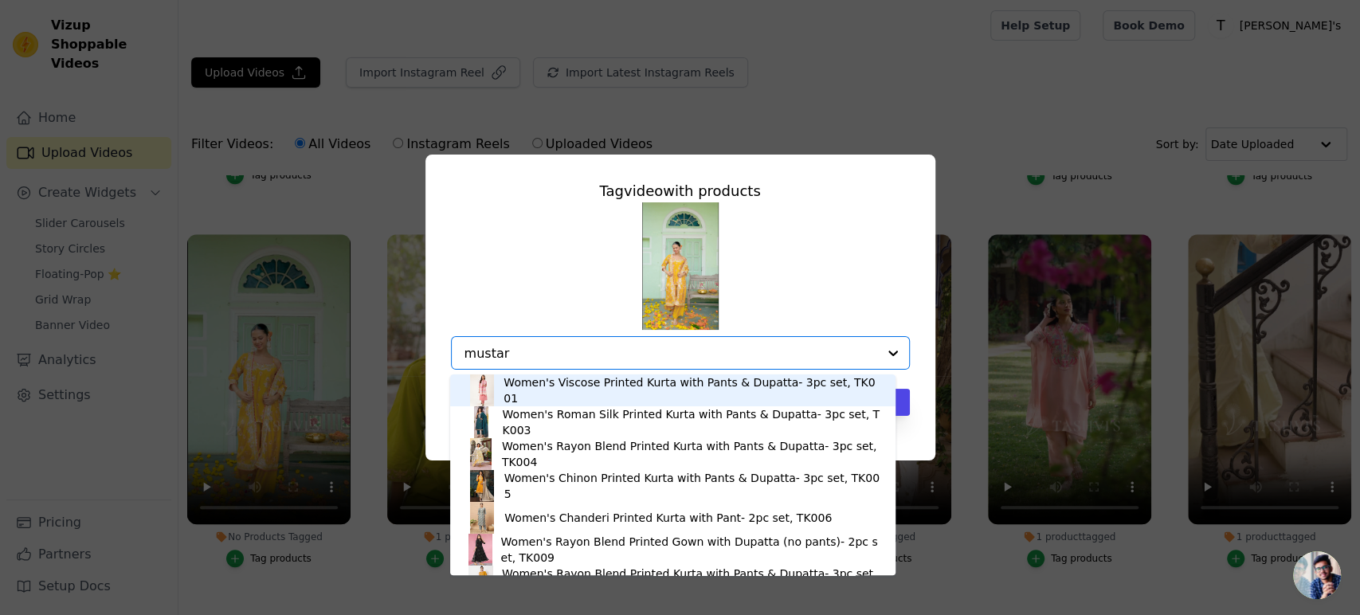
type input "mustard"
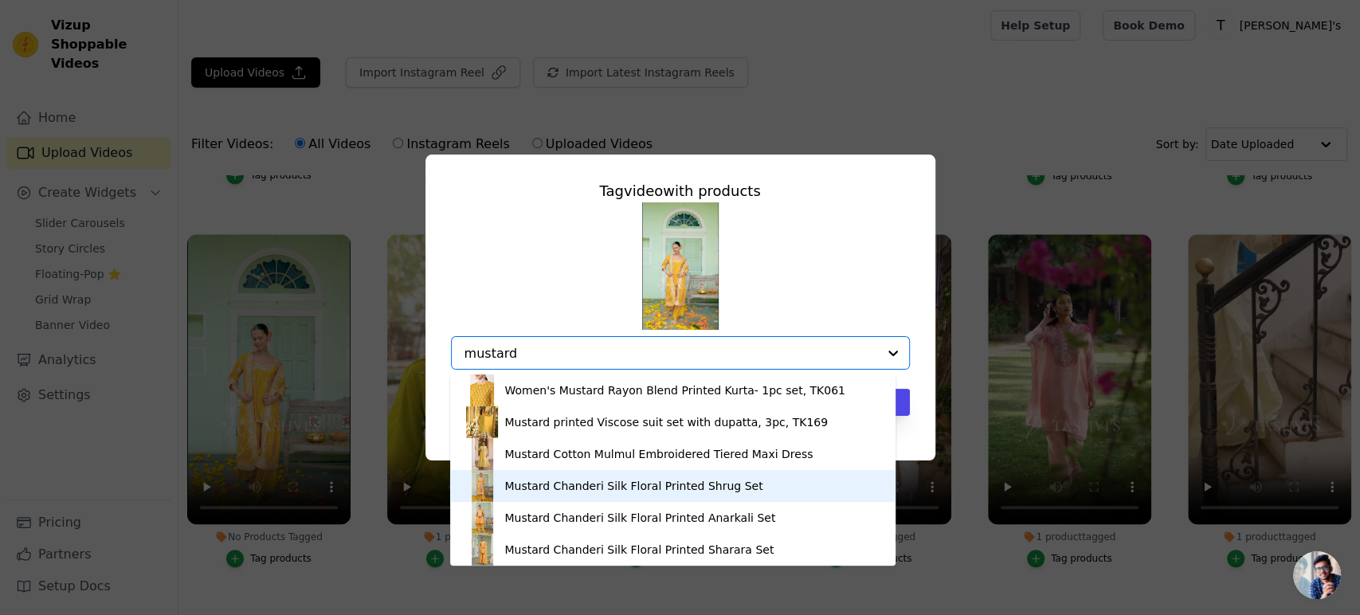
click at [580, 491] on div "Mustard Chanderi Silk Floral Printed Shrug Set" at bounding box center [633, 486] width 258 height 16
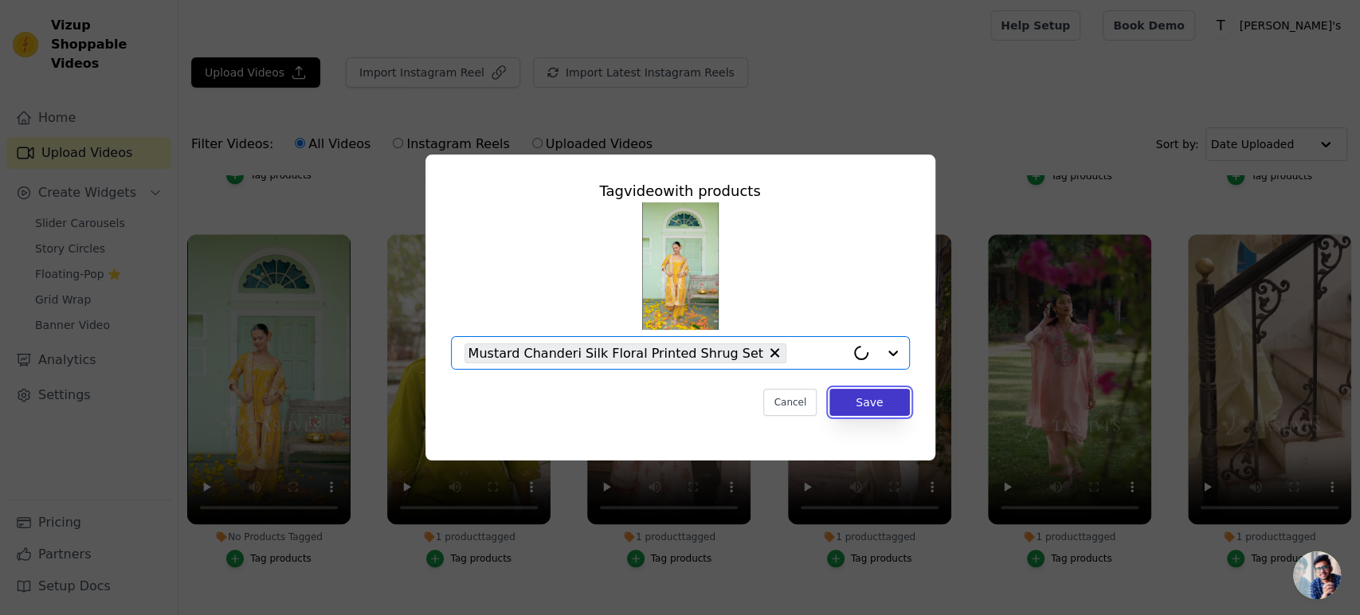
click at [885, 398] on button "Save" at bounding box center [869, 402] width 80 height 27
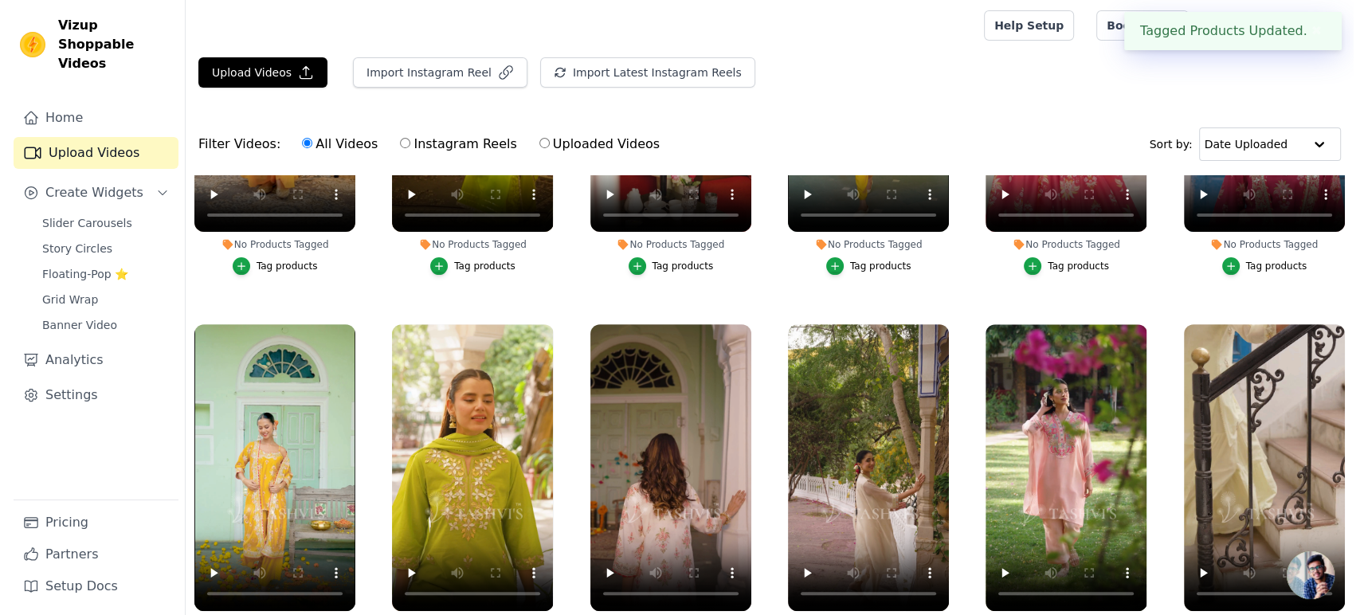
scroll to position [442, 0]
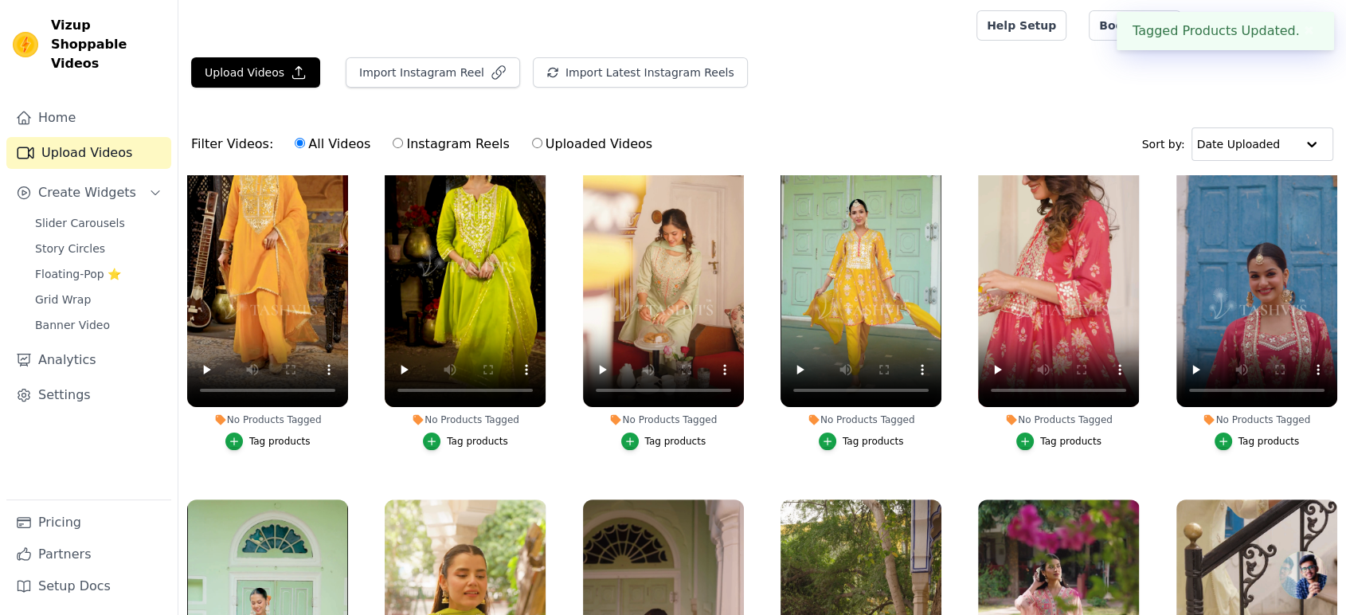
click at [1270, 435] on div "Tag products" at bounding box center [1269, 441] width 61 height 13
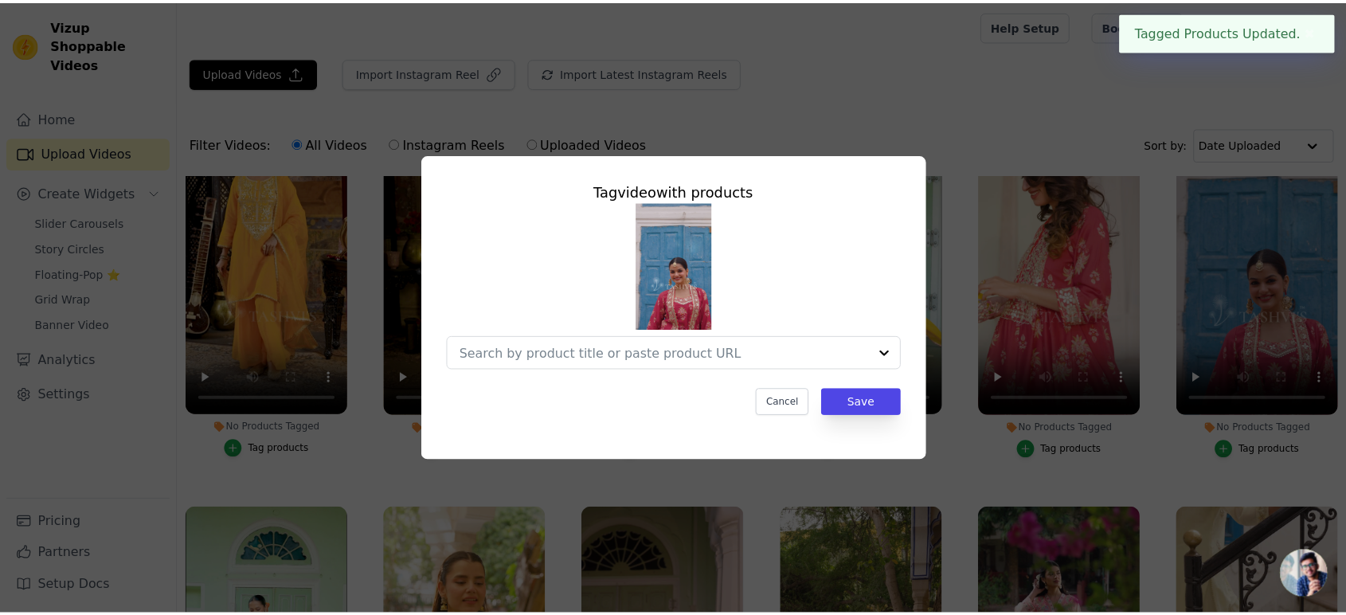
scroll to position [446, 0]
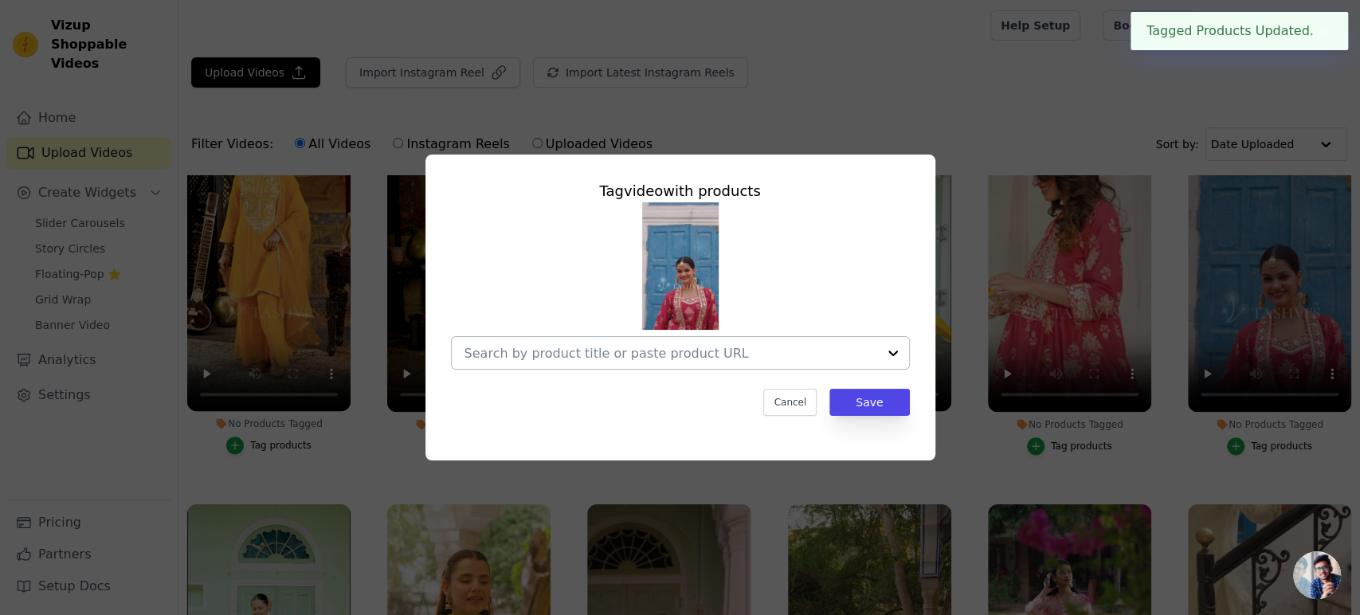
click at [553, 350] on input "No Products Tagged Tag video with products Cancel Save Tag products" at bounding box center [670, 353] width 413 height 15
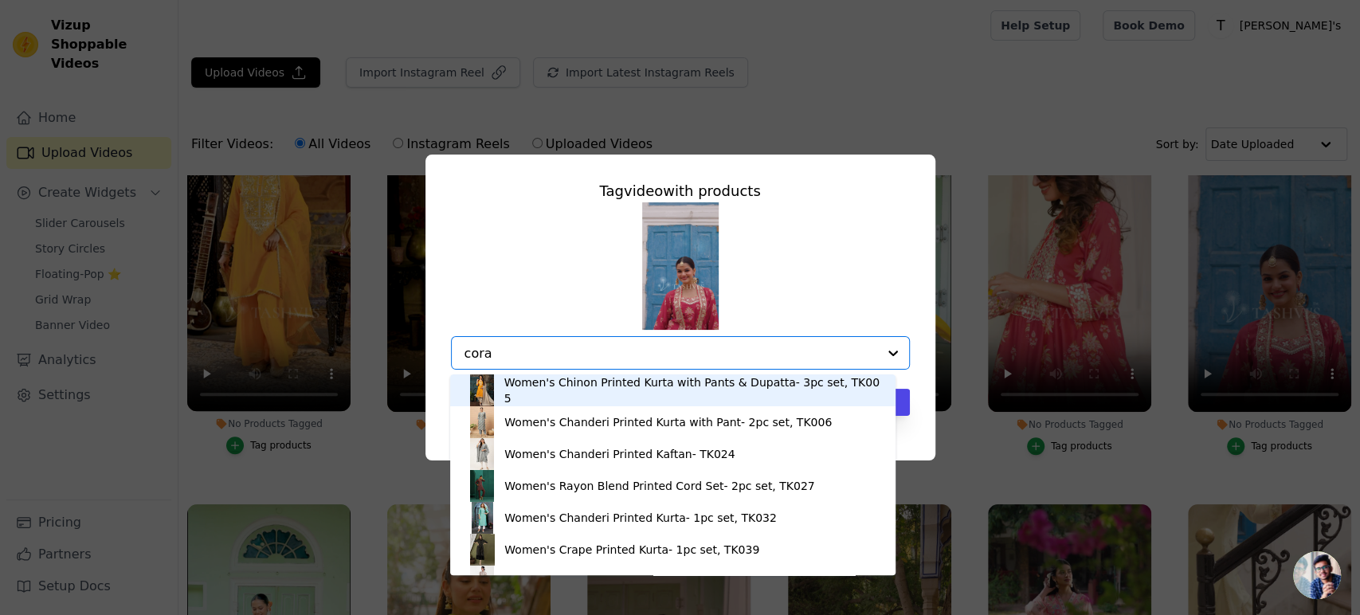
type input "coral"
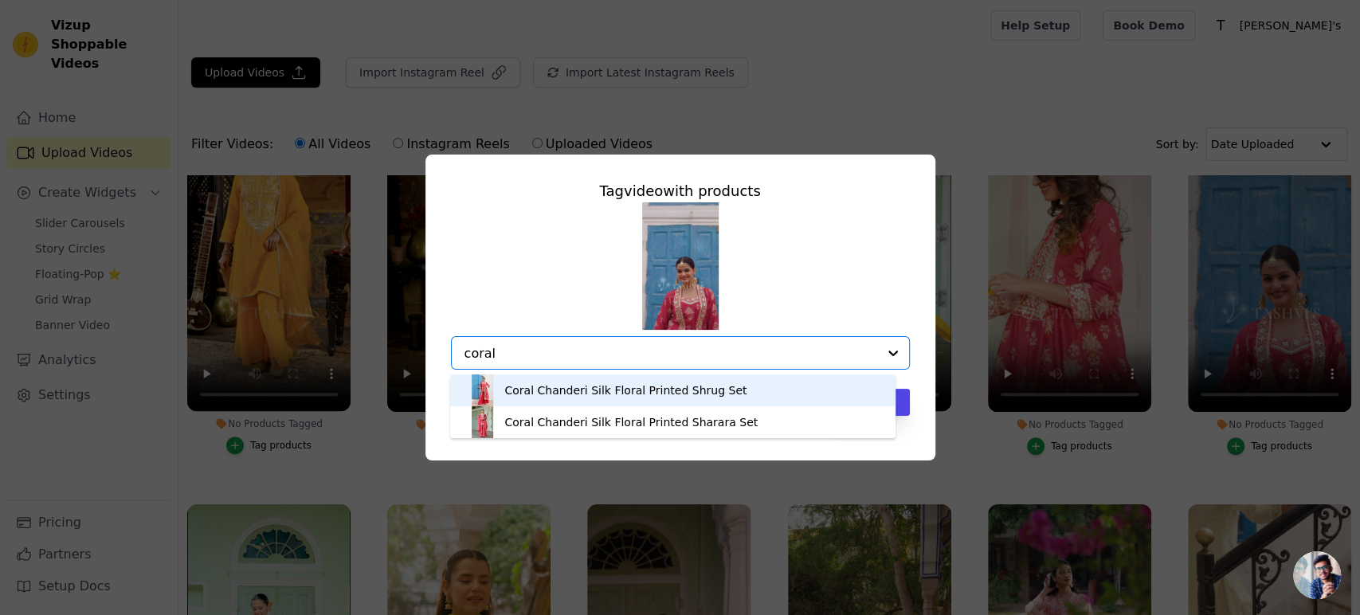
click at [567, 386] on div "Coral Chanderi Silk Floral Printed Shrug Set" at bounding box center [625, 390] width 242 height 16
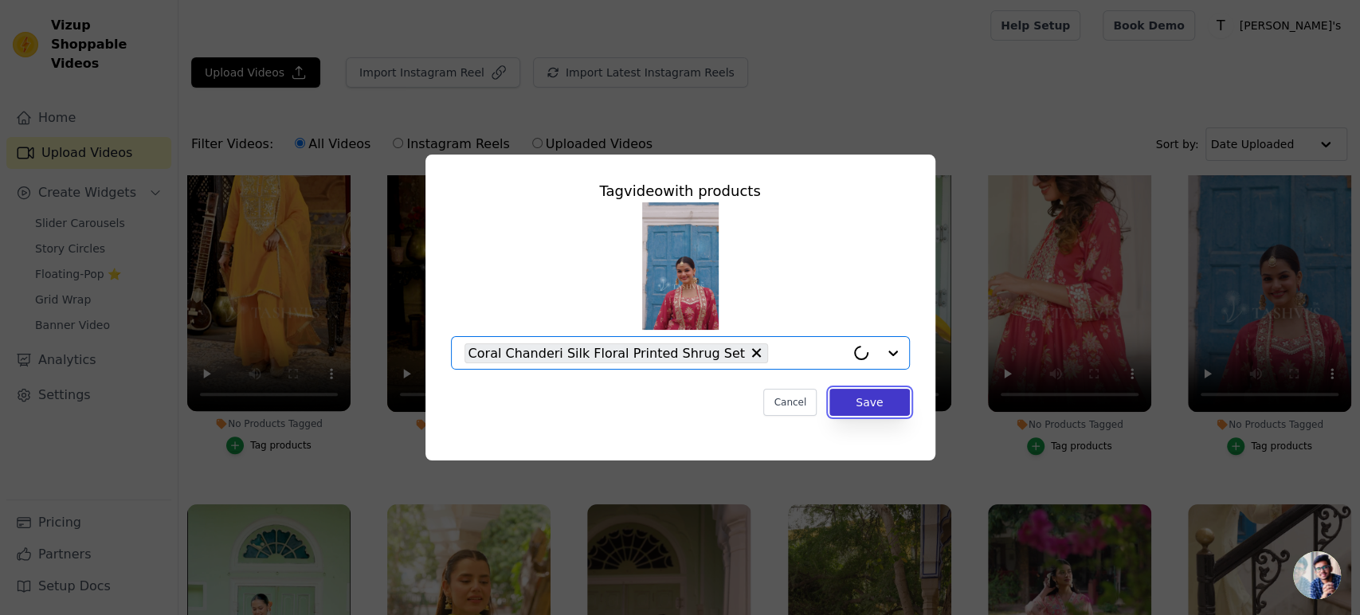
click at [890, 410] on button "Save" at bounding box center [869, 402] width 80 height 27
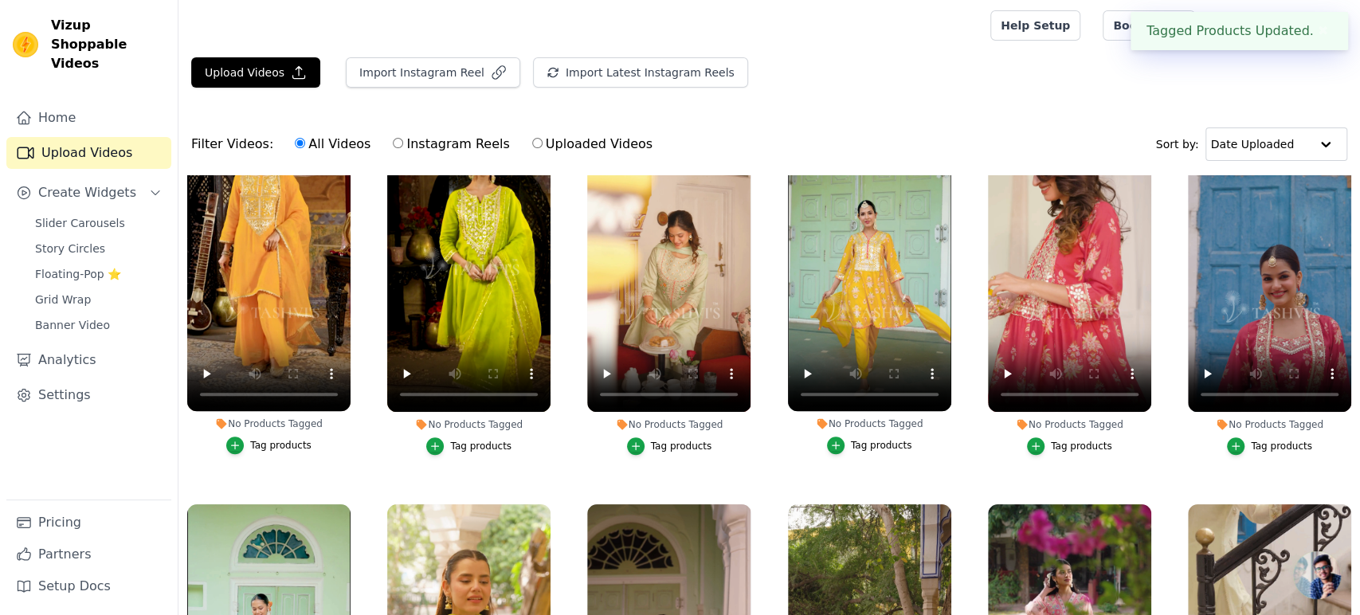
scroll to position [442, 0]
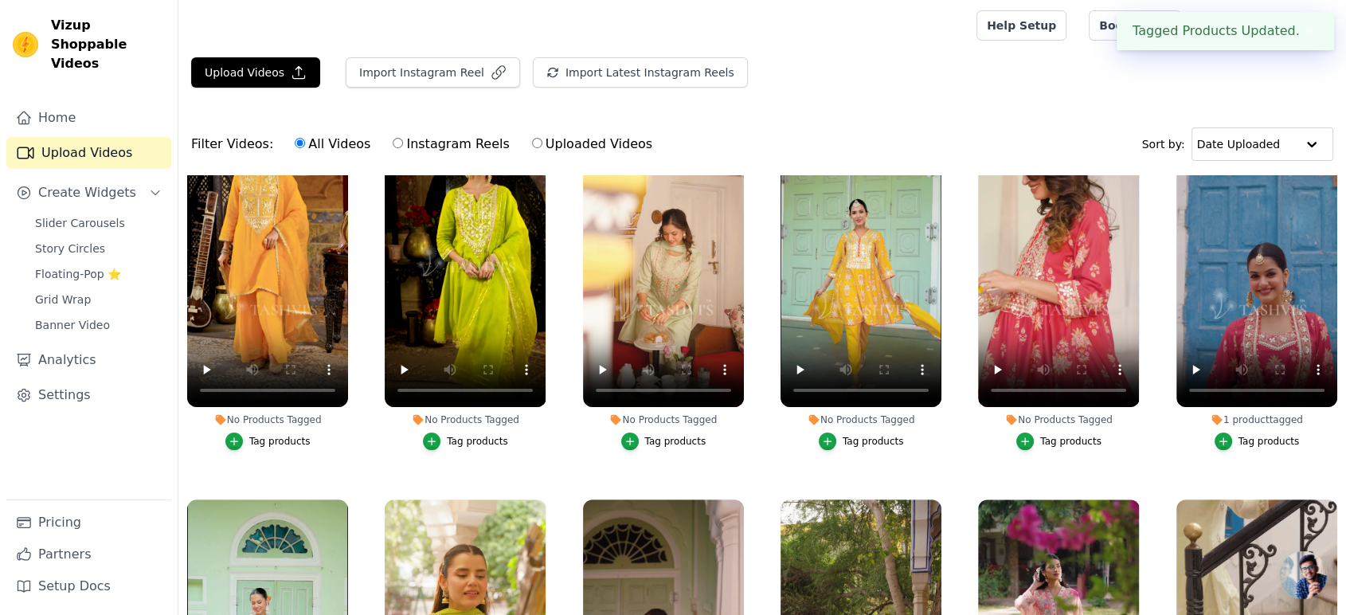
click at [1055, 439] on div "Tag products" at bounding box center [1070, 441] width 61 height 13
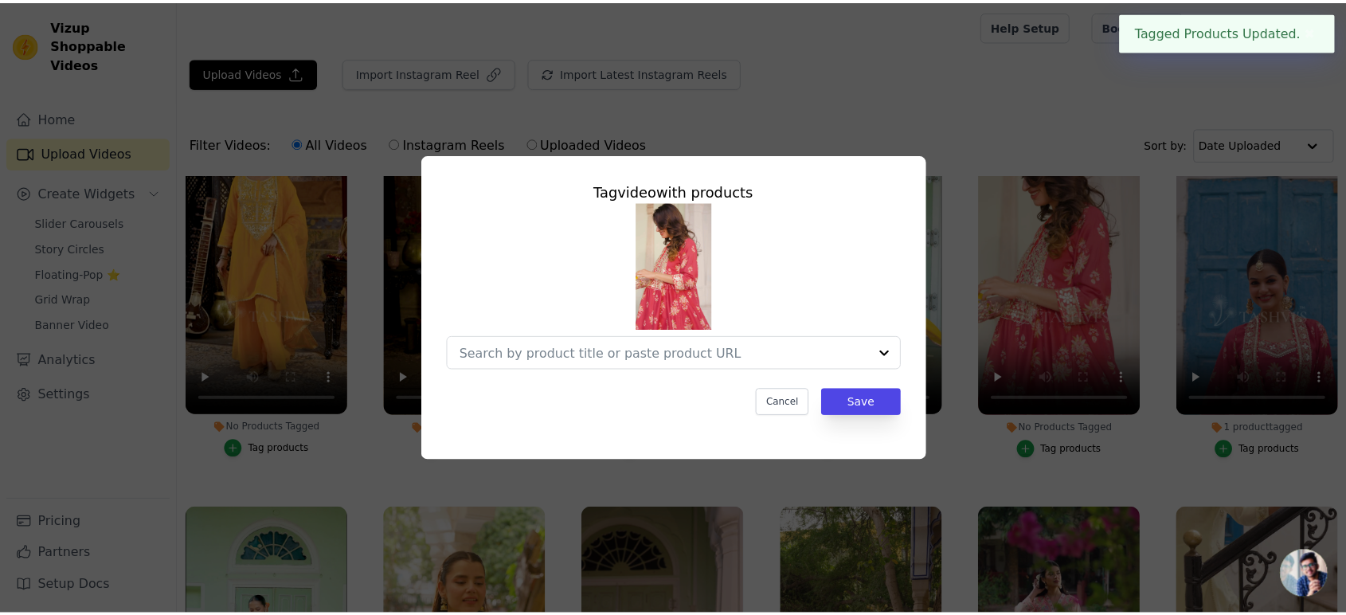
scroll to position [446, 0]
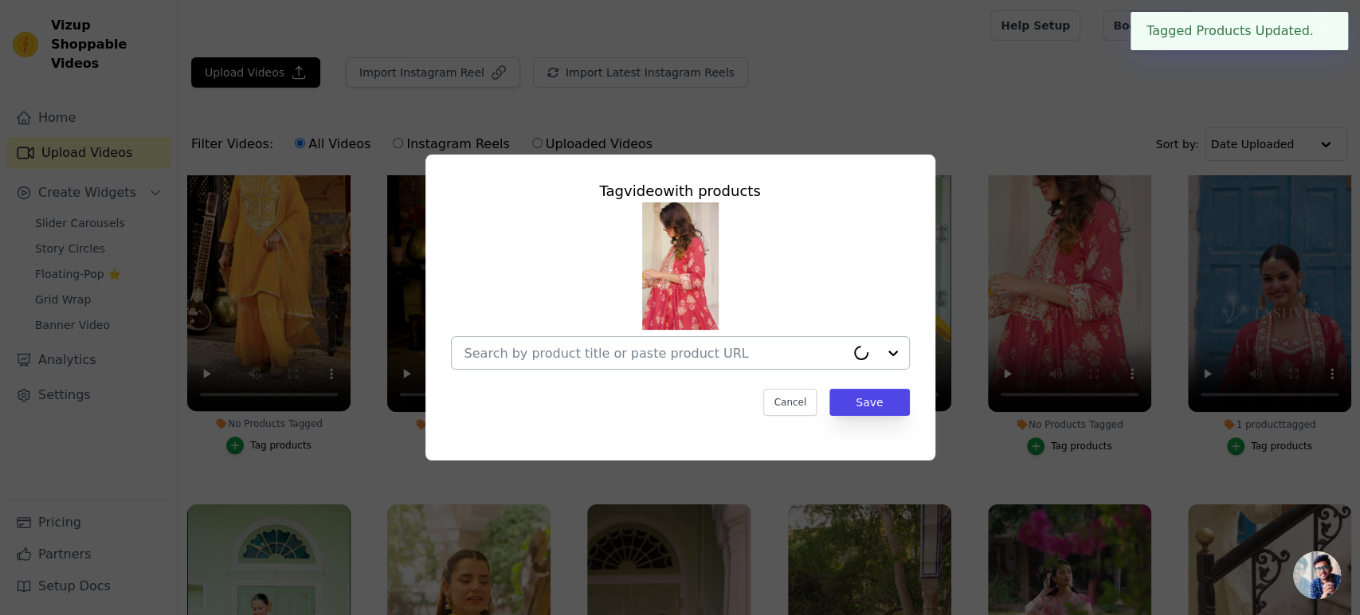
click at [661, 349] on input "No Products Tagged Tag video with products Cancel Save Tag products" at bounding box center [654, 353] width 381 height 15
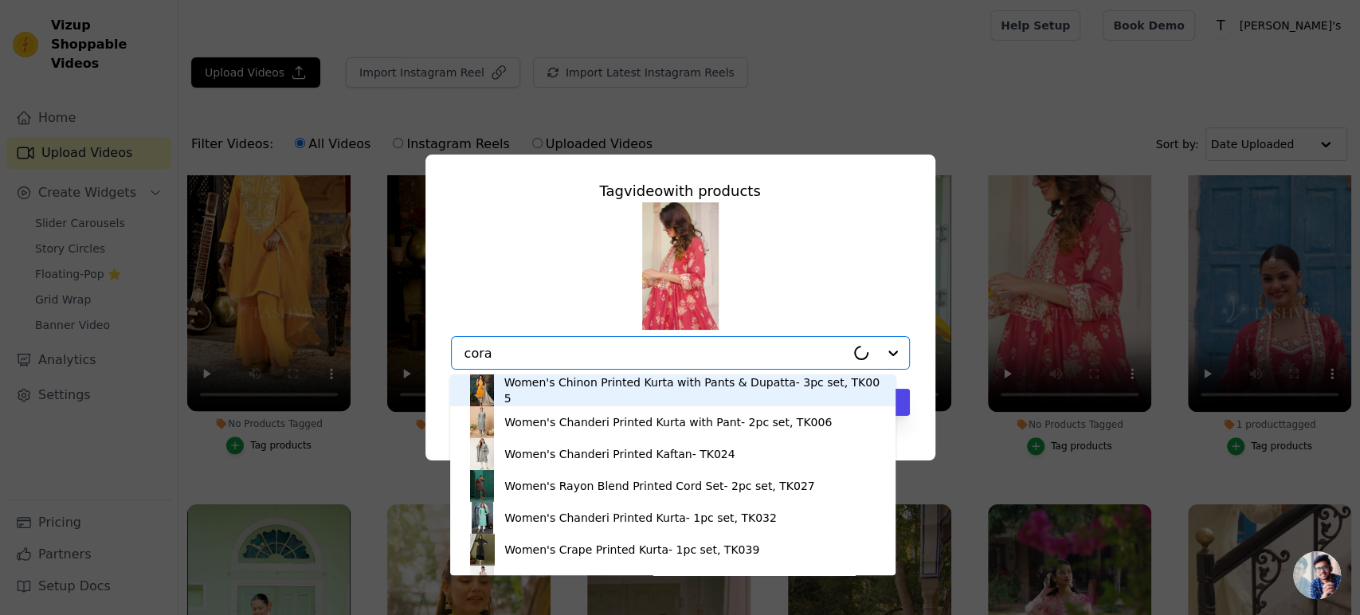
type input "coral"
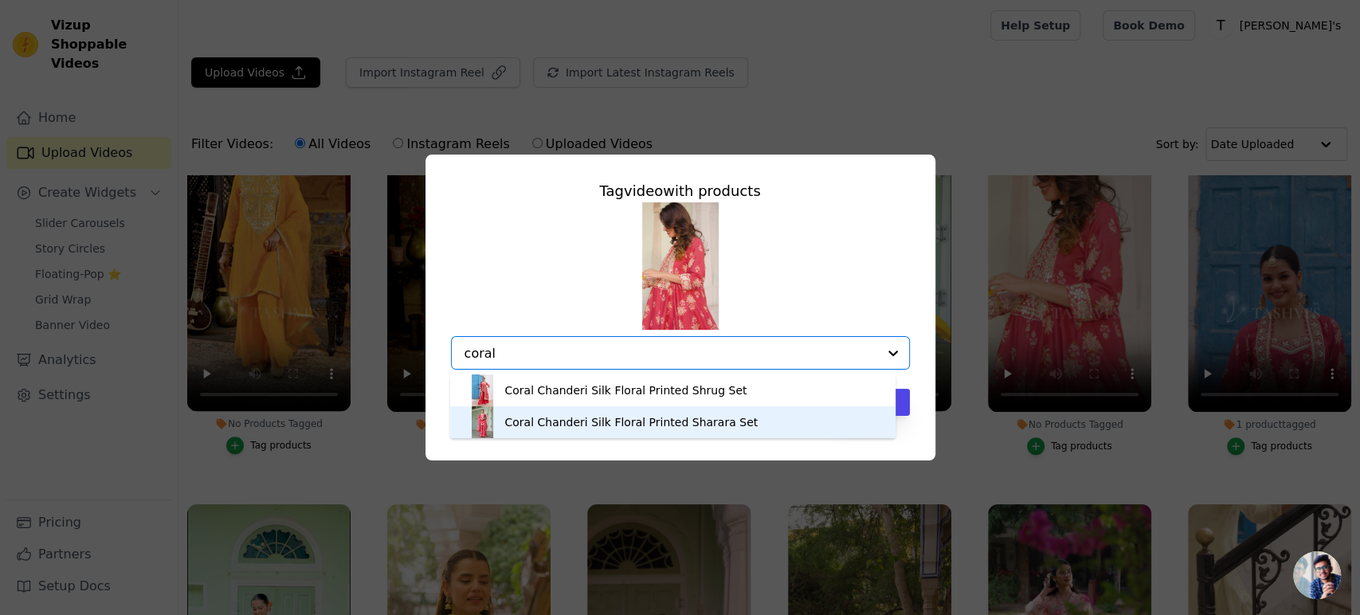
click at [618, 428] on div "Coral Chanderi Silk Floral Printed Sharara Set" at bounding box center [630, 422] width 253 height 16
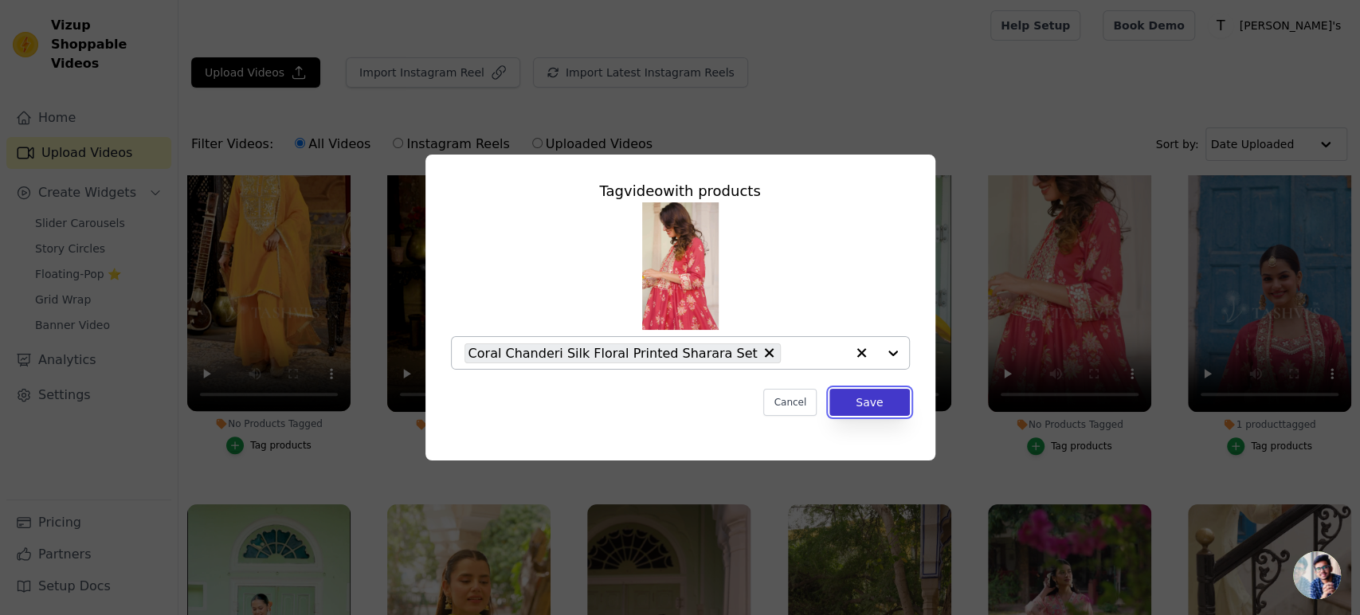
click at [874, 406] on button "Save" at bounding box center [869, 402] width 80 height 27
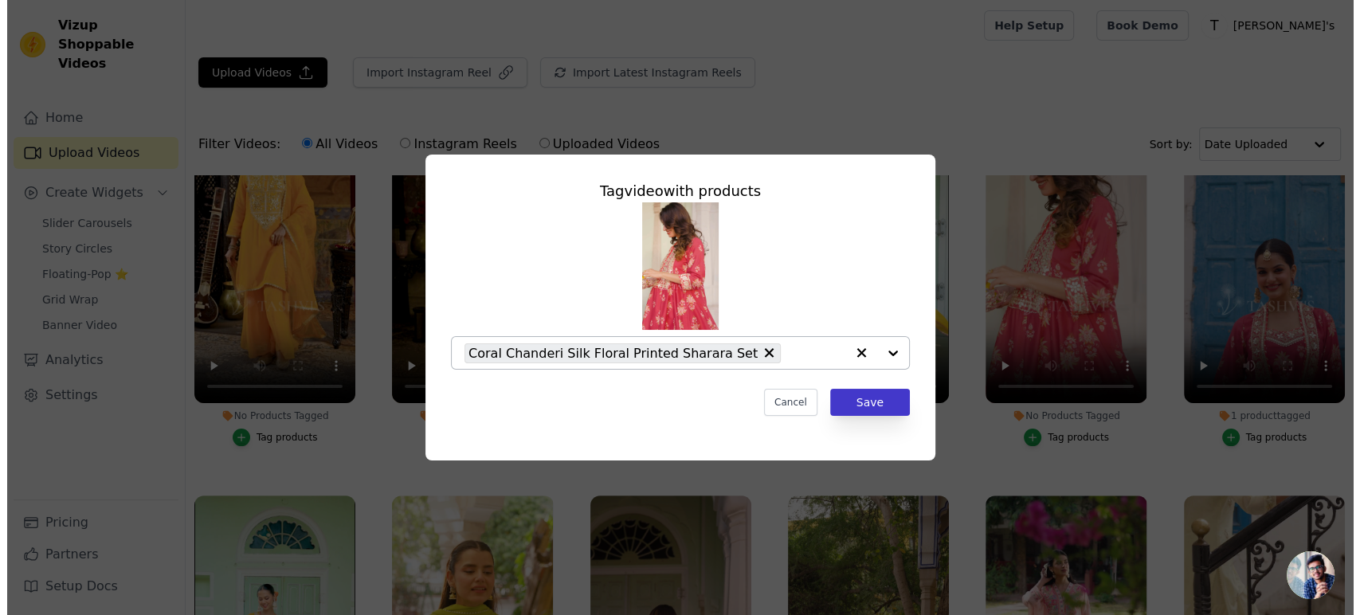
scroll to position [442, 0]
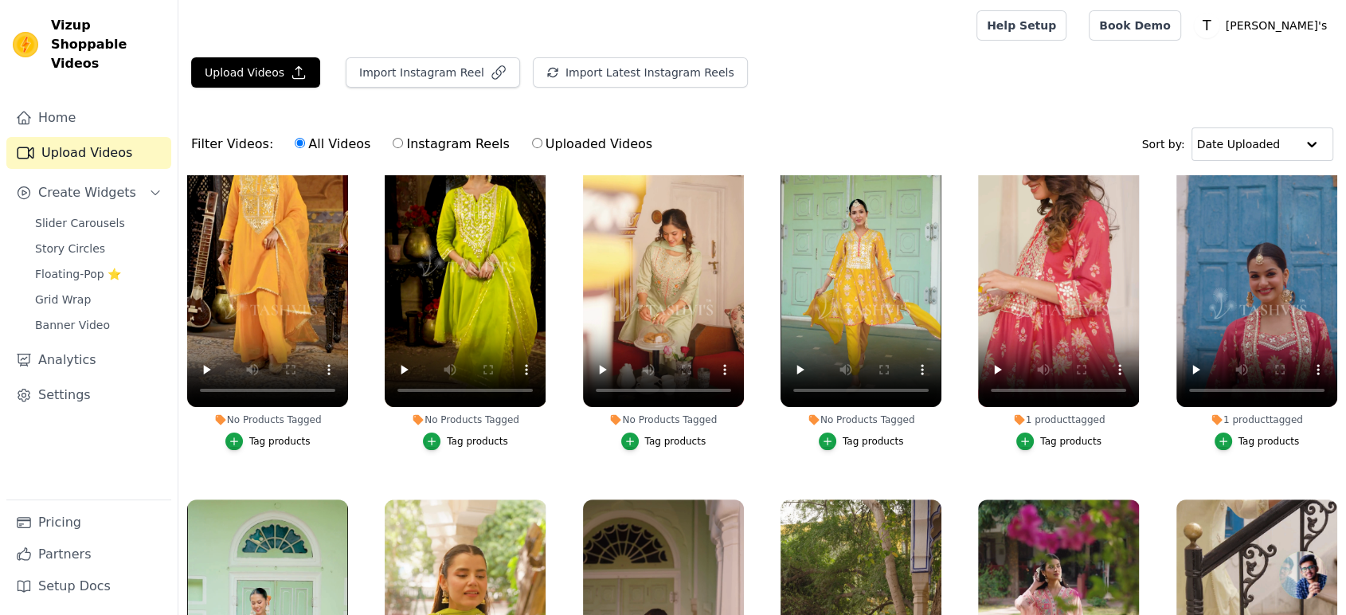
click at [1072, 413] on div "1 product tagged" at bounding box center [1058, 419] width 161 height 13
click at [1069, 435] on div "Tag products" at bounding box center [1070, 441] width 61 height 13
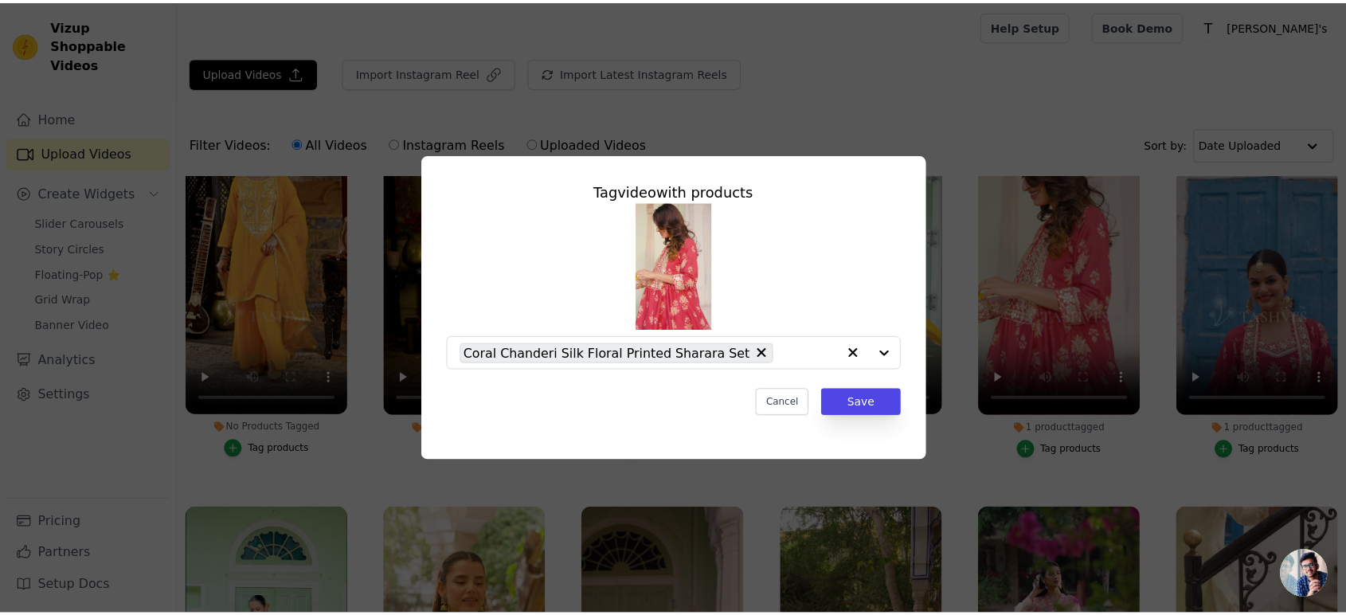
scroll to position [446, 0]
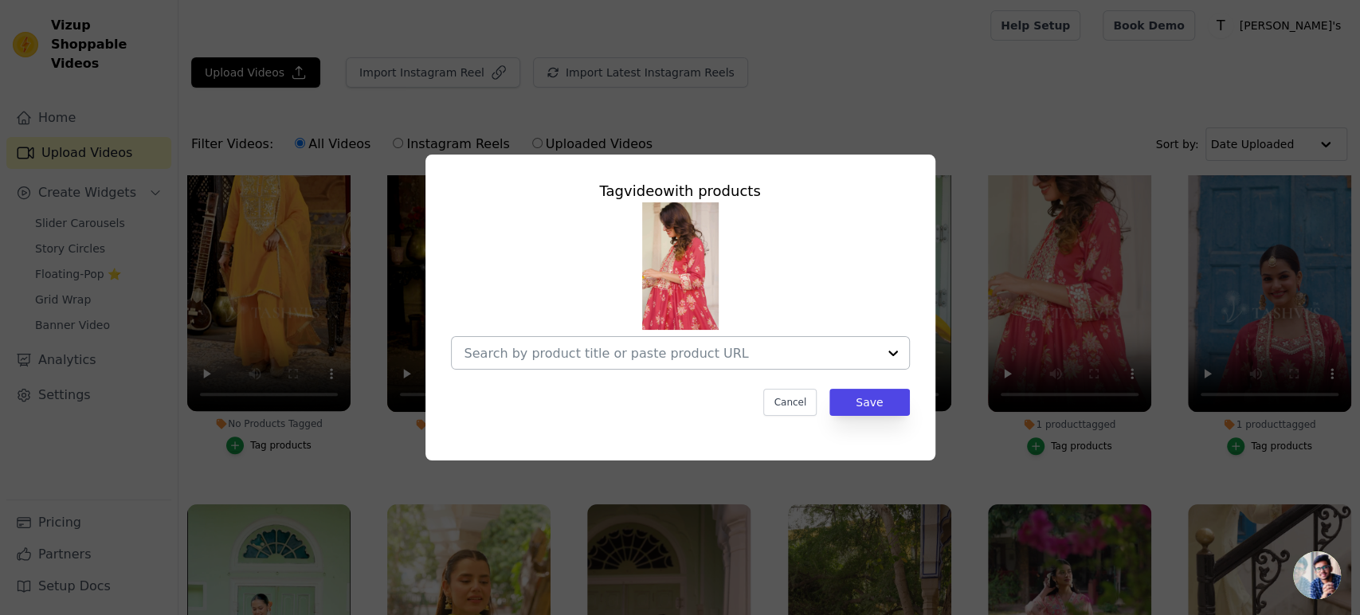
click at [699, 362] on div at bounding box center [670, 353] width 413 height 32
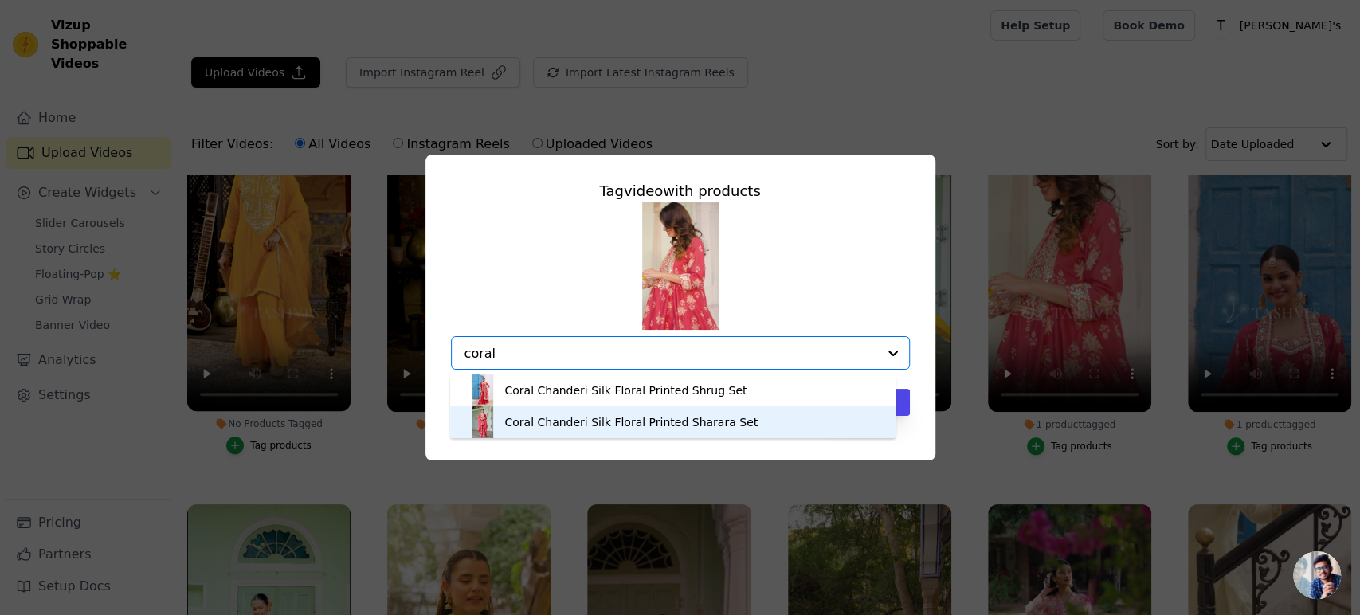
type input "coral"
click at [925, 483] on div "Tag video with products Coral Chanderi Silk Floral Printed Shrug Set Coral Chan…" at bounding box center [679, 307] width 1309 height 357
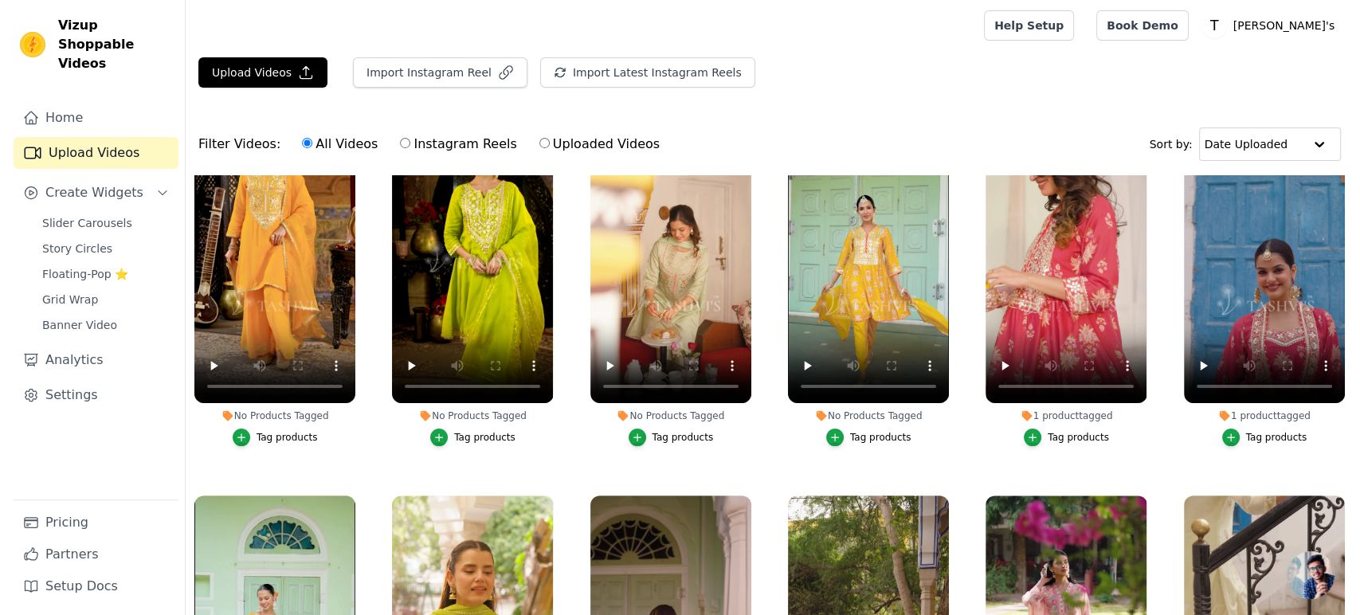
scroll to position [442, 0]
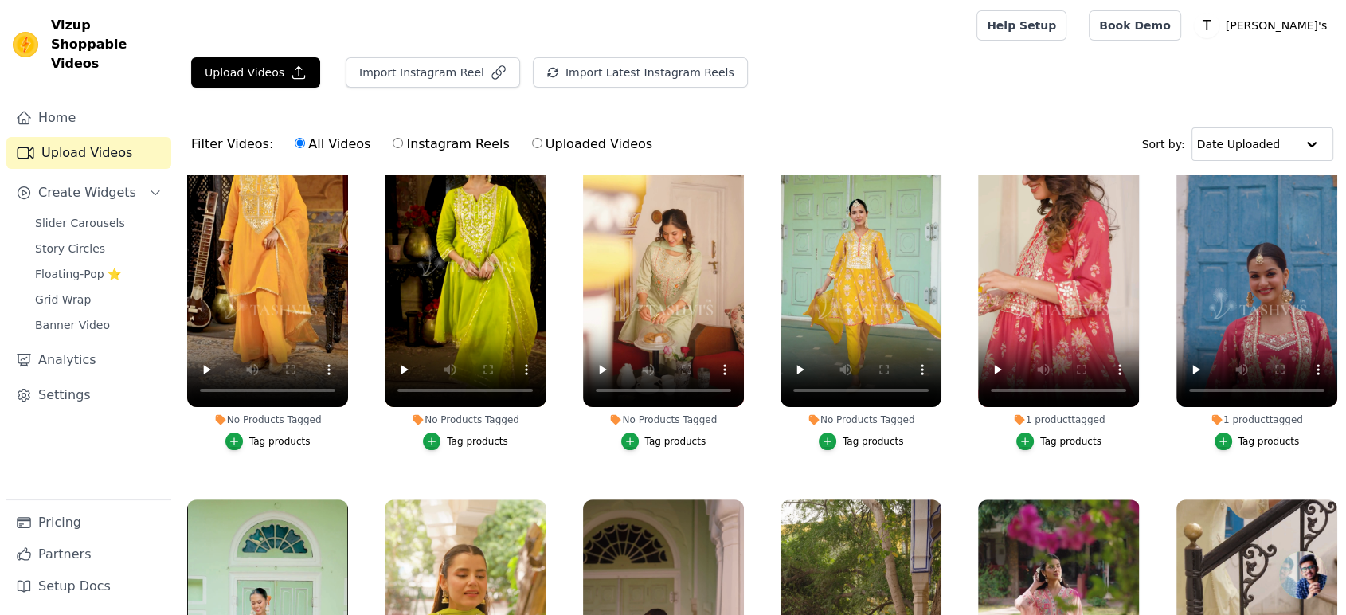
click at [873, 438] on div "Tag products" at bounding box center [873, 441] width 61 height 13
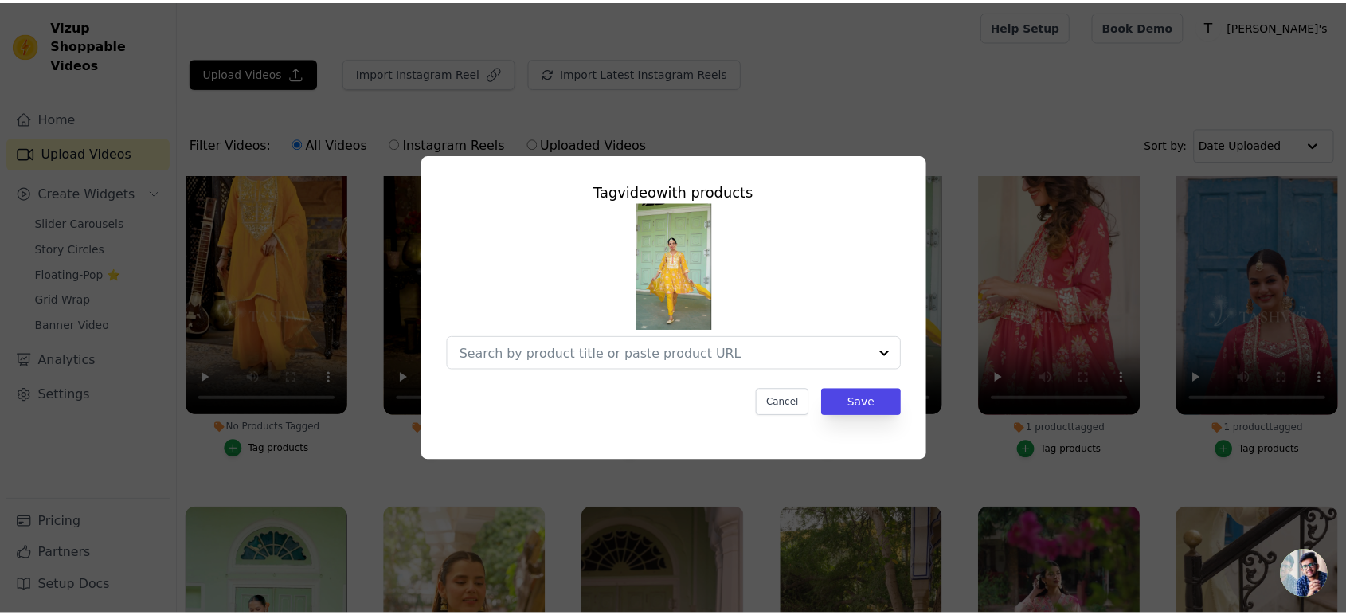
scroll to position [446, 0]
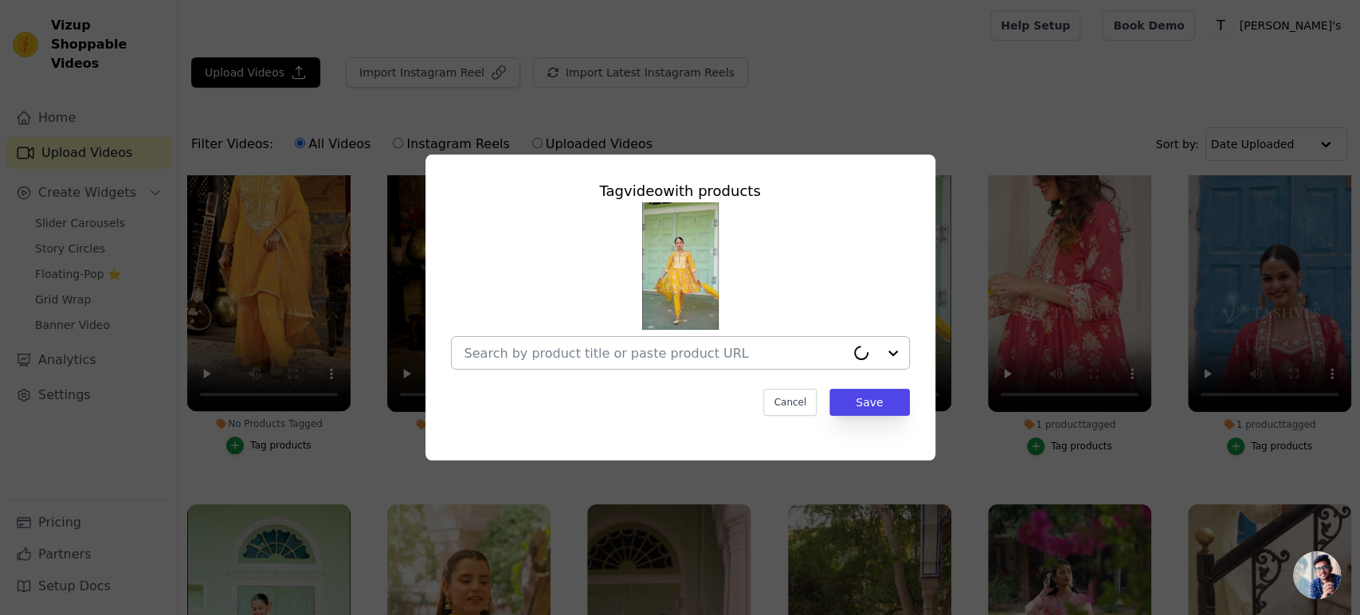
click at [617, 355] on input "No Products Tagged Tag video with products Cancel Save Tag products" at bounding box center [654, 353] width 381 height 15
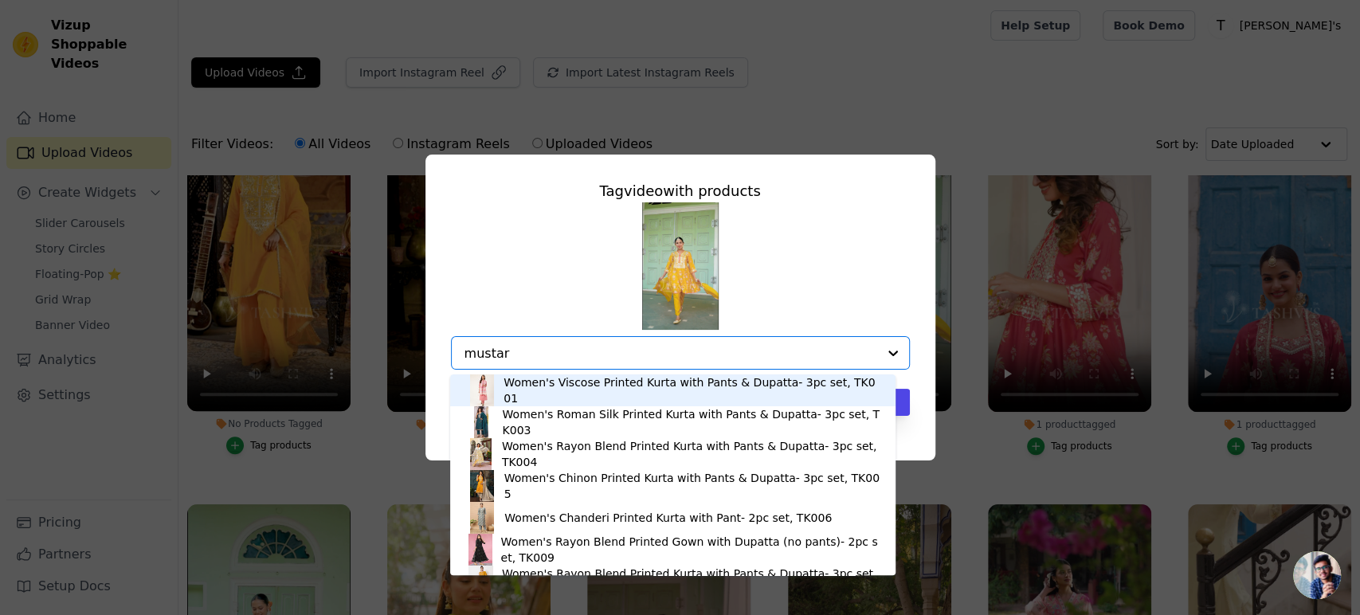
type input "mustard"
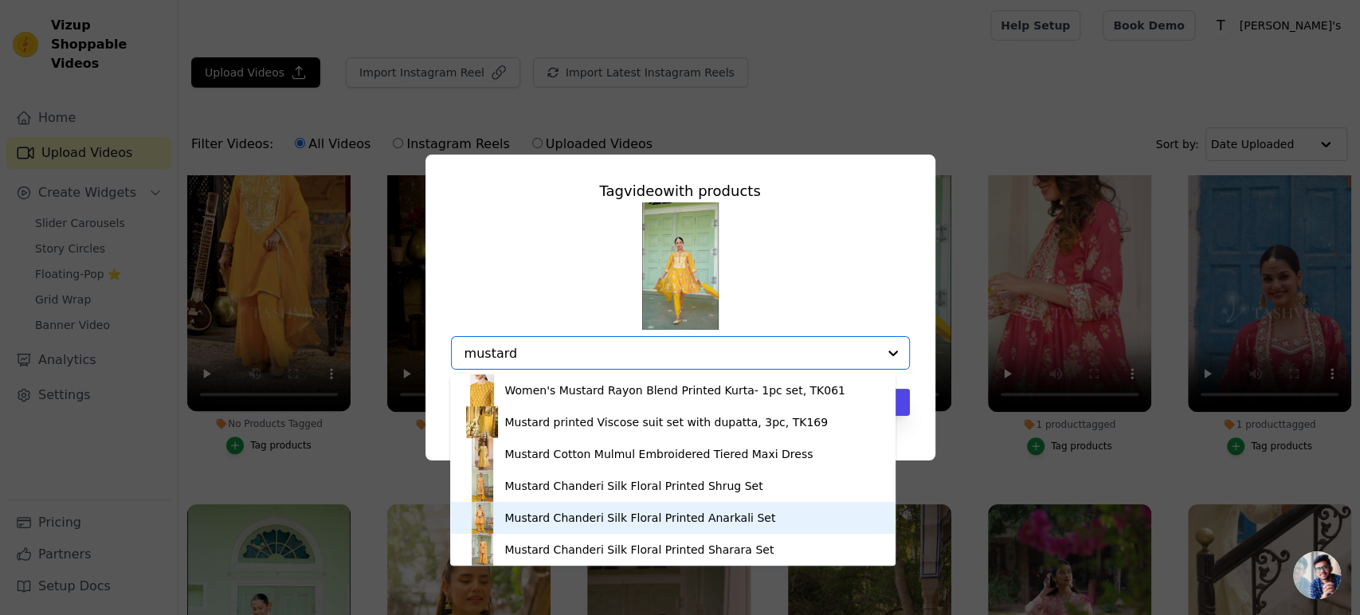
click at [636, 521] on div "Mustard Chanderi Silk Floral Printed Anarkali Set" at bounding box center [639, 518] width 271 height 16
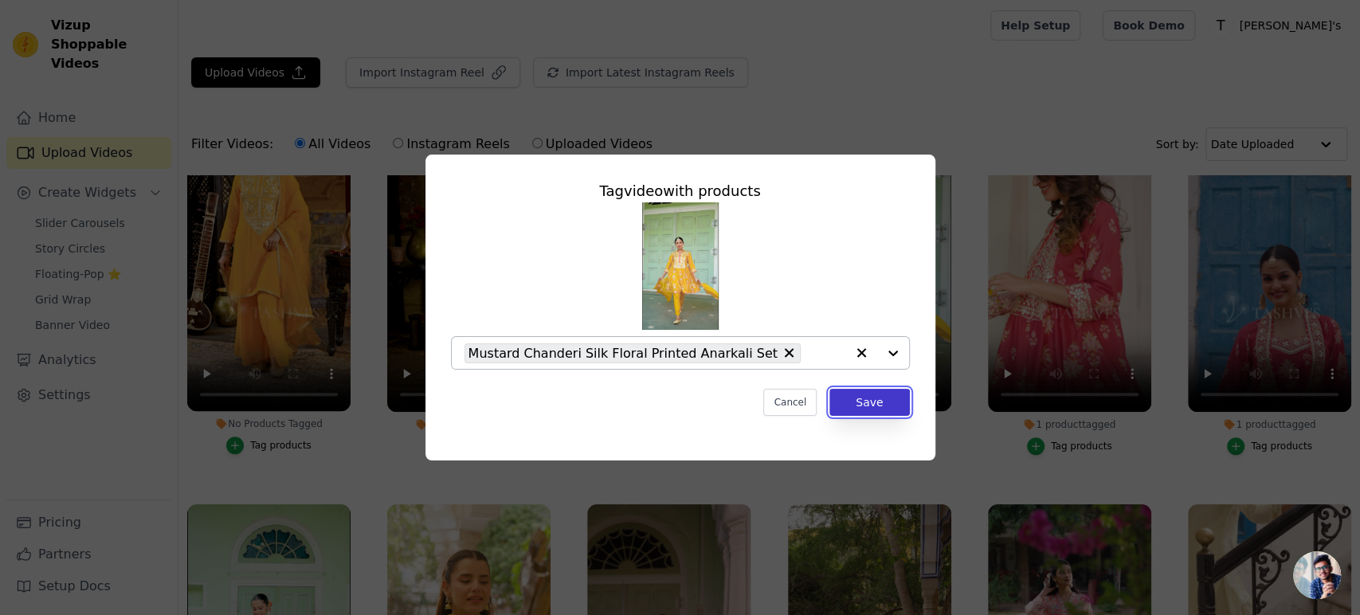
click at [876, 406] on button "Save" at bounding box center [869, 402] width 80 height 27
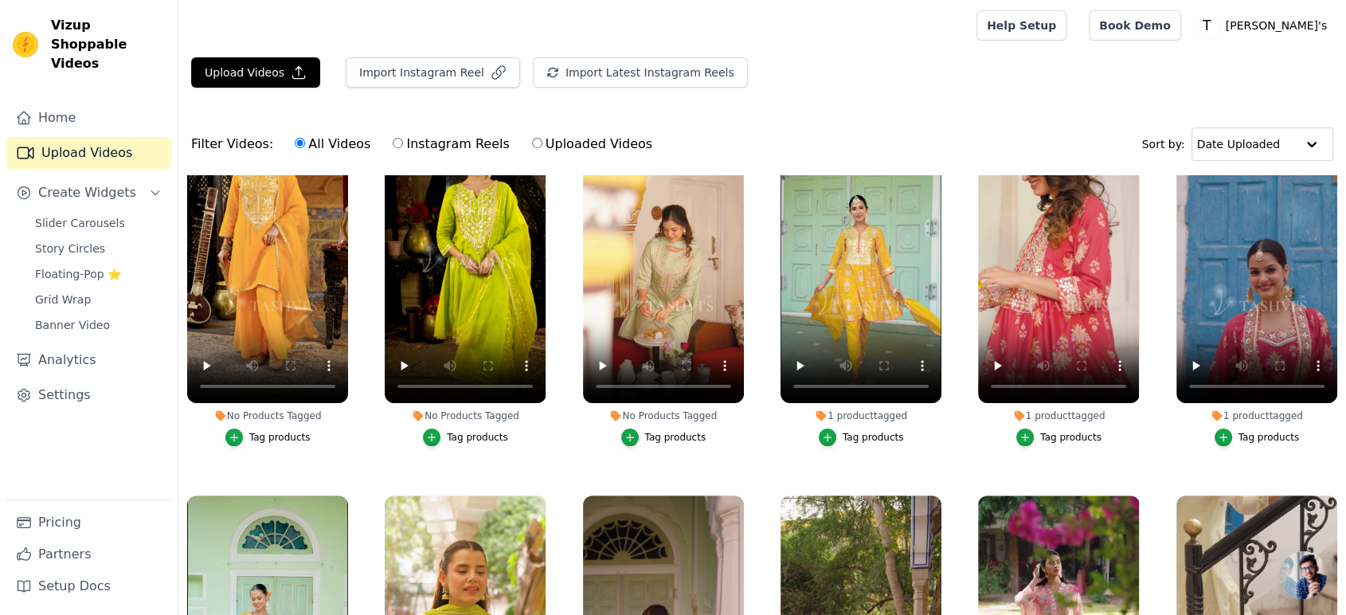
scroll to position [442, 0]
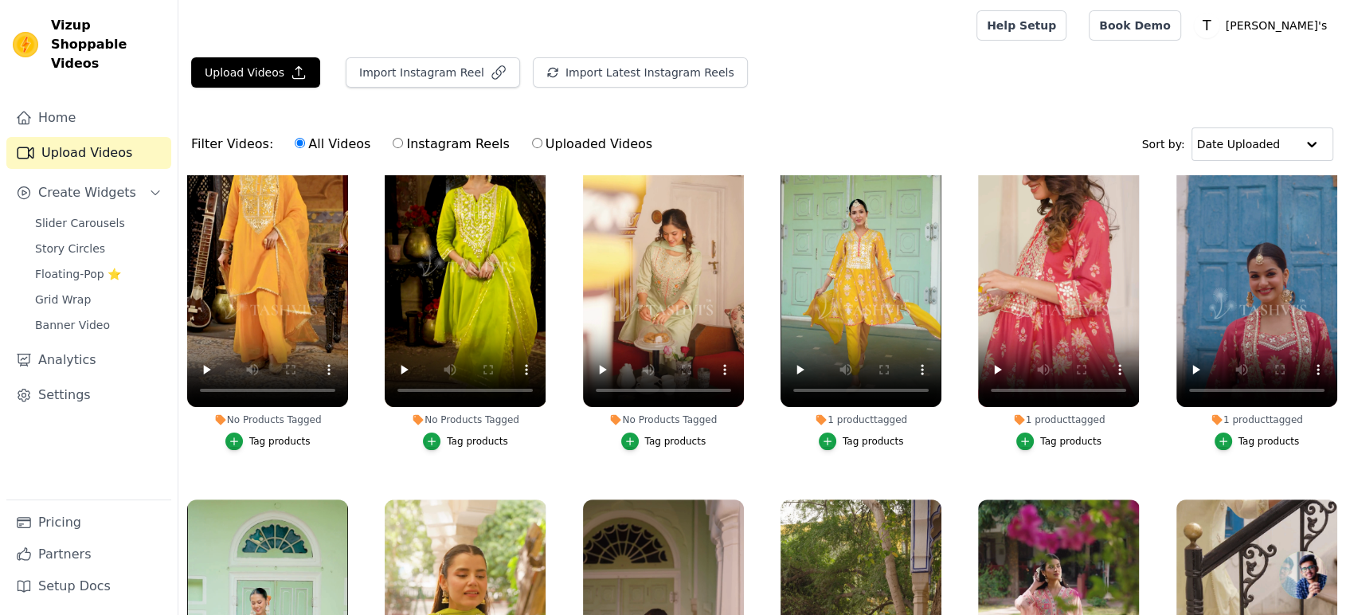
click at [1042, 147] on div "Filter Videos: All Videos Instagram Reels Uploaded Videos Sort by: Date Uploaded" at bounding box center [762, 144] width 1168 height 62
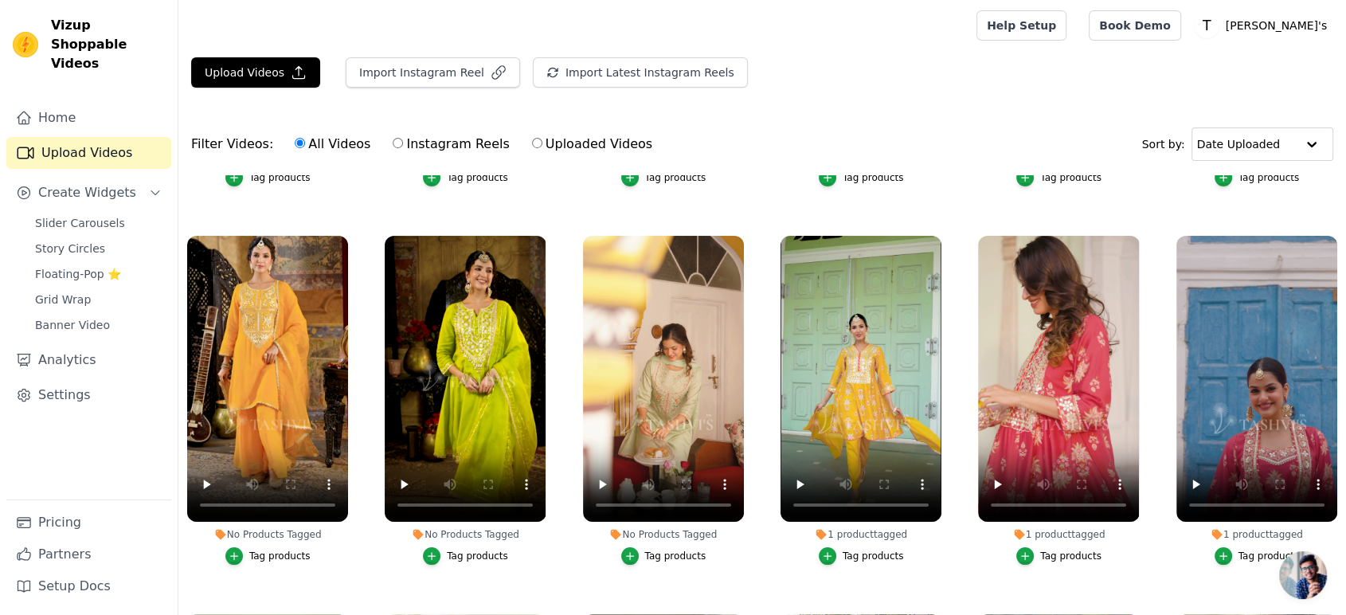
scroll to position [177, 0]
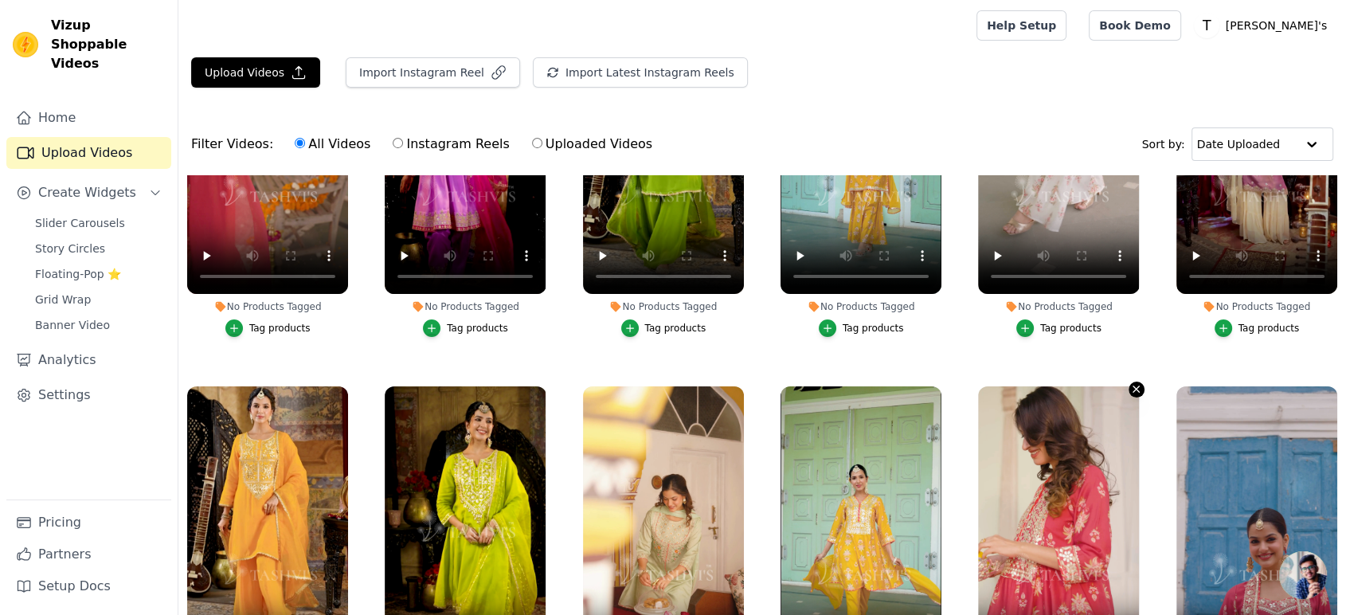
click at [1130, 389] on icon "button" at bounding box center [1136, 389] width 12 height 12
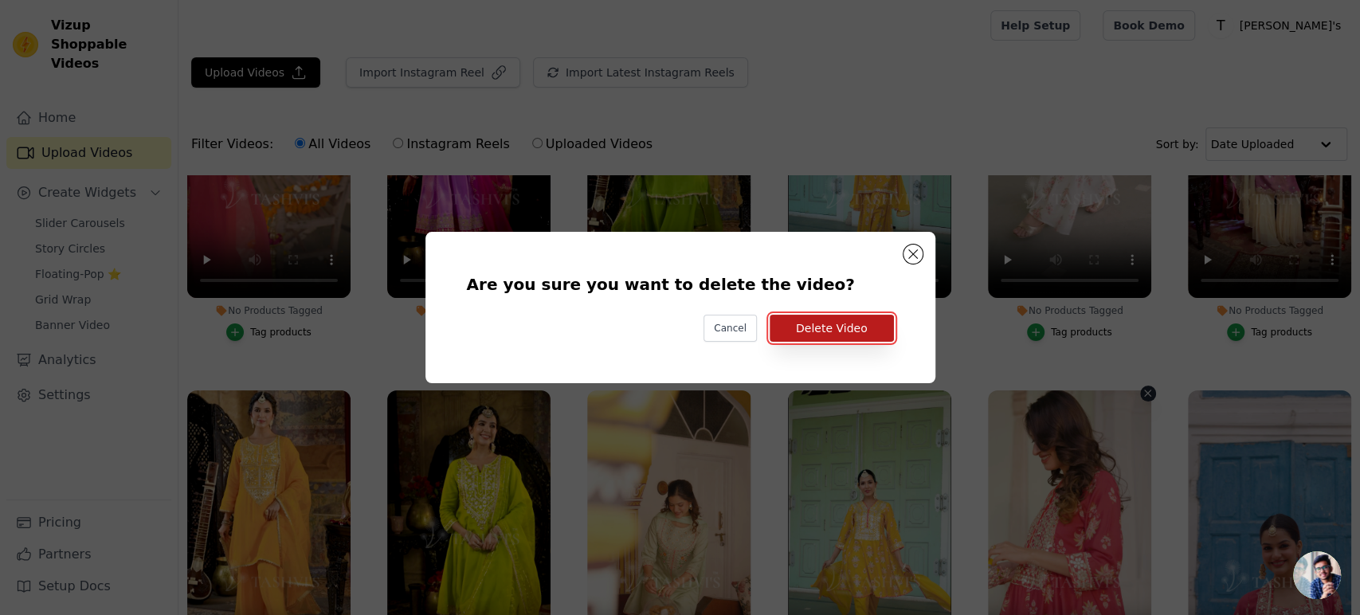
click at [832, 334] on button "Delete Video" at bounding box center [831, 328] width 124 height 27
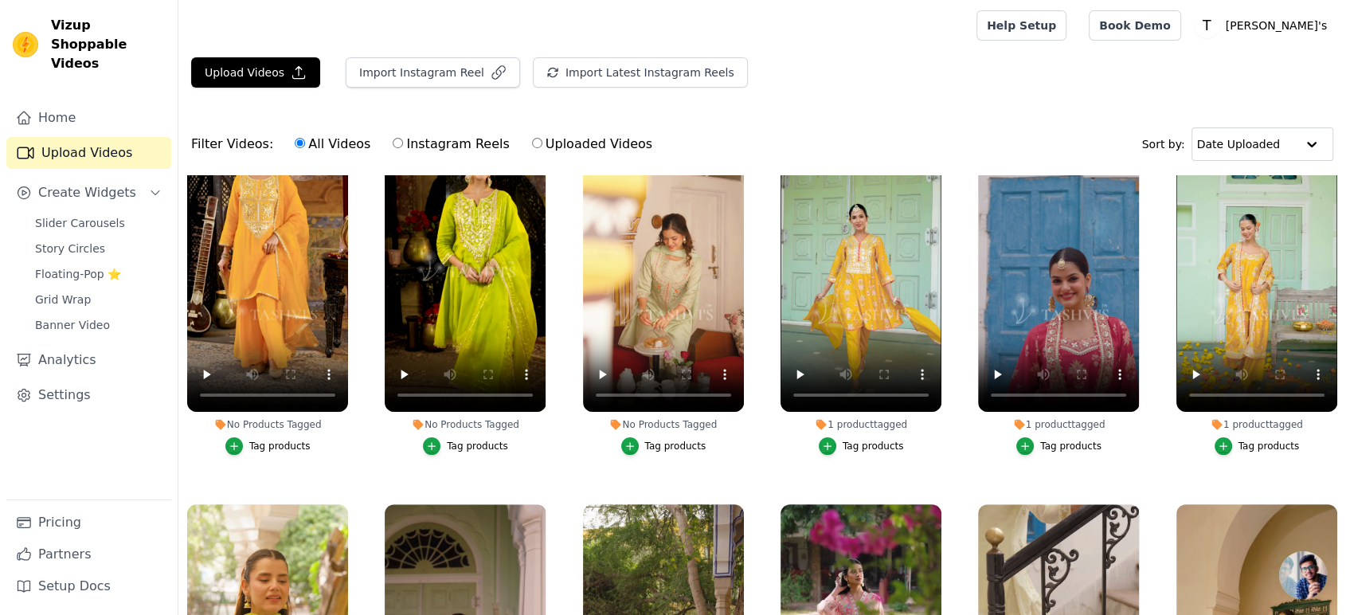
scroll to position [442, 0]
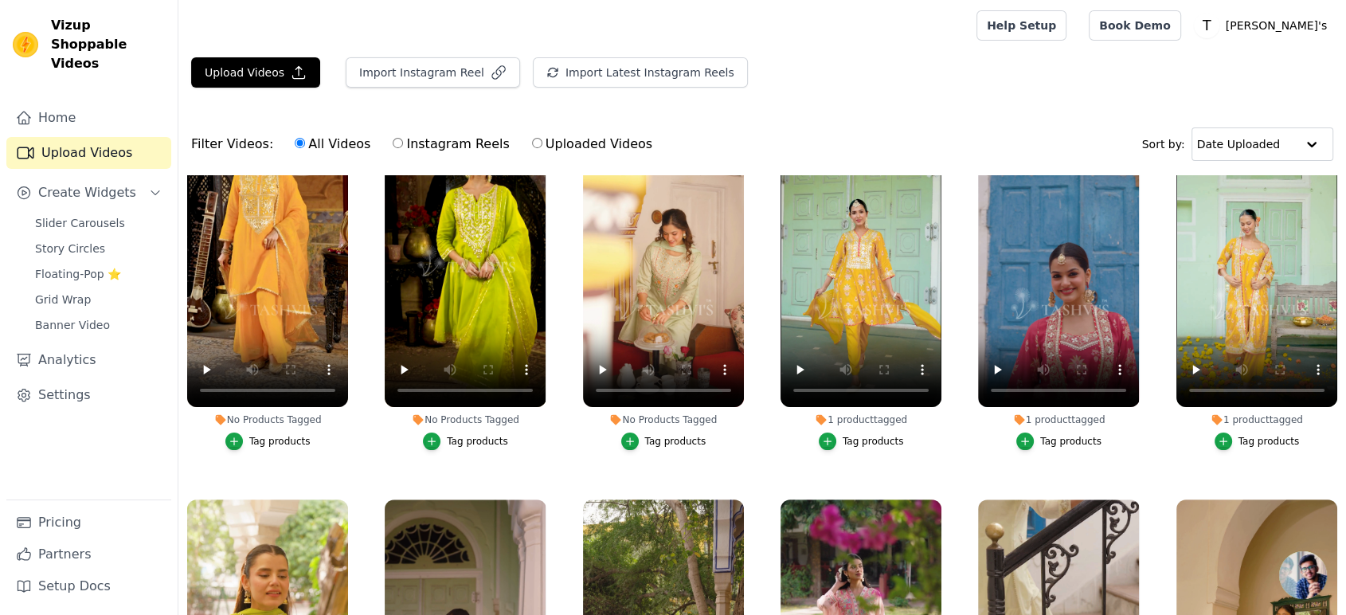
click at [677, 435] on div "Tag products" at bounding box center [675, 441] width 61 height 13
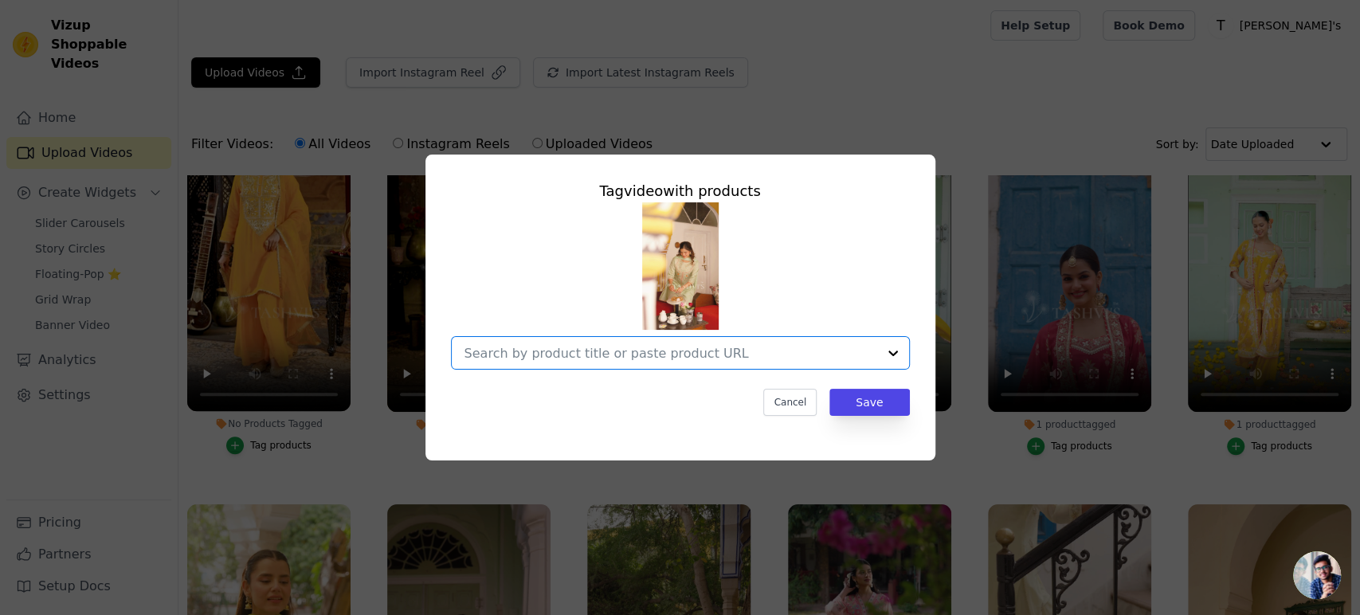
click at [689, 347] on input "No Products Tagged Tag video with products Option undefined, selected. Select i…" at bounding box center [670, 353] width 413 height 15
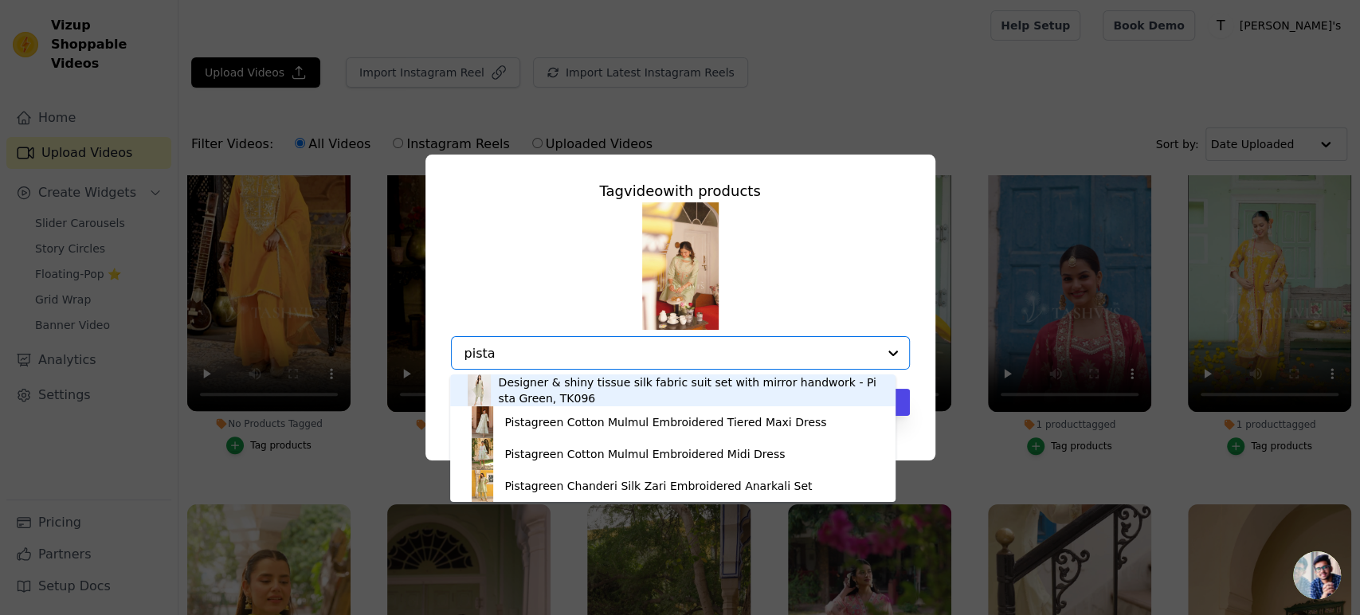
type input "pista"
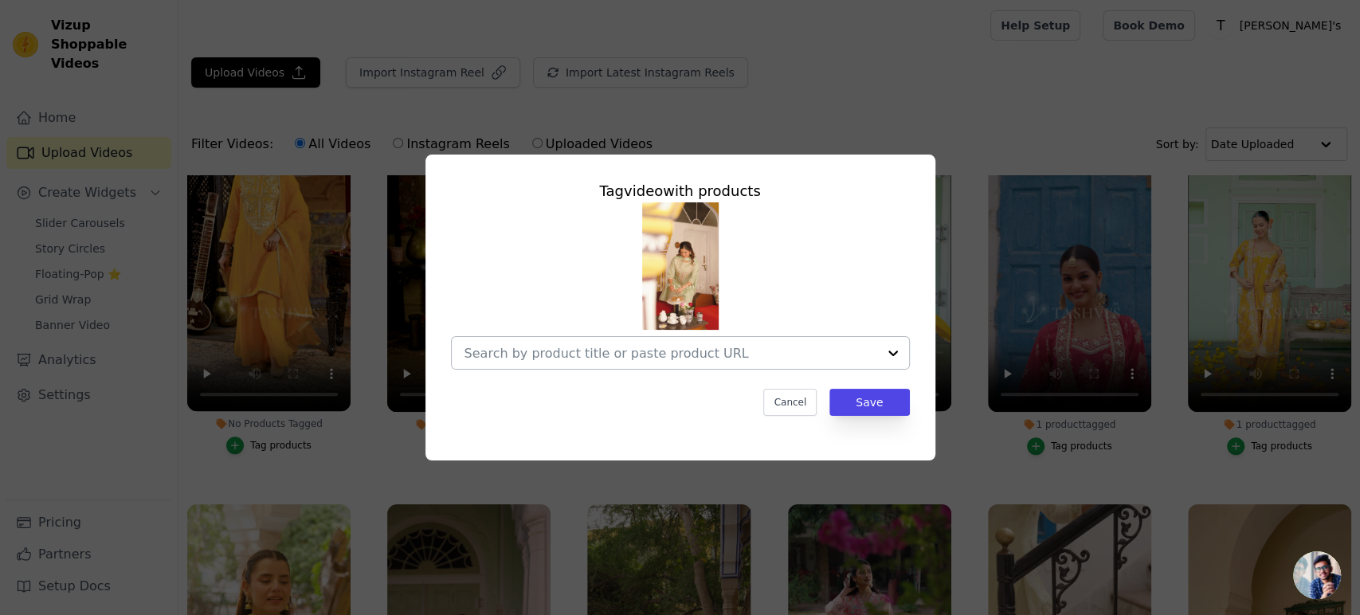
click at [653, 359] on input "No Products Tagged Tag video with products Cancel Save Tag products" at bounding box center [670, 353] width 413 height 15
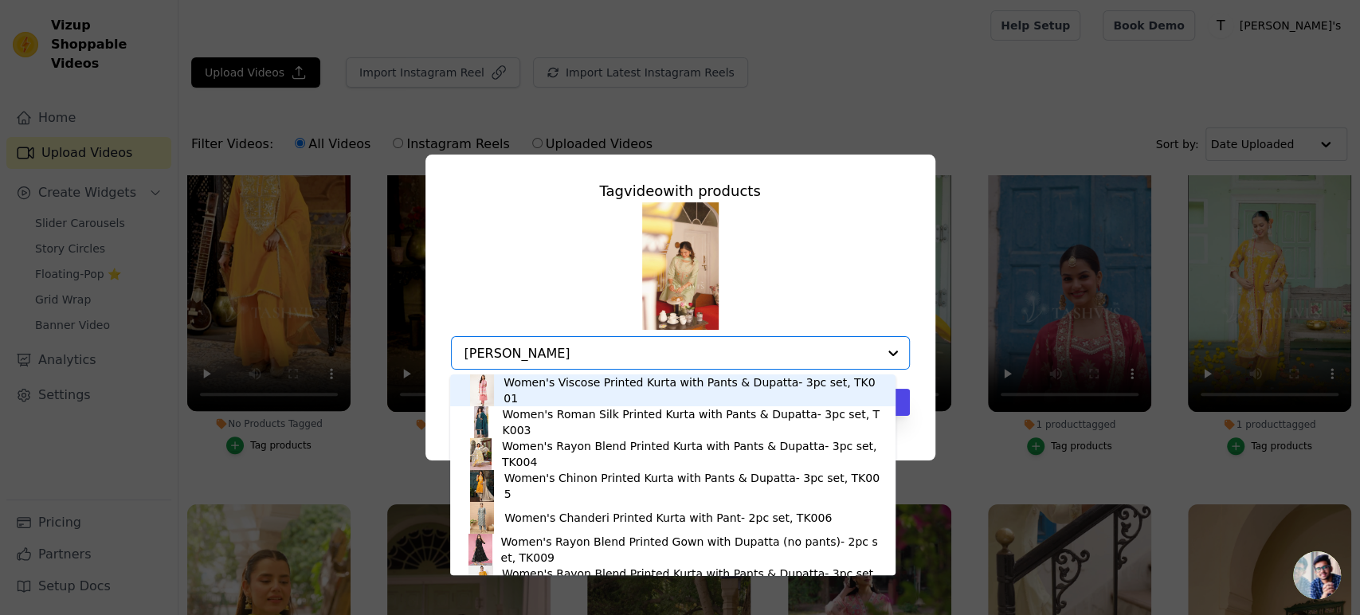
type input "pistagreen chand"
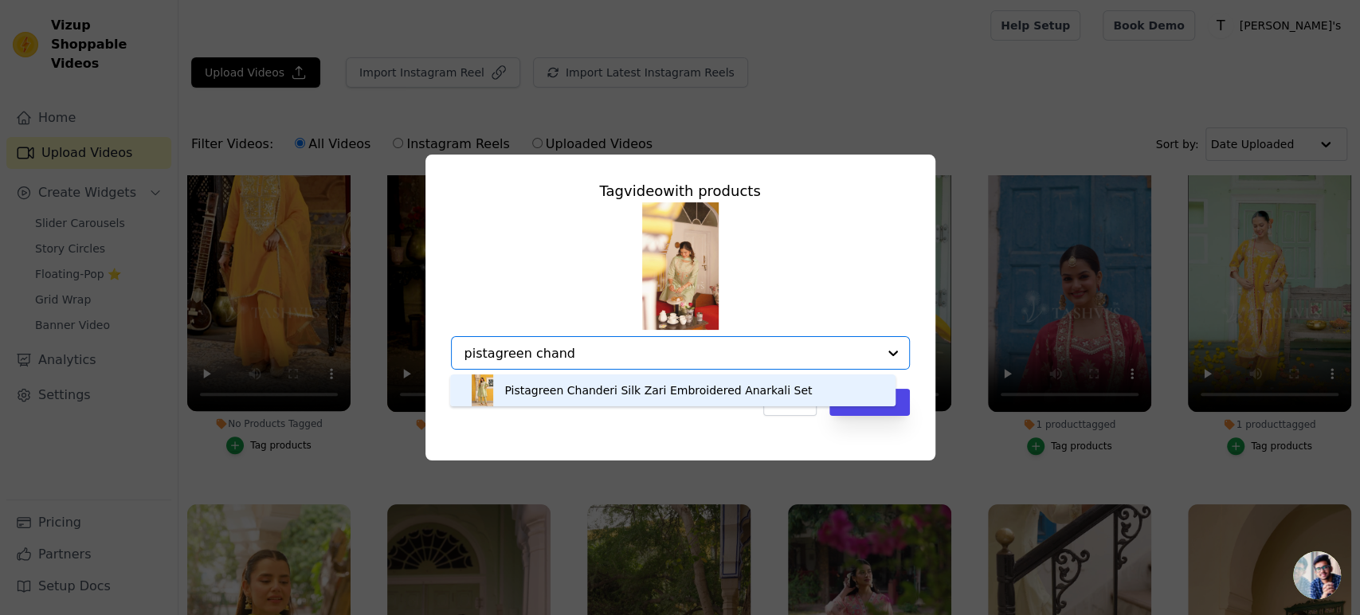
click at [605, 391] on div "Pistagreen Chanderi Silk Zari Embroidered Anarkali Set" at bounding box center [657, 390] width 307 height 16
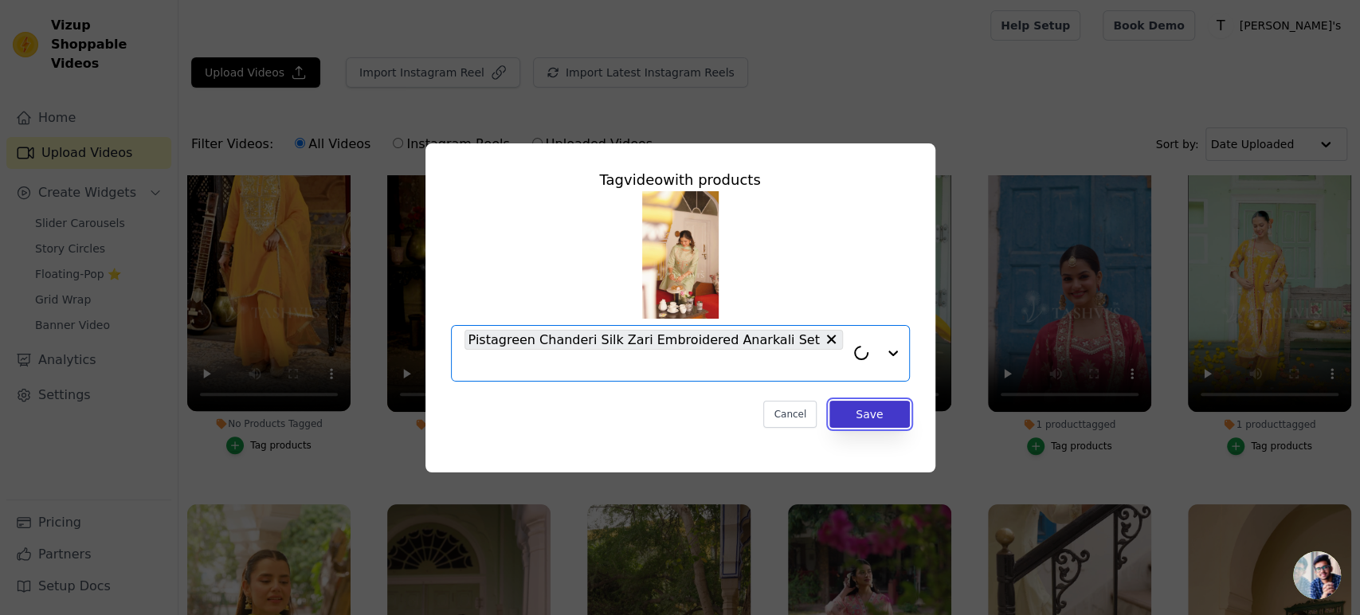
click at [835, 401] on button "Save" at bounding box center [869, 414] width 80 height 27
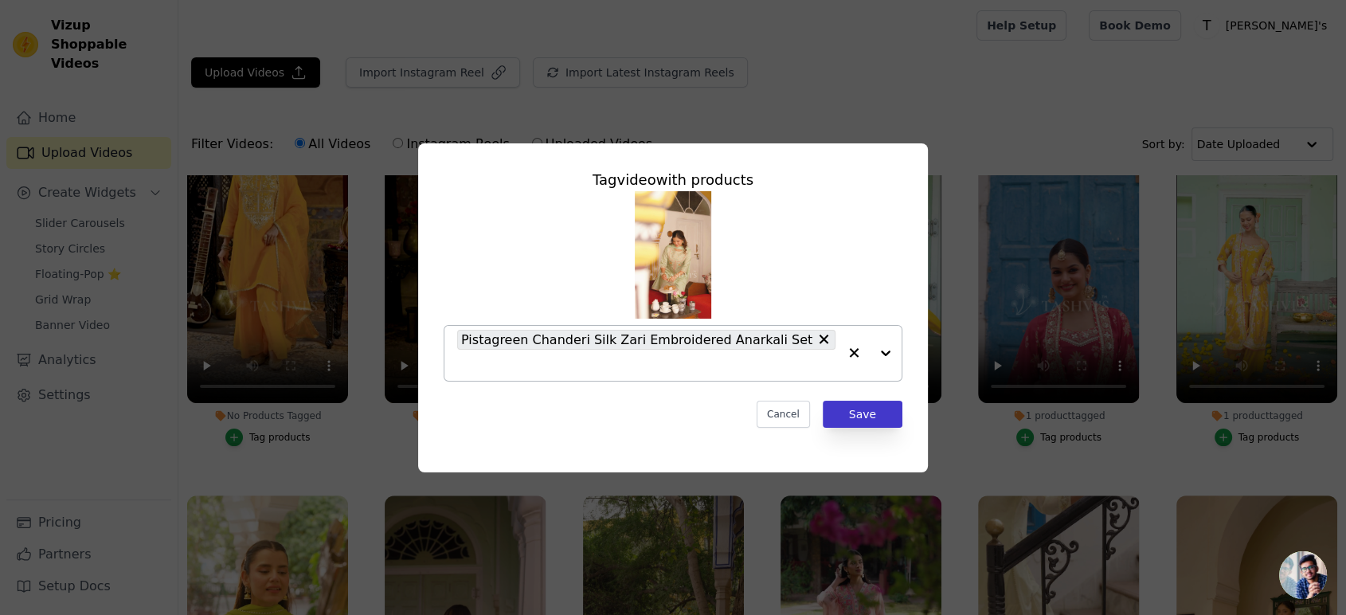
scroll to position [442, 0]
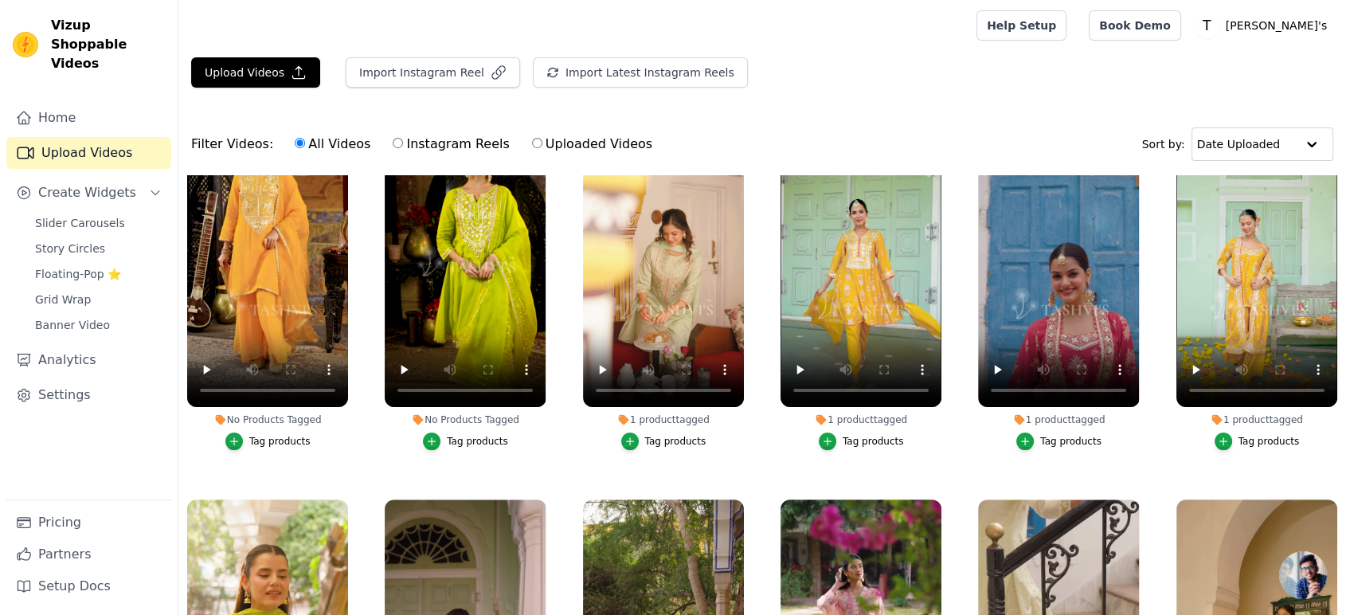
click at [472, 441] on div "Tag products" at bounding box center [477, 441] width 61 height 13
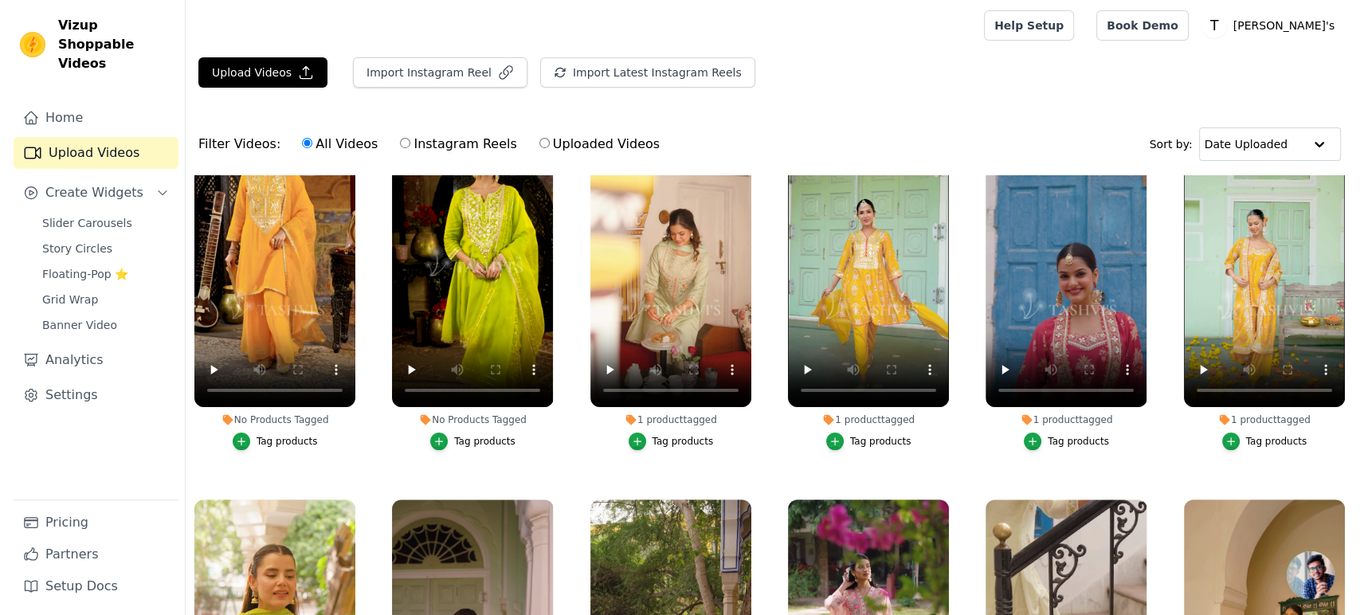
scroll to position [446, 0]
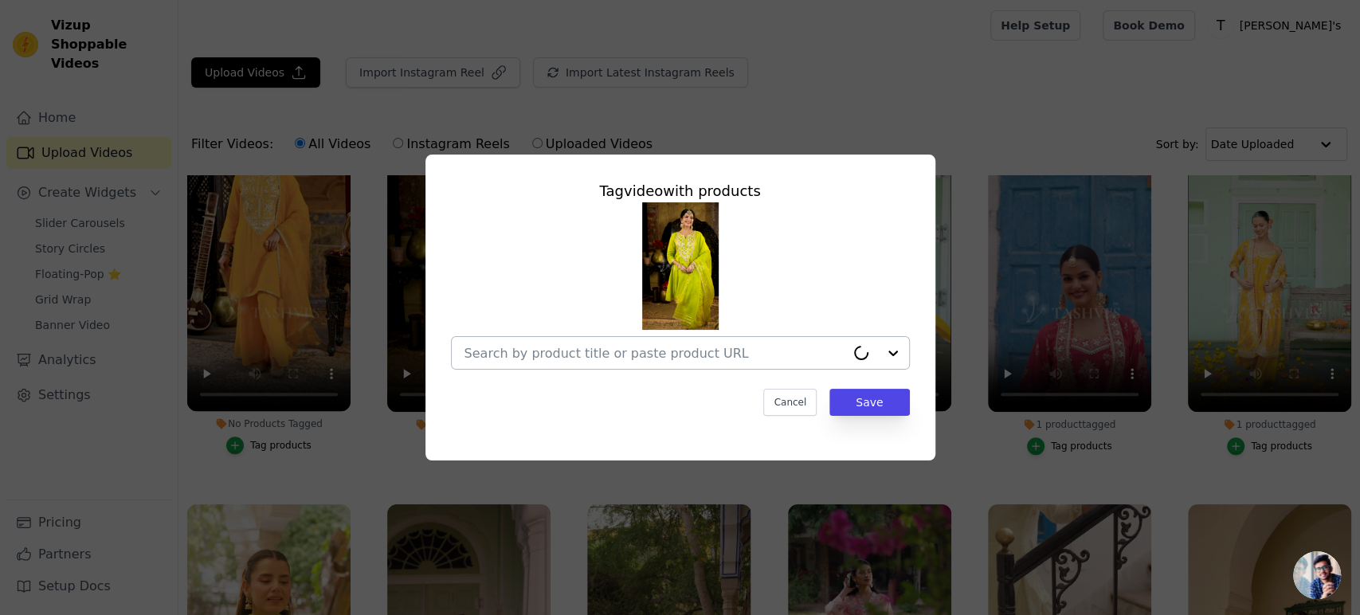
click at [582, 354] on input "No Products Tagged Tag video with products Cancel Save Tag products" at bounding box center [654, 353] width 381 height 15
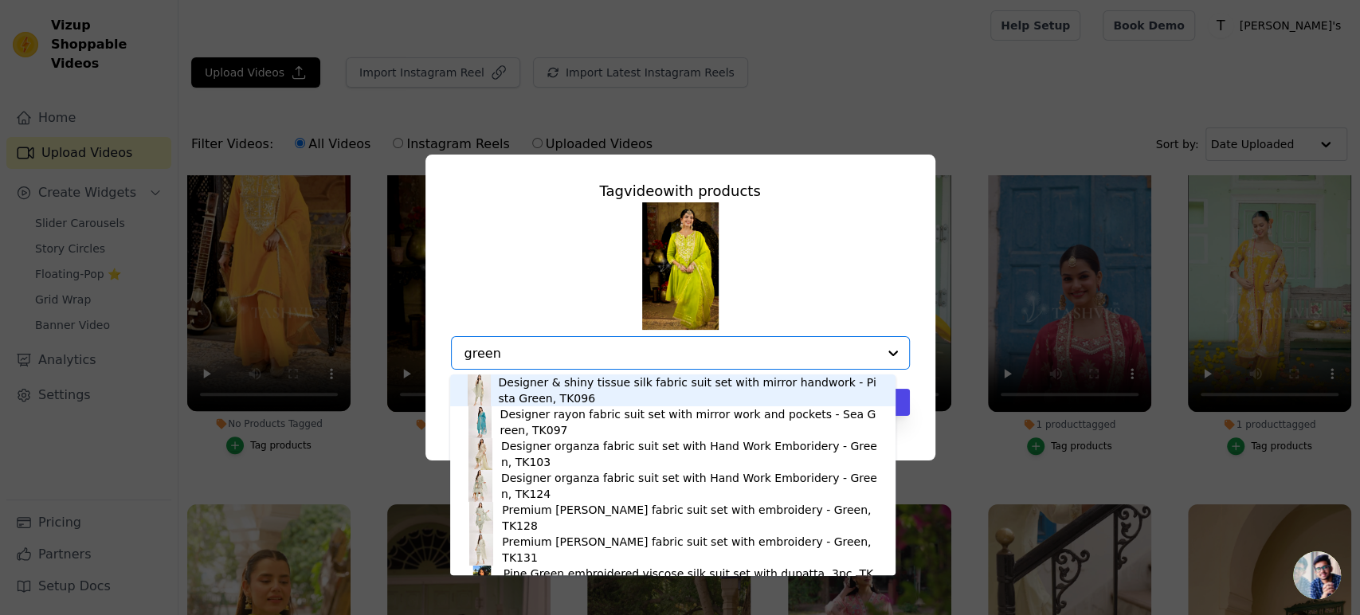
type input "green"
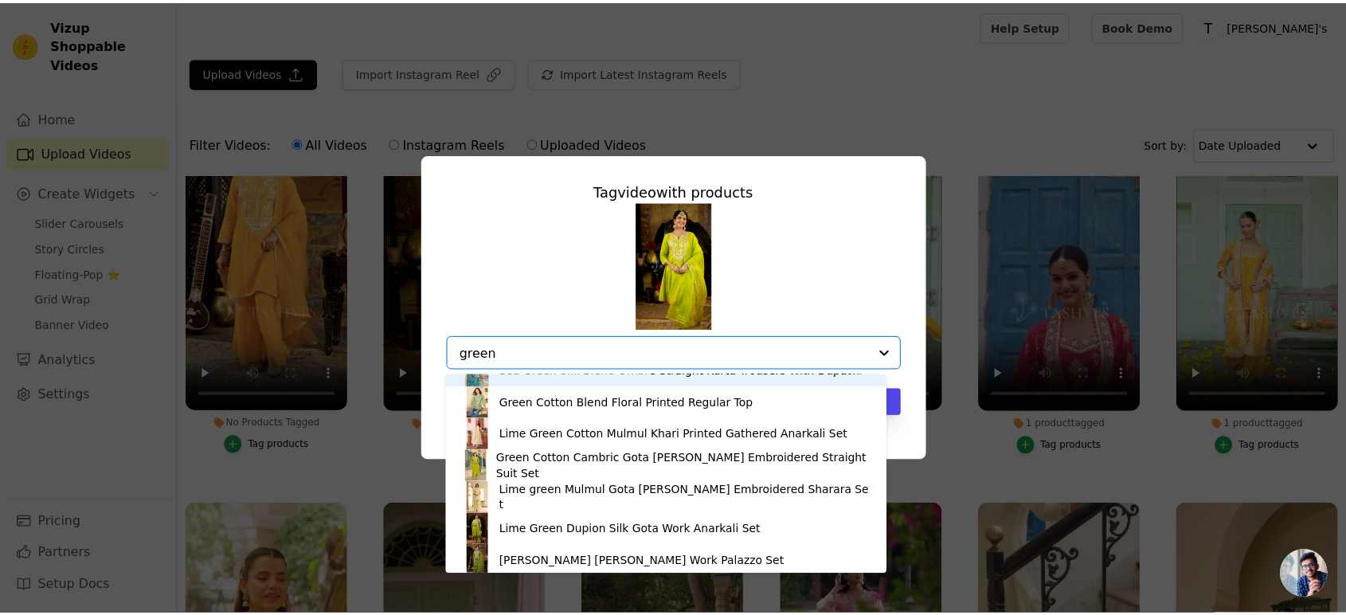
scroll to position [404, 0]
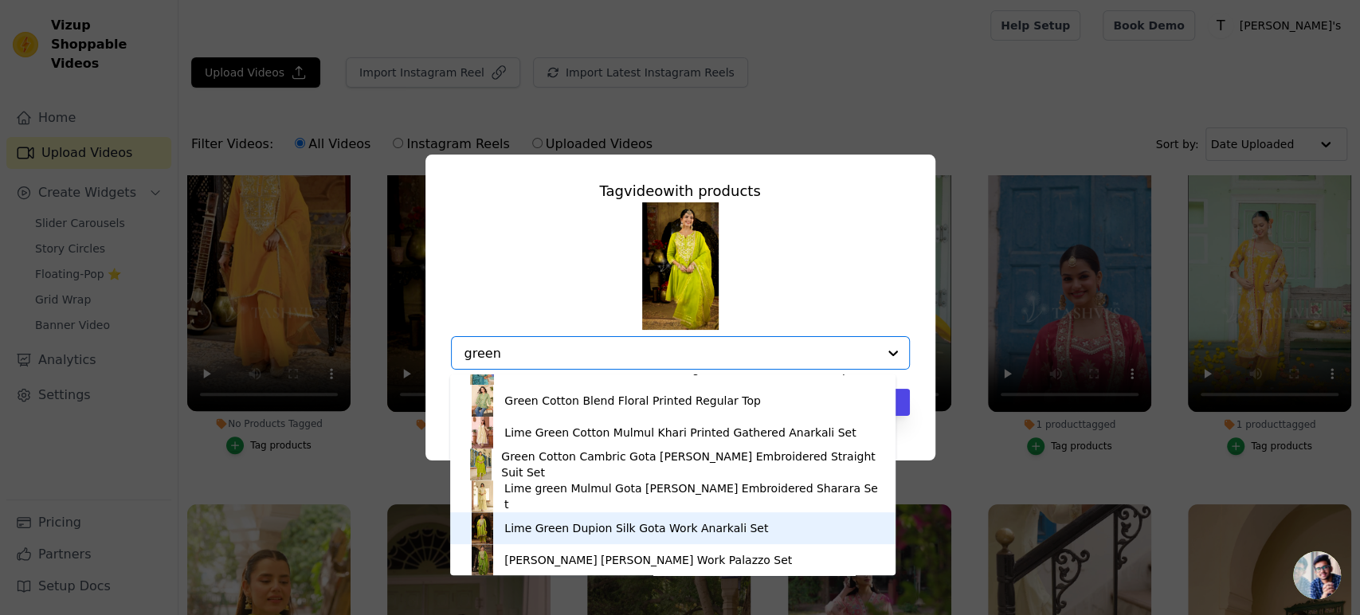
click at [585, 533] on div "Lime Green Dupion Silk Gota Work Anarkali Set" at bounding box center [636, 528] width 264 height 16
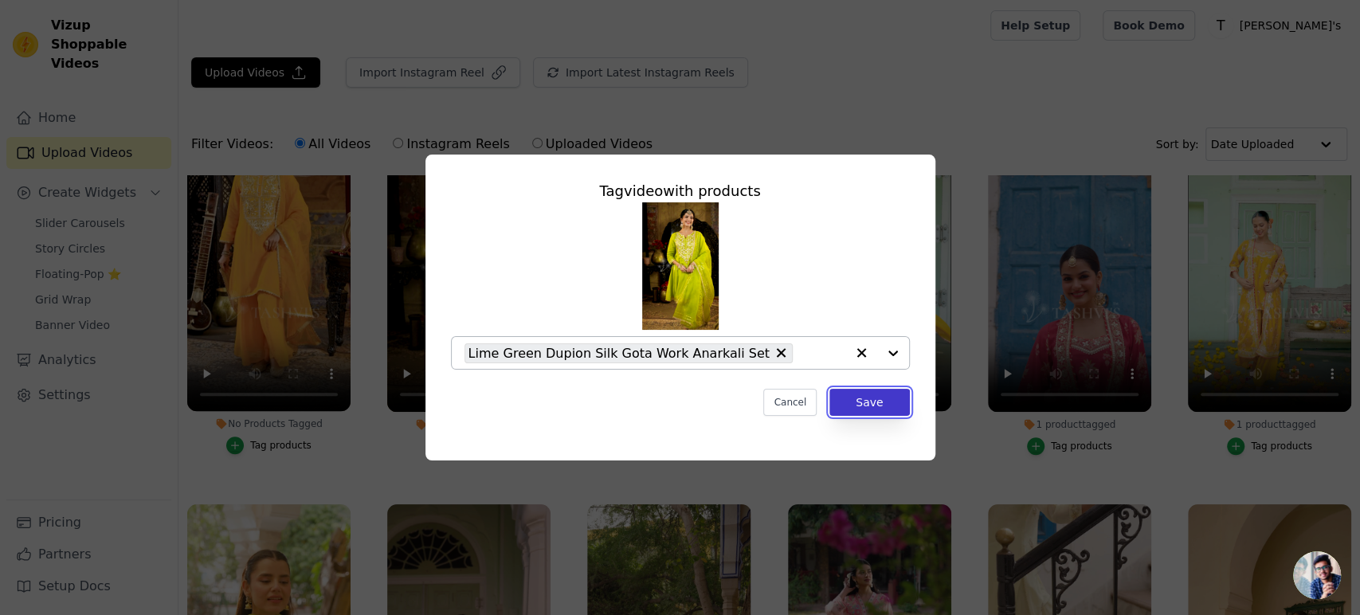
click at [871, 406] on button "Save" at bounding box center [869, 402] width 80 height 27
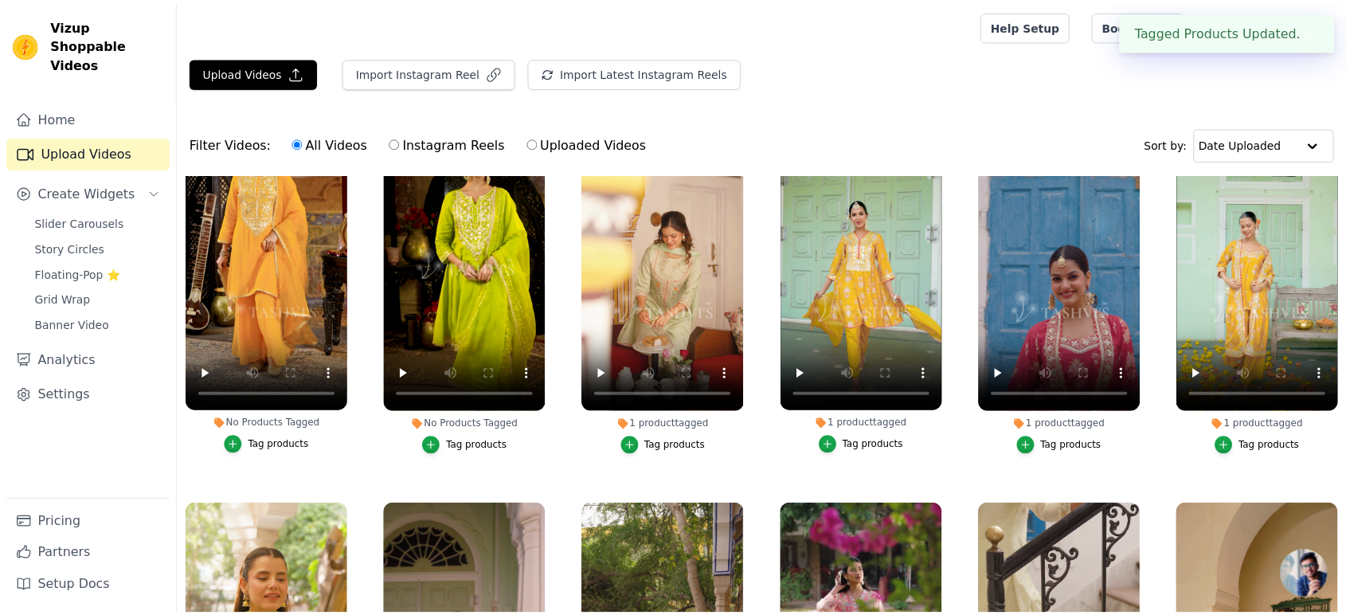
scroll to position [442, 0]
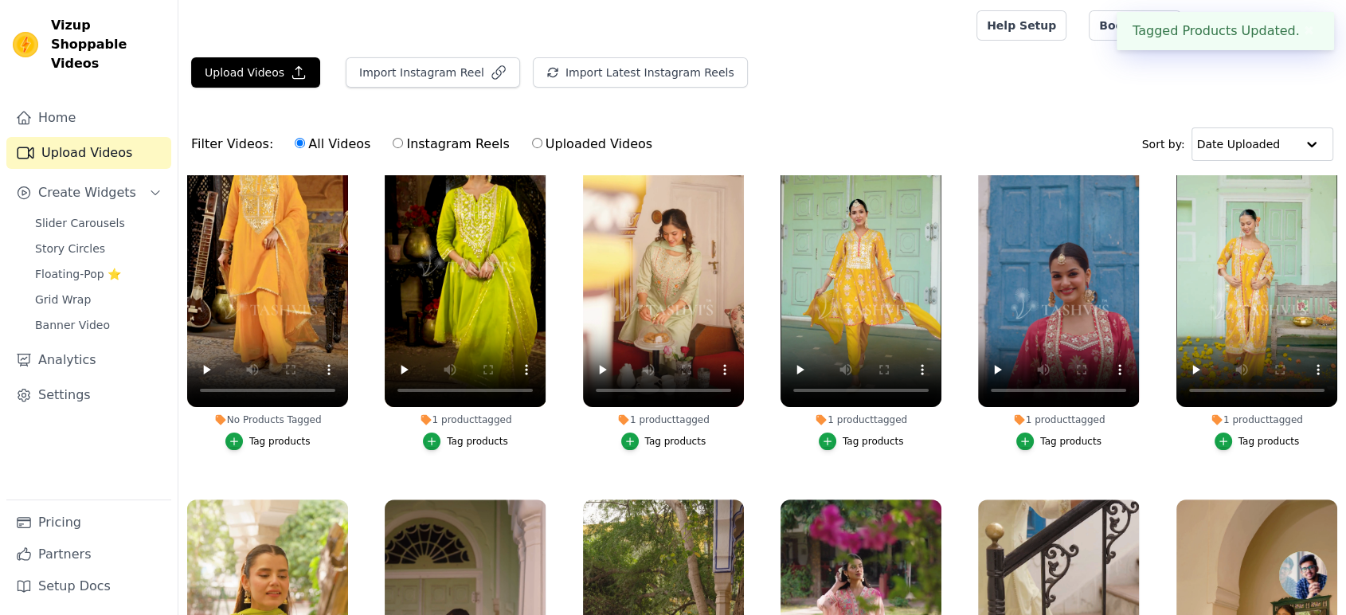
click at [274, 440] on div "Tag products" at bounding box center [279, 441] width 61 height 13
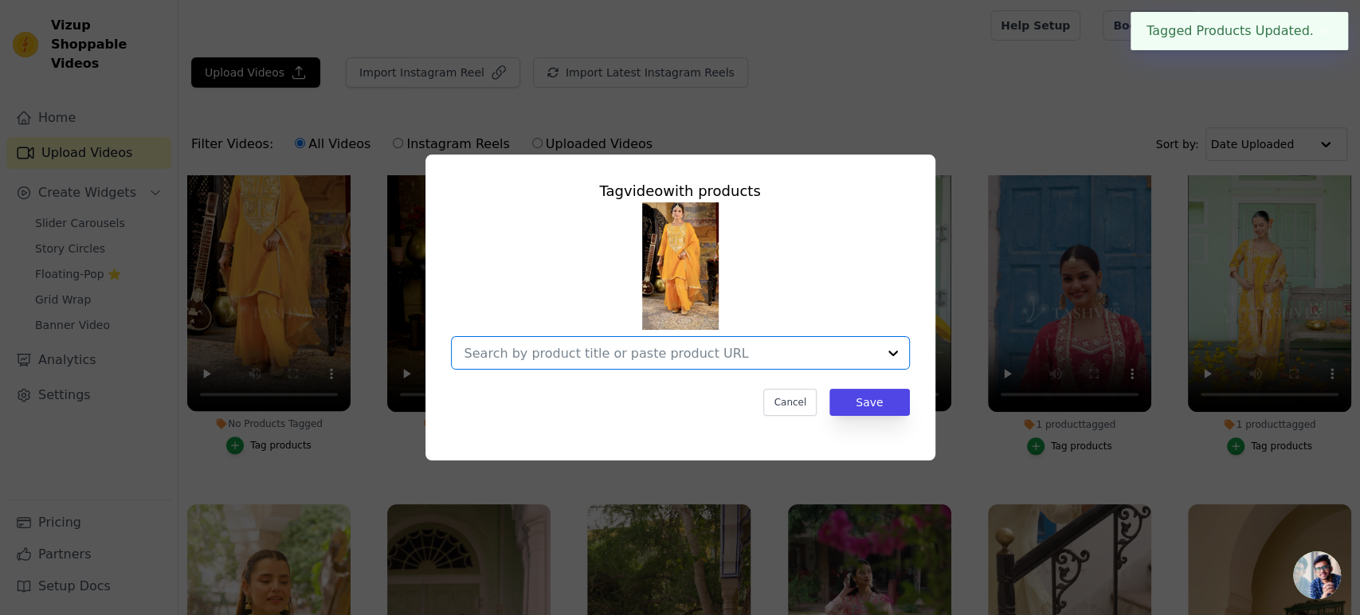
click at [659, 354] on input "No Products Tagged Tag video with products Option undefined, selected. Select i…" at bounding box center [670, 353] width 413 height 15
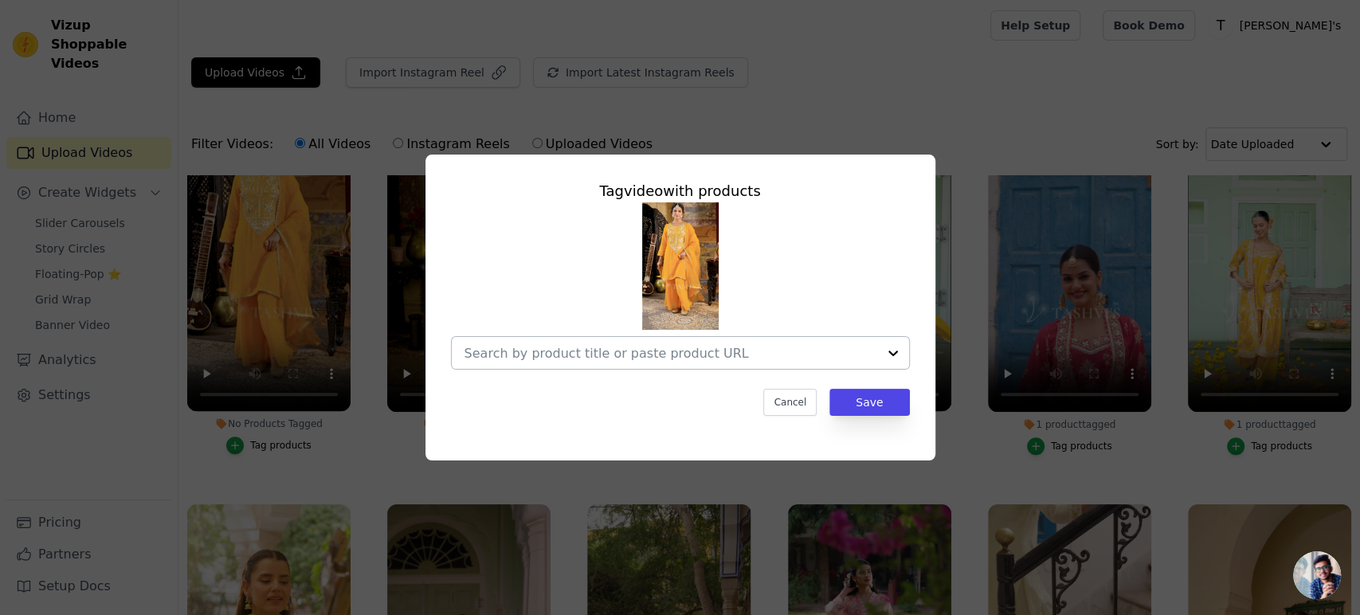
click at [576, 362] on div at bounding box center [670, 353] width 413 height 32
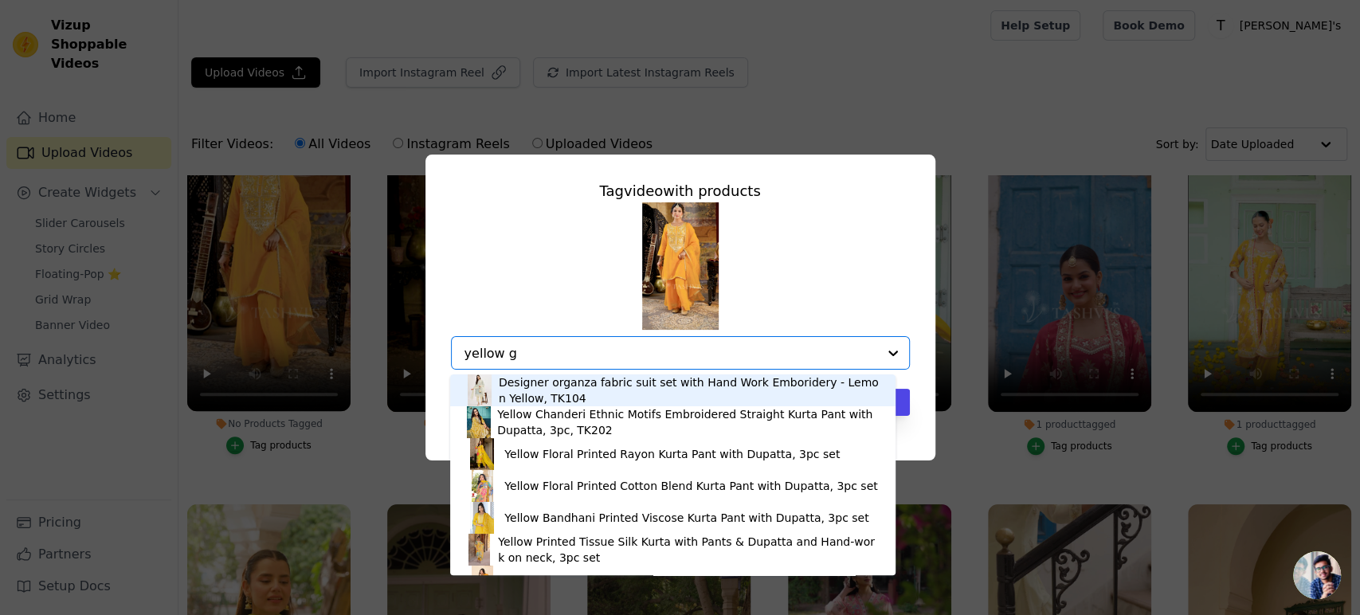
type input "yellow ge"
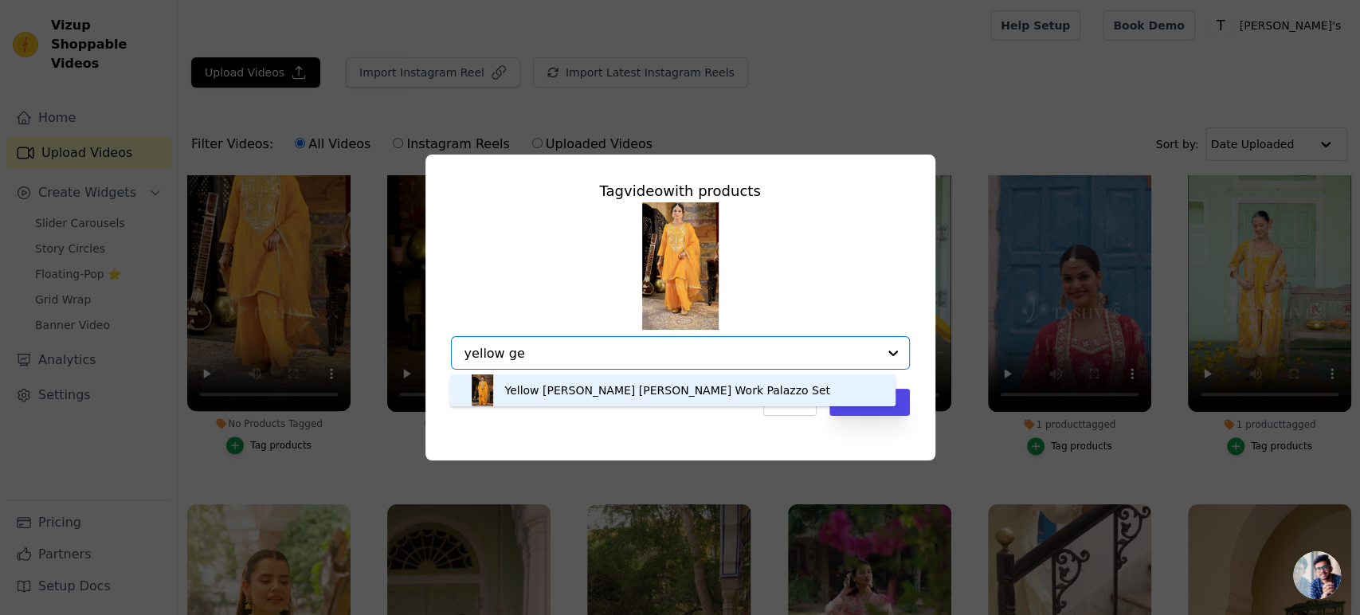
click at [780, 389] on div "Yellow Georgette Gota Patti Work Palazzo Set" at bounding box center [672, 390] width 413 height 32
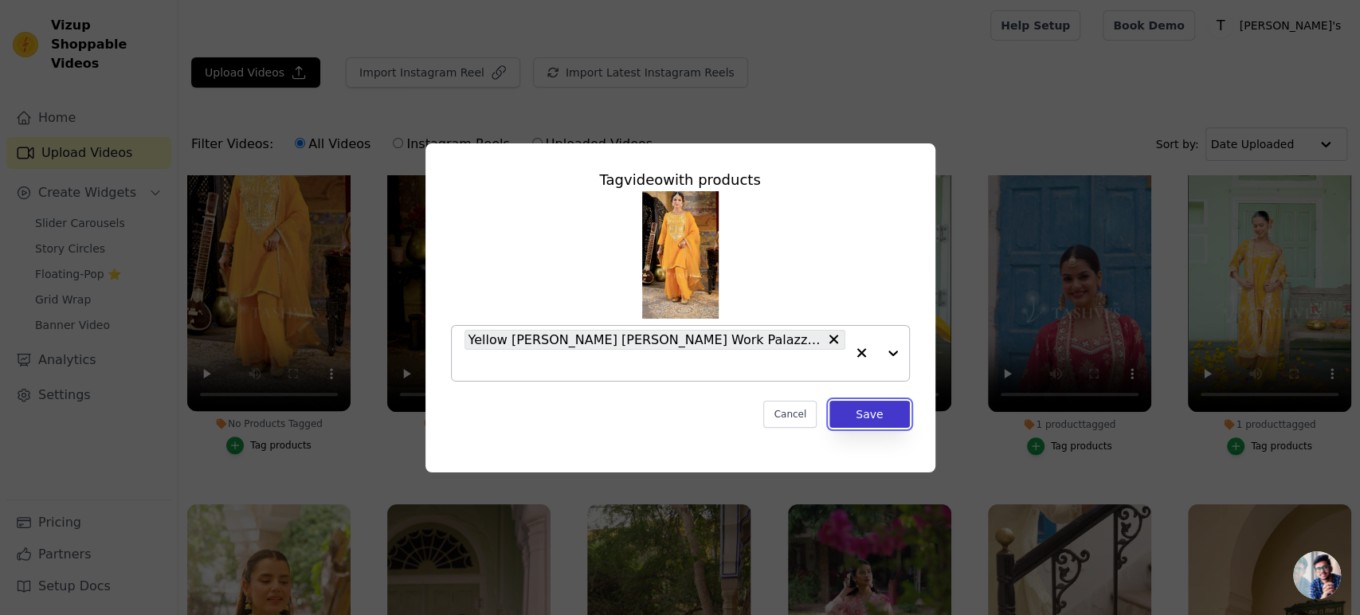
click at [876, 410] on button "Save" at bounding box center [869, 414] width 80 height 27
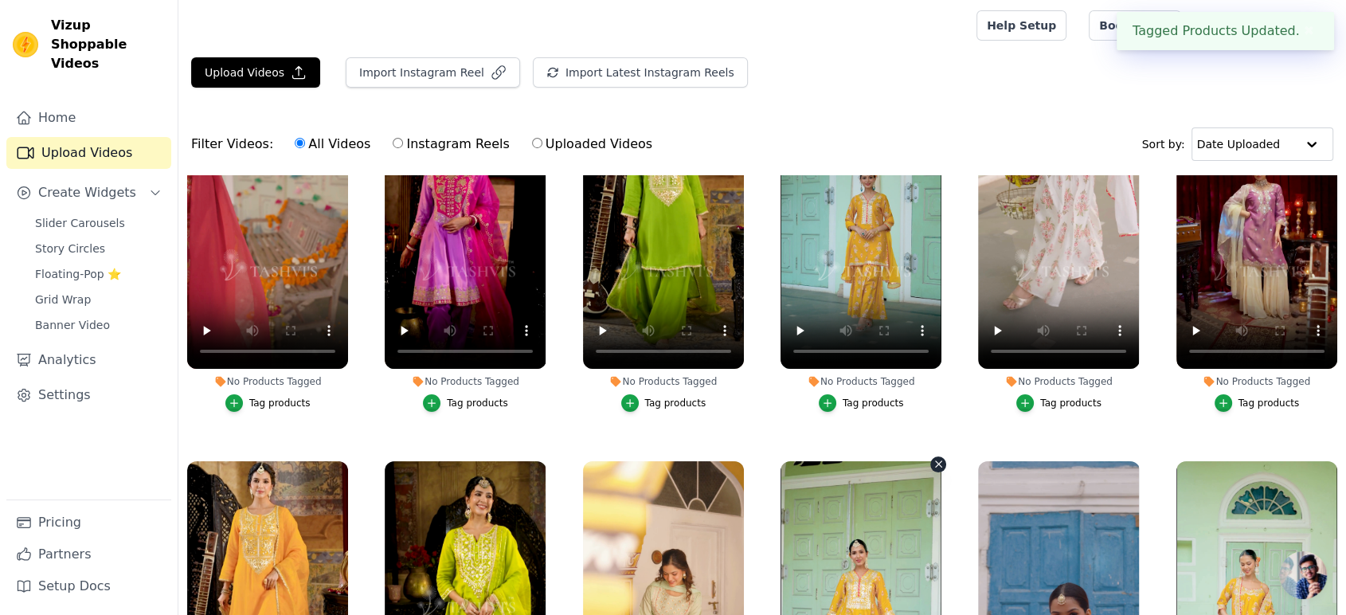
scroll to position [88, 0]
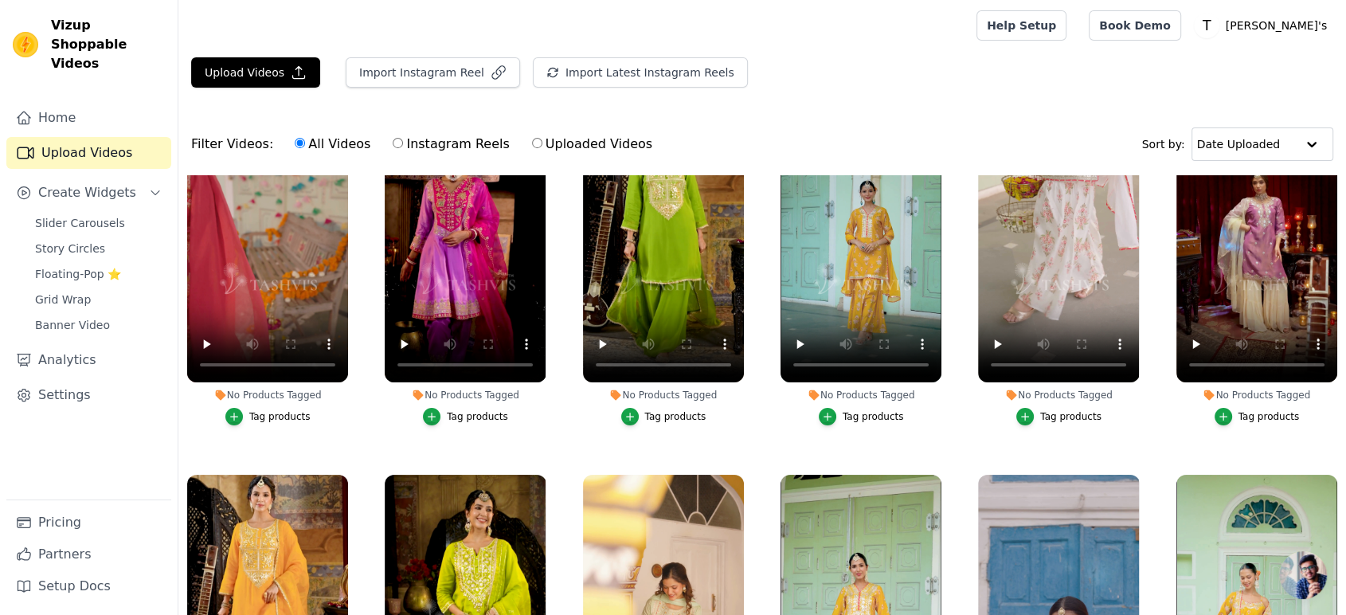
click at [1273, 412] on div "Tag products" at bounding box center [1269, 416] width 61 height 13
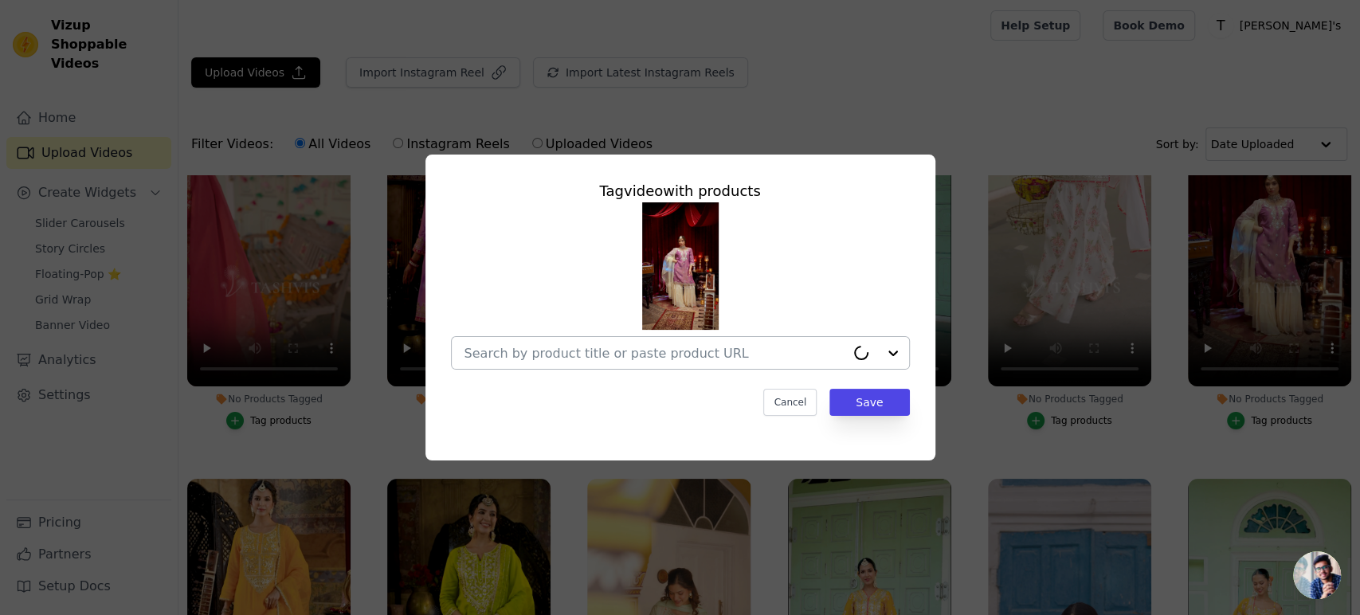
click at [664, 357] on input "No Products Tagged Tag video with products Cancel Save Tag products" at bounding box center [654, 353] width 381 height 15
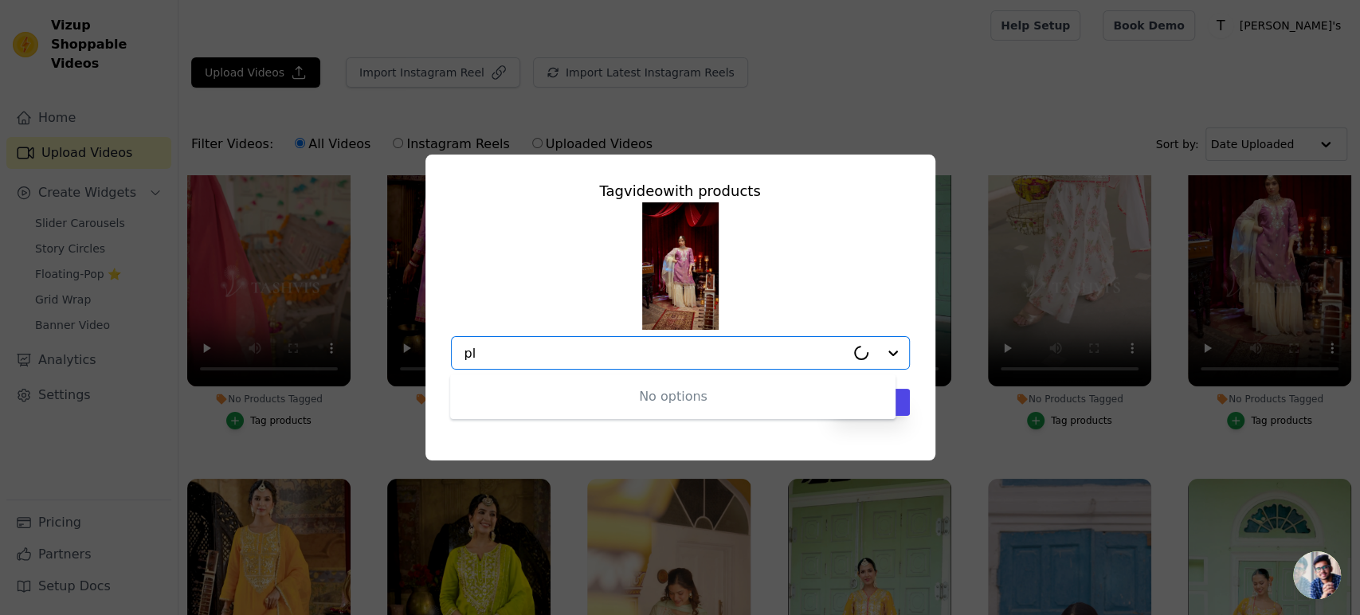
type input "p"
type input "l"
click at [570, 355] on input "No Products Tagged Tag video with products Option undefined, selected. Select i…" at bounding box center [670, 353] width 413 height 15
type input "purple"
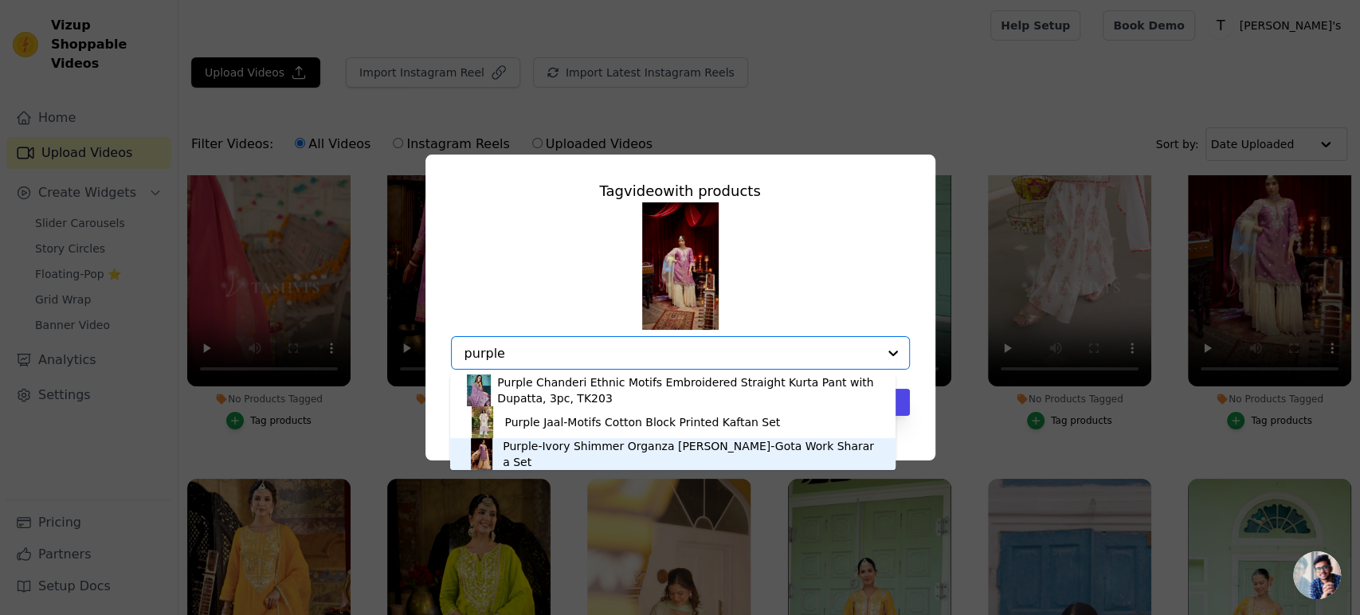
click at [524, 446] on div "Purple-Ivory Shimmer Organza Dori-Gota Work Sharara Set" at bounding box center [691, 454] width 377 height 32
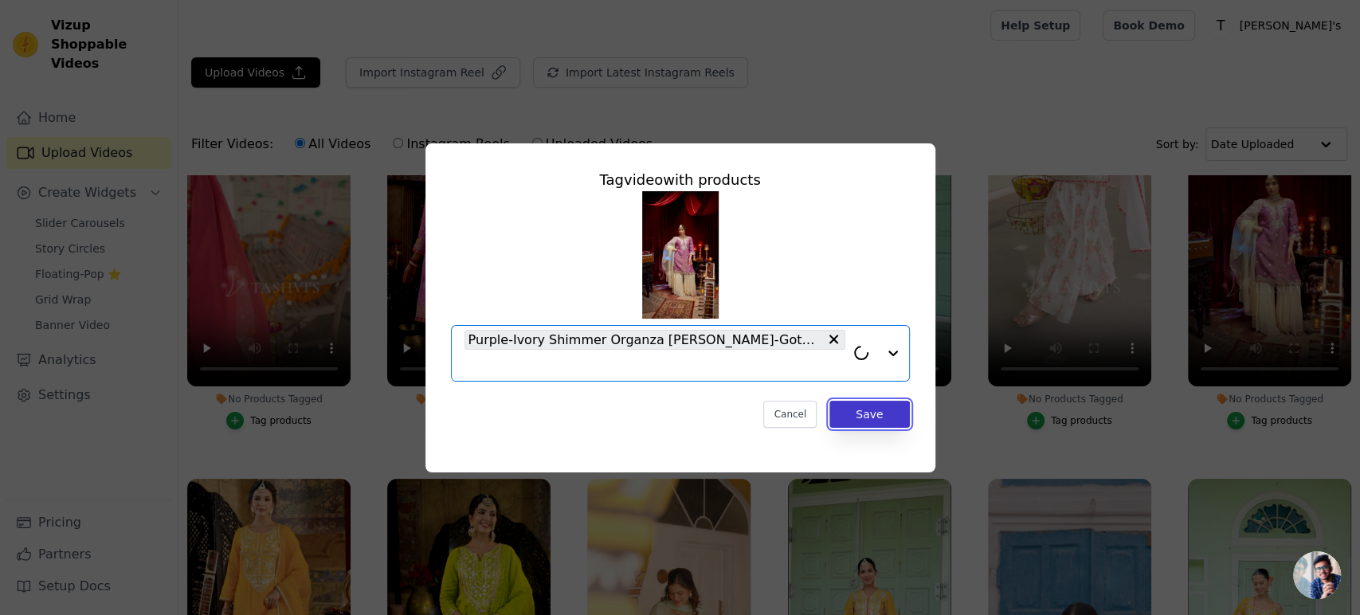
click at [859, 421] on button "Save" at bounding box center [869, 414] width 80 height 27
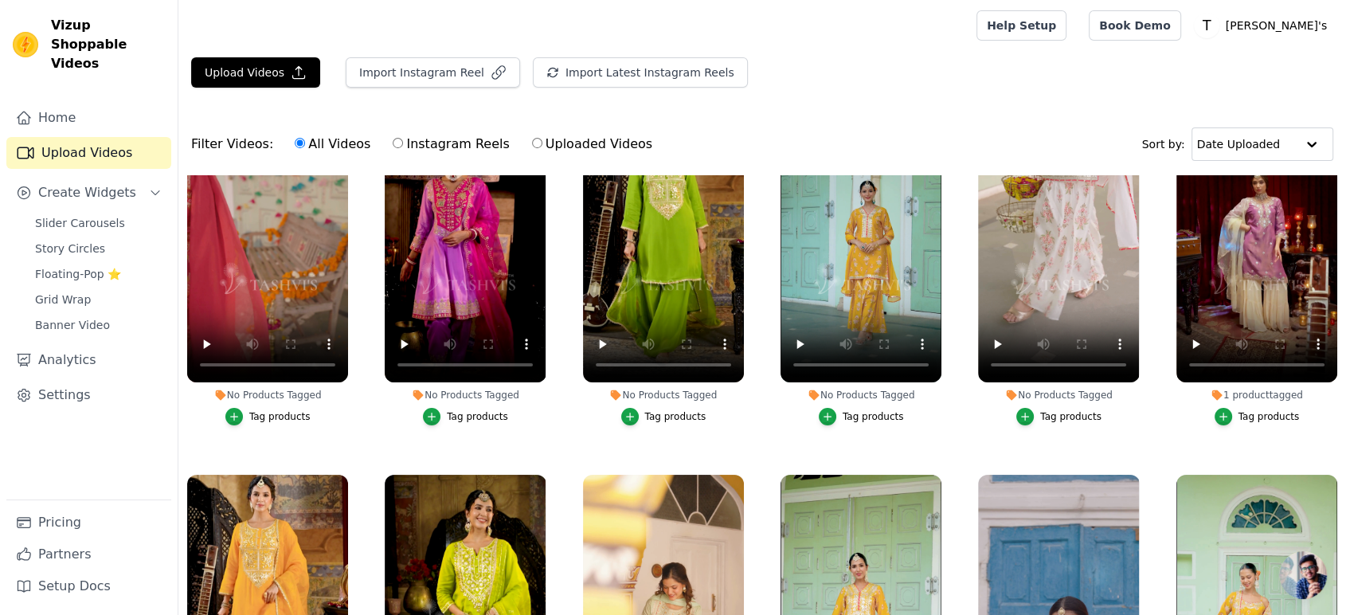
click at [1071, 413] on div "Tag products" at bounding box center [1070, 416] width 61 height 13
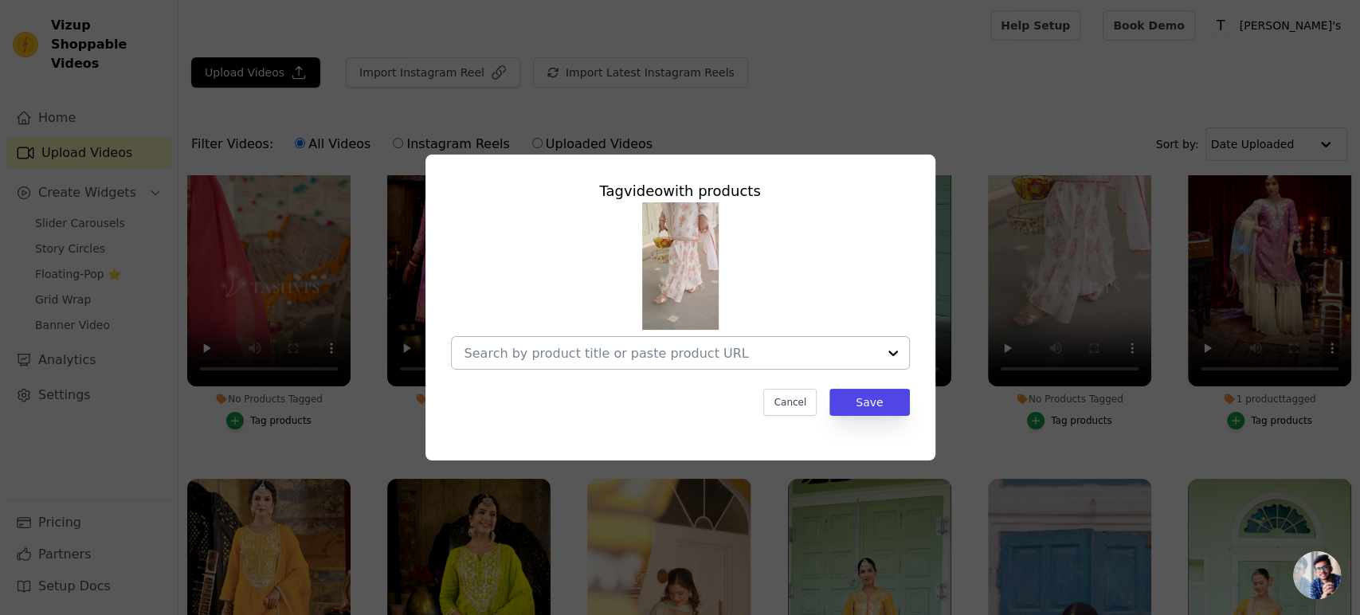
click at [636, 358] on input "No Products Tagged Tag video with products Cancel Save Tag products" at bounding box center [670, 353] width 413 height 15
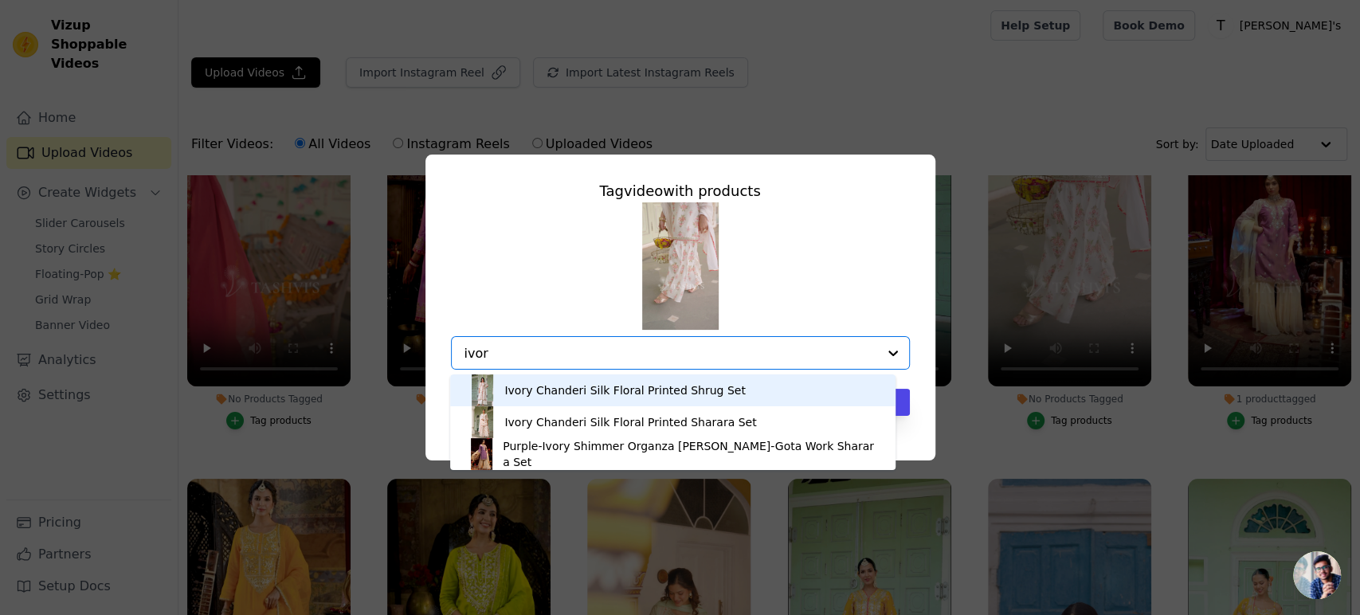
type input "ivory"
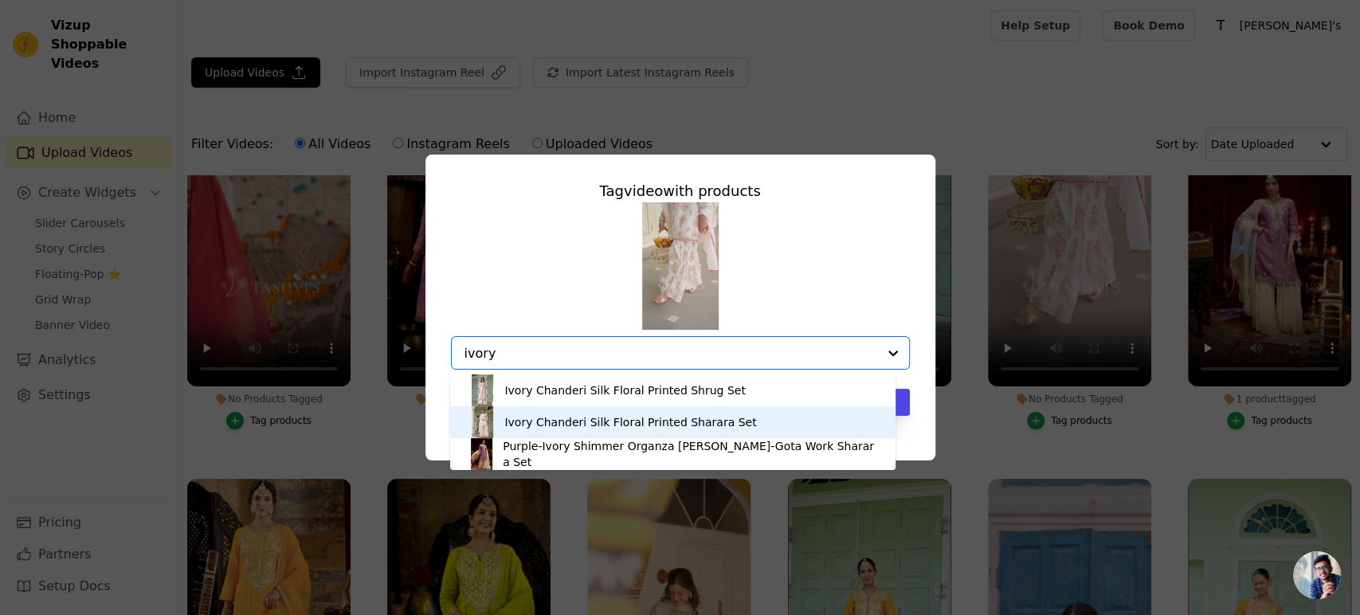
click at [645, 428] on div "Ivory Chanderi Silk Floral Printed Sharara Set" at bounding box center [630, 422] width 252 height 16
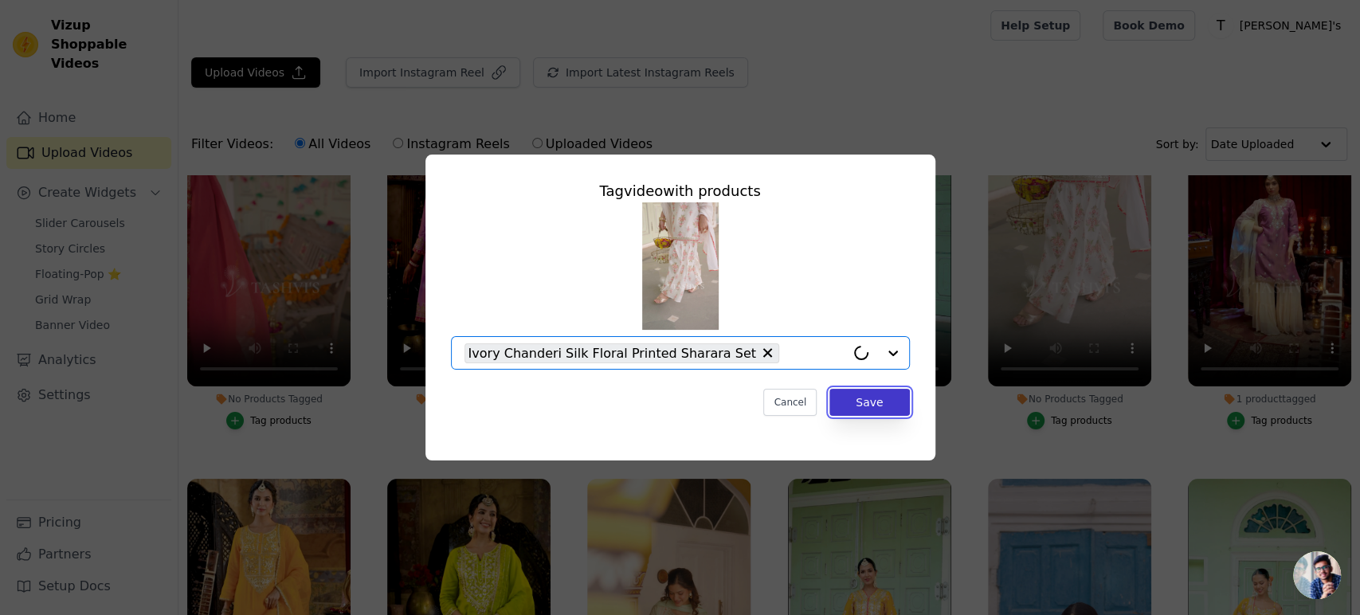
click at [876, 398] on button "Save" at bounding box center [869, 402] width 80 height 27
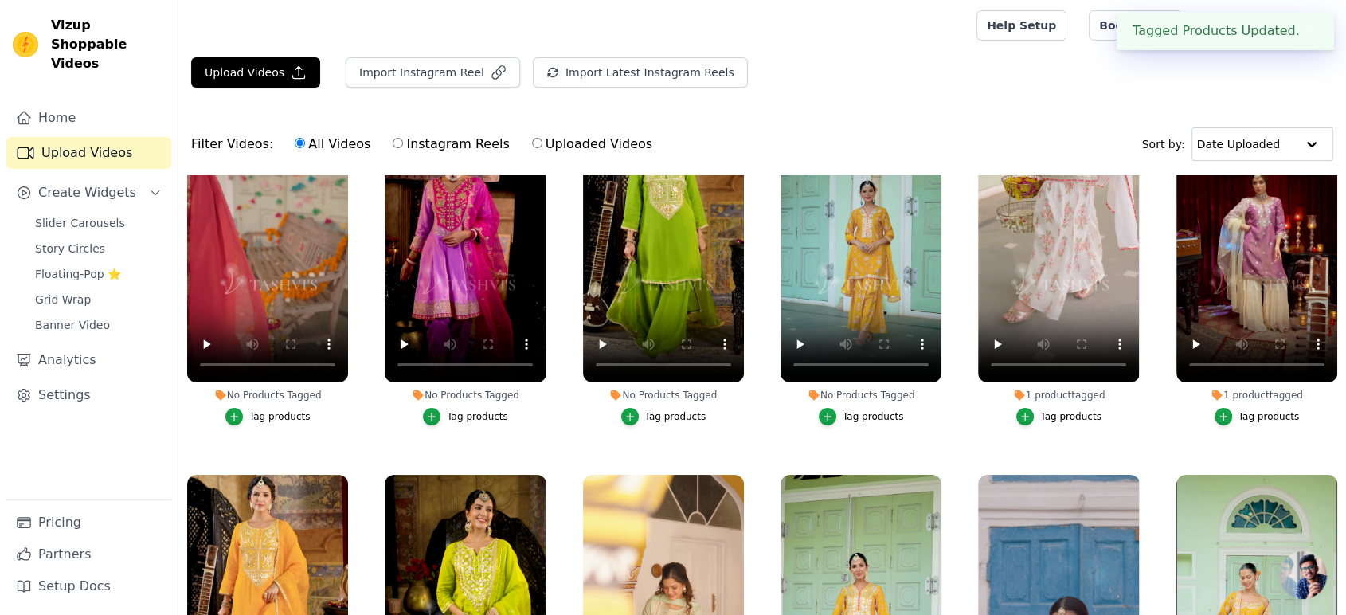
click at [859, 410] on div "Tag products" at bounding box center [873, 416] width 61 height 13
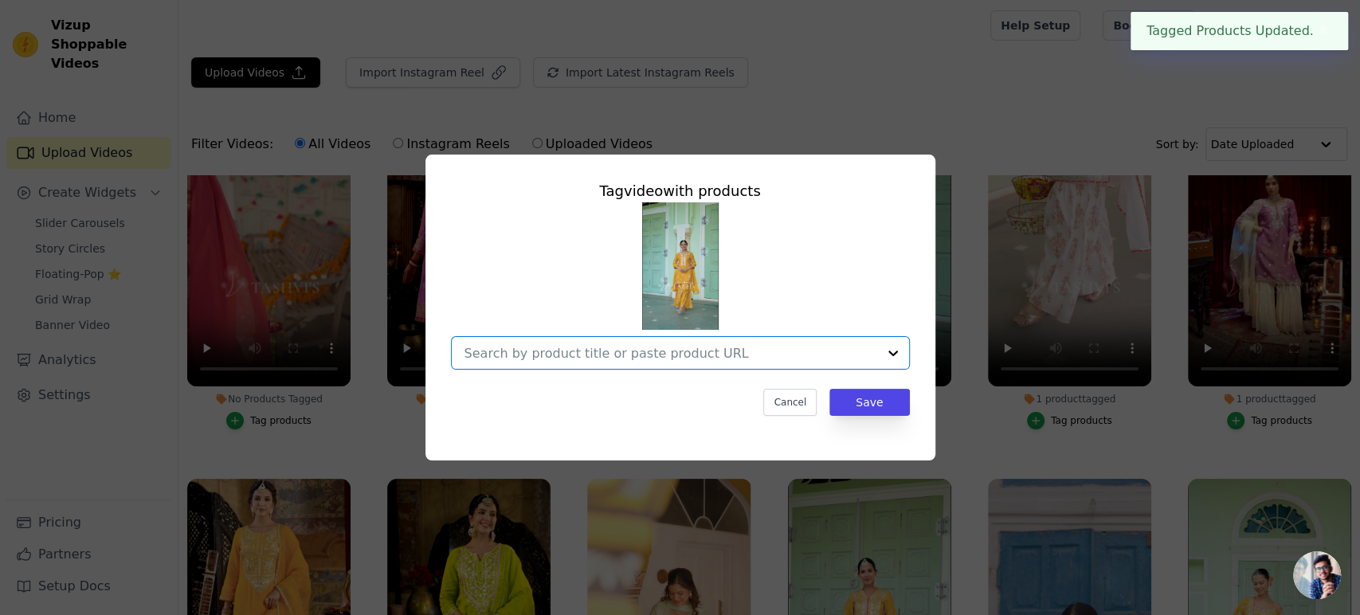
click at [589, 351] on input "No Products Tagged Tag video with products Option undefined, selected. Select i…" at bounding box center [670, 353] width 413 height 15
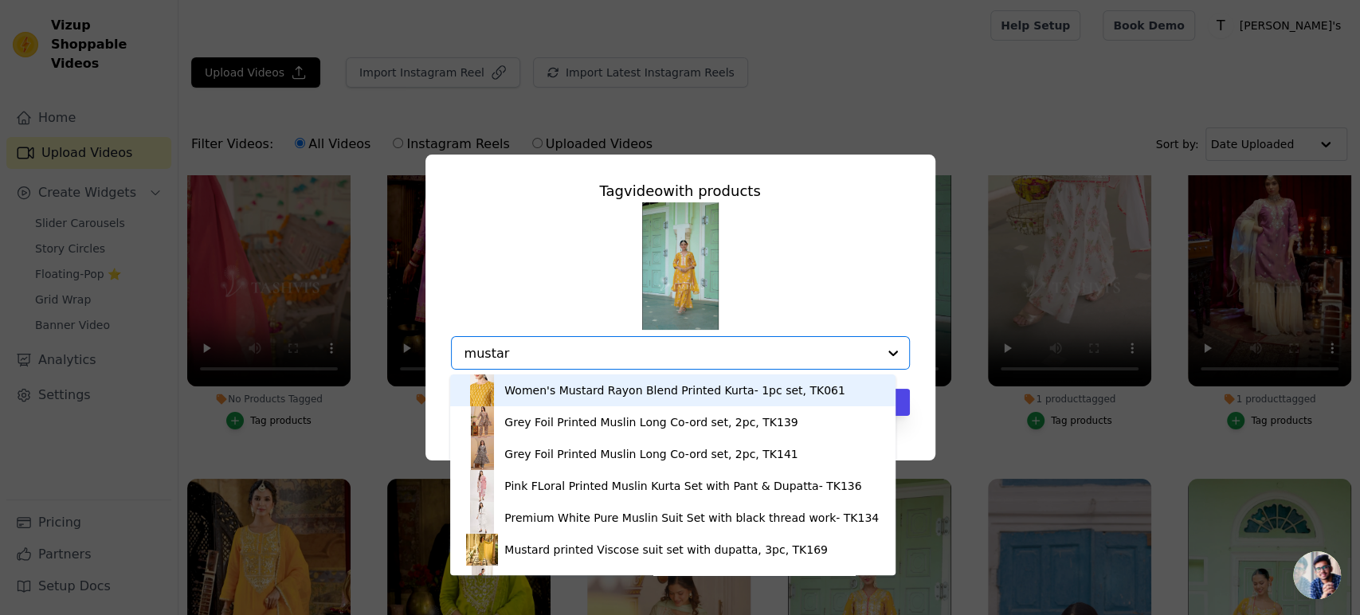
type input "mustard"
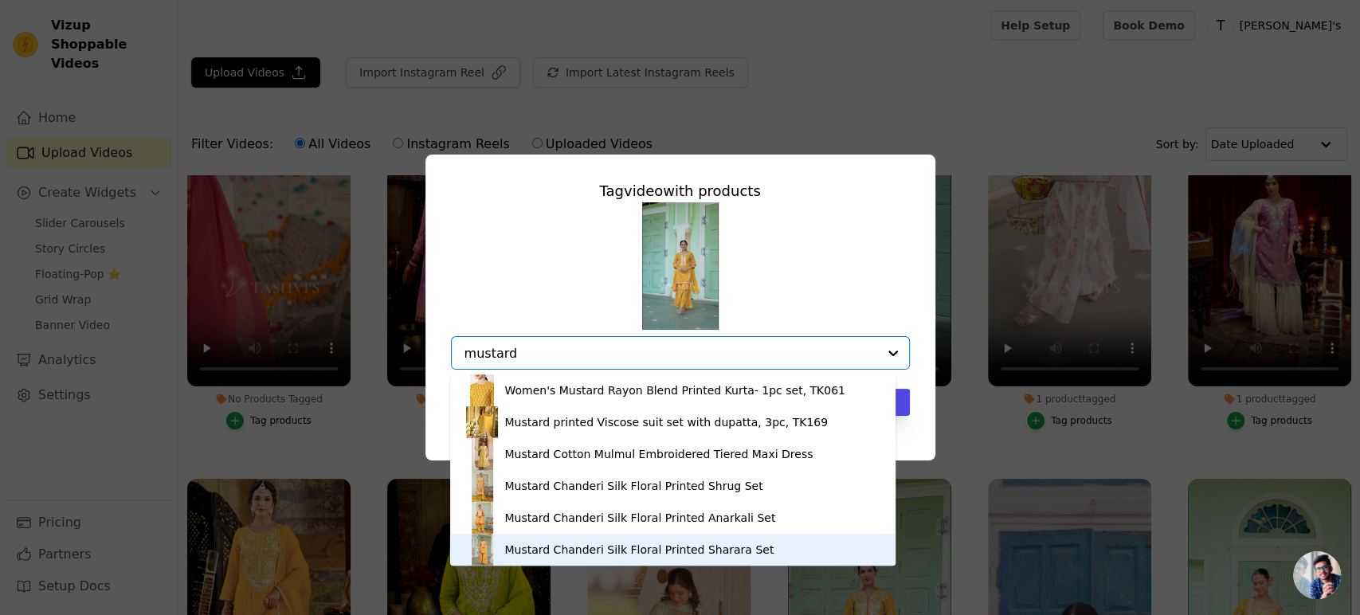
click at [642, 562] on div "Mustard Chanderi Silk Floral Printed Sharara Set" at bounding box center [672, 550] width 413 height 32
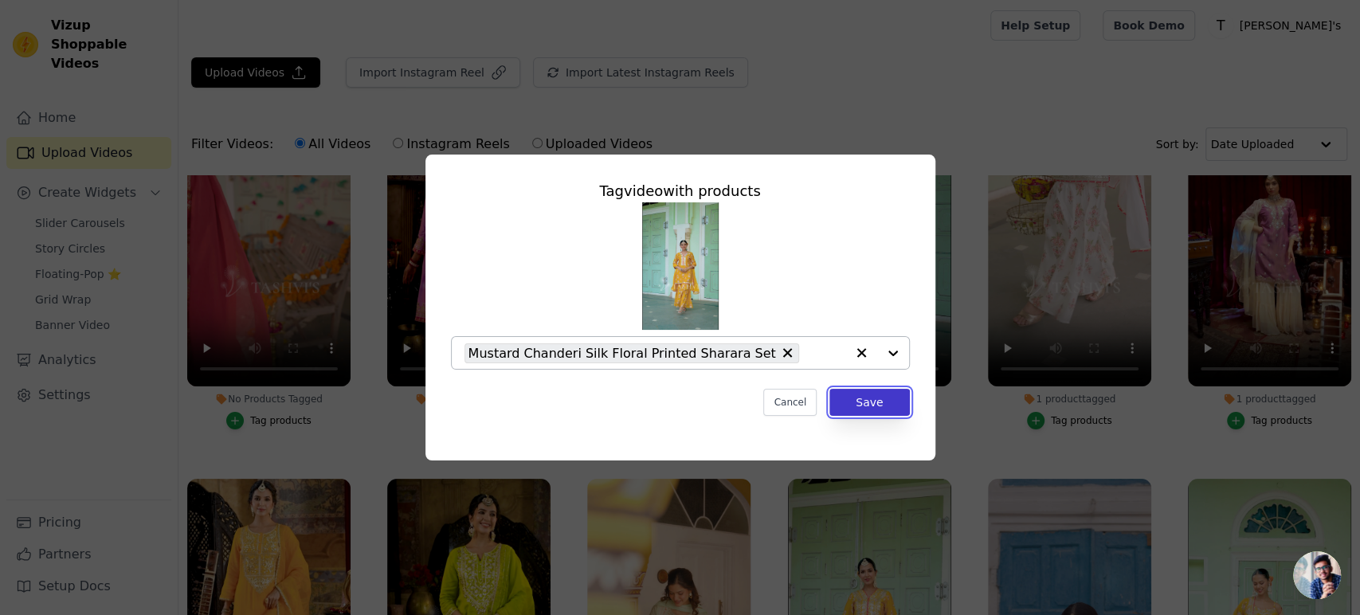
click at [871, 393] on button "Save" at bounding box center [869, 402] width 80 height 27
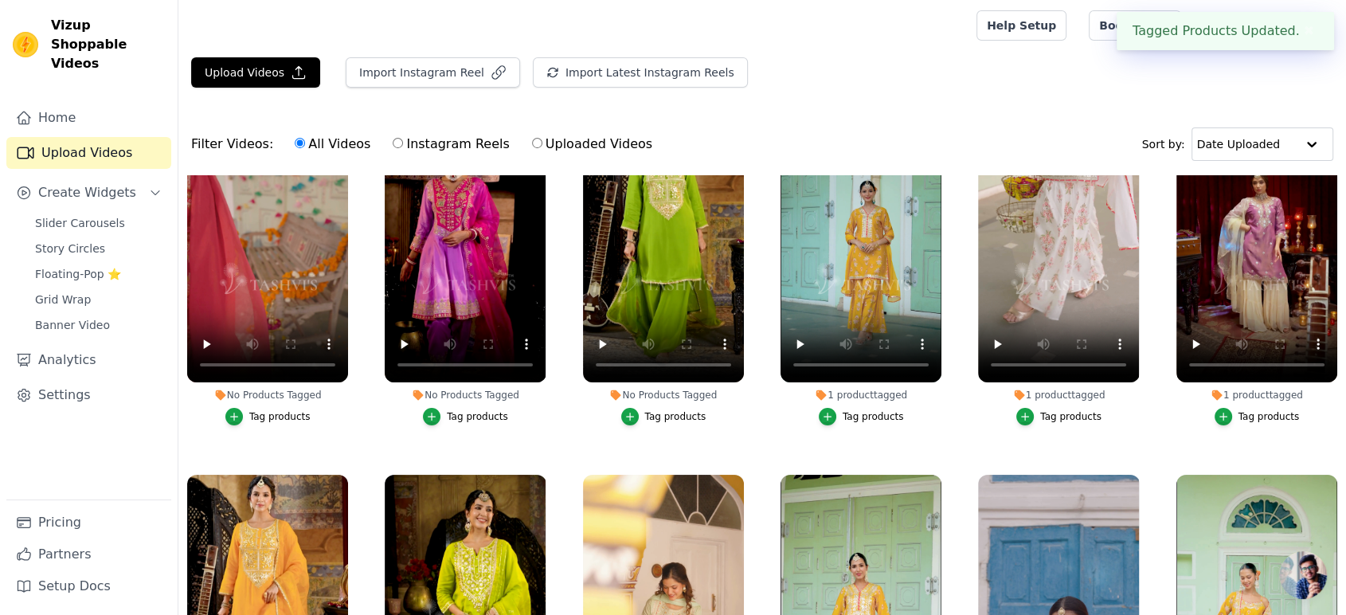
click at [668, 413] on div "Tag products" at bounding box center [675, 416] width 61 height 13
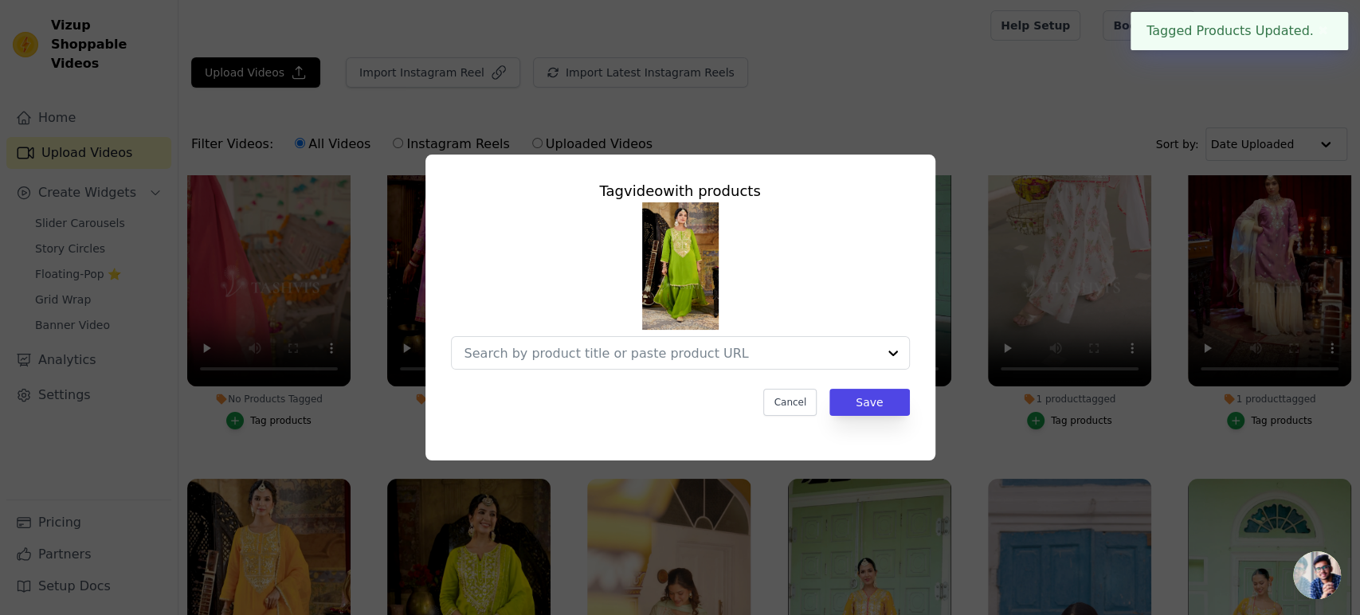
click at [565, 371] on div "Tag video with products Cancel Save" at bounding box center [680, 297] width 484 height 261
click at [577, 358] on input "No Products Tagged Tag video with products Cancel Save Tag products" at bounding box center [670, 353] width 413 height 15
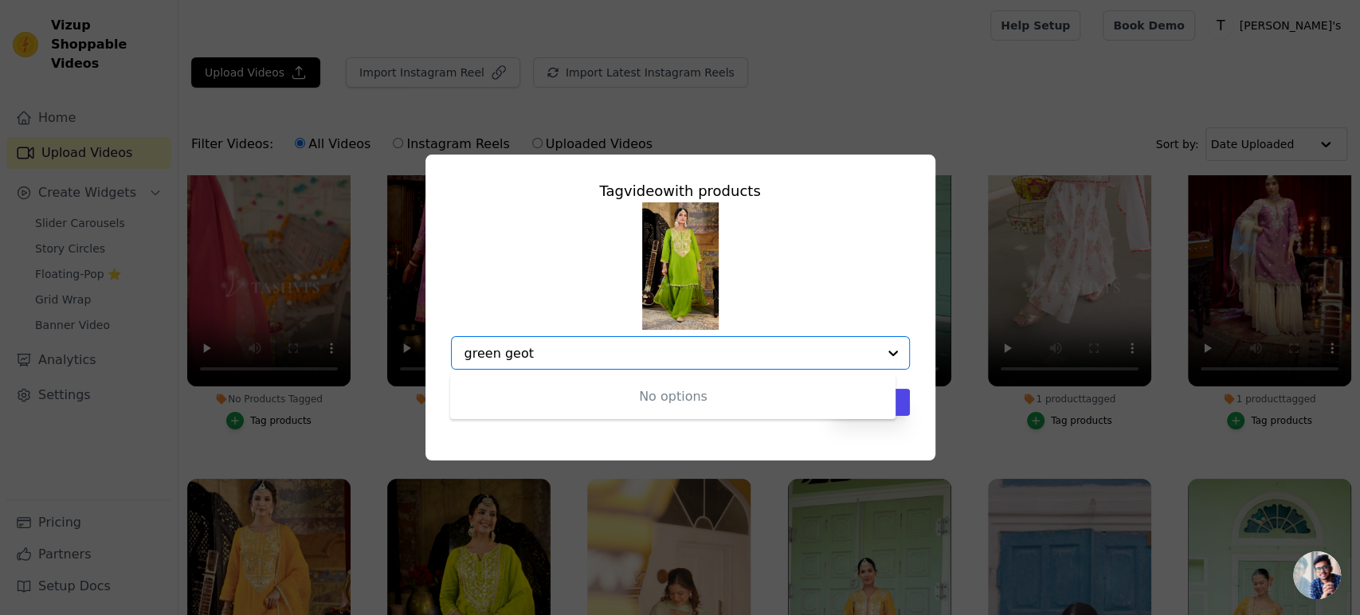
type input "green geo"
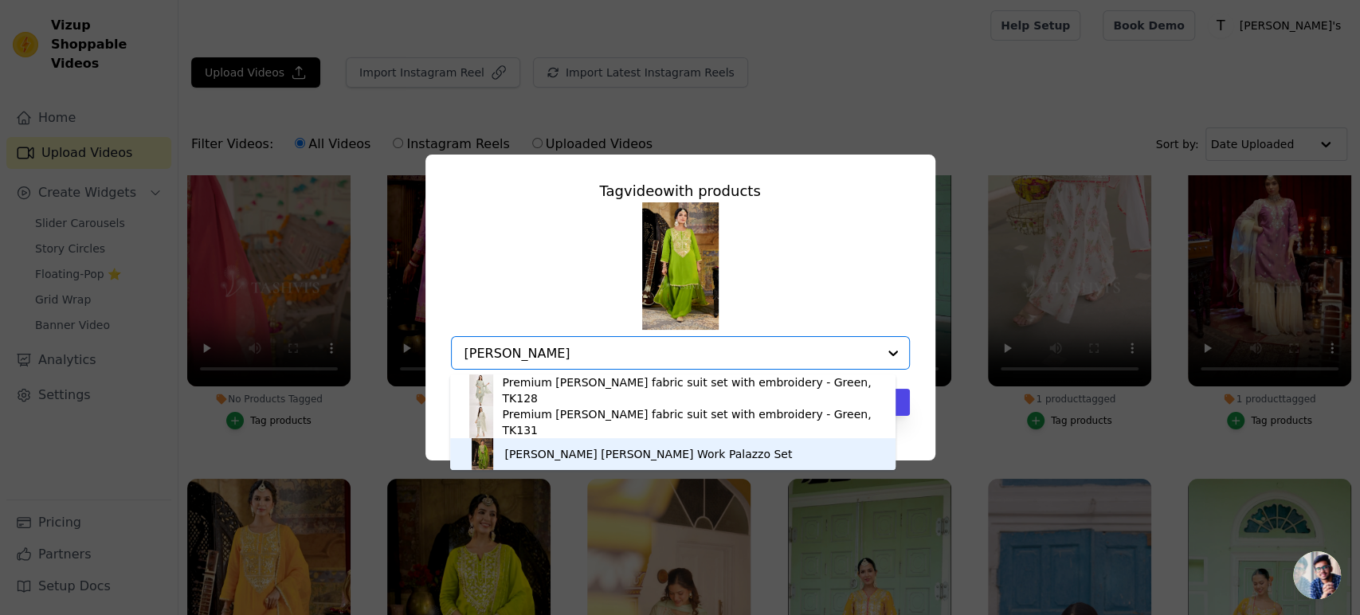
click at [542, 459] on div "Green Georgette Gota Patti Work Palazzo Set" at bounding box center [648, 454] width 288 height 16
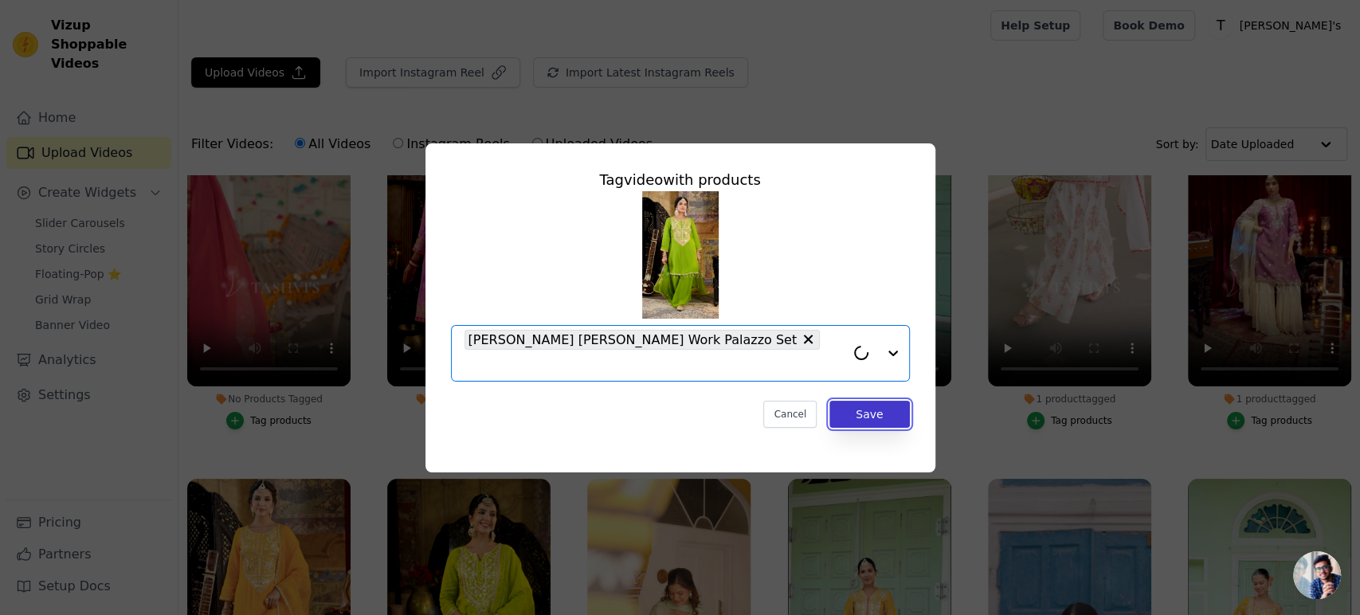
click at [847, 401] on button "Save" at bounding box center [869, 414] width 80 height 27
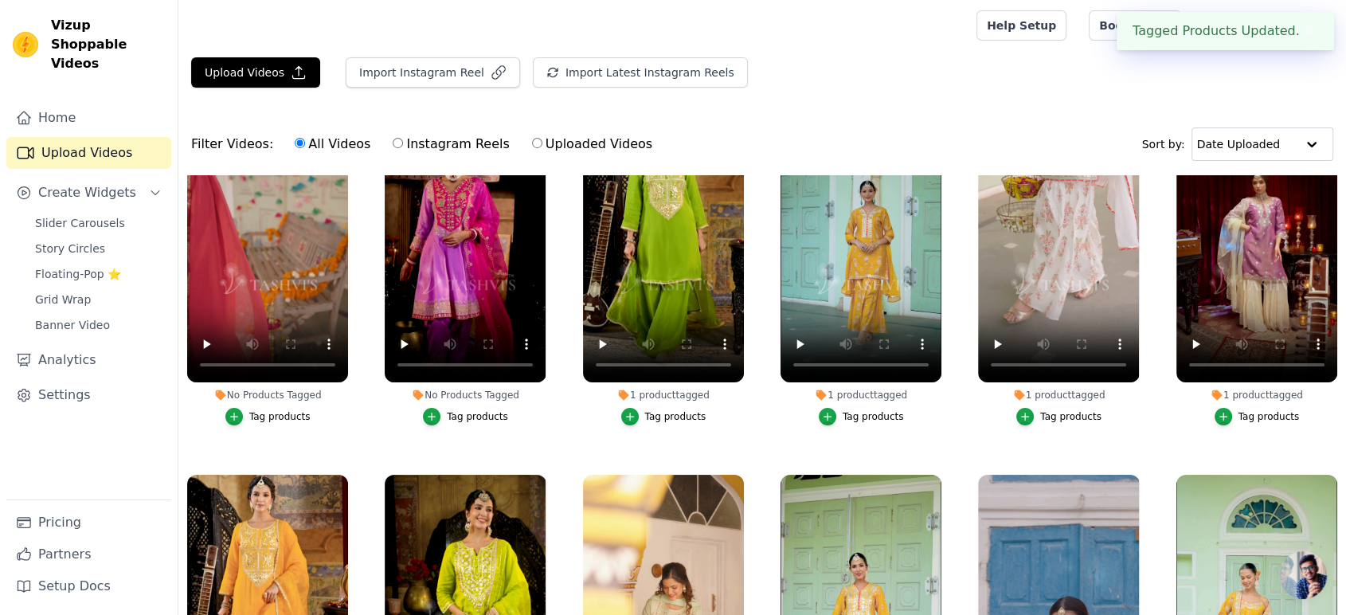
click at [470, 417] on div "Tag products" at bounding box center [477, 416] width 61 height 13
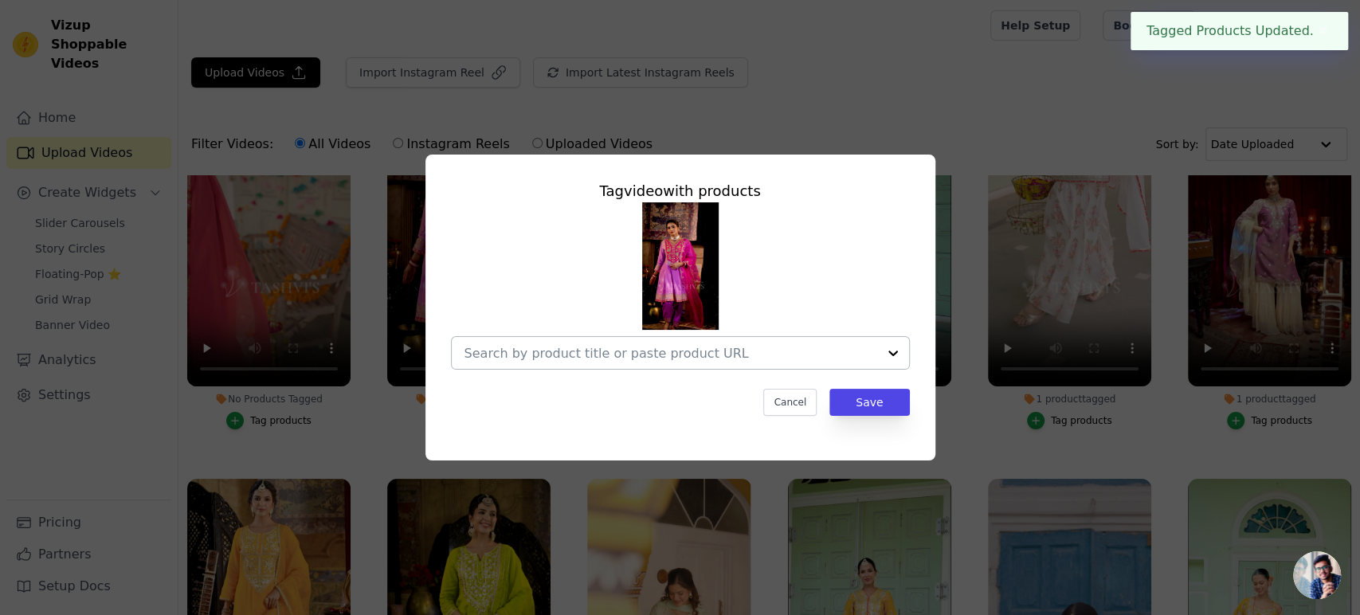
click at [602, 350] on input "No Products Tagged Tag video with products Cancel Save Tag products" at bounding box center [670, 353] width 413 height 15
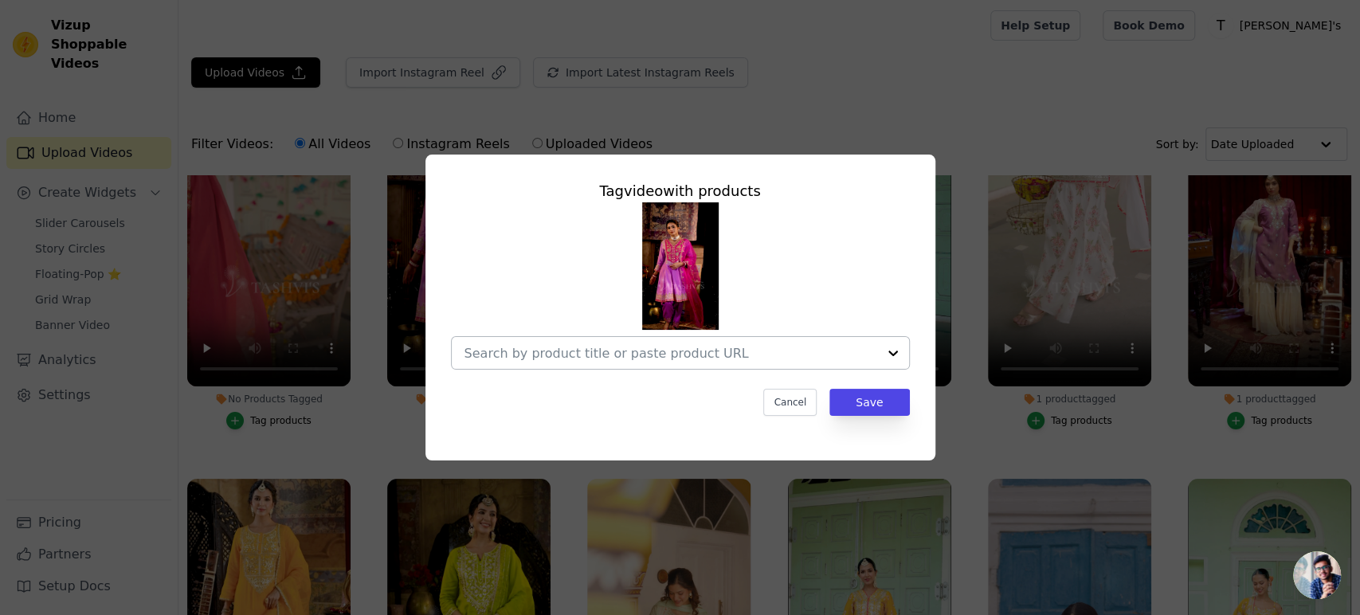
click at [538, 346] on input "No Products Tagged Tag video with products Cancel Save Tag products" at bounding box center [670, 353] width 413 height 15
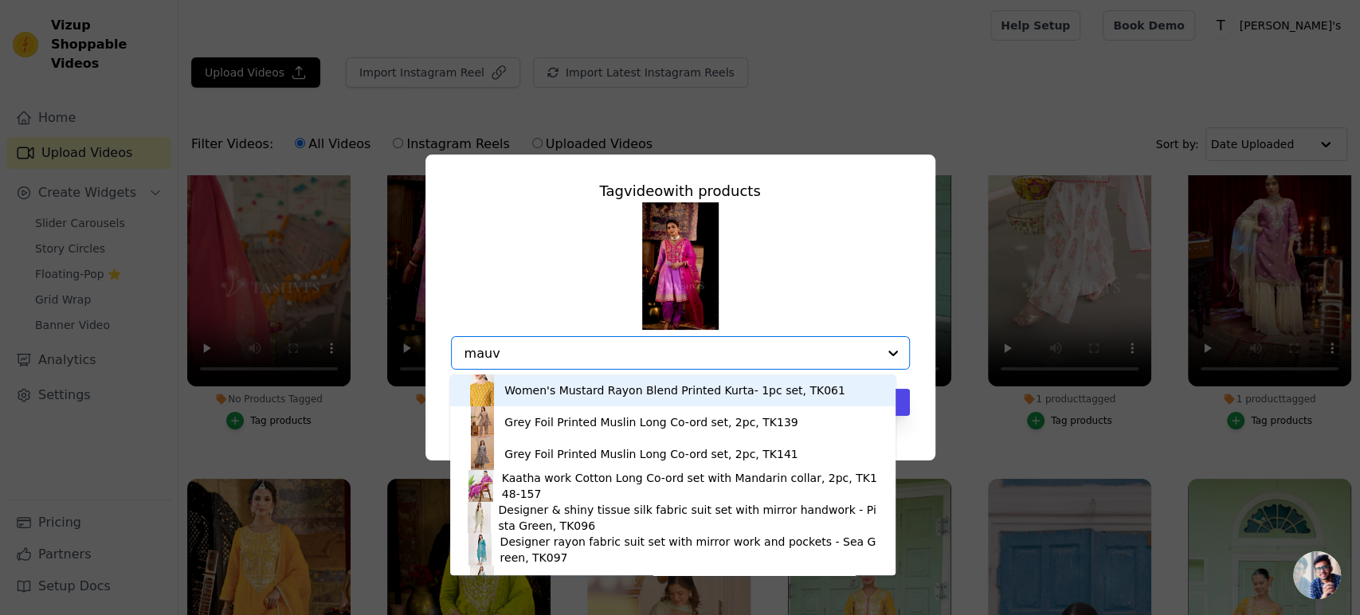
type input "mauve"
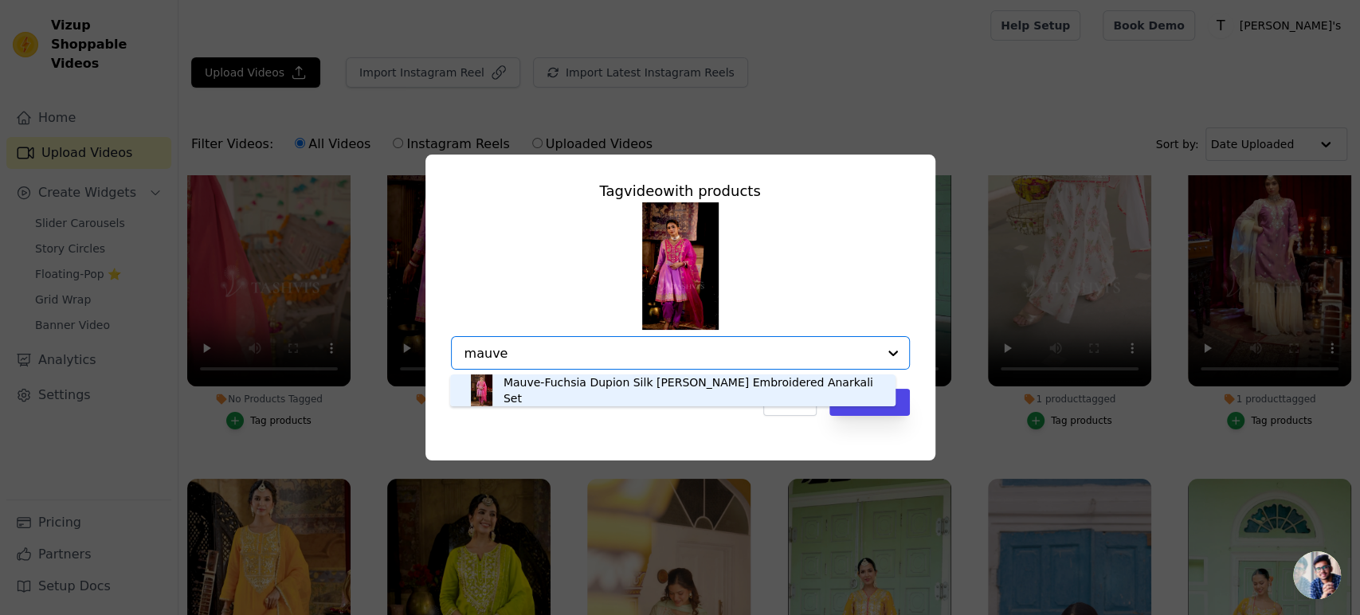
click at [567, 401] on div "Mauve-Fuchsia Dupion Silk Dori Embroidered Anarkali Set" at bounding box center [672, 390] width 413 height 32
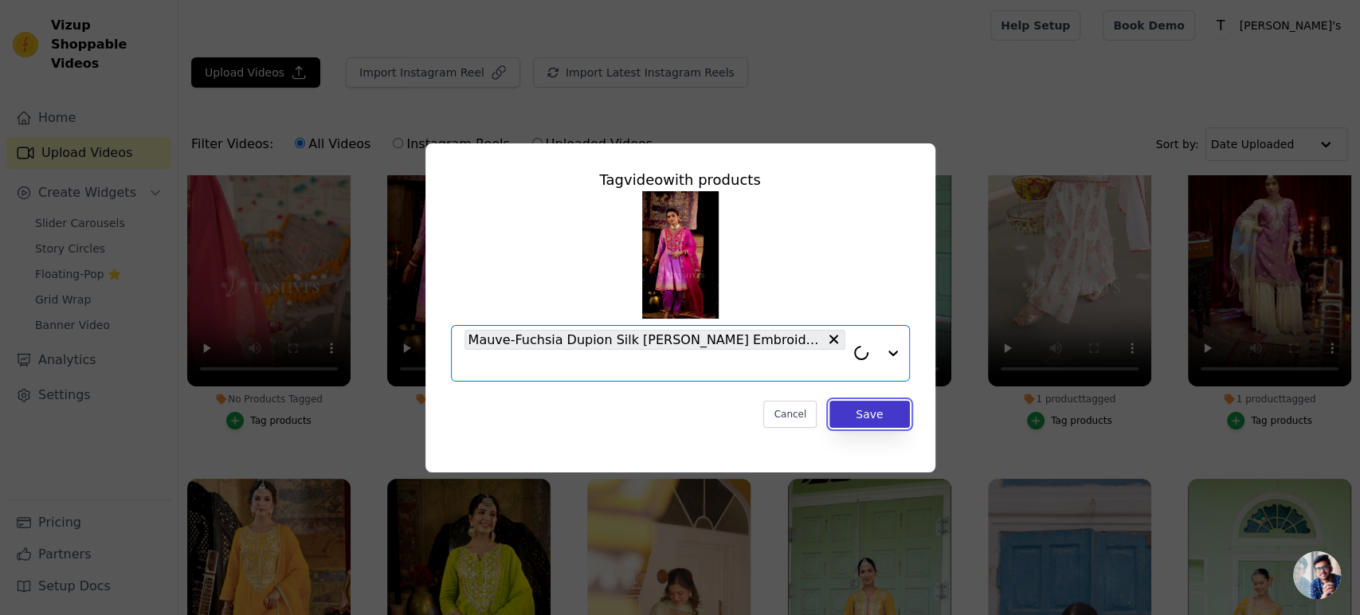
click at [870, 408] on button "Save" at bounding box center [869, 414] width 80 height 27
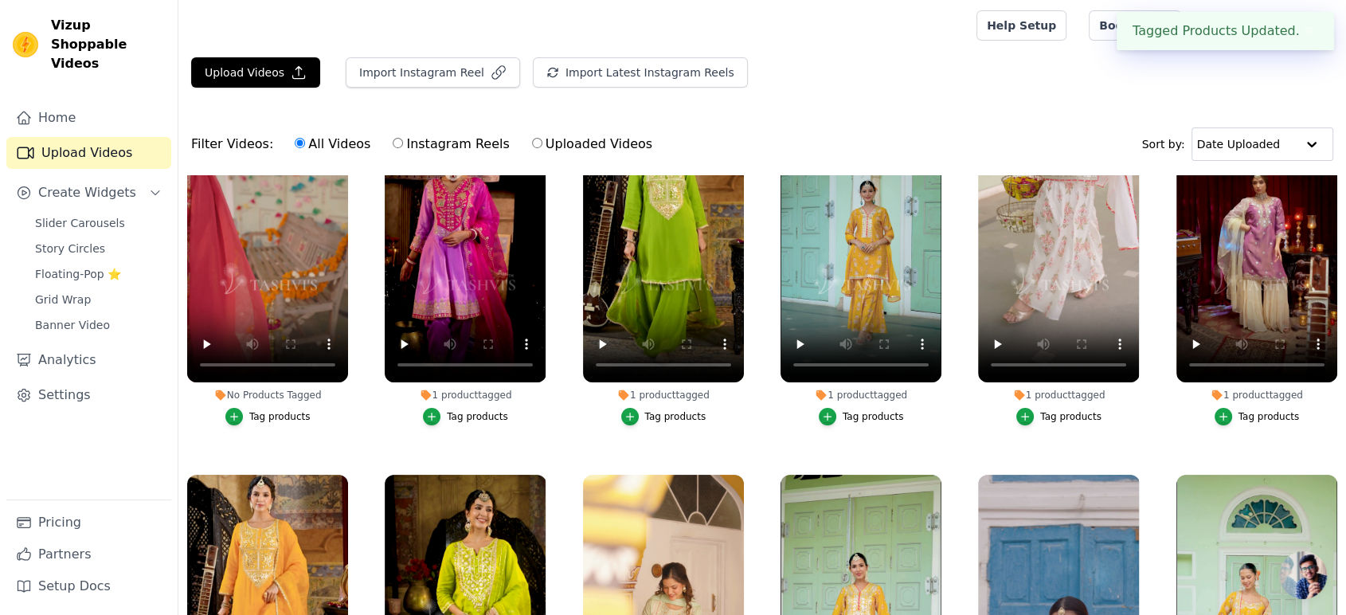
click at [276, 413] on div "Tag products" at bounding box center [279, 416] width 61 height 13
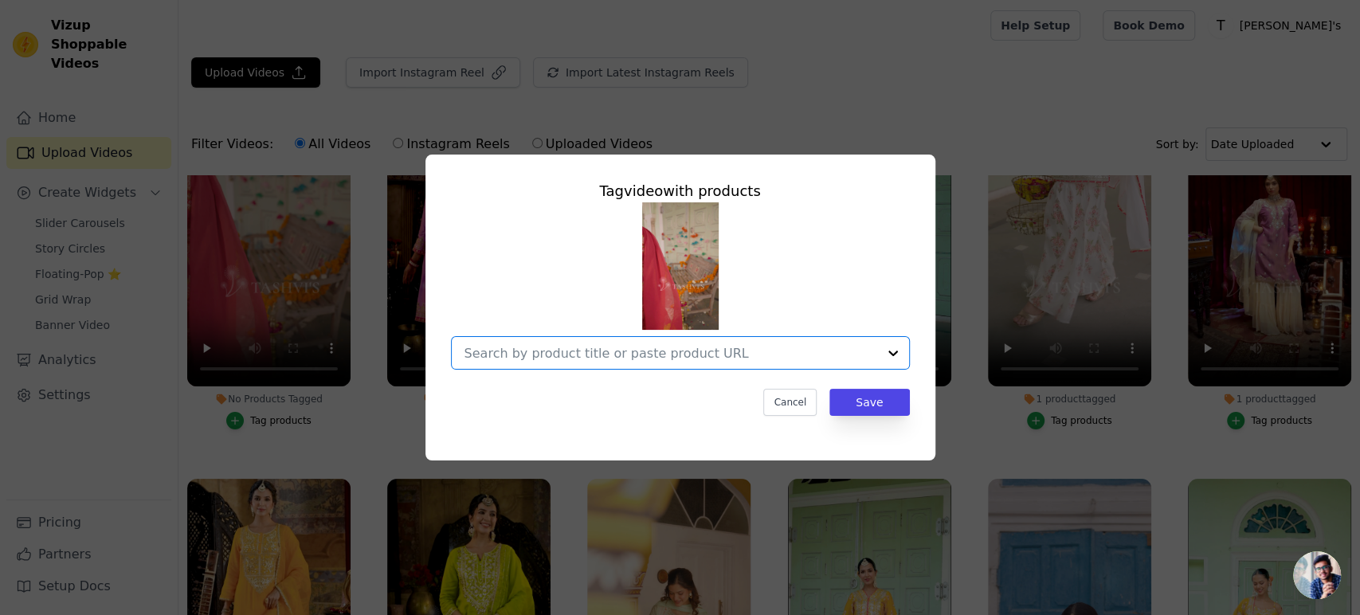
click at [681, 354] on input "No Products Tagged Tag video with products Option undefined, selected. Select i…" at bounding box center [670, 353] width 413 height 15
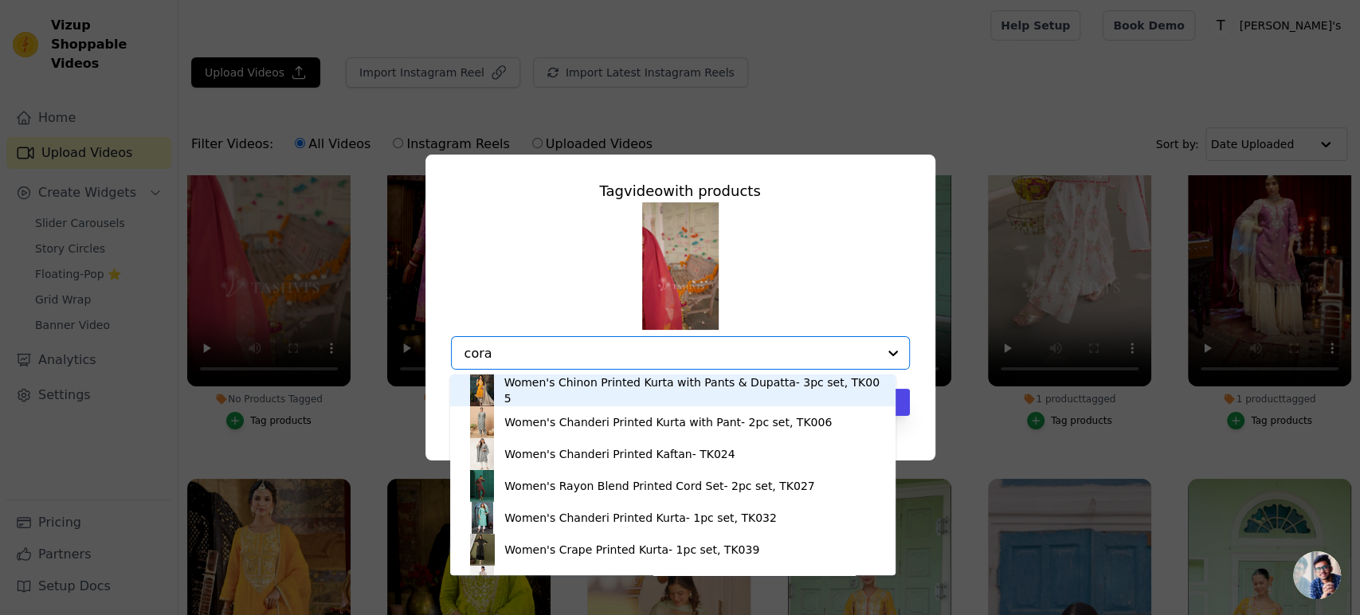
type input "coral"
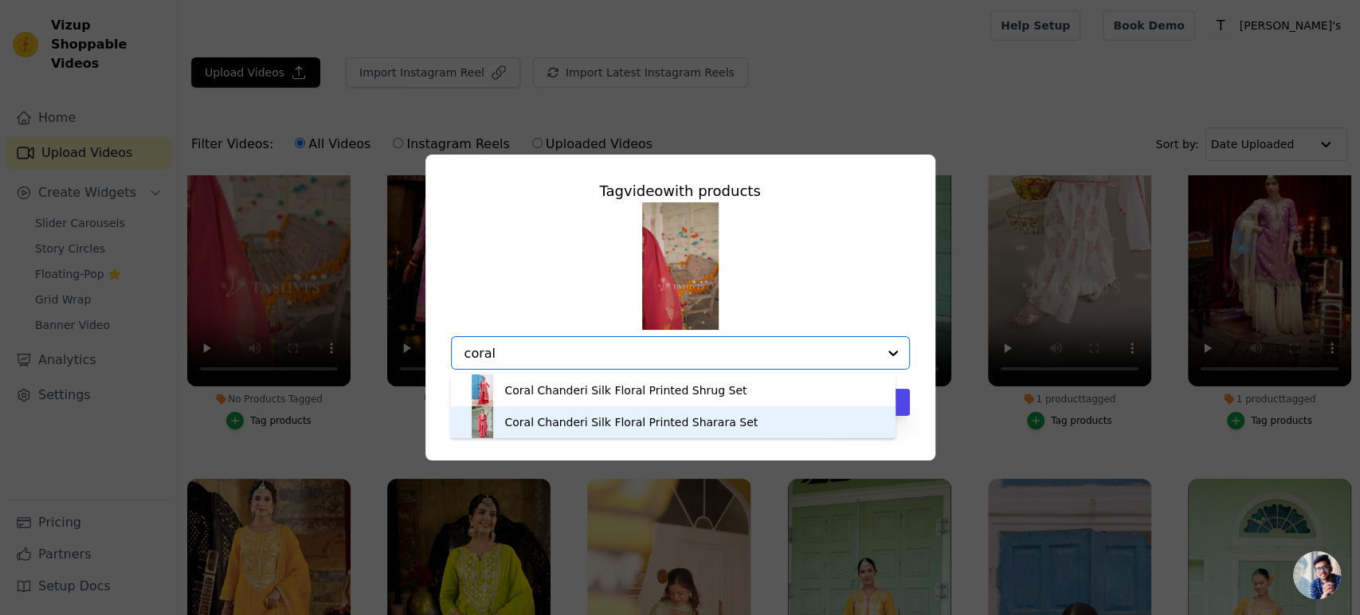
click at [647, 419] on div "Coral Chanderi Silk Floral Printed Sharara Set" at bounding box center [630, 422] width 253 height 16
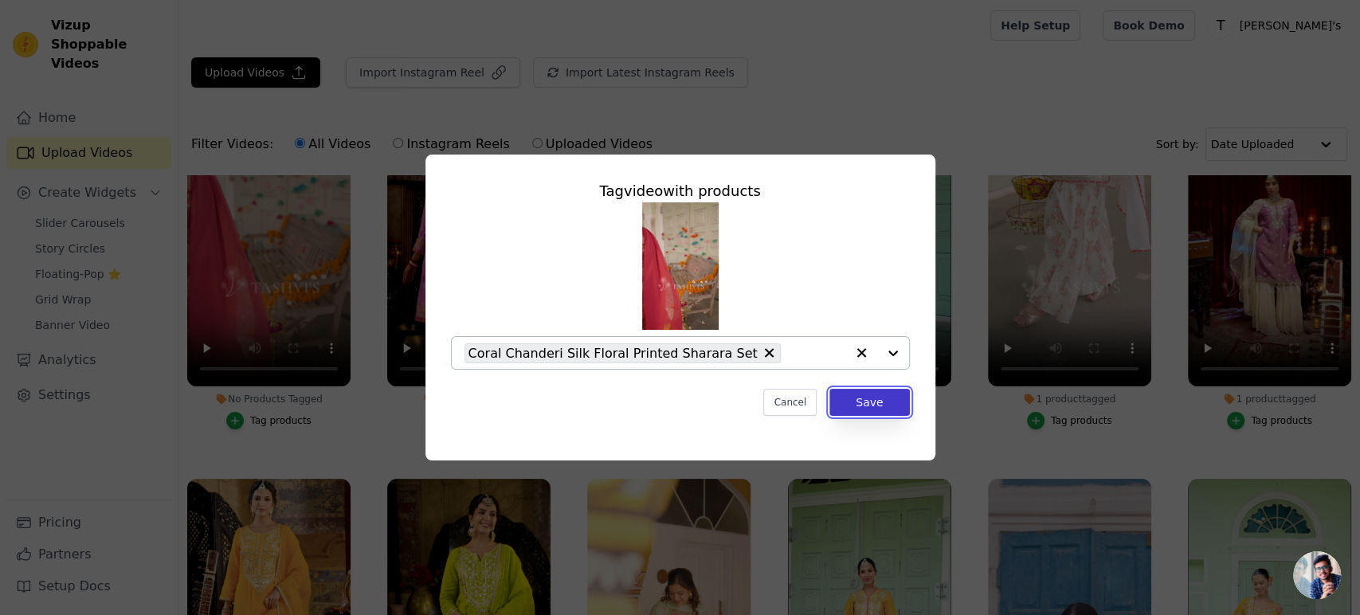
click at [873, 404] on button "Save" at bounding box center [869, 402] width 80 height 27
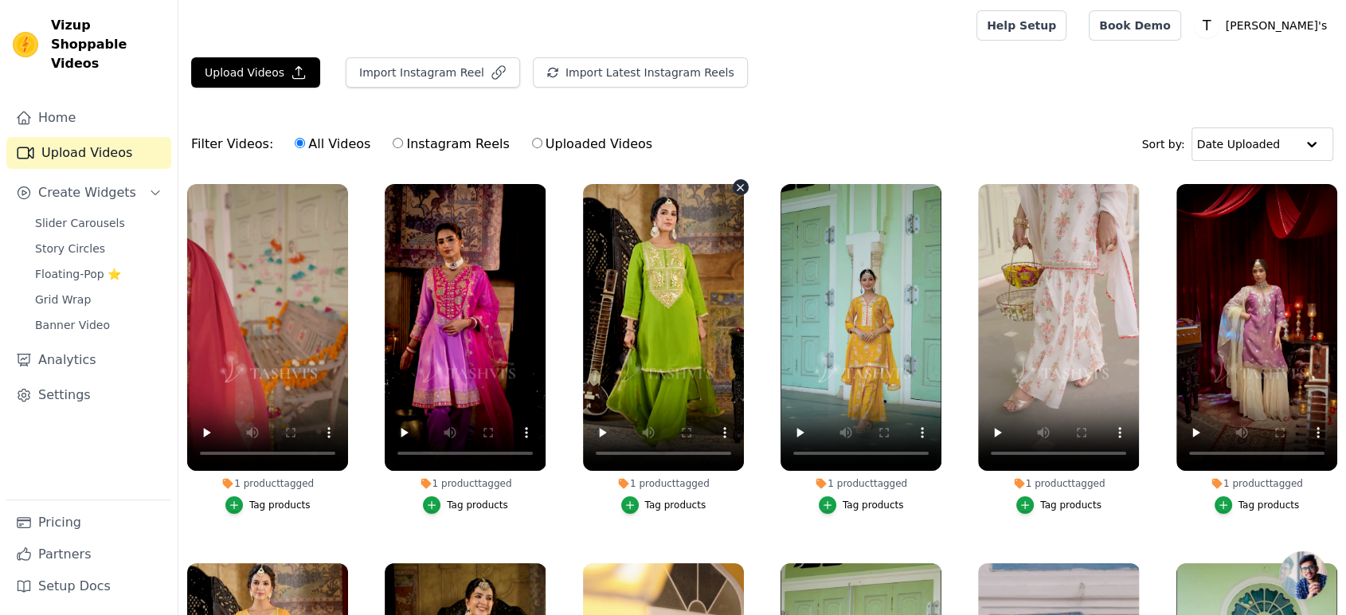
scroll to position [0, 0]
click at [754, 101] on div "Upload Videos Import Instagram Reel Import Latest Instagram Reels Import Latest…" at bounding box center [762, 398] width 1168 height 682
click at [93, 215] on span "Slider Carousels" at bounding box center [80, 223] width 90 height 16
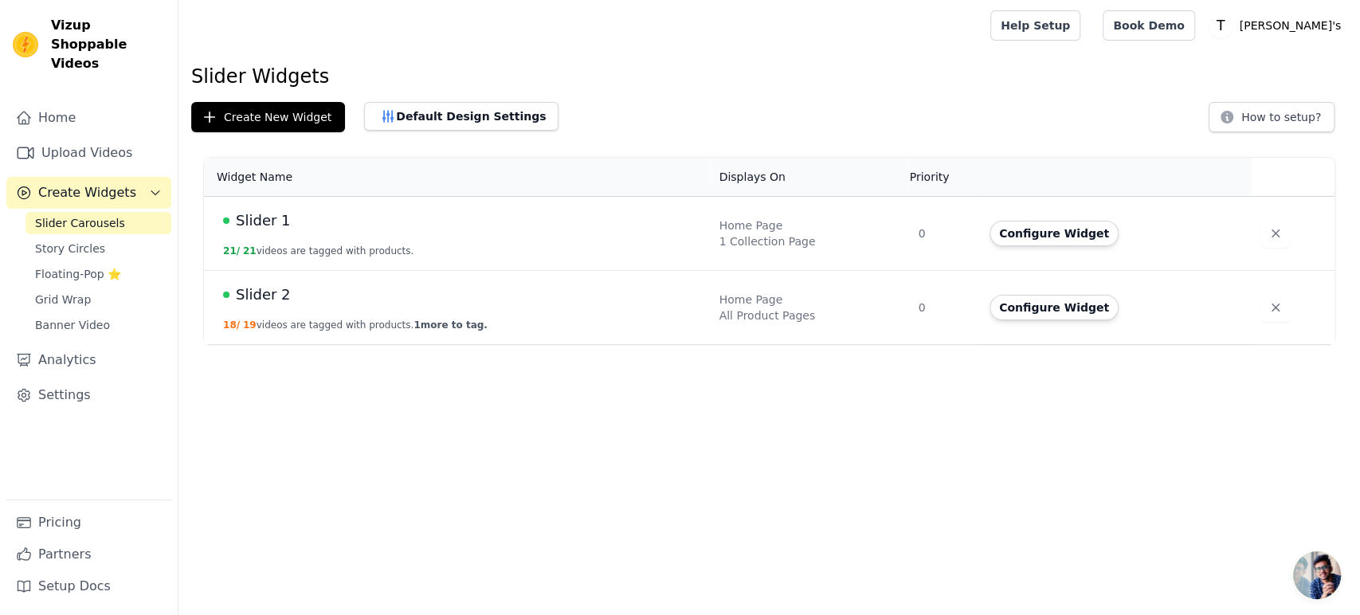
click at [260, 221] on span "Slider 1" at bounding box center [263, 220] width 55 height 22
click at [261, 285] on span "Slider 2" at bounding box center [263, 295] width 55 height 22
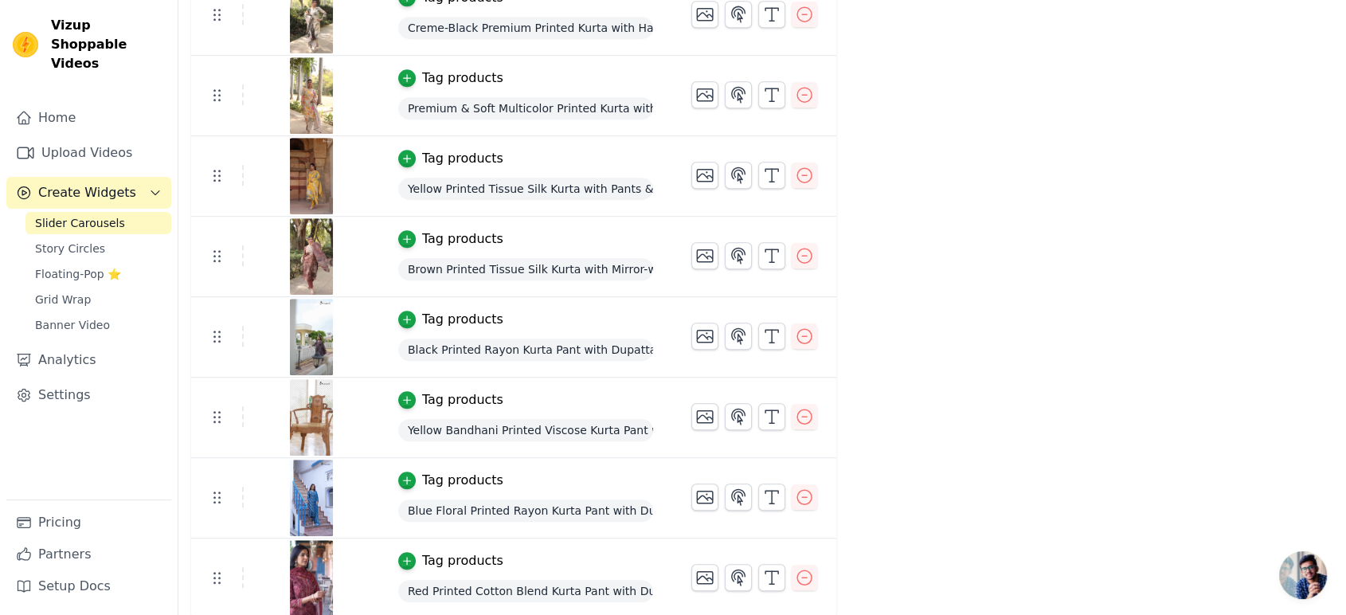
scroll to position [1101, 0]
click at [796, 578] on icon "button" at bounding box center [804, 576] width 19 height 19
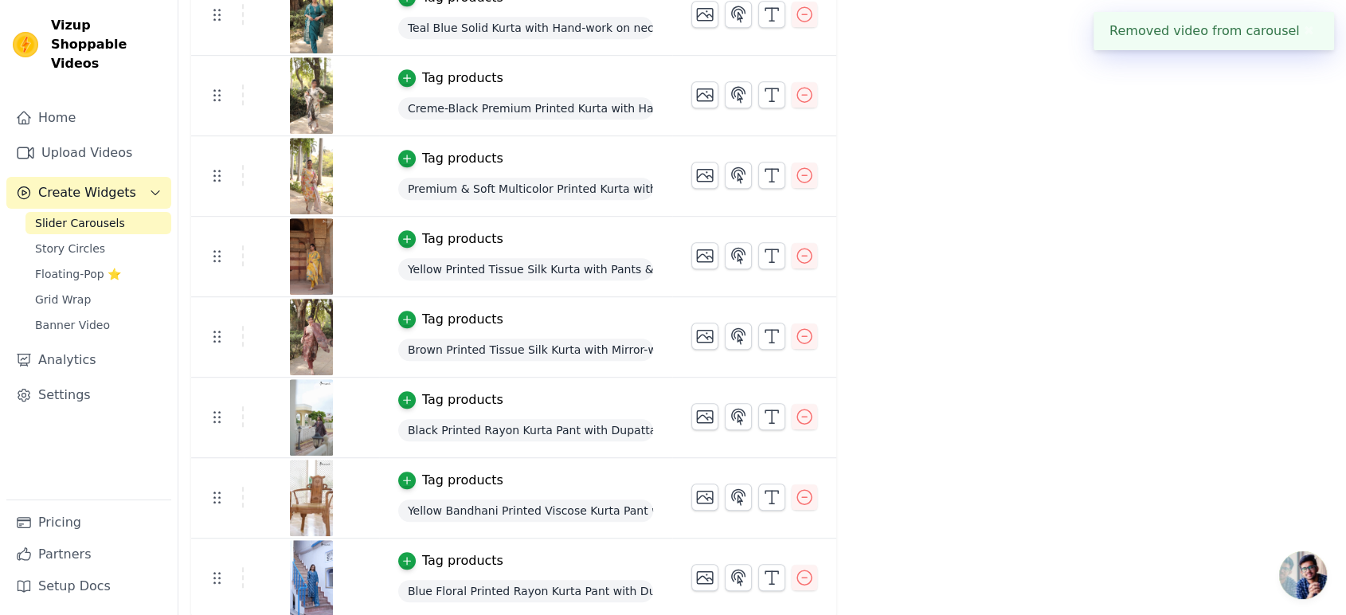
scroll to position [1020, 0]
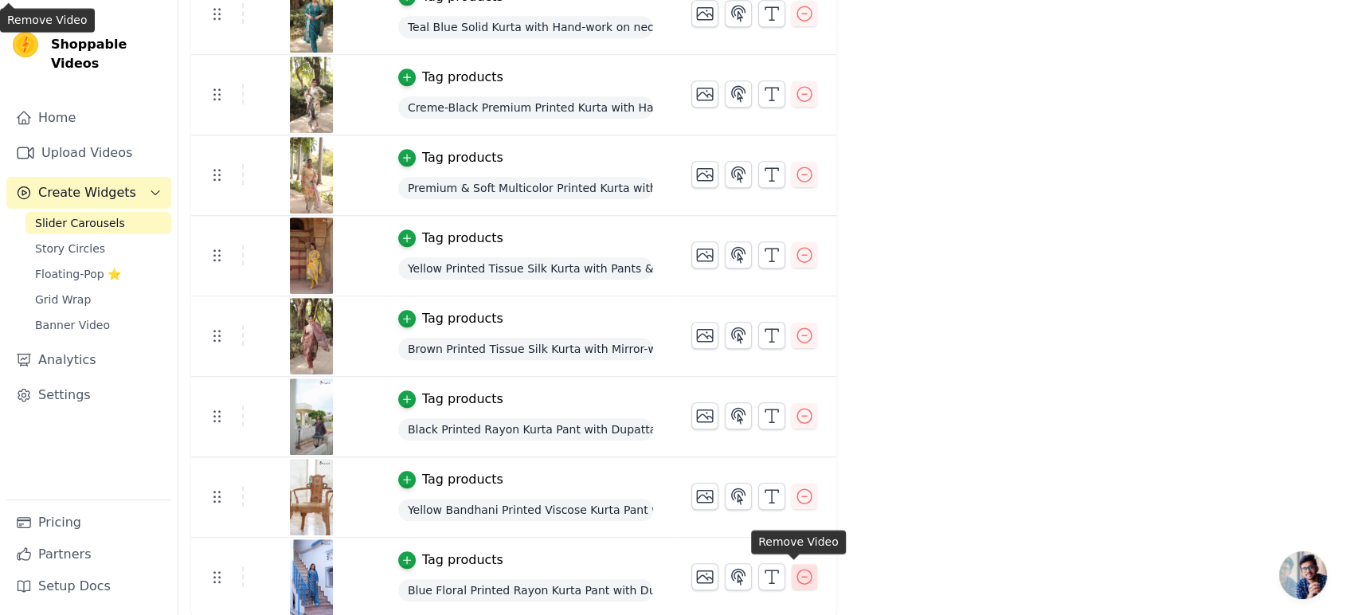
click at [795, 578] on icon "button" at bounding box center [804, 576] width 19 height 19
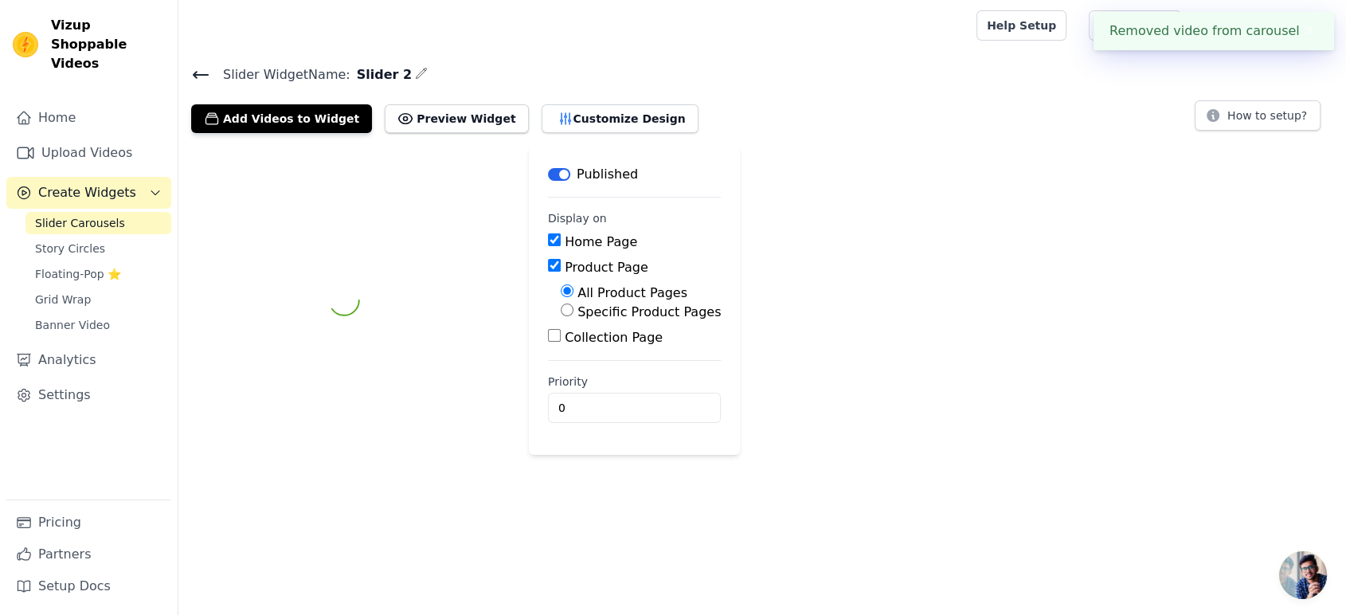
scroll to position [0, 0]
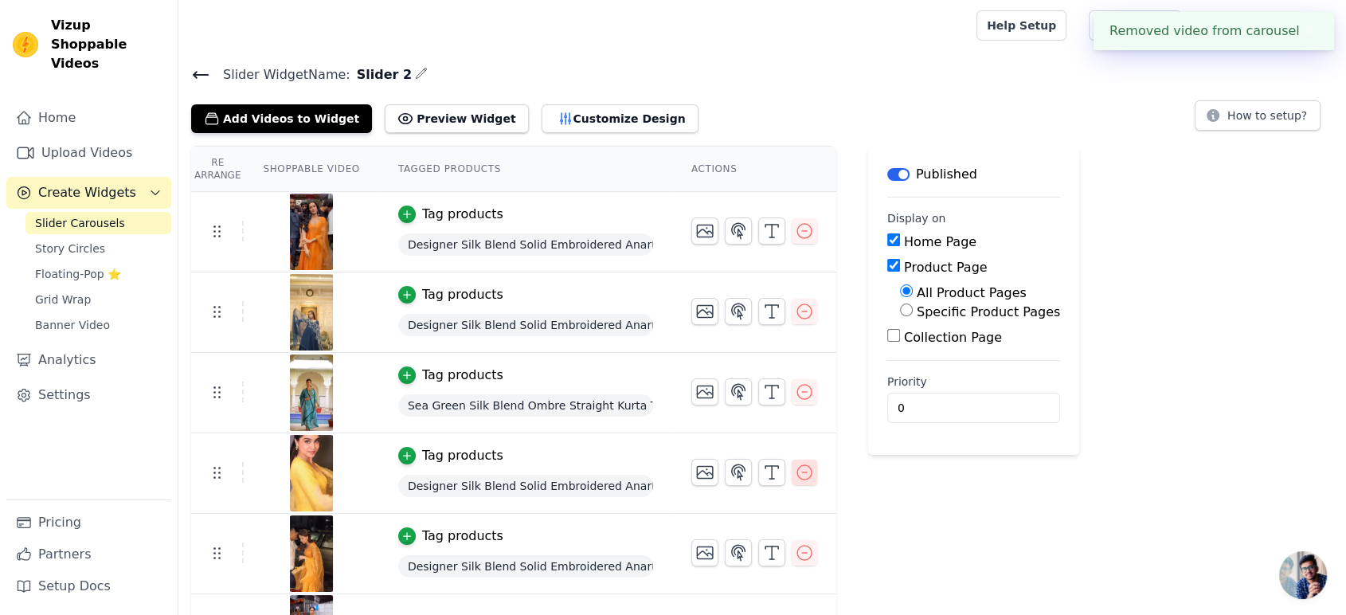
click at [795, 472] on icon "button" at bounding box center [804, 472] width 19 height 19
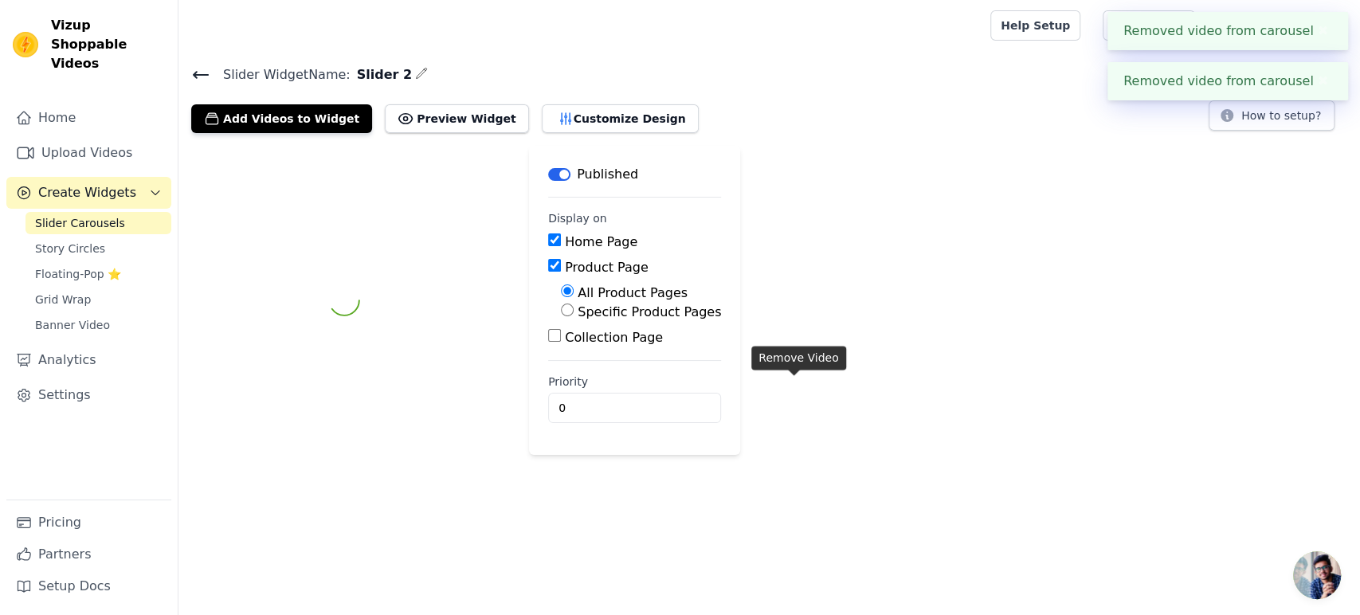
click at [790, 385] on div "Label Published Display on Home Page Product Page All Product Pages Specific Pr…" at bounding box center [768, 300] width 1181 height 309
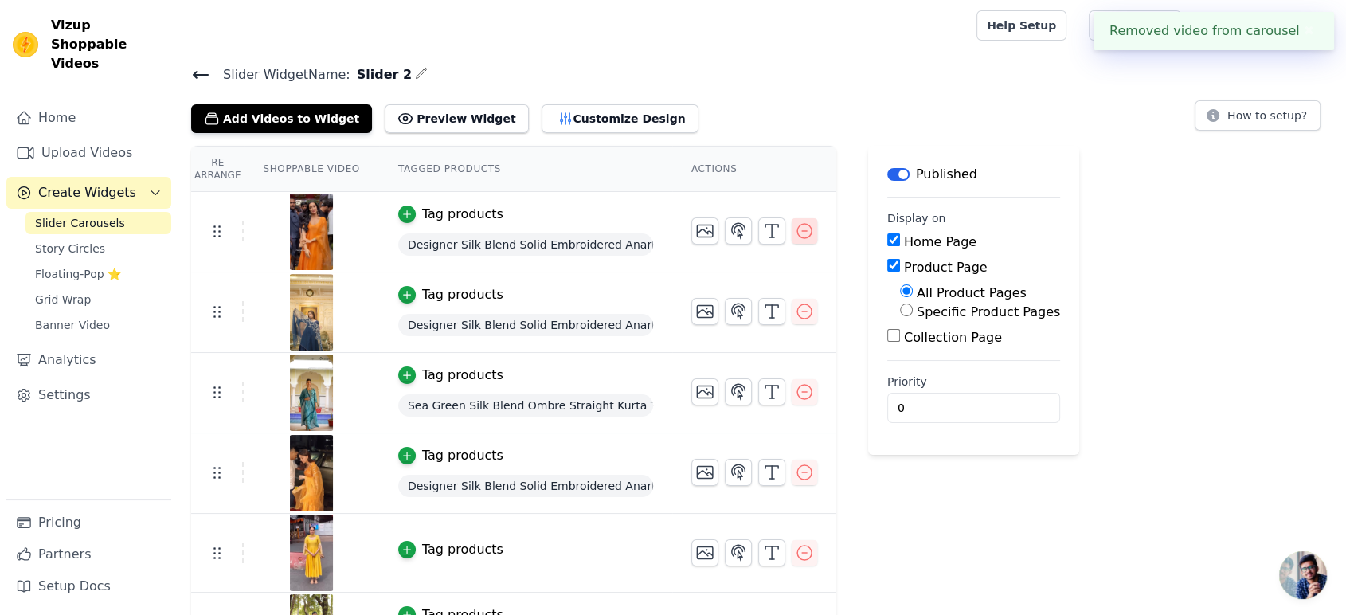
click at [792, 241] on button "button" at bounding box center [804, 230] width 25 height 25
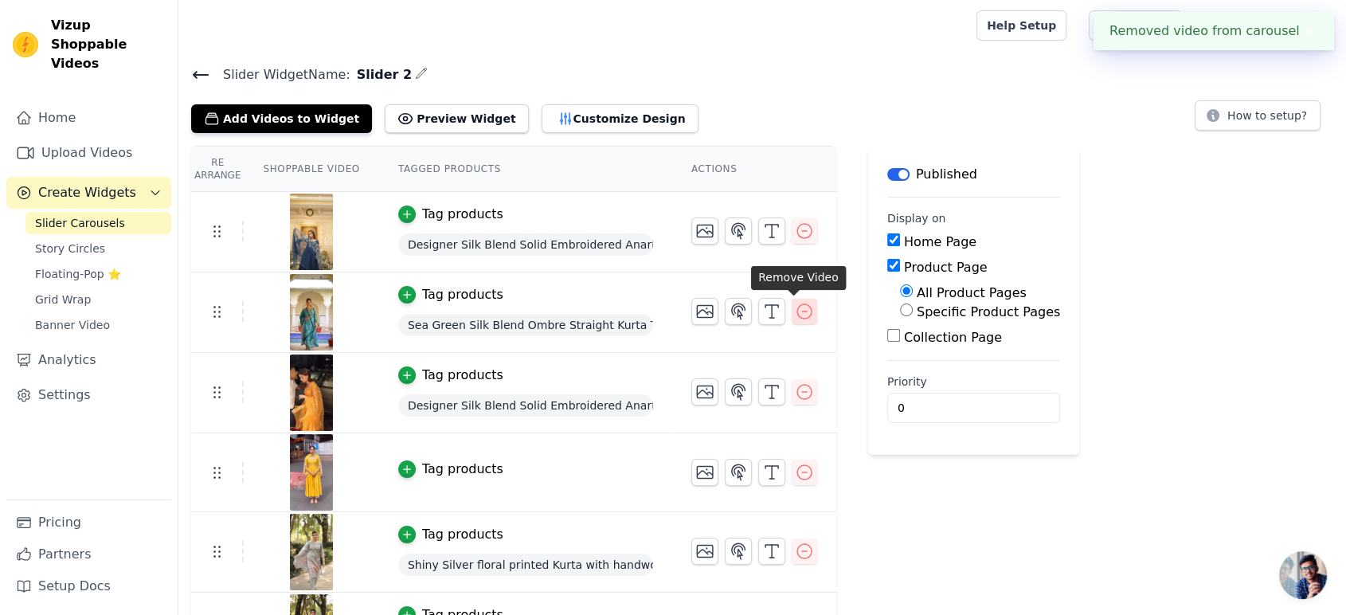
click at [795, 309] on icon "button" at bounding box center [804, 311] width 19 height 19
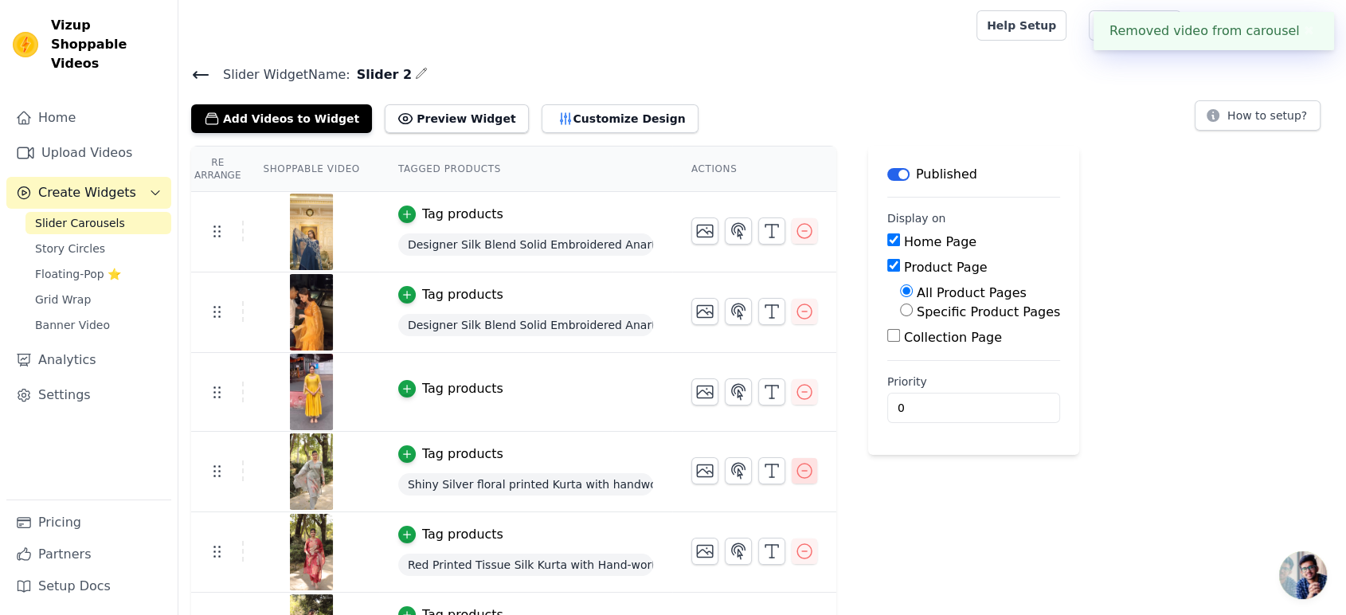
drag, startPoint x: 811, startPoint y: 468, endPoint x: 796, endPoint y: 472, distance: 15.5
click at [808, 468] on td at bounding box center [754, 464] width 164 height 65
click at [796, 472] on icon "button" at bounding box center [804, 470] width 19 height 19
click at [796, 379] on button "button" at bounding box center [804, 391] width 25 height 25
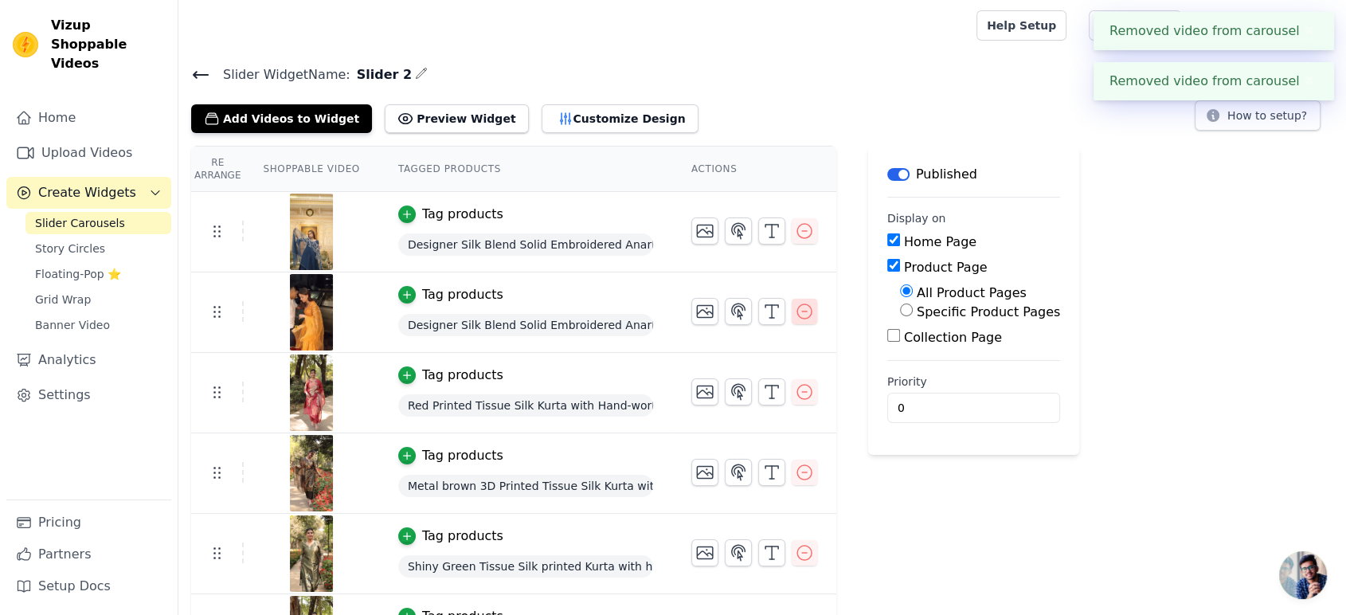
click at [795, 304] on icon "button" at bounding box center [804, 311] width 19 height 19
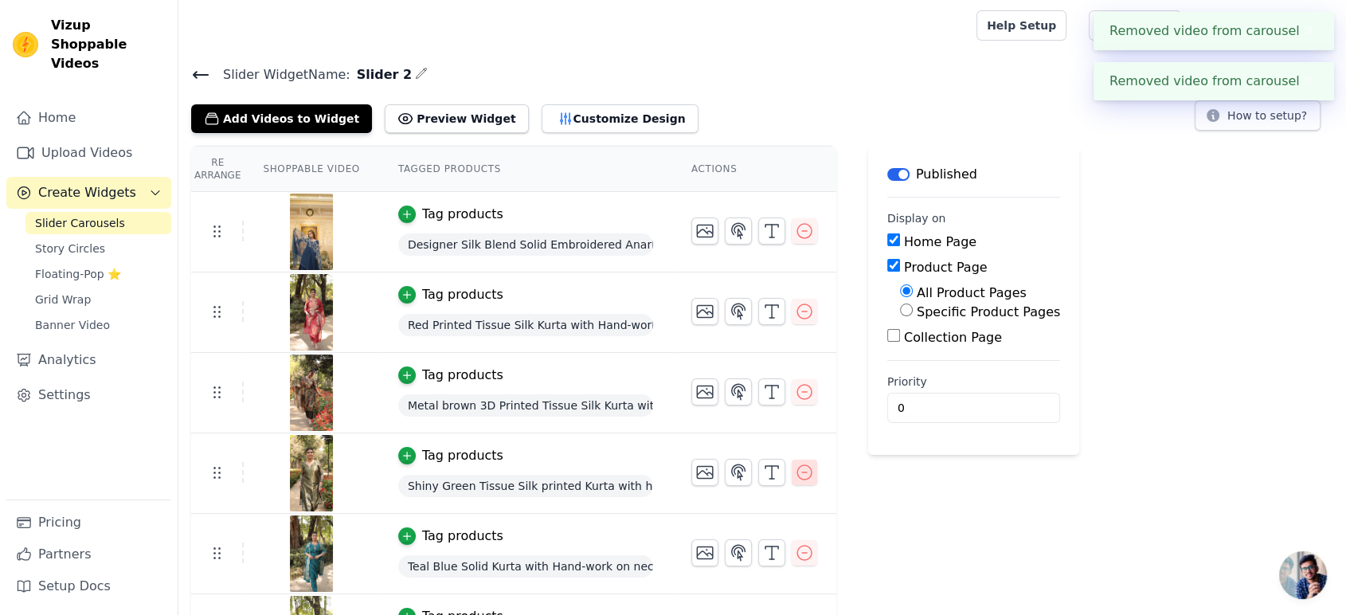
click at [801, 476] on icon "button" at bounding box center [804, 472] width 19 height 19
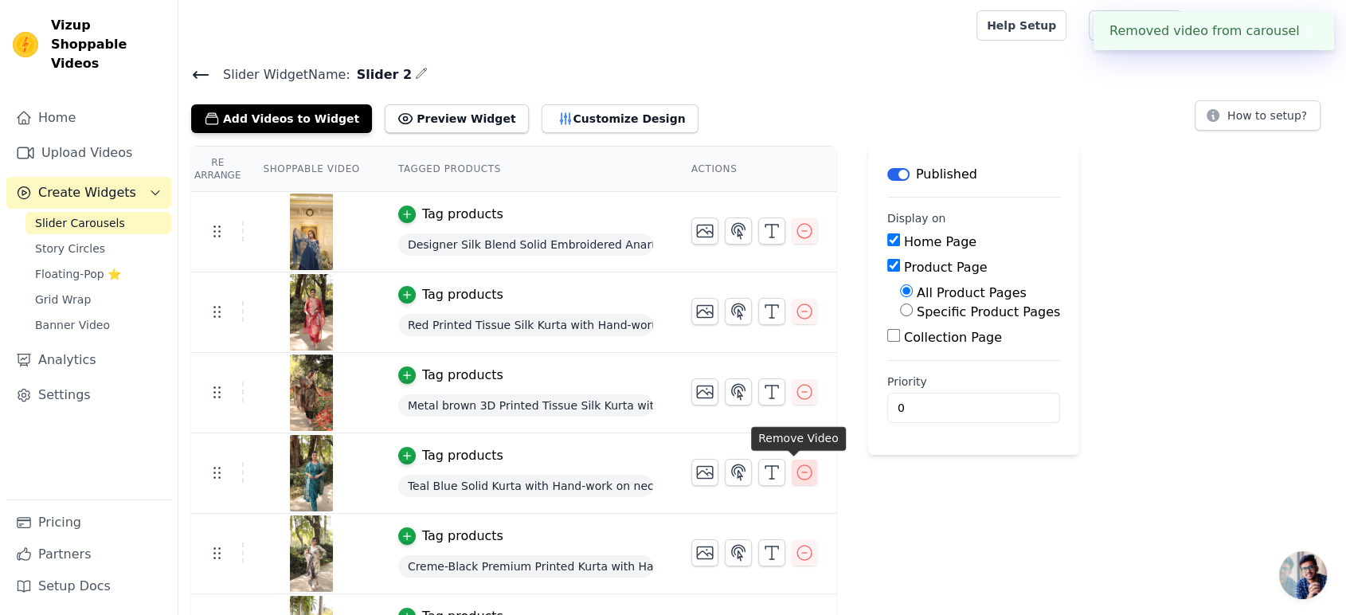
click at [795, 466] on icon "button" at bounding box center [804, 472] width 19 height 19
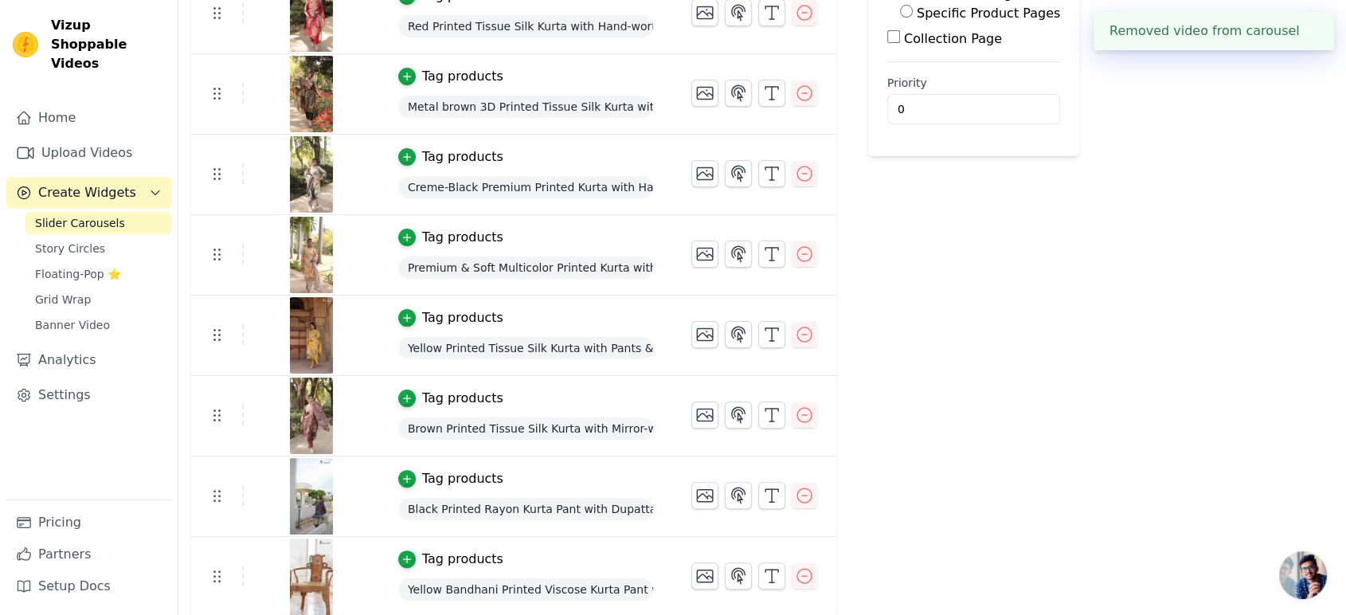
scroll to position [299, 0]
click at [795, 571] on icon "button" at bounding box center [804, 574] width 19 height 19
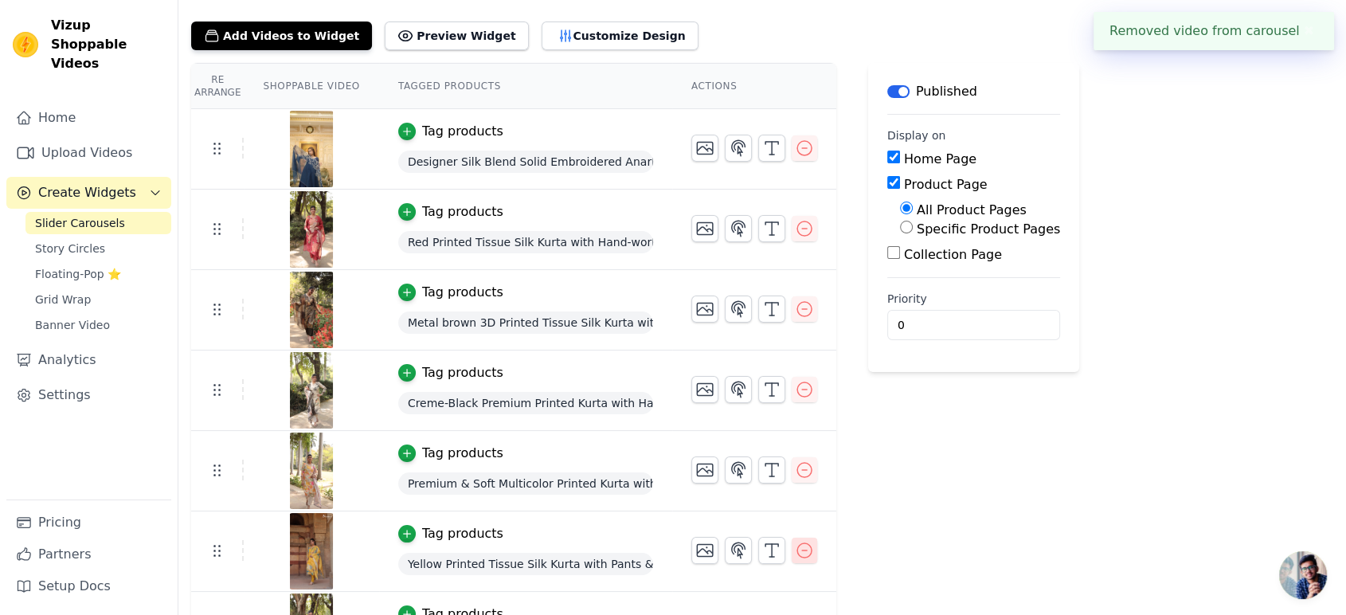
scroll to position [218, 0]
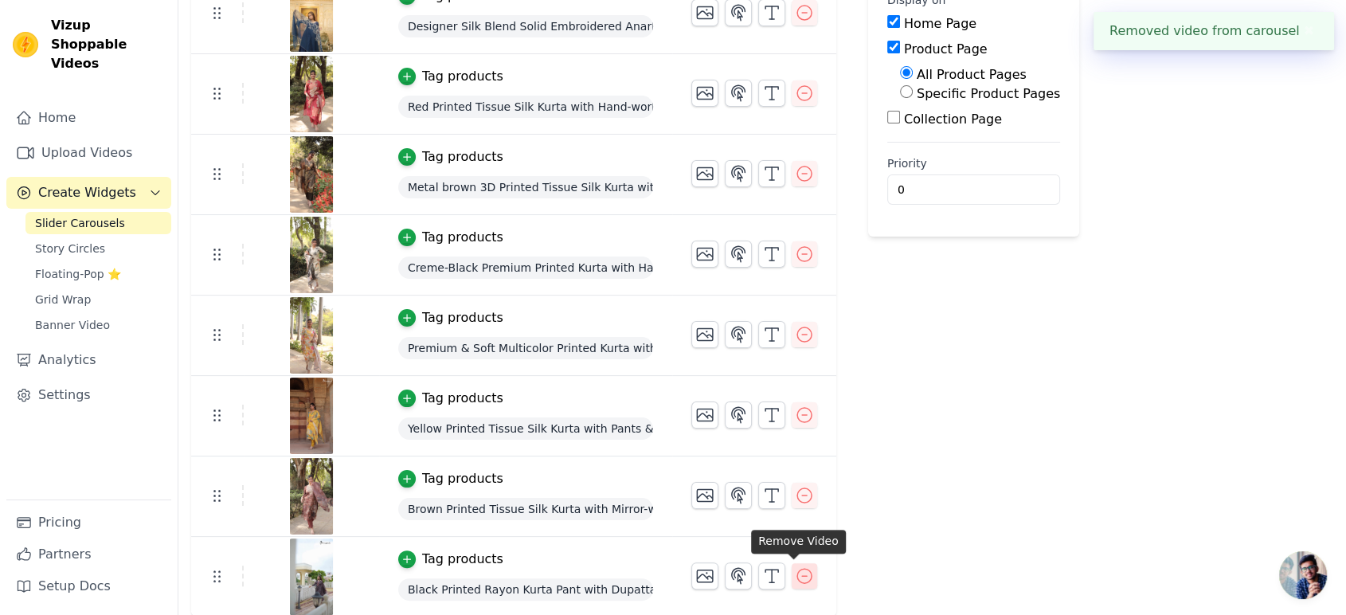
click at [796, 578] on icon "button" at bounding box center [804, 575] width 19 height 19
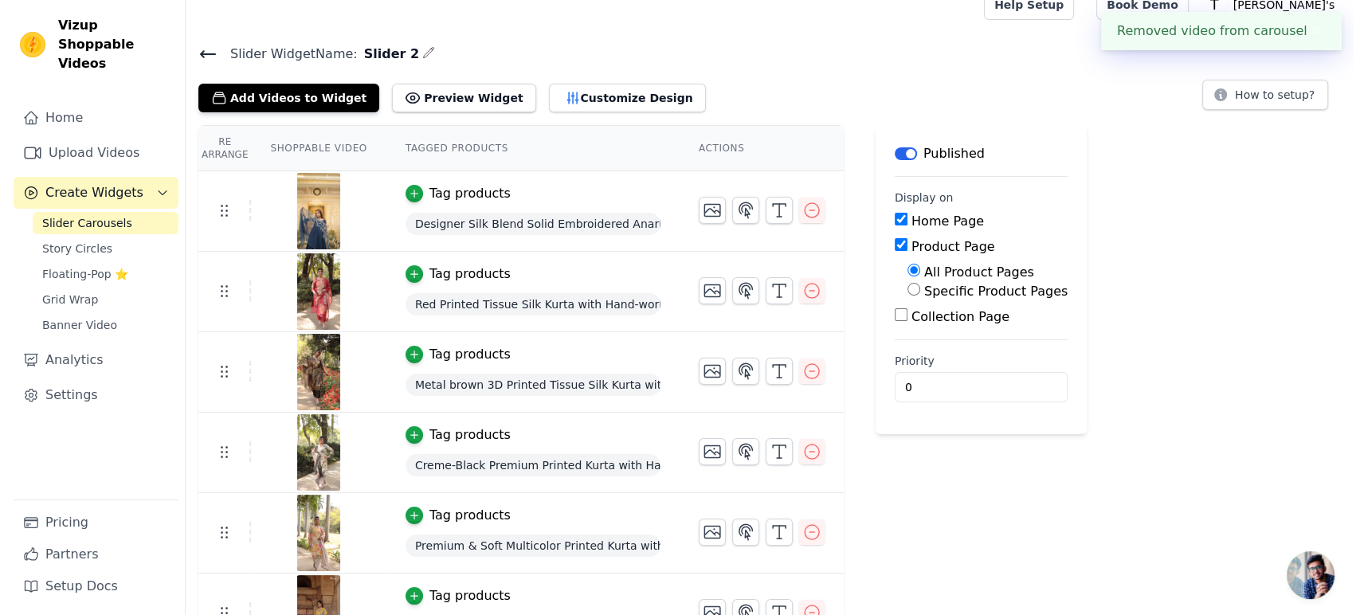
scroll to position [0, 0]
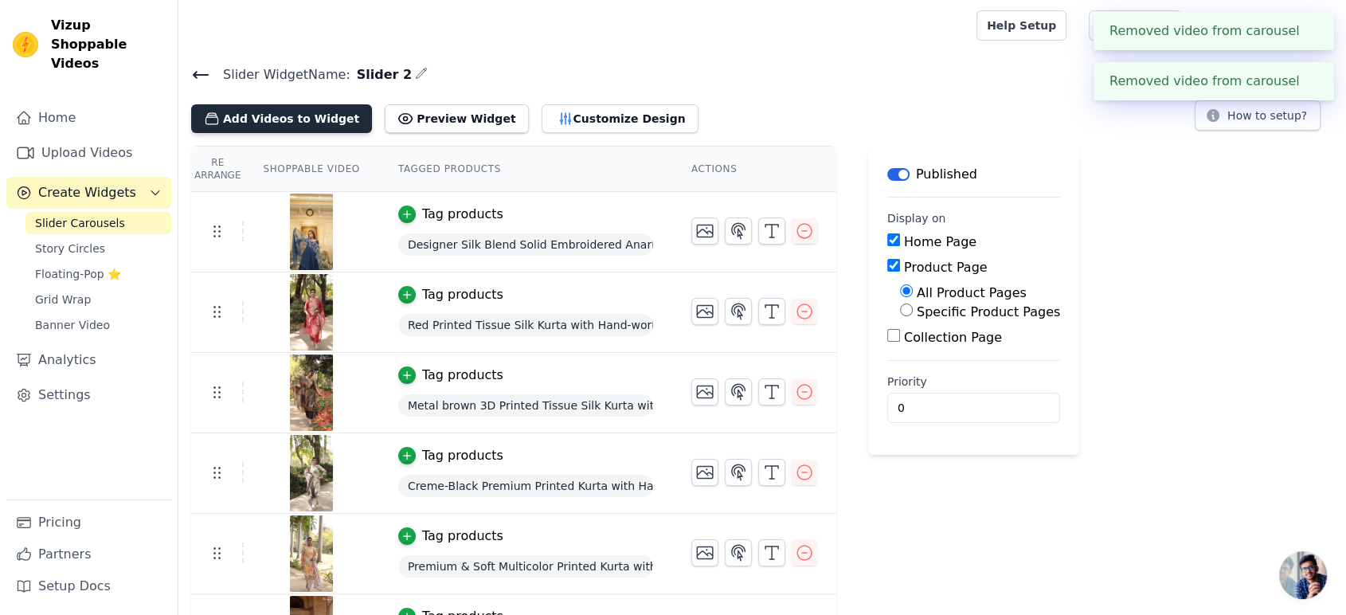
click at [316, 112] on button "Add Videos to Widget" at bounding box center [281, 118] width 181 height 29
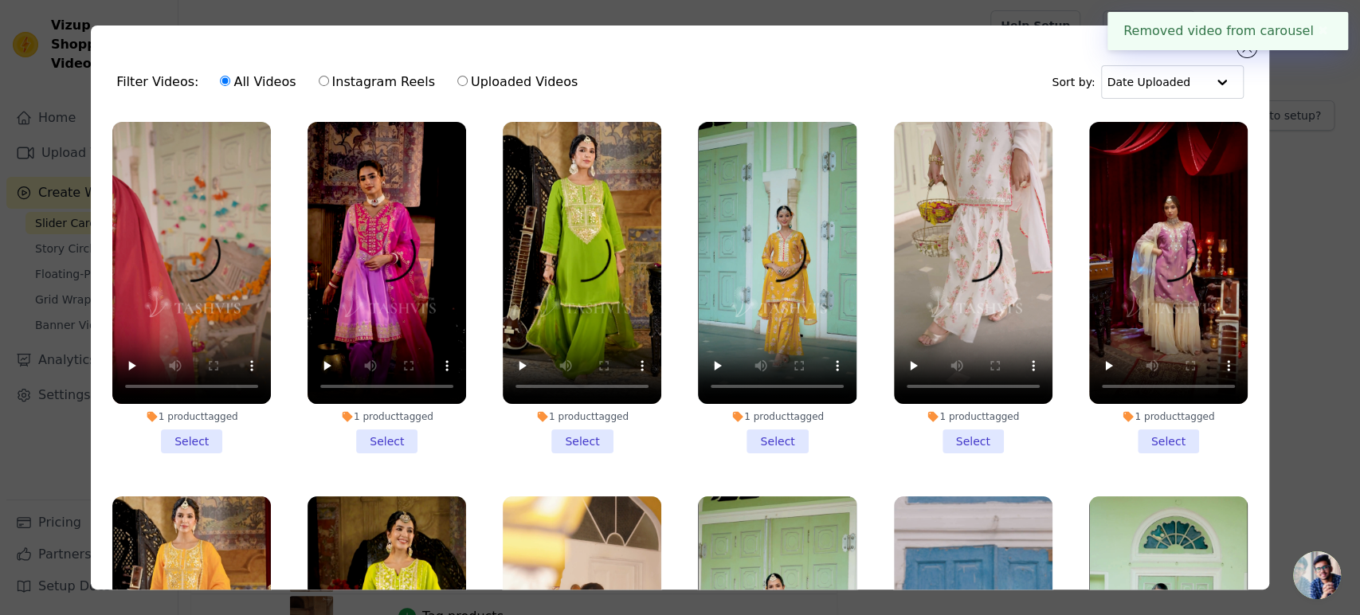
click at [191, 430] on li "1 product tagged Select" at bounding box center [191, 287] width 158 height 331
click at [0, 0] on input "1 product tagged Select" at bounding box center [0, 0] width 0 height 0
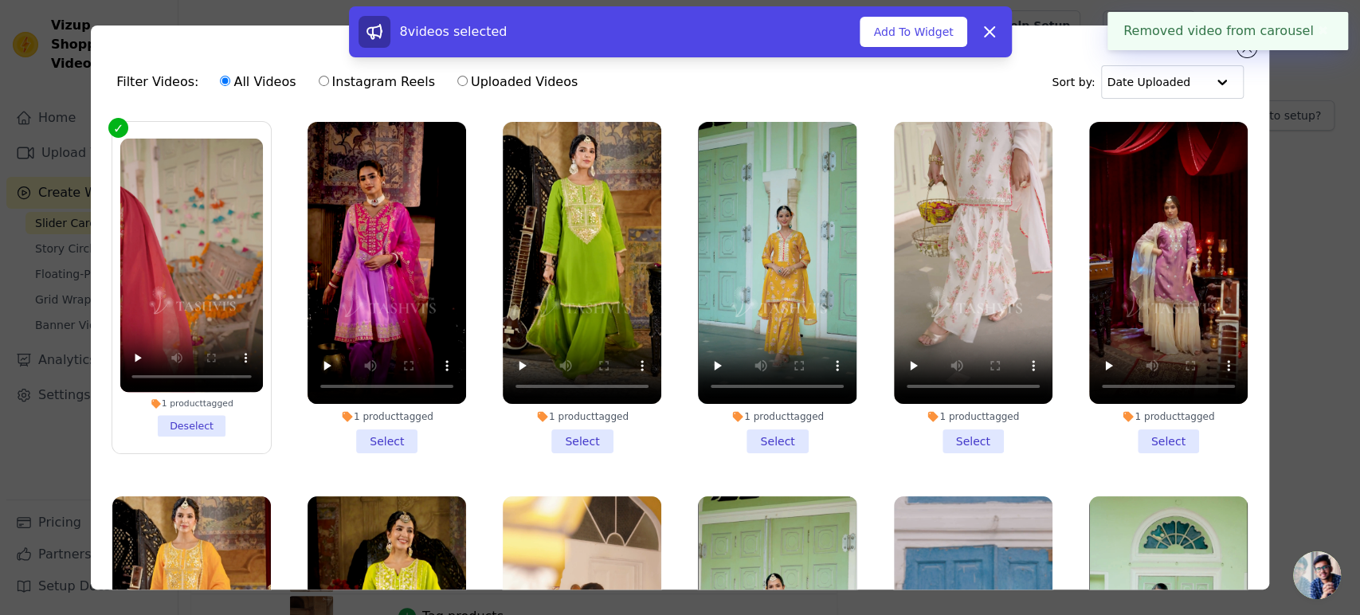
click at [374, 432] on li "1 product tagged Select" at bounding box center [386, 287] width 158 height 331
click at [0, 0] on input "1 product tagged Select" at bounding box center [0, 0] width 0 height 0
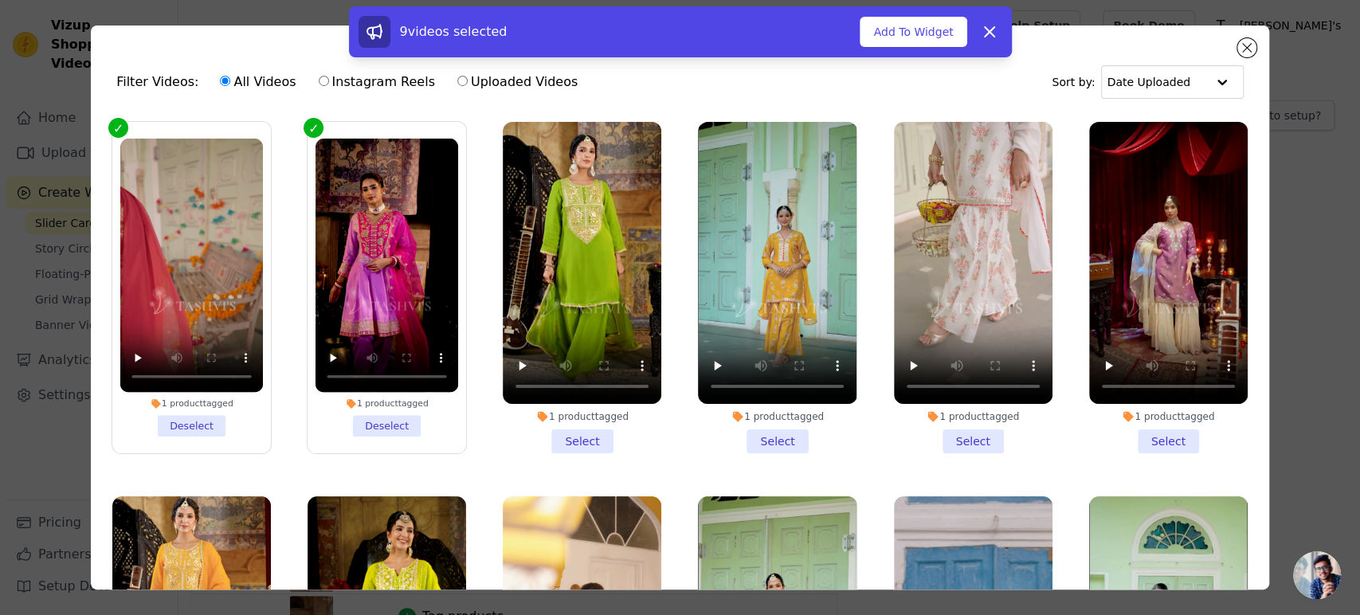
click at [583, 431] on li "1 product tagged Select" at bounding box center [582, 287] width 158 height 331
click at [0, 0] on input "1 product tagged Select" at bounding box center [0, 0] width 0 height 0
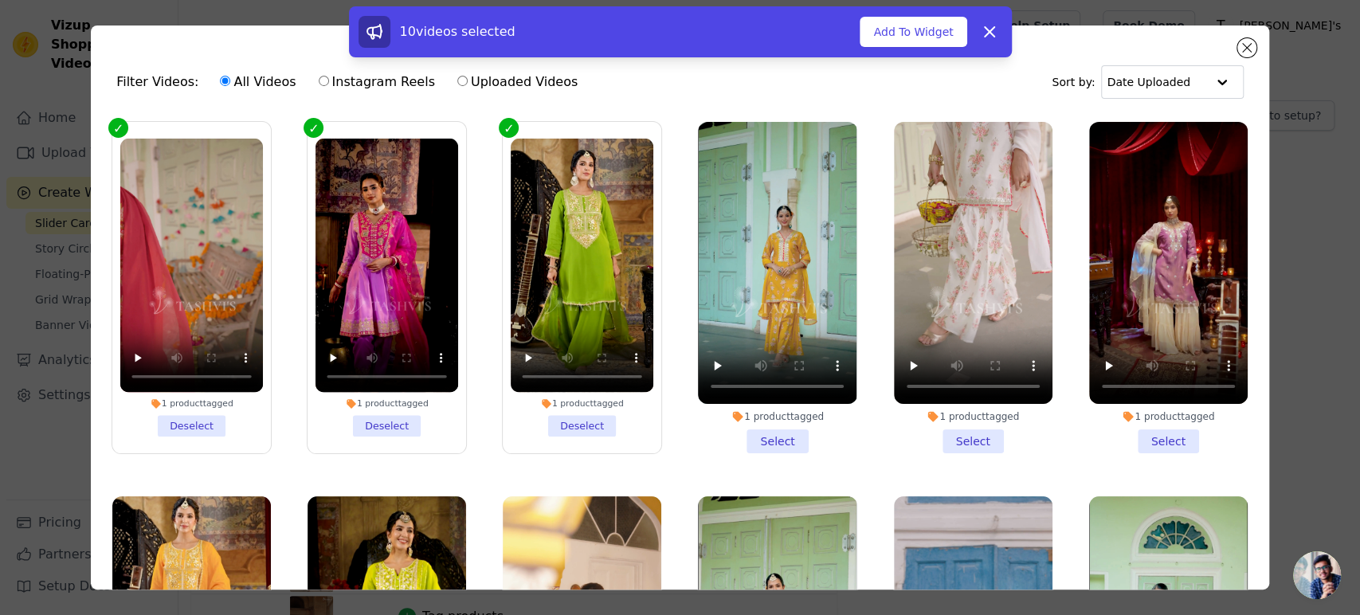
click at [761, 432] on li "1 product tagged Select" at bounding box center [777, 287] width 158 height 331
click at [0, 0] on input "1 product tagged Select" at bounding box center [0, 0] width 0 height 0
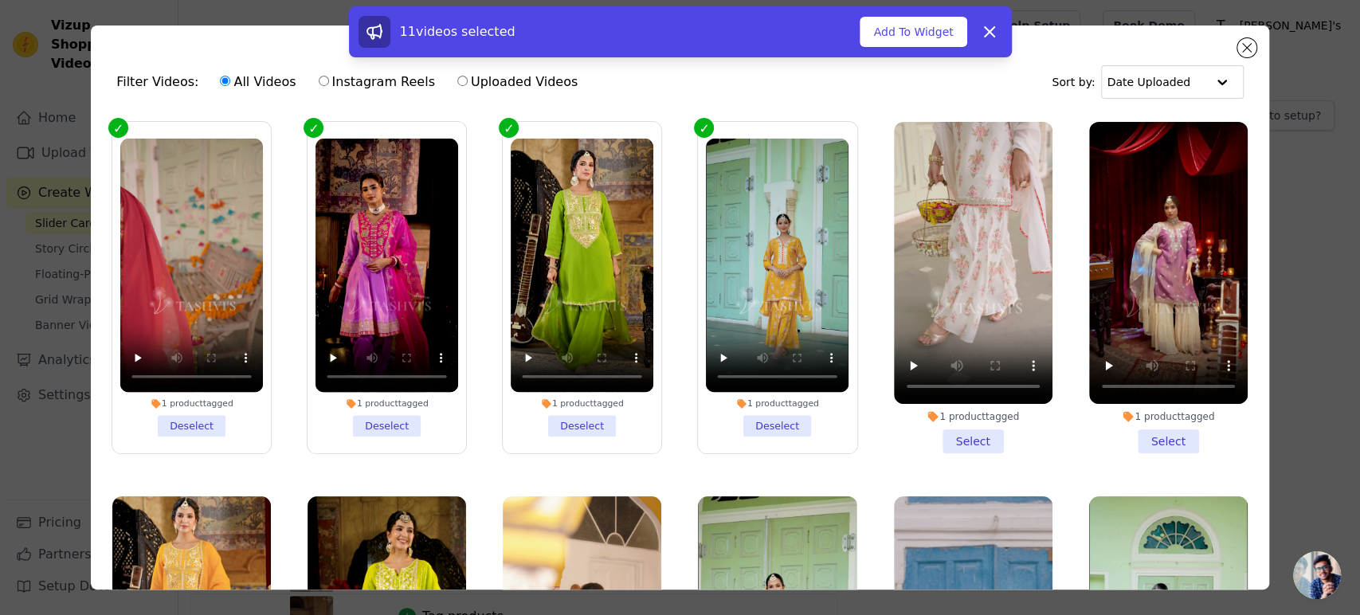
click at [930, 438] on li "1 product tagged Select" at bounding box center [973, 287] width 158 height 331
click at [0, 0] on input "1 product tagged Select" at bounding box center [0, 0] width 0 height 0
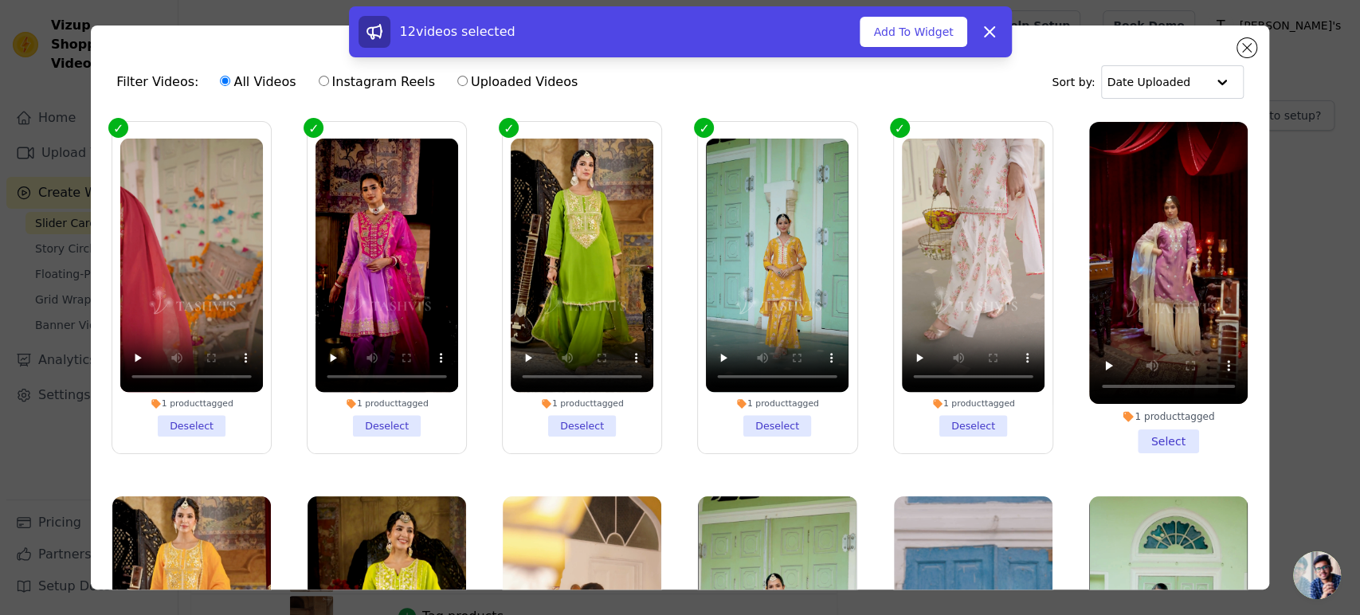
click at [1160, 435] on li "1 product tagged Select" at bounding box center [1168, 287] width 158 height 331
click at [0, 0] on input "1 product tagged Select" at bounding box center [0, 0] width 0 height 0
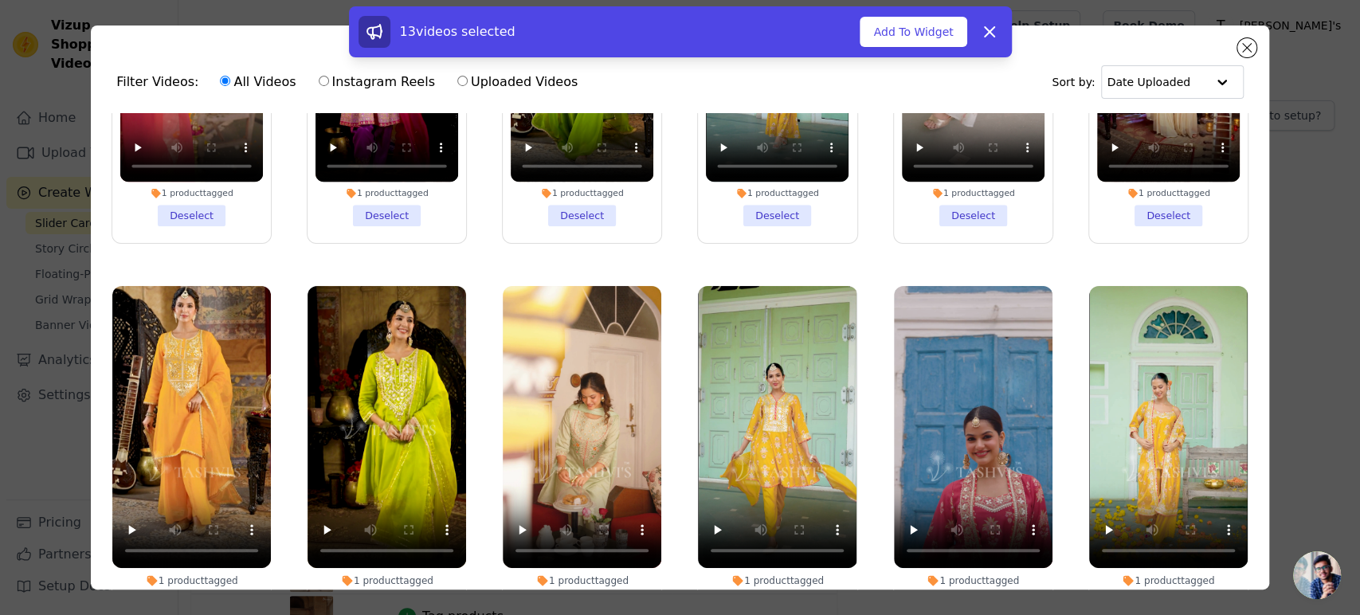
scroll to position [265, 0]
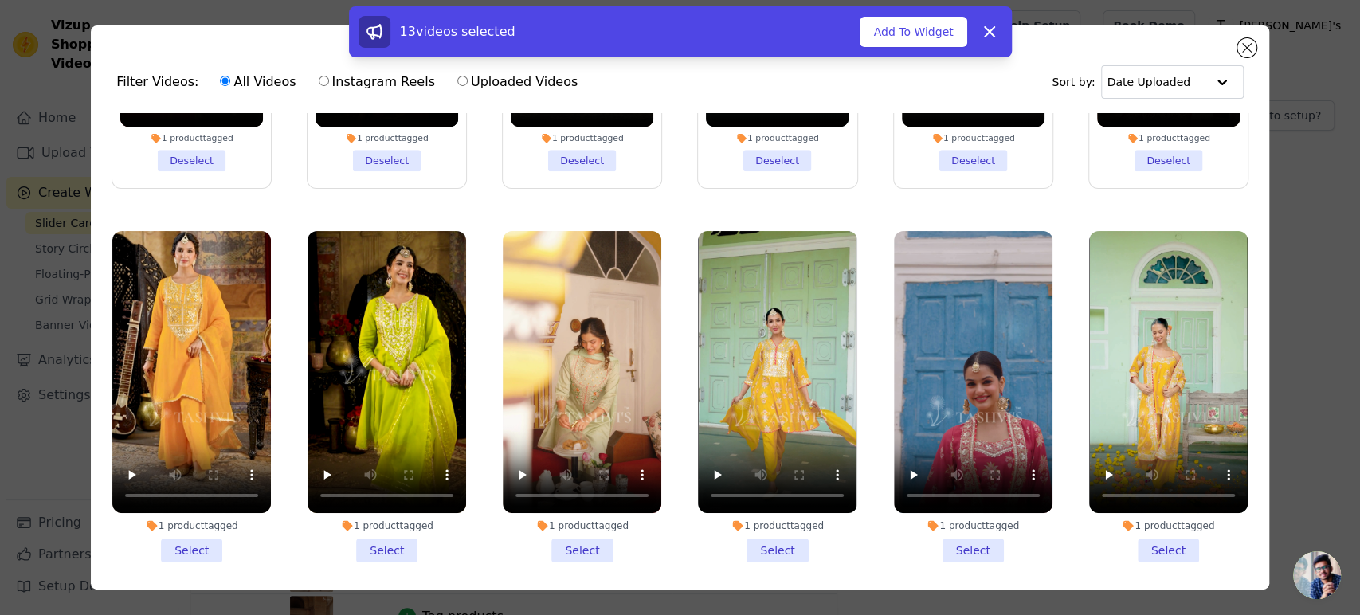
click at [202, 544] on li "1 product tagged Select" at bounding box center [191, 396] width 158 height 331
click at [0, 0] on input "1 product tagged Select" at bounding box center [0, 0] width 0 height 0
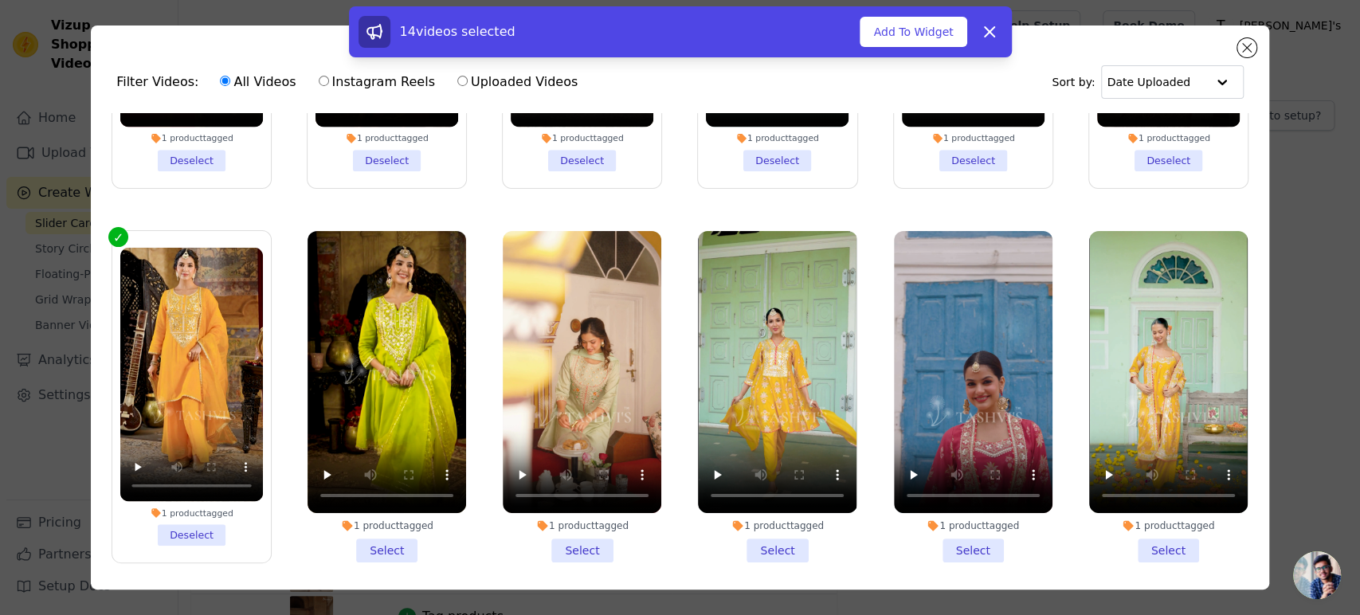
click at [358, 535] on li "1 product tagged Select" at bounding box center [386, 396] width 158 height 331
click at [0, 0] on input "1 product tagged Select" at bounding box center [0, 0] width 0 height 0
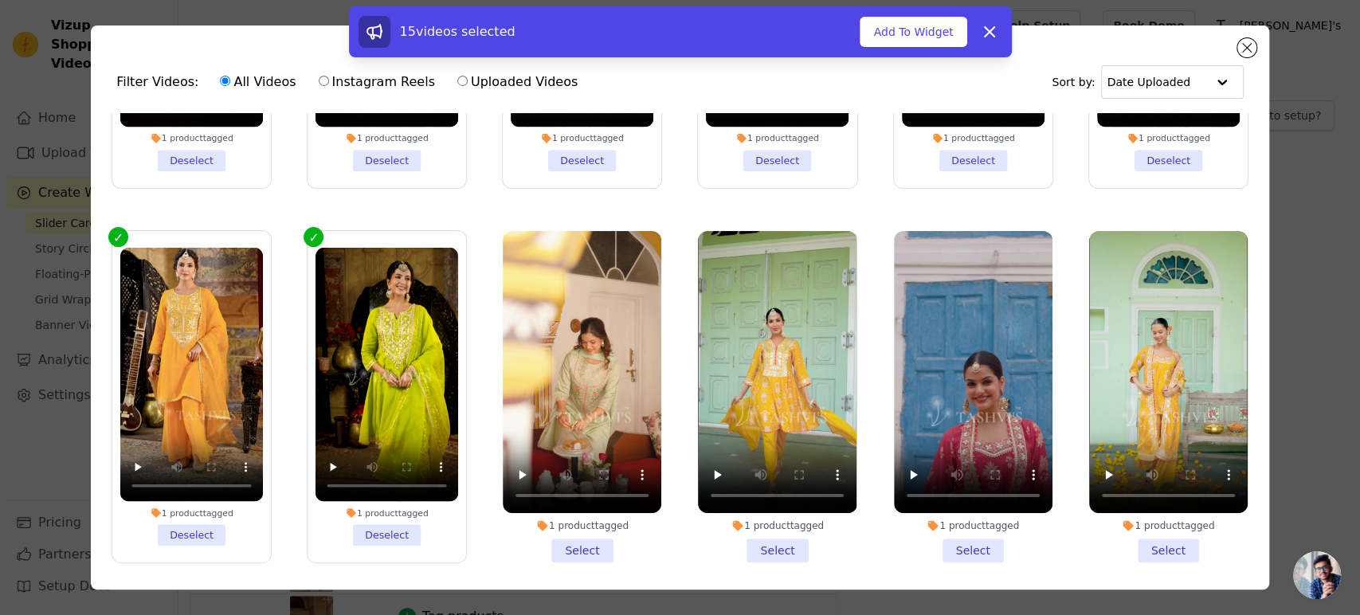
click at [573, 540] on li "1 product tagged Select" at bounding box center [582, 396] width 158 height 331
click at [0, 0] on input "1 product tagged Select" at bounding box center [0, 0] width 0 height 0
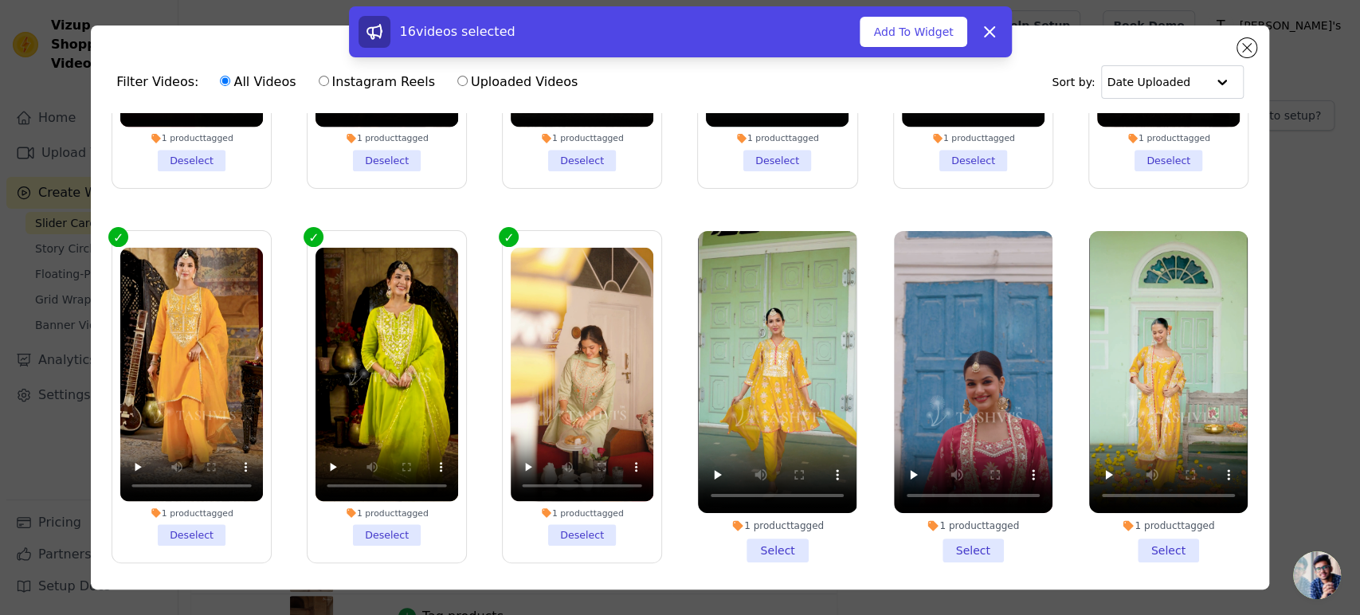
click at [741, 537] on li "1 product tagged Select" at bounding box center [777, 396] width 158 height 331
click at [0, 0] on input "1 product tagged Select" at bounding box center [0, 0] width 0 height 0
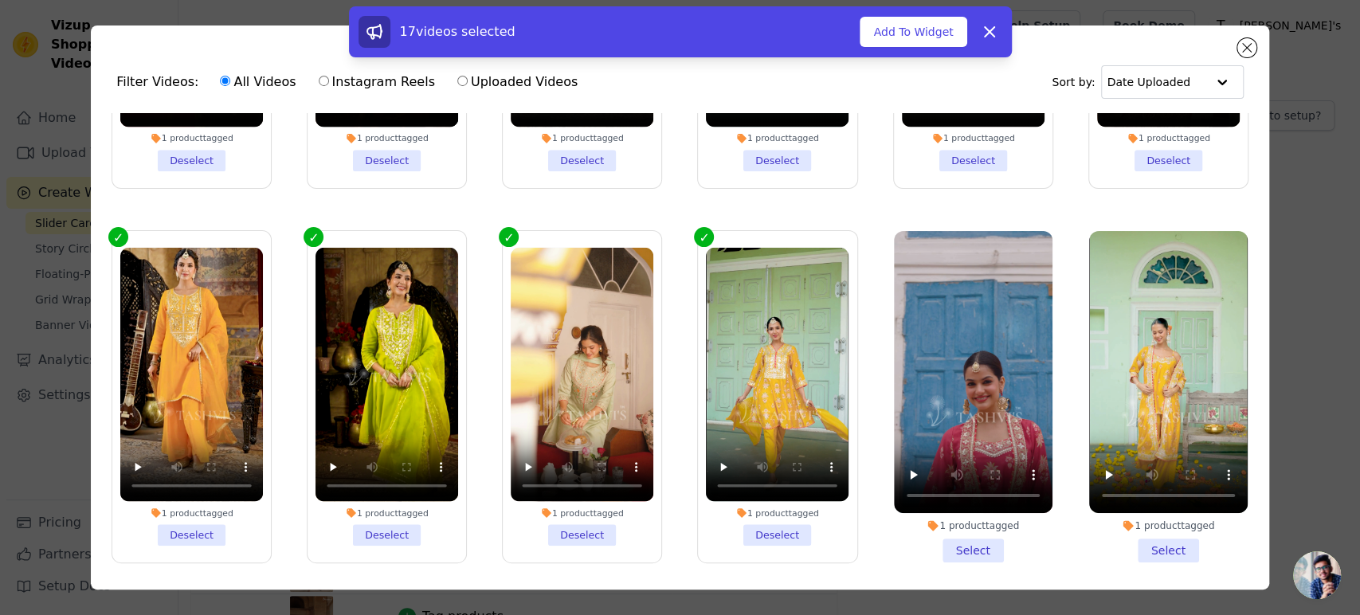
click at [940, 534] on li "1 product tagged Select" at bounding box center [973, 396] width 158 height 331
click at [0, 0] on input "1 product tagged Select" at bounding box center [0, 0] width 0 height 0
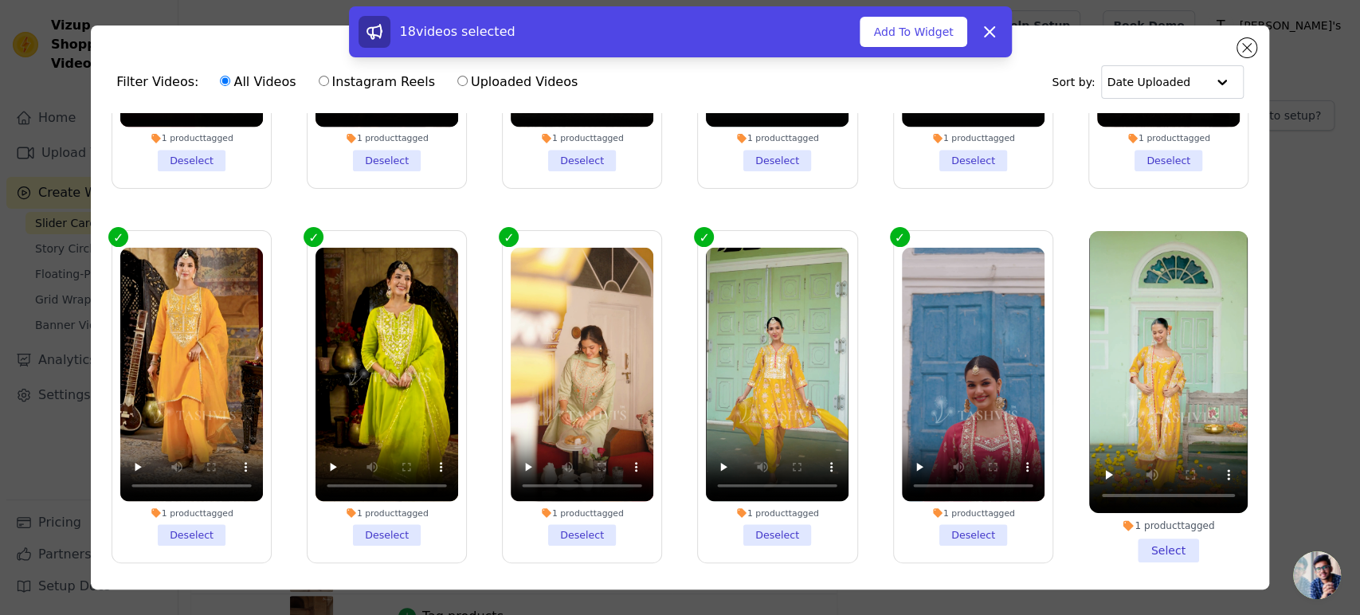
click at [1121, 535] on li "1 product tagged Select" at bounding box center [1168, 396] width 158 height 331
click at [0, 0] on input "1 product tagged Select" at bounding box center [0, 0] width 0 height 0
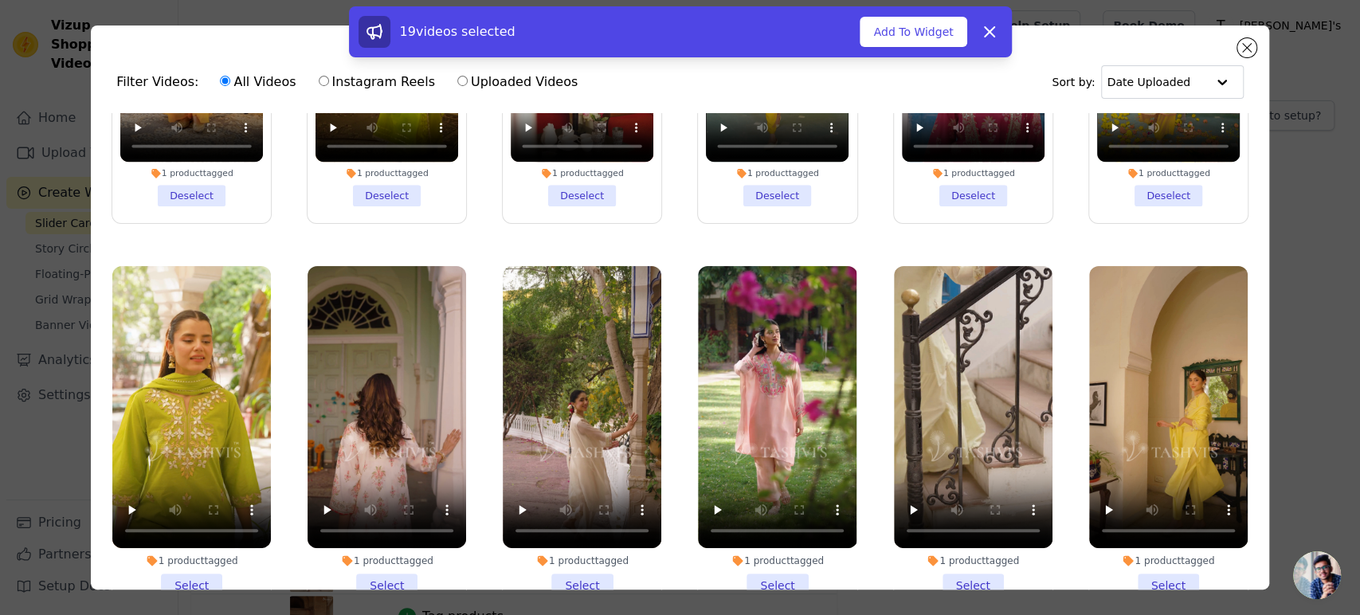
scroll to position [619, 0]
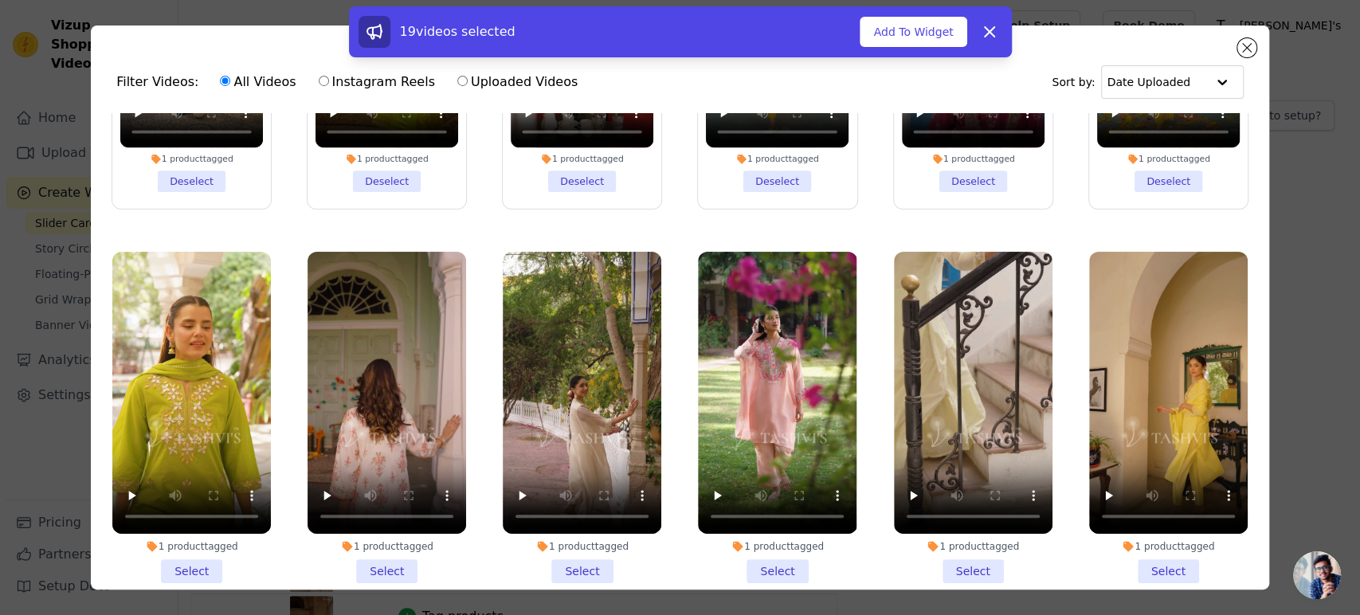
click at [187, 557] on li "1 product tagged Select" at bounding box center [191, 417] width 158 height 331
click at [0, 0] on input "1 product tagged Select" at bounding box center [0, 0] width 0 height 0
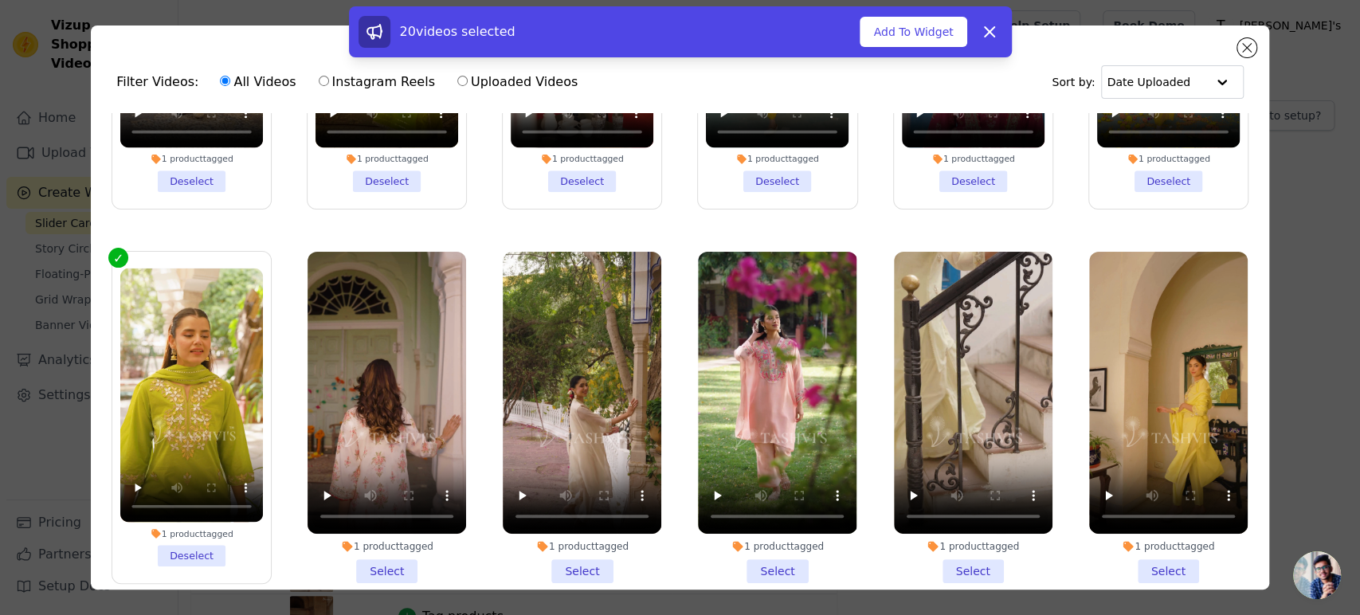
click at [401, 555] on li "1 product tagged Select" at bounding box center [386, 417] width 158 height 331
click at [0, 0] on input "1 product tagged Select" at bounding box center [0, 0] width 0 height 0
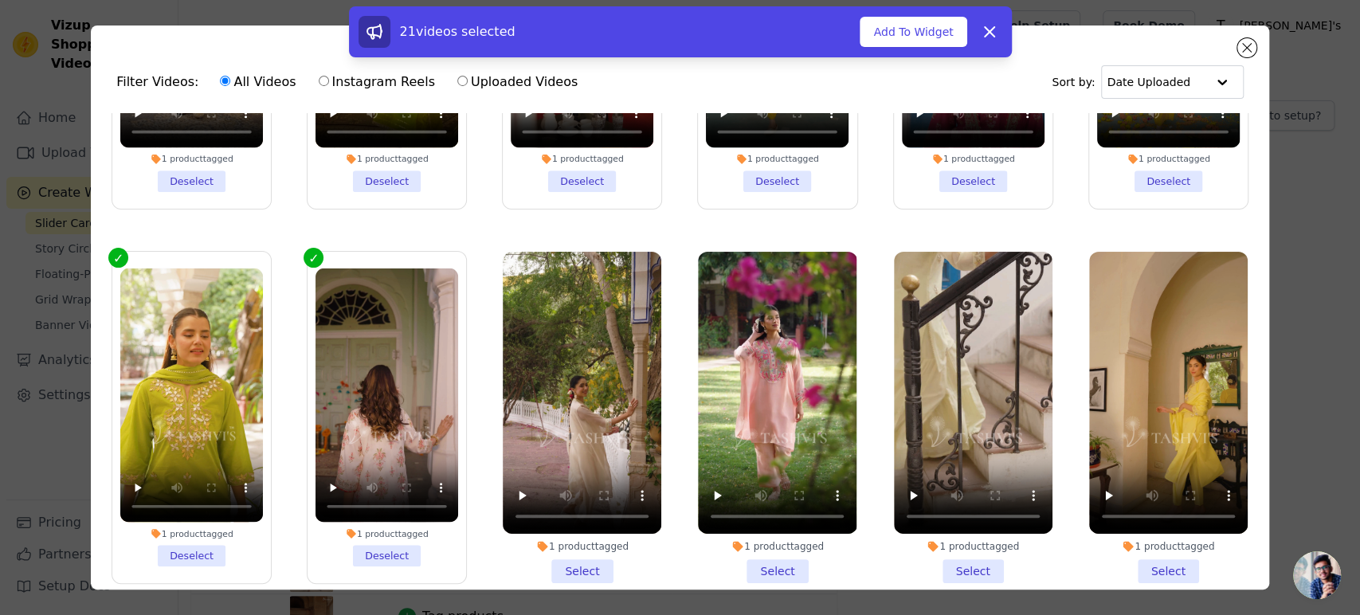
click at [597, 549] on li "1 product tagged Select" at bounding box center [582, 417] width 158 height 331
click at [0, 0] on input "1 product tagged Select" at bounding box center [0, 0] width 0 height 0
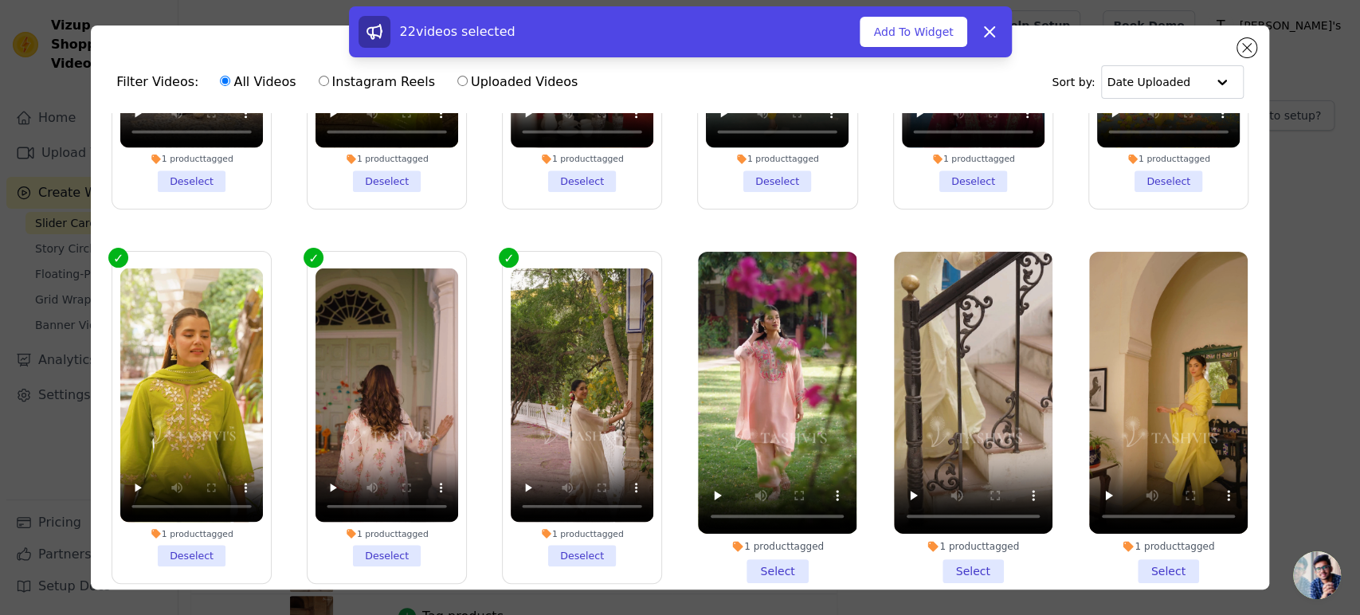
click at [763, 552] on li "1 product tagged Select" at bounding box center [777, 417] width 158 height 331
click at [0, 0] on input "1 product tagged Select" at bounding box center [0, 0] width 0 height 0
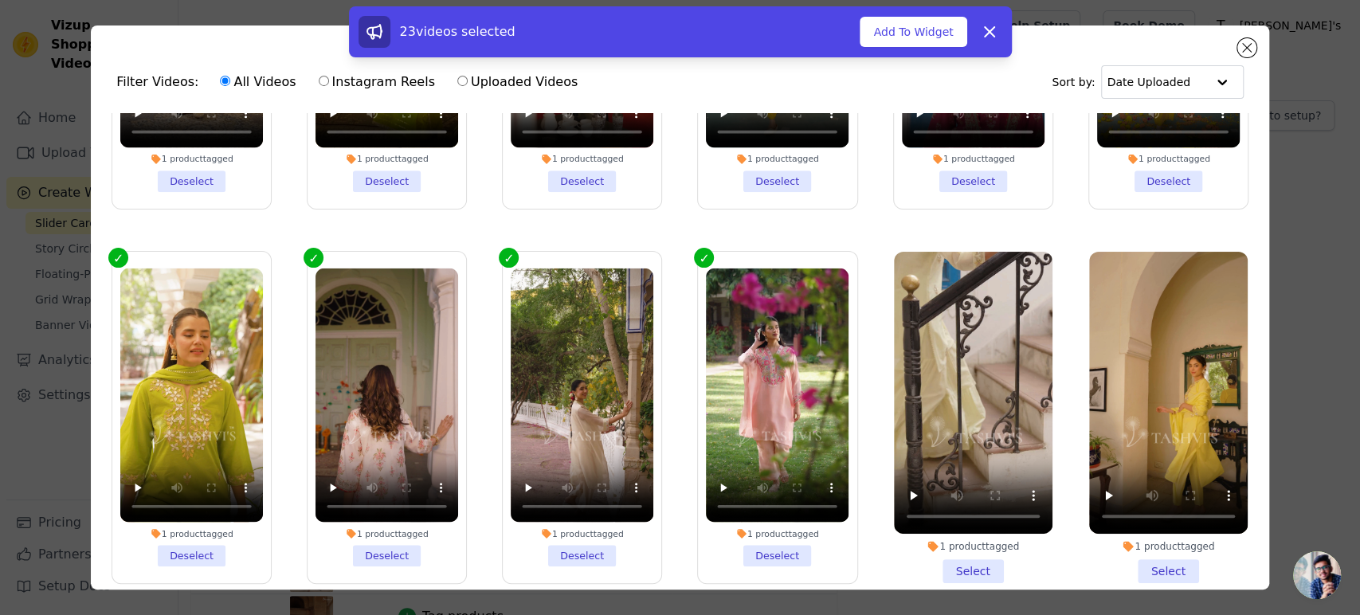
click at [959, 558] on li "1 product tagged Select" at bounding box center [973, 417] width 158 height 331
click at [0, 0] on input "1 product tagged Select" at bounding box center [0, 0] width 0 height 0
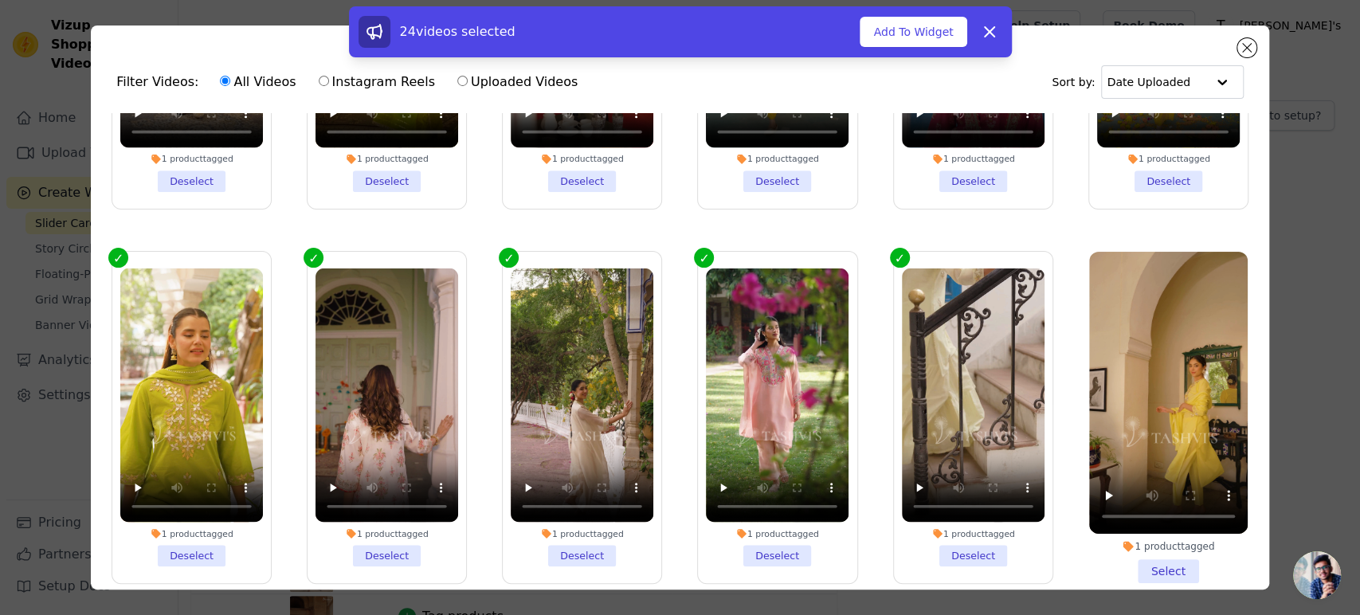
click at [1131, 548] on li "1 product tagged Select" at bounding box center [1168, 417] width 158 height 331
click at [0, 0] on input "1 product tagged Select" at bounding box center [0, 0] width 0 height 0
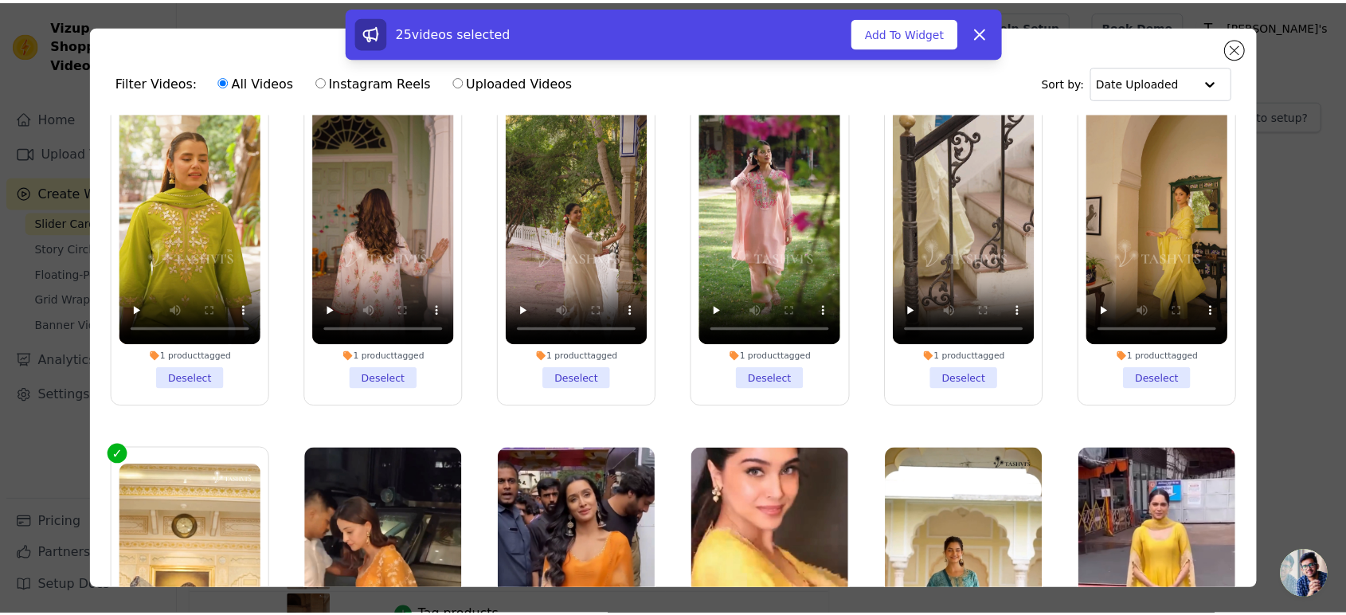
scroll to position [885, 0]
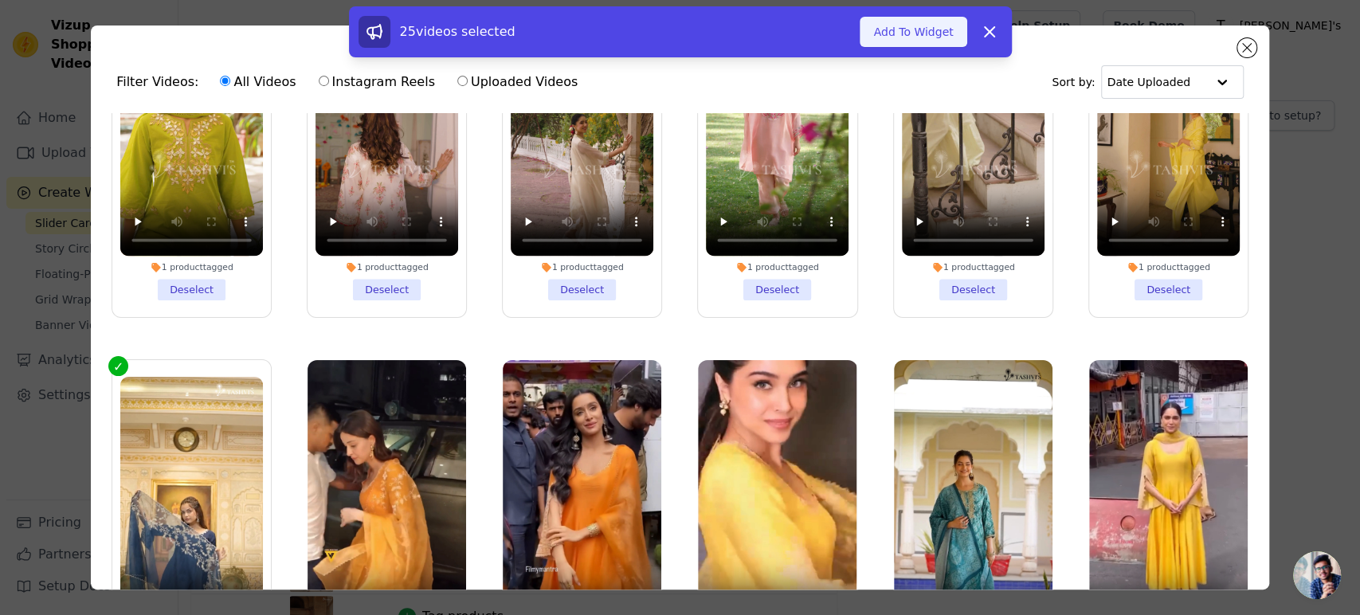
click at [912, 41] on button "Add To Widget" at bounding box center [912, 32] width 107 height 30
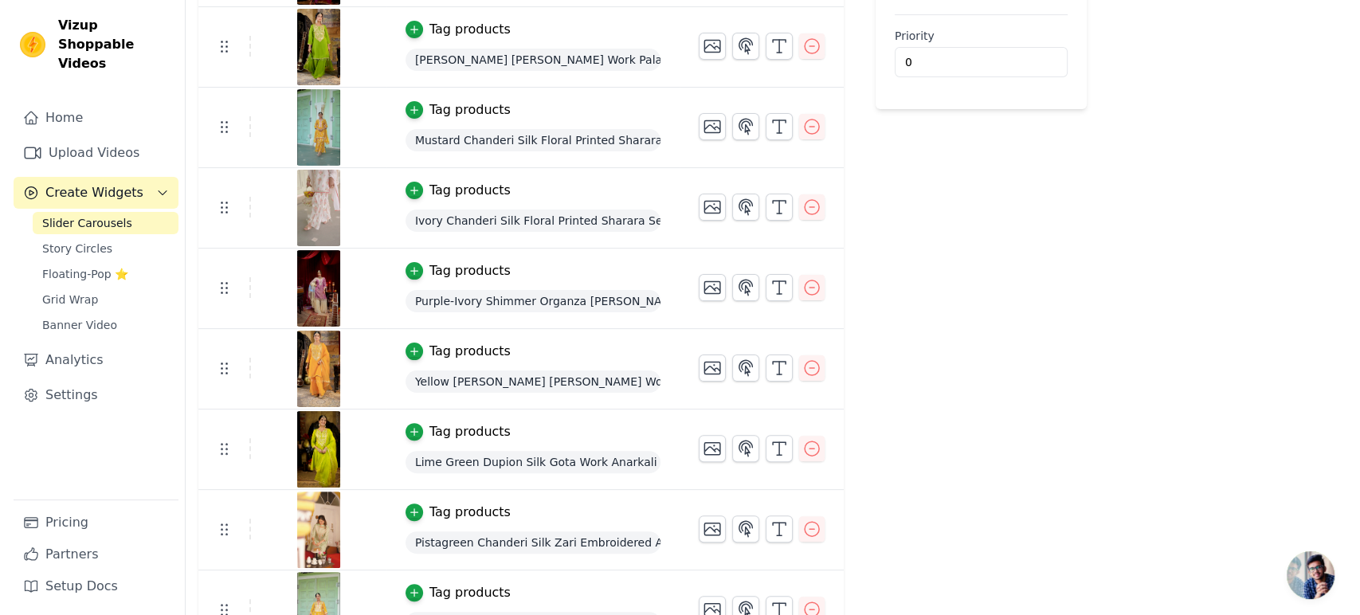
scroll to position [0, 0]
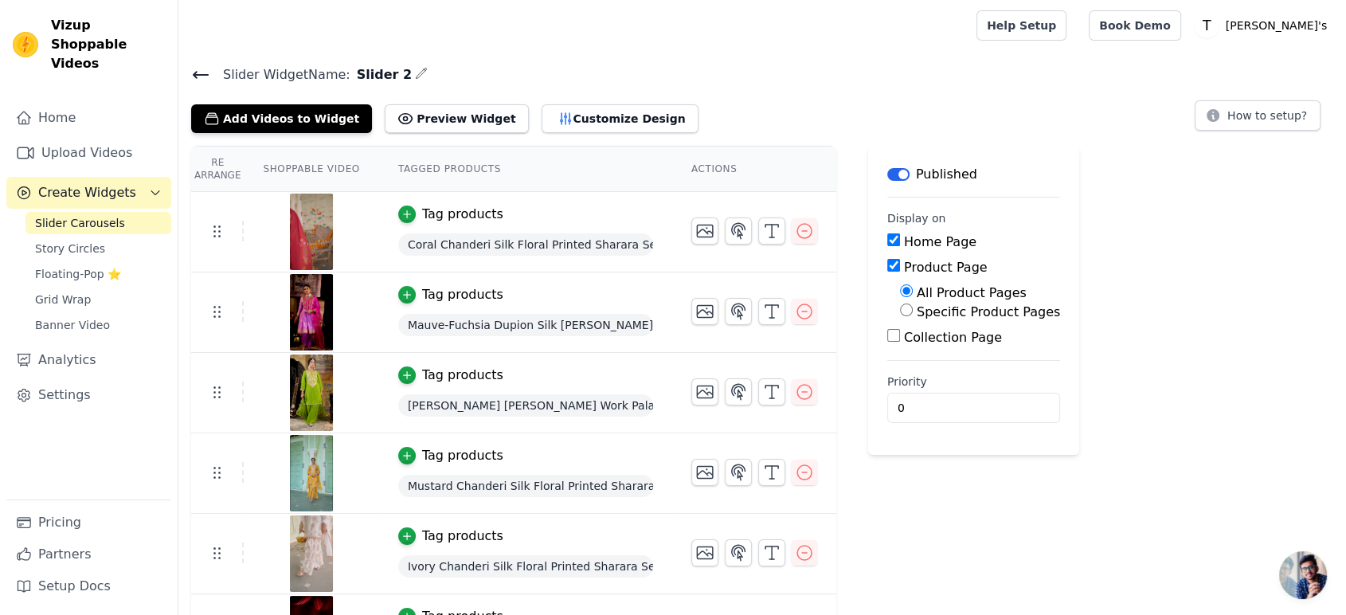
click at [929, 337] on label "Collection Page" at bounding box center [953, 337] width 98 height 15
click at [900, 337] on input "Collection Page" at bounding box center [893, 335] width 13 height 13
checkbox input "true"
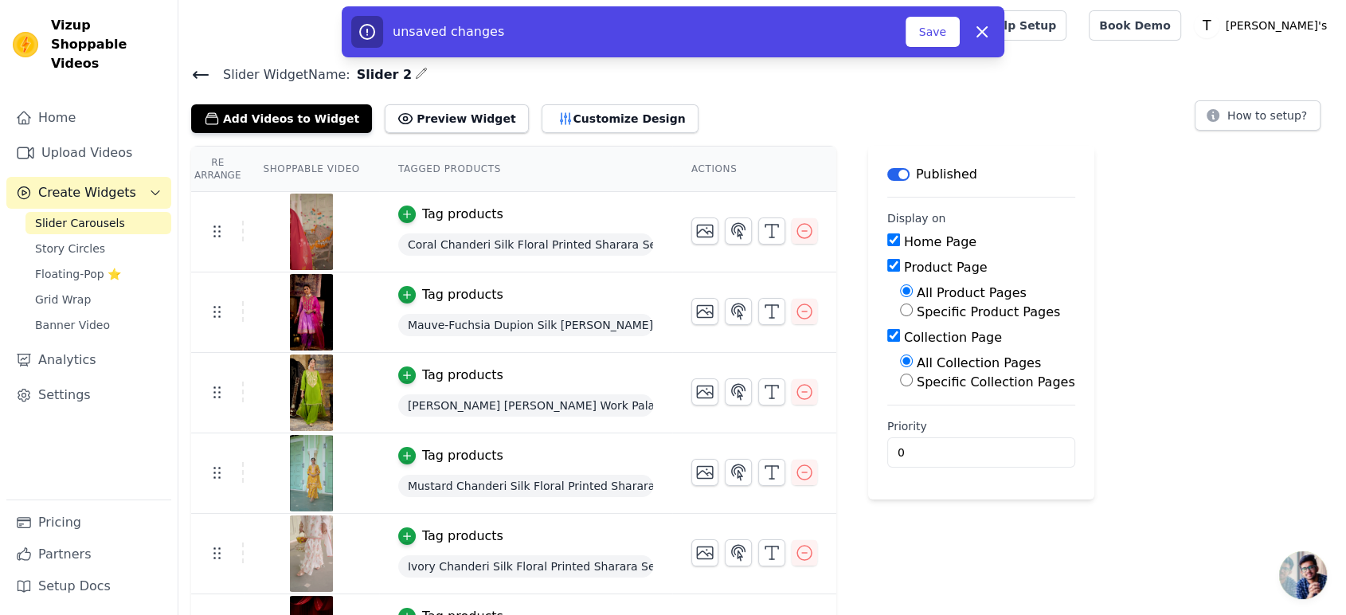
click at [937, 387] on label "Specific Collection Pages" at bounding box center [996, 381] width 158 height 15
click at [913, 386] on input "Specific Collection Pages" at bounding box center [906, 380] width 13 height 13
radio input "true"
click at [946, 412] on button "Select Collection Pages" at bounding box center [975, 418] width 151 height 27
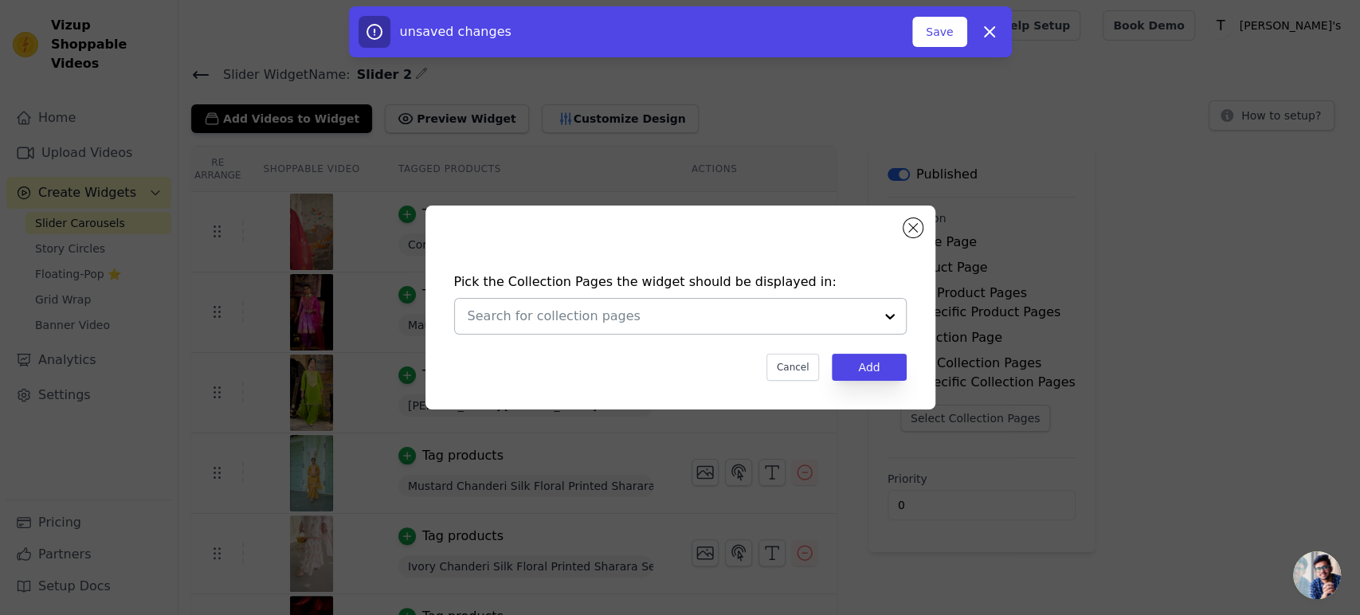
click at [594, 323] on input "text" at bounding box center [671, 316] width 406 height 19
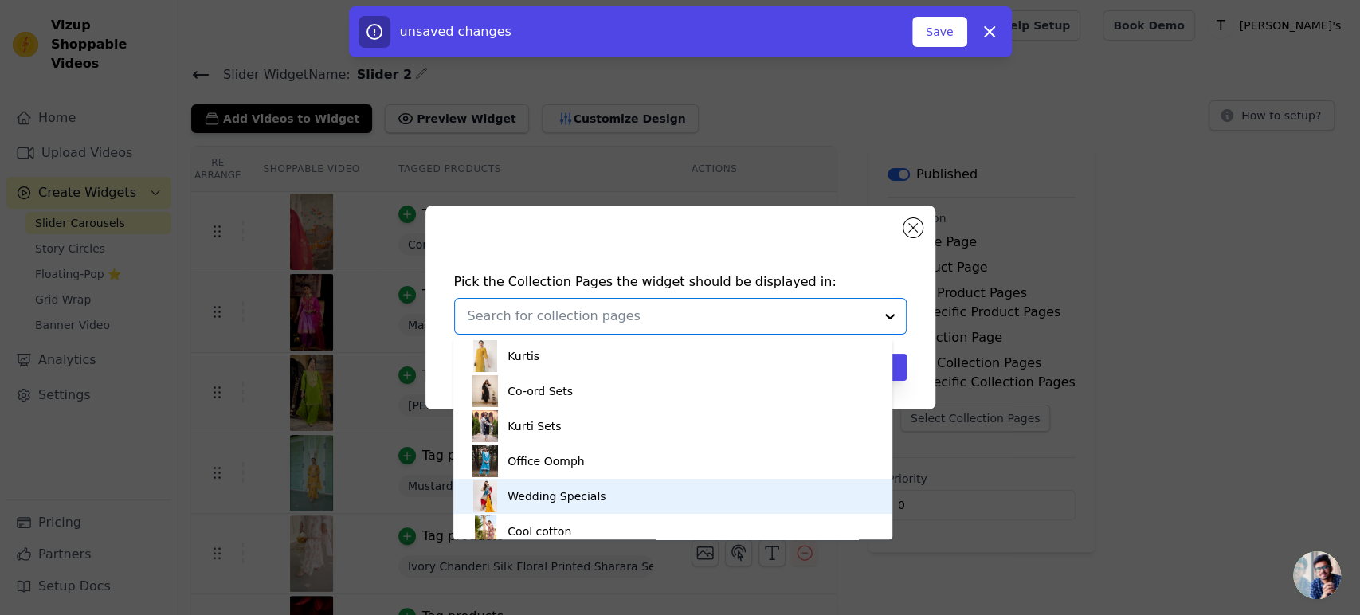
click at [534, 496] on div "Wedding Specials" at bounding box center [556, 496] width 98 height 35
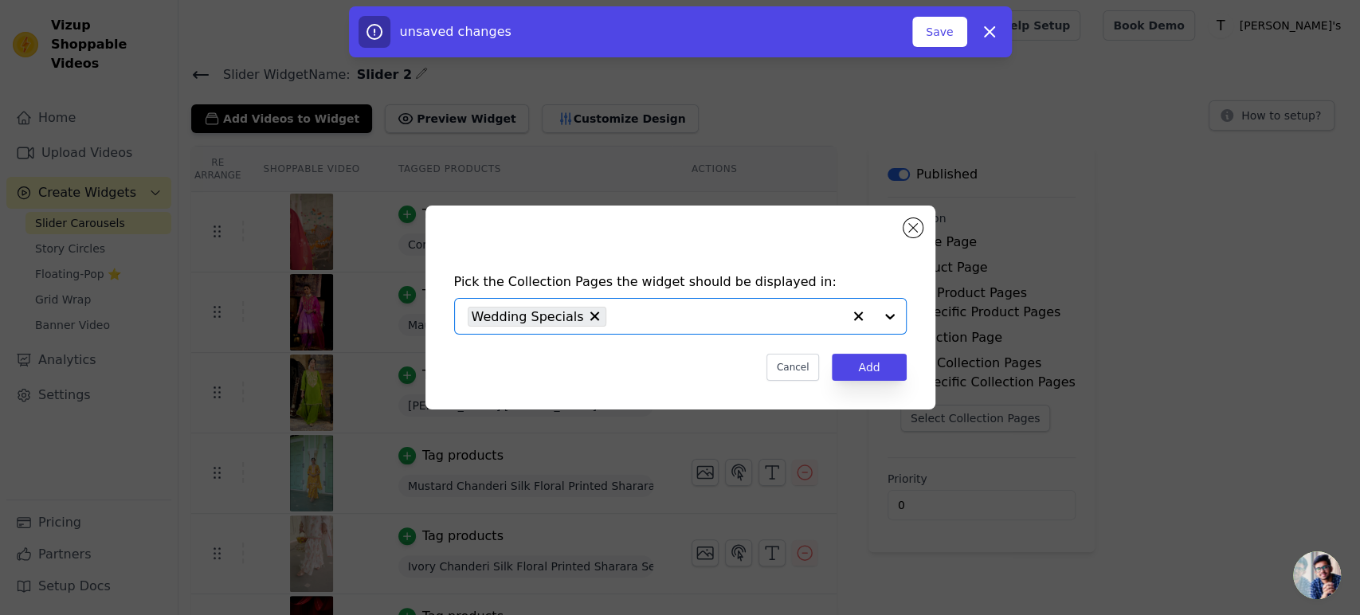
click at [669, 324] on input "text" at bounding box center [727, 316] width 227 height 19
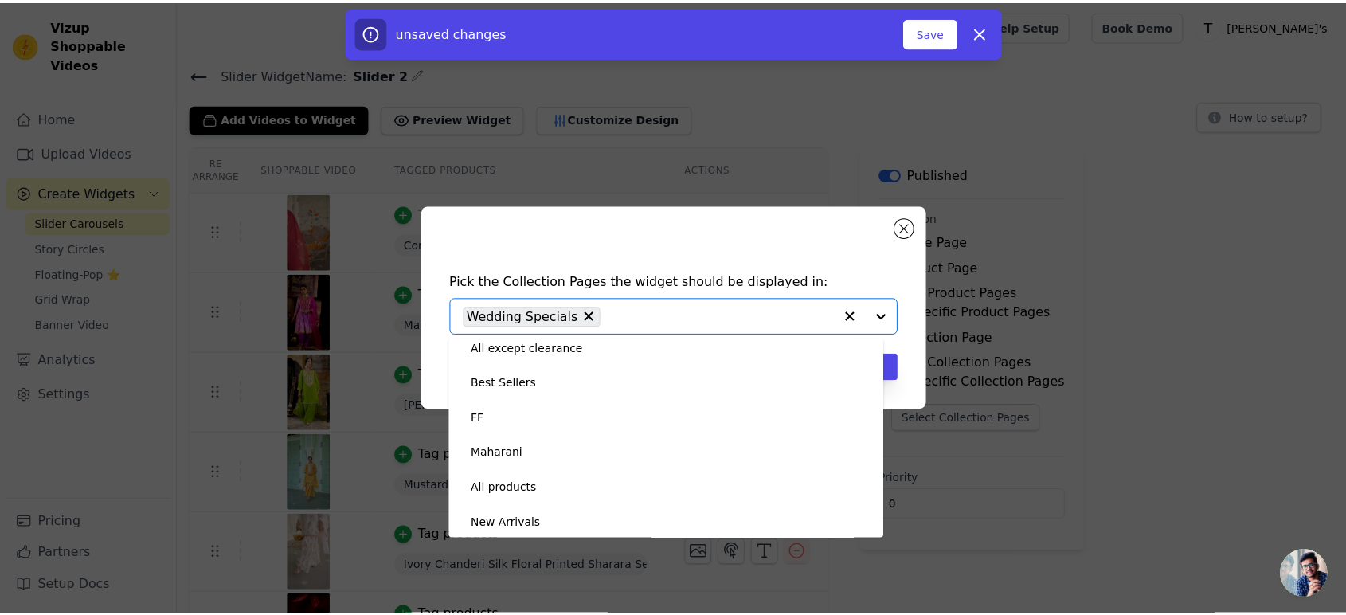
scroll to position [255, 0]
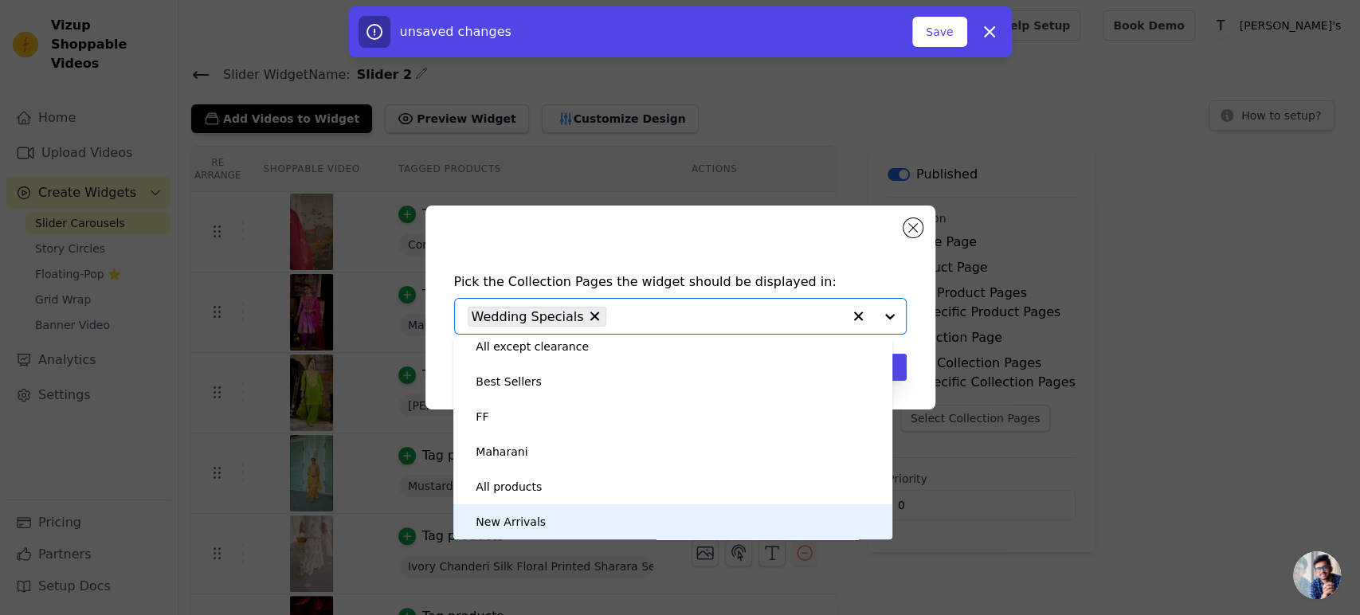
click at [507, 525] on div "New Arrivals" at bounding box center [510, 521] width 70 height 35
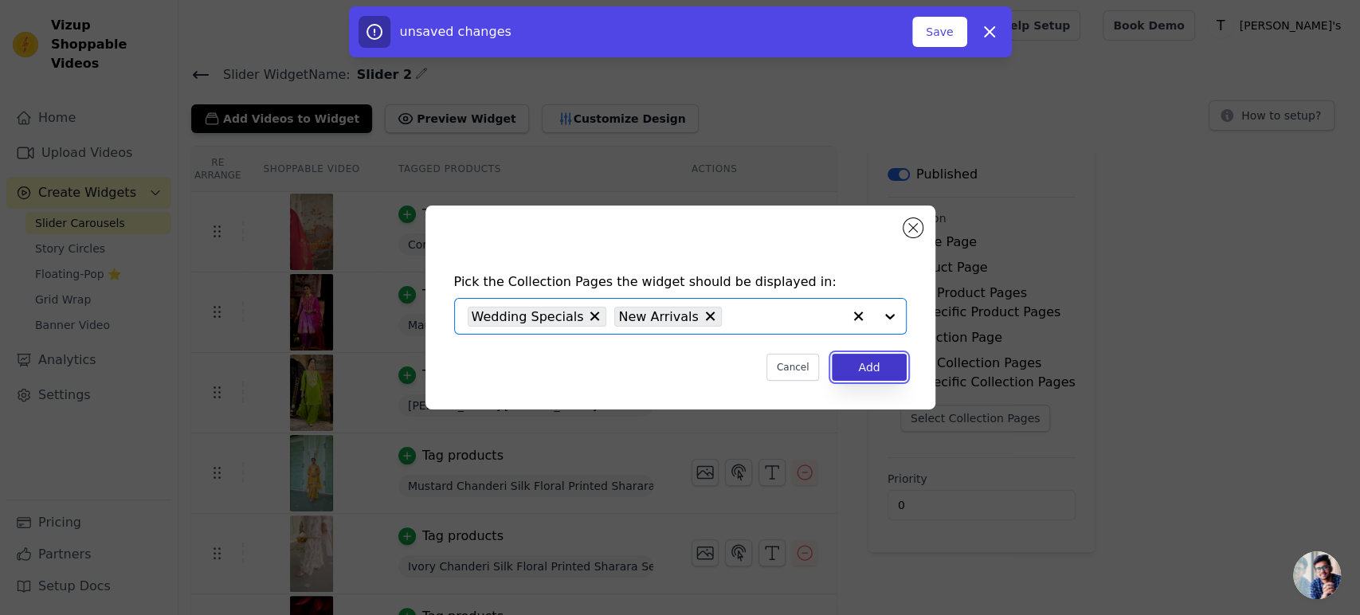
click at [847, 374] on button "Add" at bounding box center [869, 367] width 74 height 27
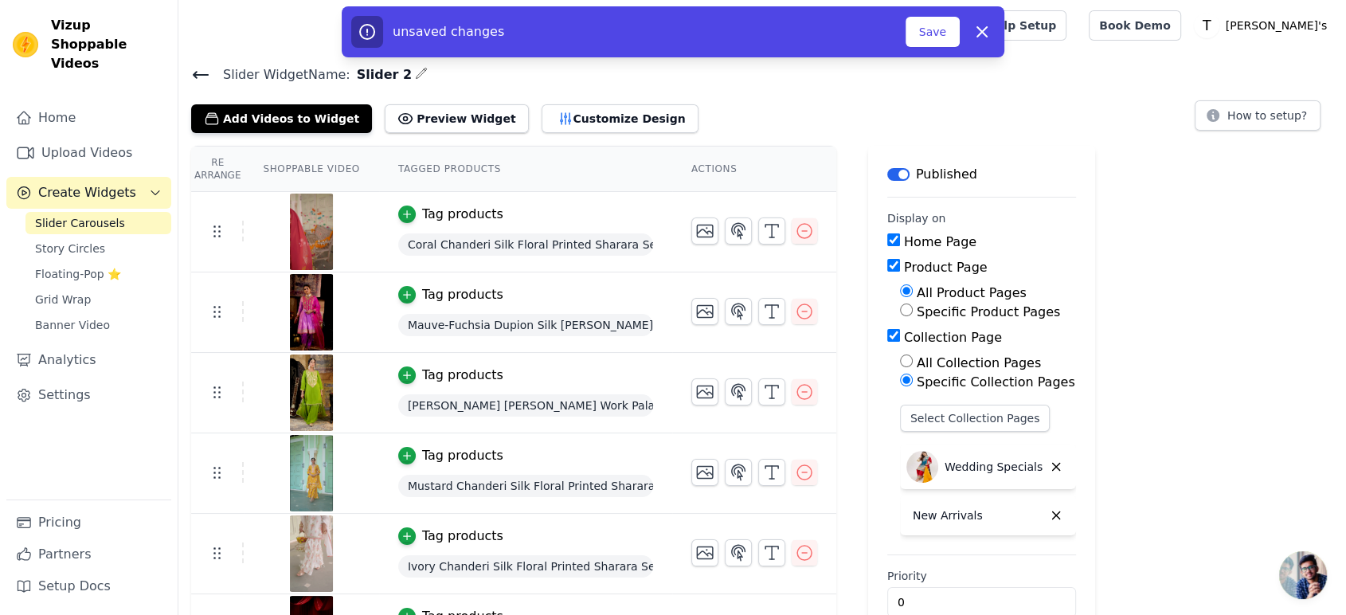
click at [930, 37] on button "Save" at bounding box center [933, 32] width 54 height 30
click at [937, 47] on div "unsaved changes Save Dismiss" at bounding box center [673, 32] width 644 height 32
click at [937, 37] on button "Save" at bounding box center [933, 32] width 54 height 30
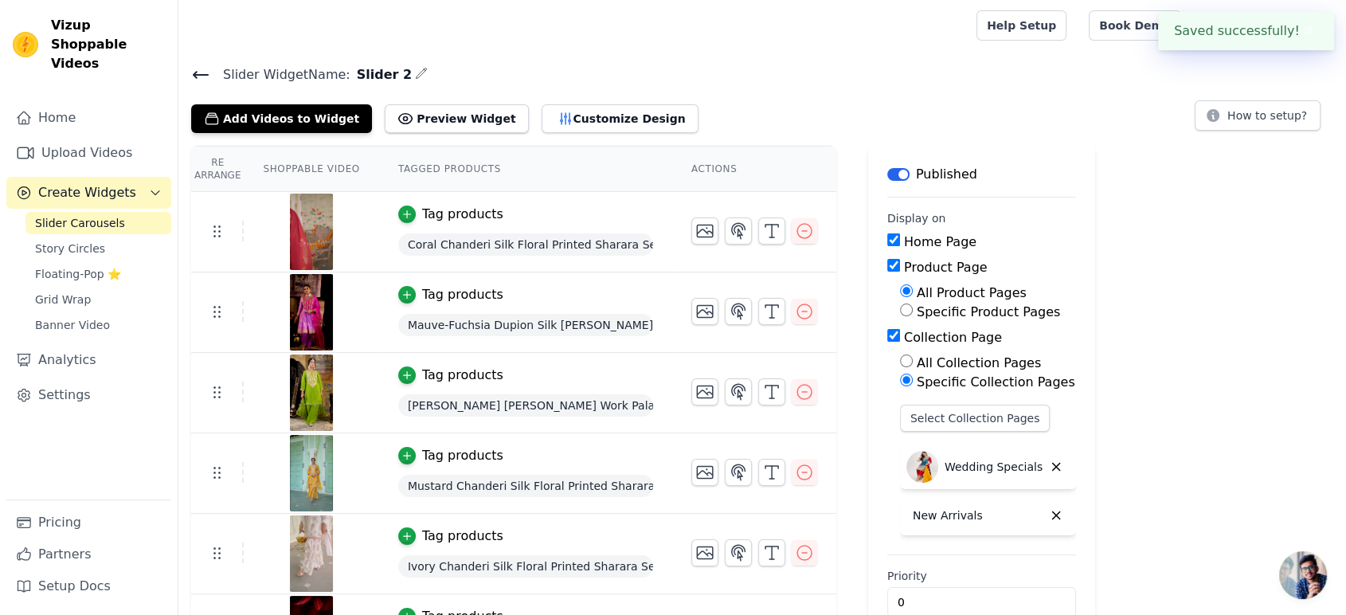
click at [937, 37] on div at bounding box center [574, 25] width 766 height 51
